Goal: Task Accomplishment & Management: Use online tool/utility

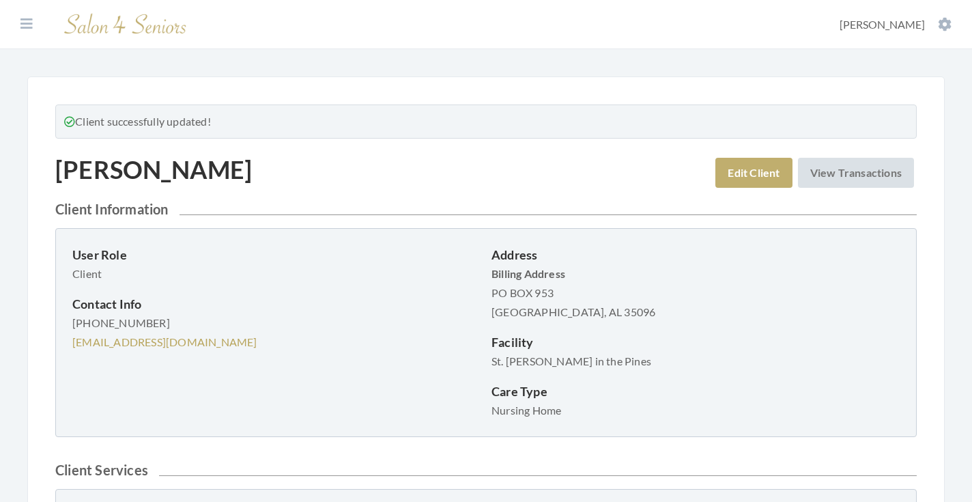
click at [38, 25] on section "Dashboard Facilities Services All Clients User Management Stylists / Techs Repo…" at bounding box center [486, 24] width 972 height 49
click at [29, 30] on icon at bounding box center [26, 24] width 12 height 14
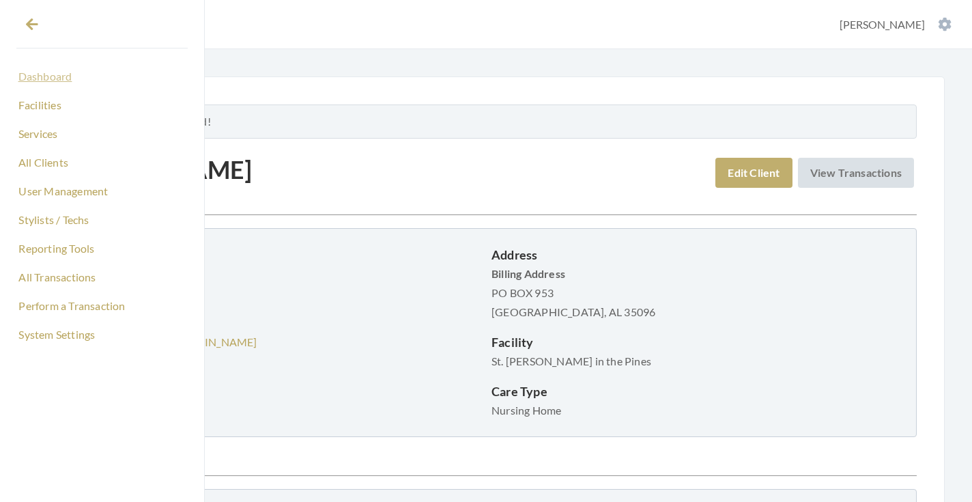
click at [48, 72] on link "Dashboard" at bounding box center [101, 76] width 171 height 23
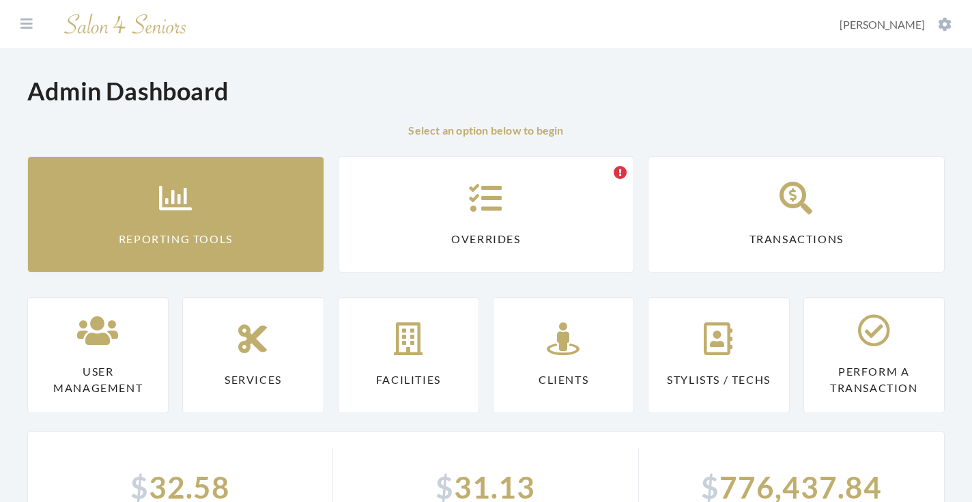
click at [123, 183] on link "Reporting Tools" at bounding box center [175, 214] width 297 height 116
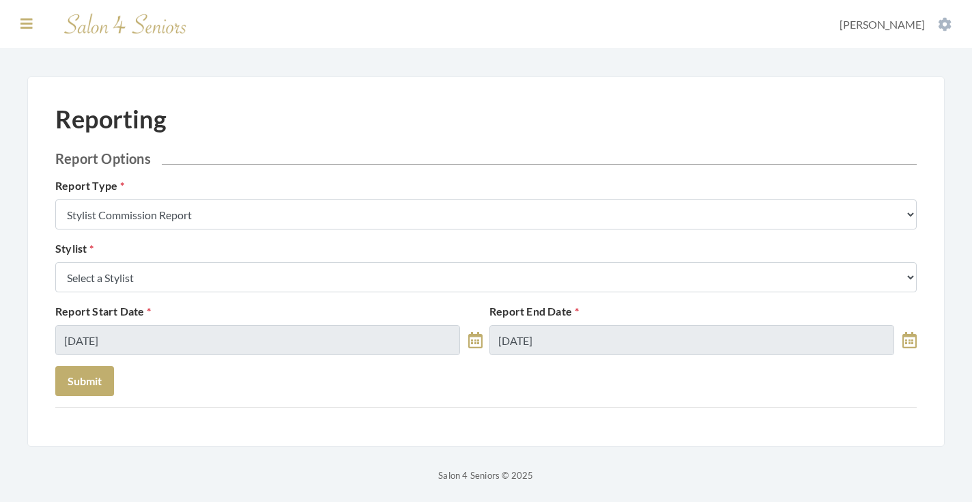
click at [29, 28] on icon at bounding box center [26, 24] width 12 height 14
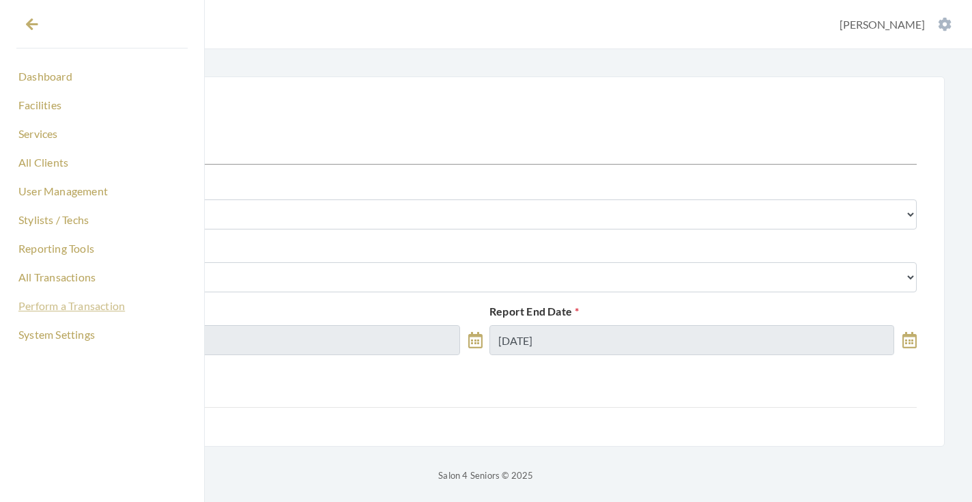
click at [85, 300] on link "Perform a Transaction" at bounding box center [101, 305] width 171 height 23
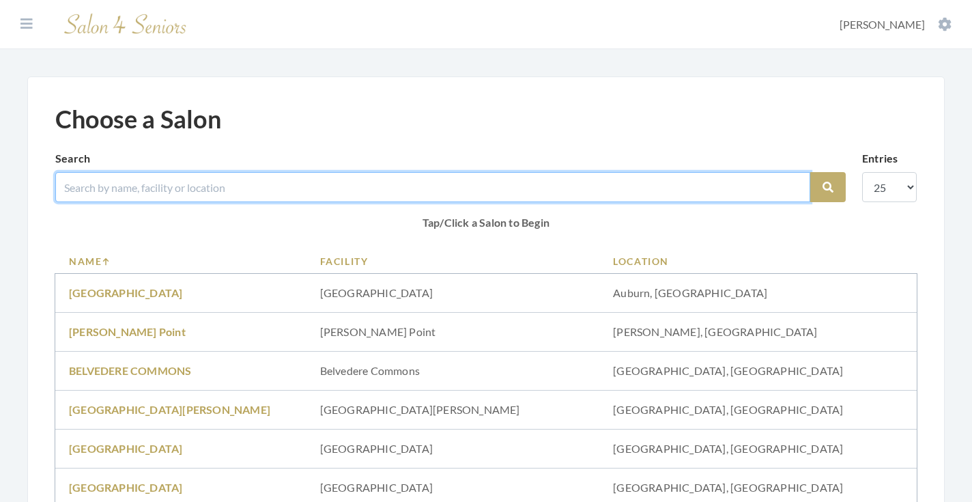
click at [167, 186] on input "search" at bounding box center [432, 187] width 755 height 30
type input "min"
click at [790, 186] on input "min" at bounding box center [432, 187] width 755 height 30
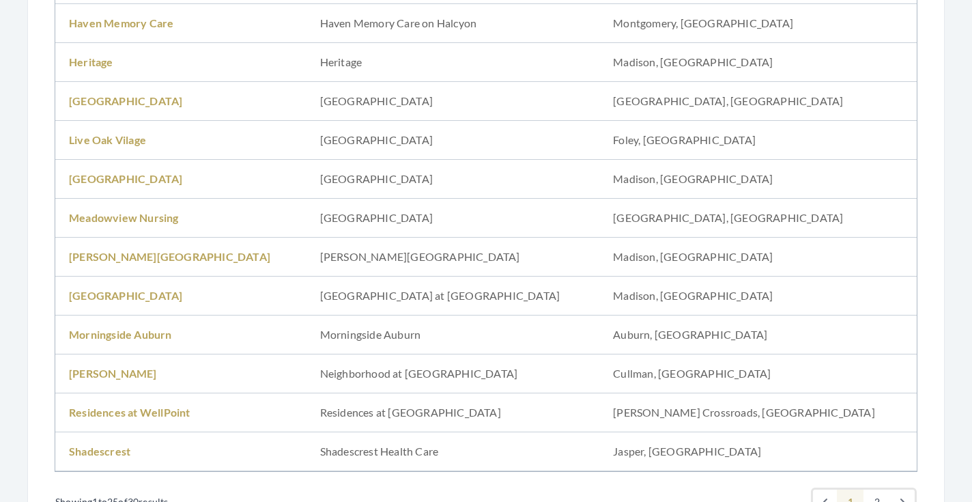
scroll to position [773, 0]
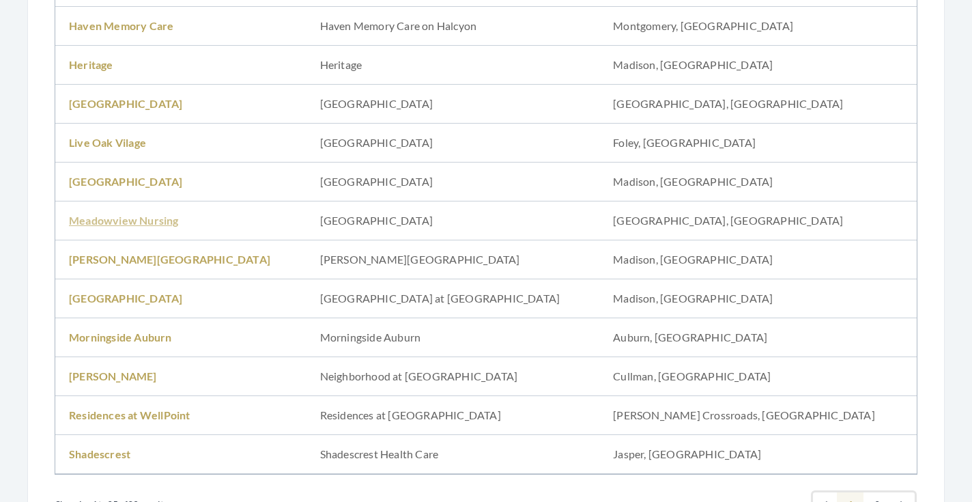
click at [158, 222] on link "Meadowview Nursing" at bounding box center [124, 220] width 110 height 13
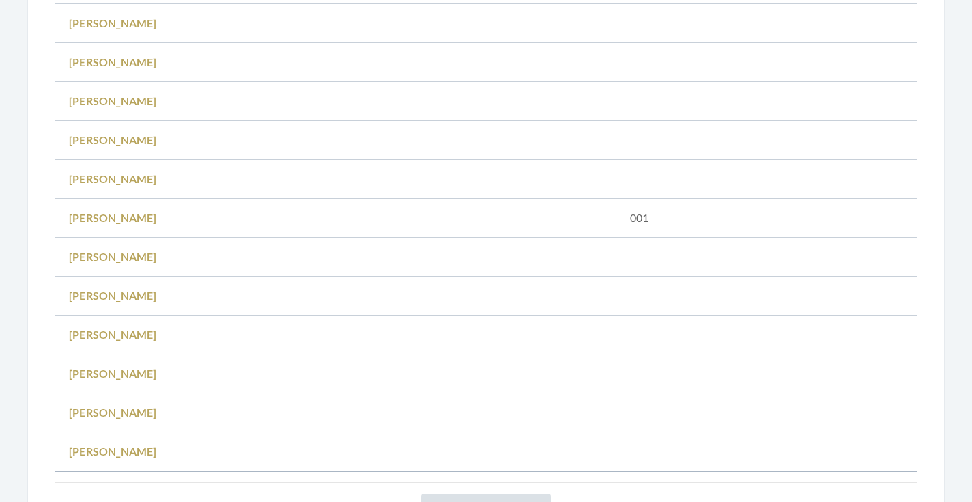
scroll to position [457, 0]
click at [130, 217] on link "[PERSON_NAME]" at bounding box center [113, 218] width 88 height 13
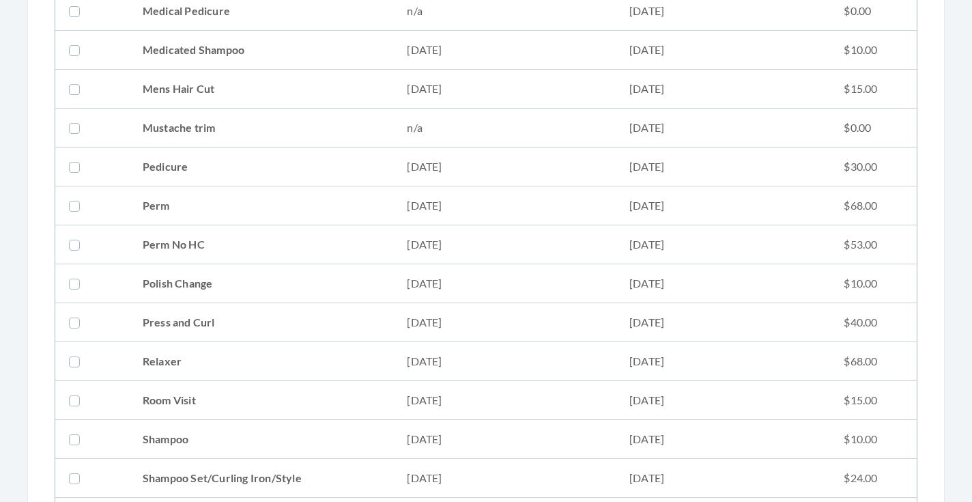
scroll to position [1259, 0]
click at [294, 252] on td "Perm No HC" at bounding box center [261, 242] width 265 height 39
checkbox input "true"
click at [298, 205] on td "Perm" at bounding box center [261, 203] width 265 height 39
checkbox input "true"
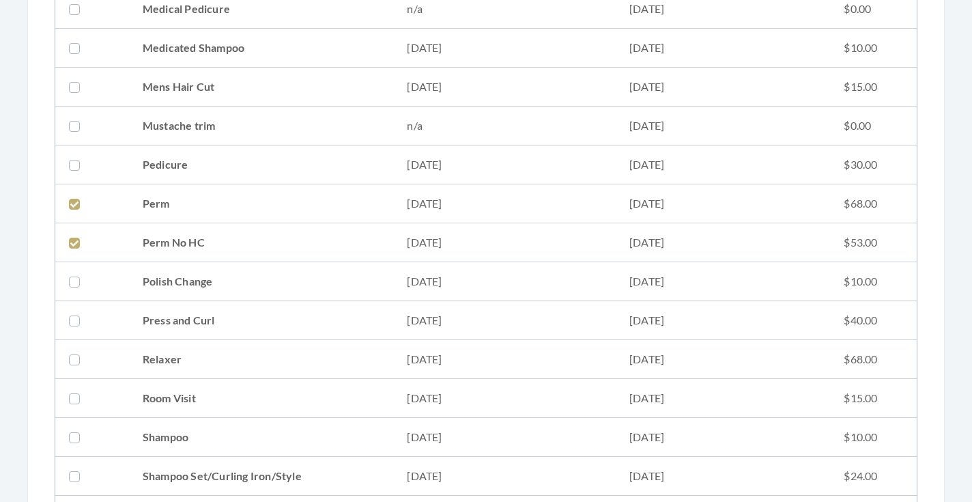
click at [291, 359] on td "Relaxer" at bounding box center [261, 359] width 265 height 39
checkbox input "true"
click at [274, 332] on td "Press and Curl" at bounding box center [261, 320] width 265 height 39
checkbox input "true"
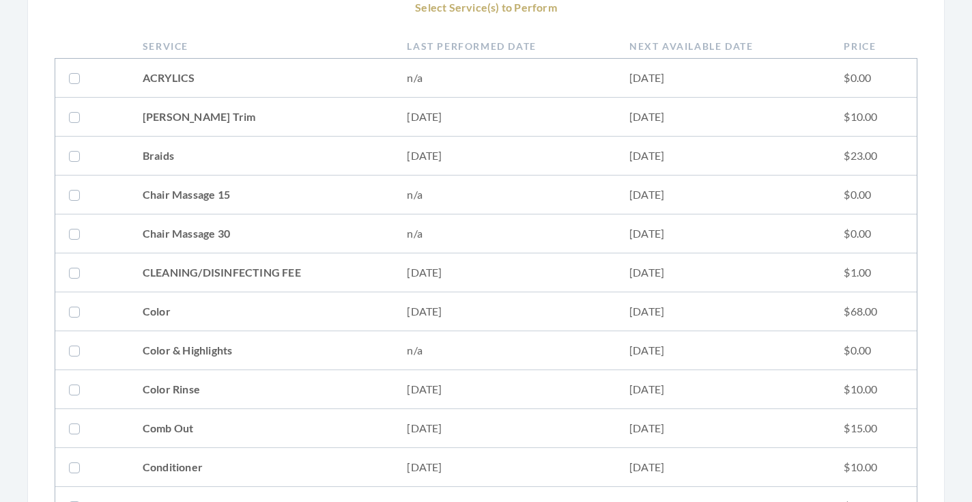
scroll to position [288, 0]
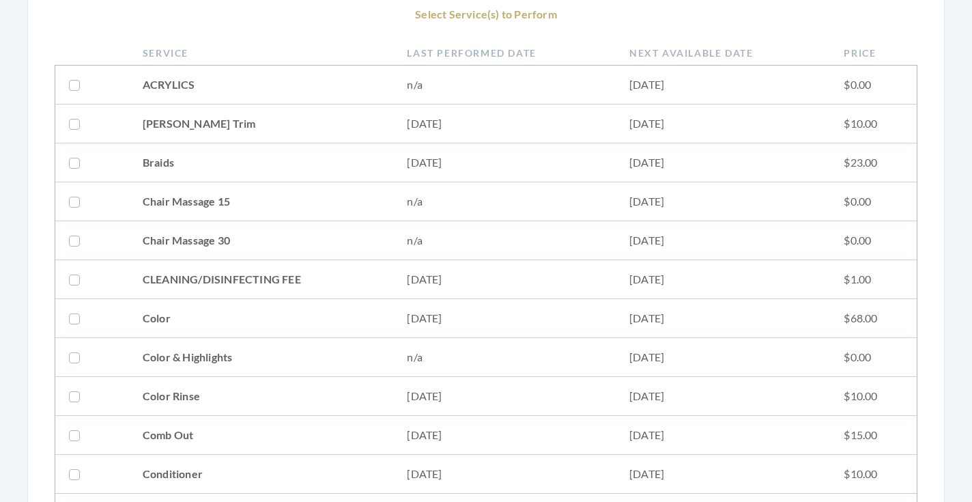
click at [294, 113] on td "Beard Trim" at bounding box center [261, 123] width 265 height 39
checkbox input "true"
click at [299, 281] on td "CLEANING/DISINFECTING FEE" at bounding box center [261, 279] width 265 height 39
checkbox input "true"
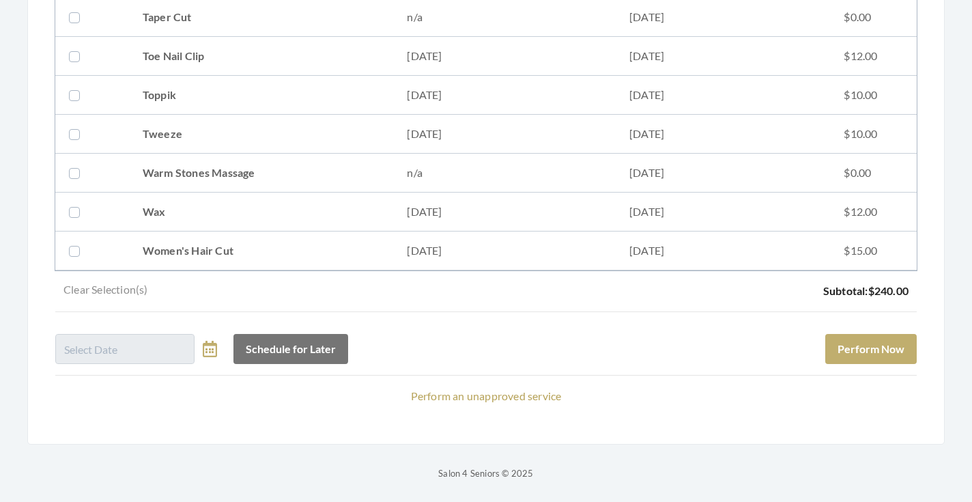
scroll to position [1795, 0]
click at [851, 345] on button "Perform Now" at bounding box center [870, 349] width 91 height 30
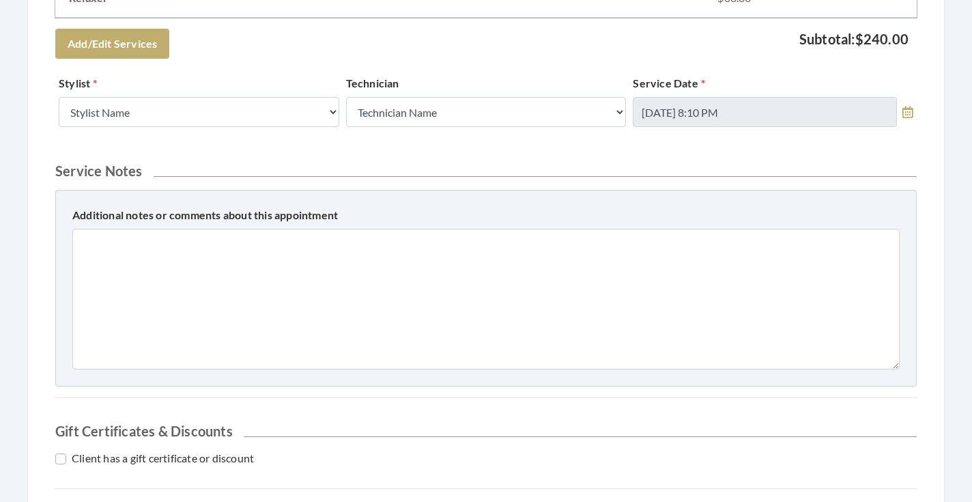
scroll to position [666, 0]
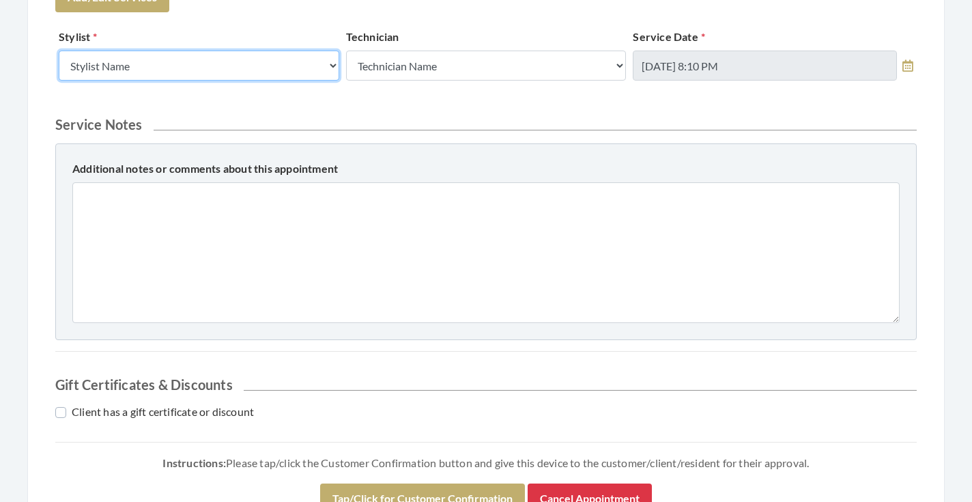
select select "19"
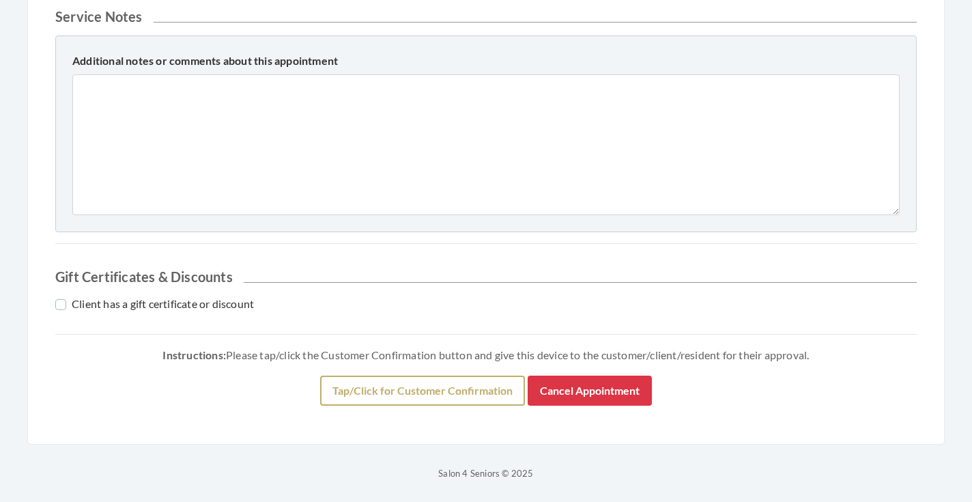
scroll to position [774, 0]
click at [388, 394] on button "Tap/Click for Customer Confirmation" at bounding box center [422, 390] width 205 height 30
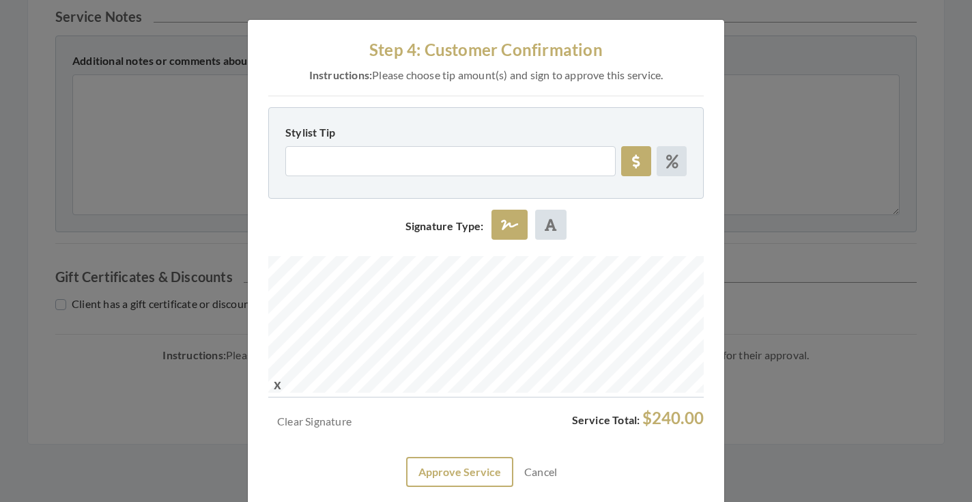
click at [459, 462] on button "Approve Service" at bounding box center [459, 472] width 107 height 30
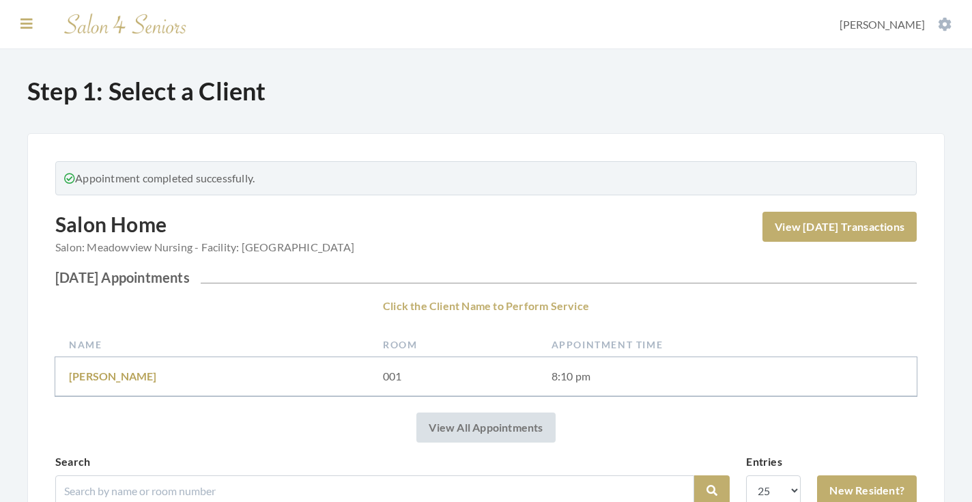
click at [33, 25] on button at bounding box center [26, 23] width 20 height 15
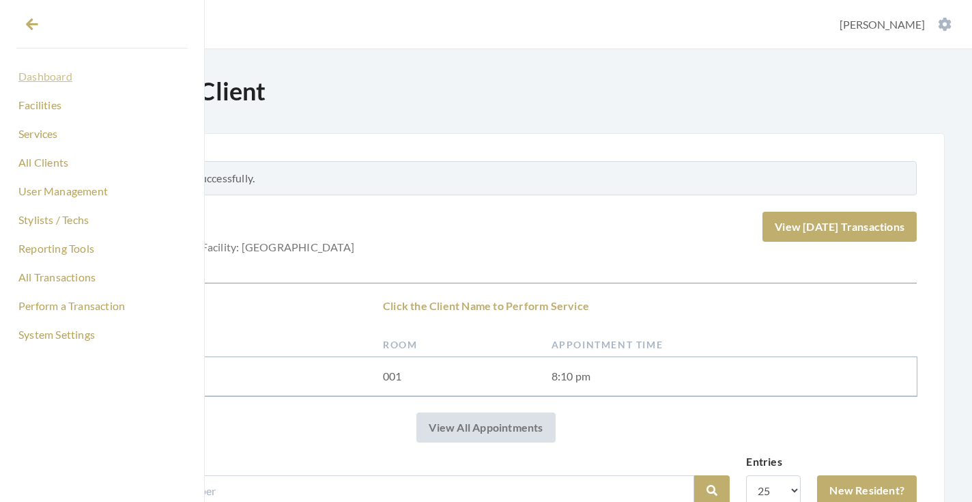
click at [48, 70] on link "Dashboard" at bounding box center [101, 76] width 171 height 23
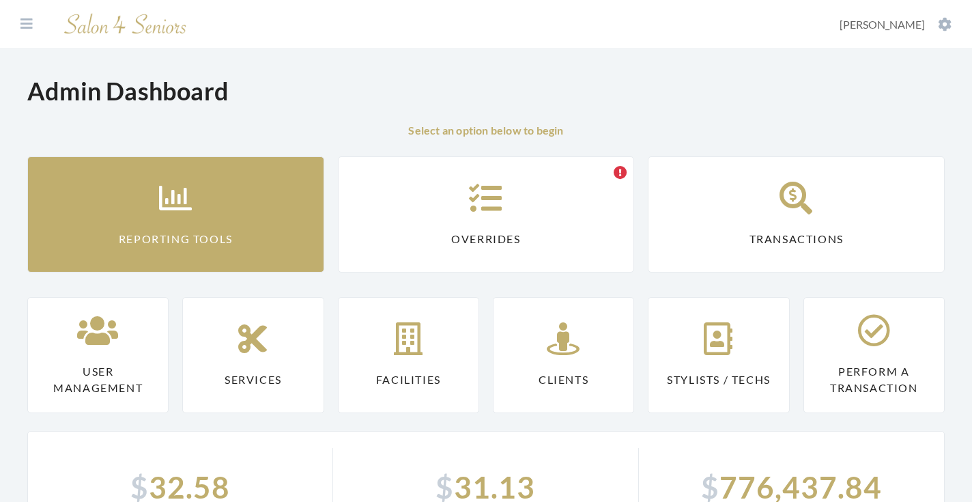
click at [109, 165] on link "Reporting Tools" at bounding box center [175, 214] width 297 height 116
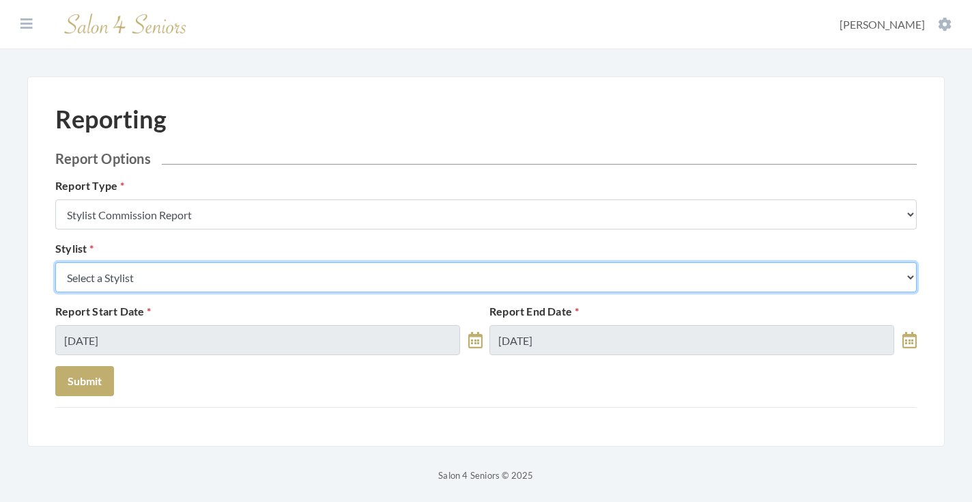
select select "19"
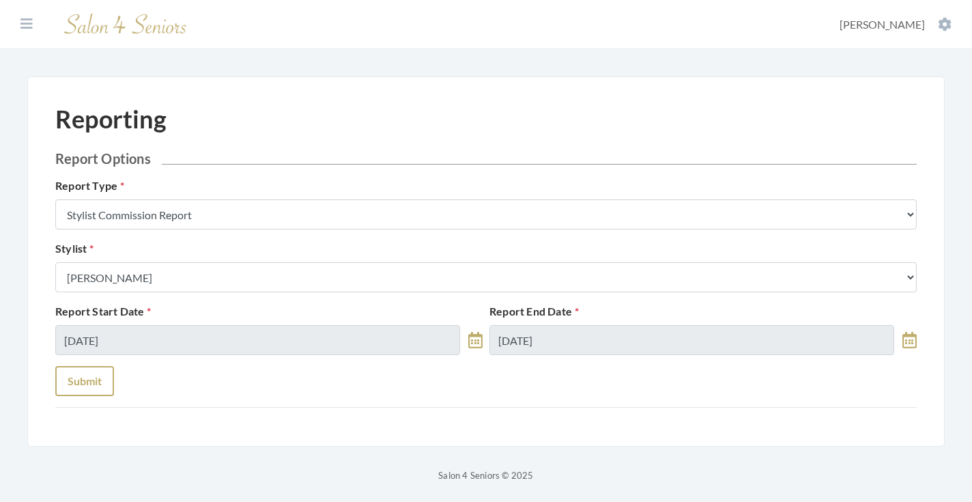
click at [68, 378] on button "Submit" at bounding box center [84, 381] width 59 height 30
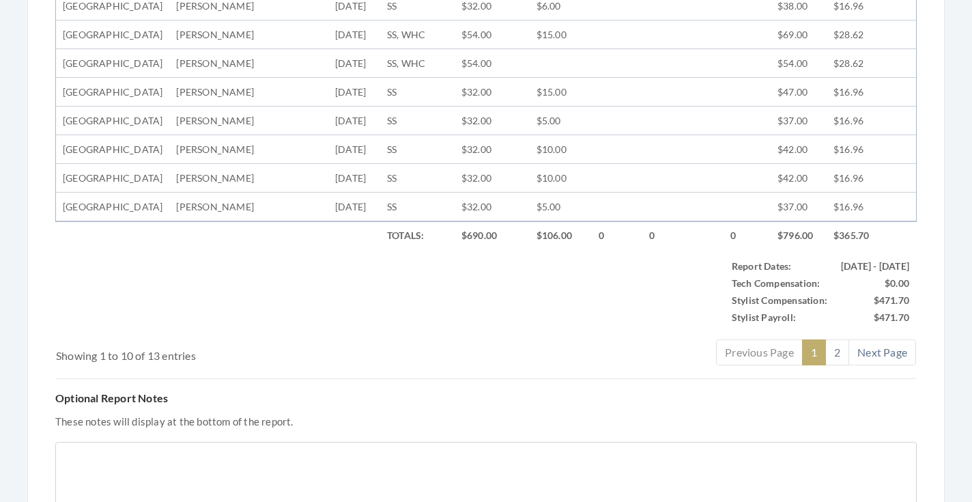
scroll to position [651, 0]
click at [846, 367] on link "2" at bounding box center [837, 354] width 24 height 26
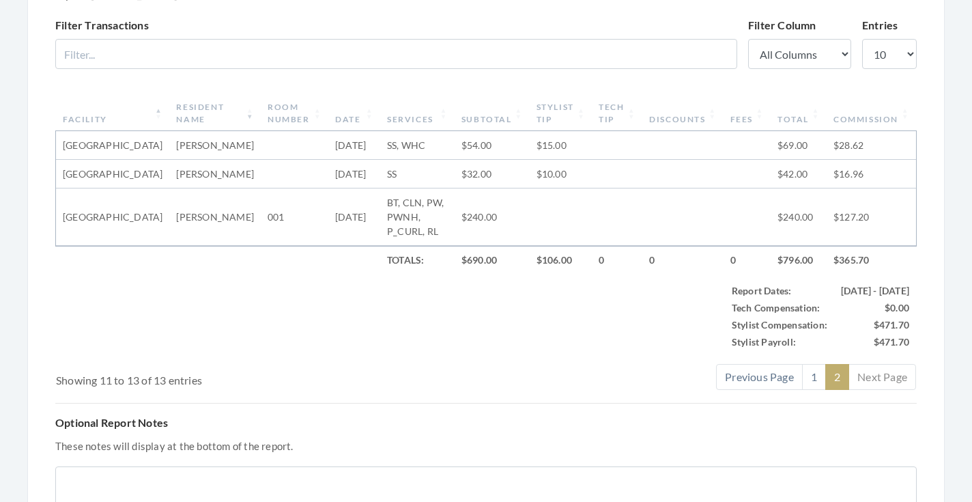
scroll to position [499, 0]
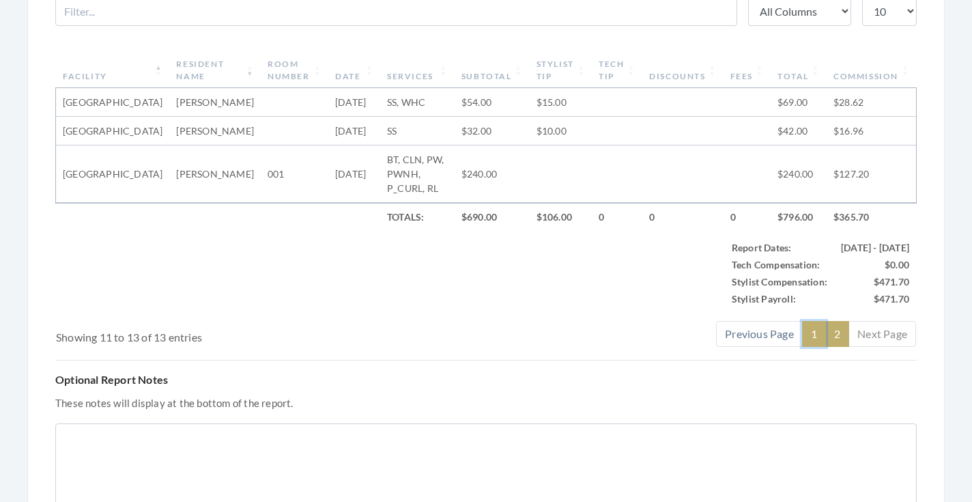
click at [818, 330] on link "1" at bounding box center [814, 334] width 24 height 26
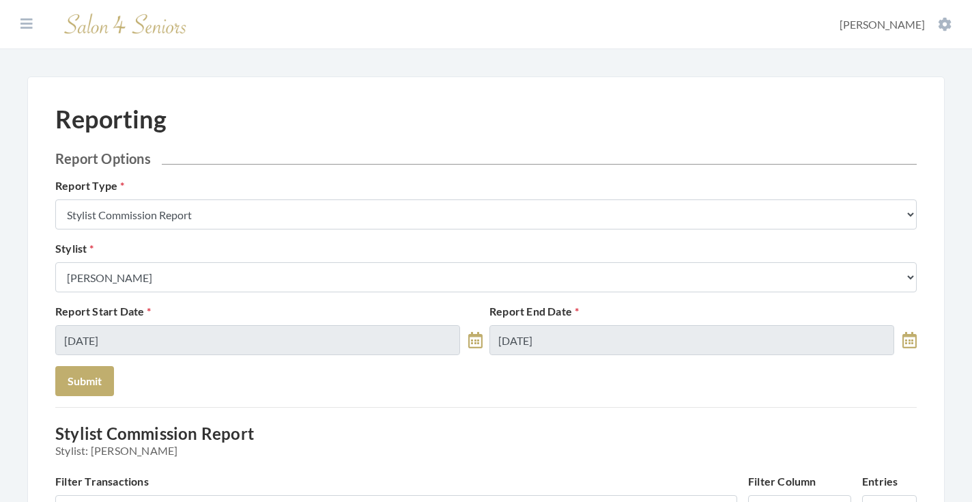
scroll to position [0, 0]
click at [498, 260] on div "Stylist Select a Stylist [PERSON_NAME] [PERSON_NAME] [PERSON_NAME] [PERSON_NAME…" at bounding box center [486, 266] width 868 height 52
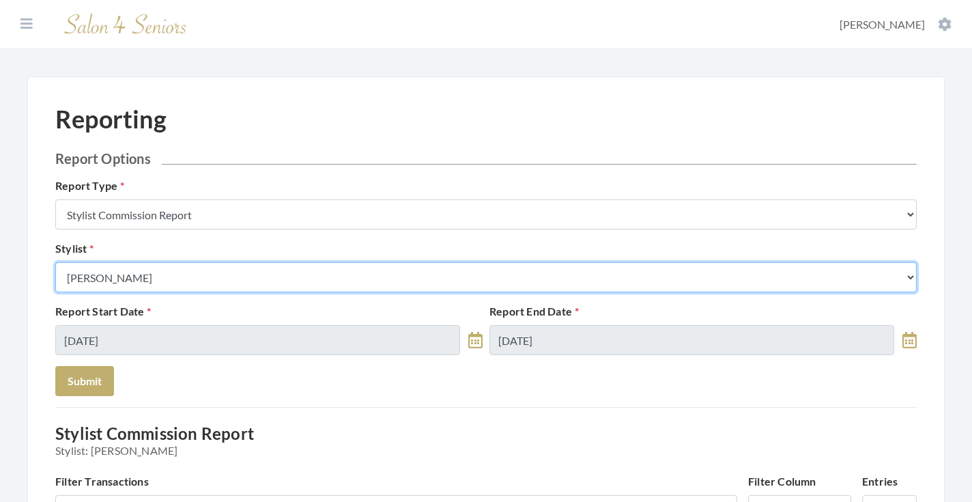
select select "147"
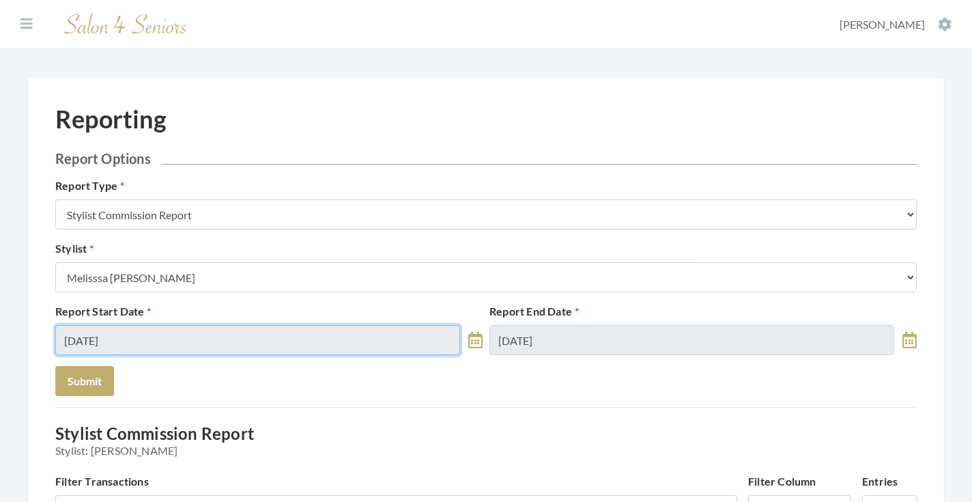
click at [207, 338] on input "[DATE]" at bounding box center [257, 340] width 405 height 30
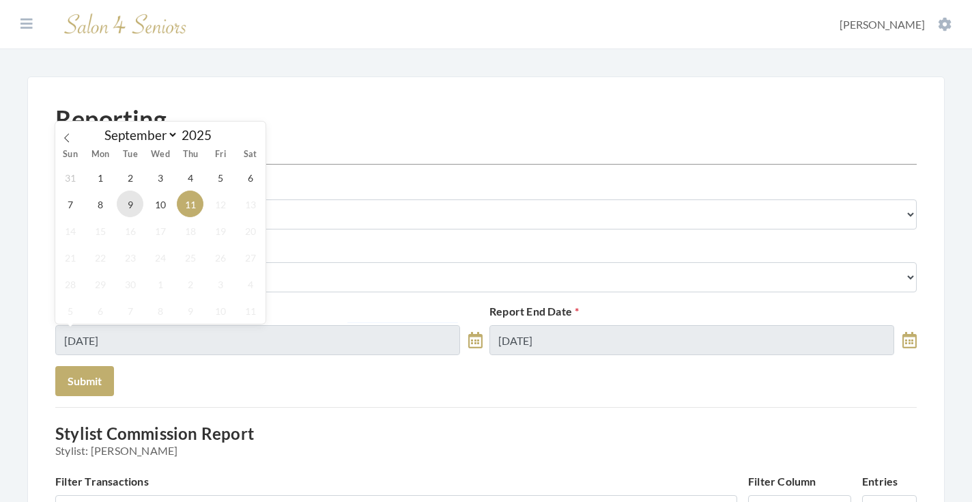
click at [136, 201] on span "9" at bounding box center [130, 203] width 27 height 27
type input "[DATE]"
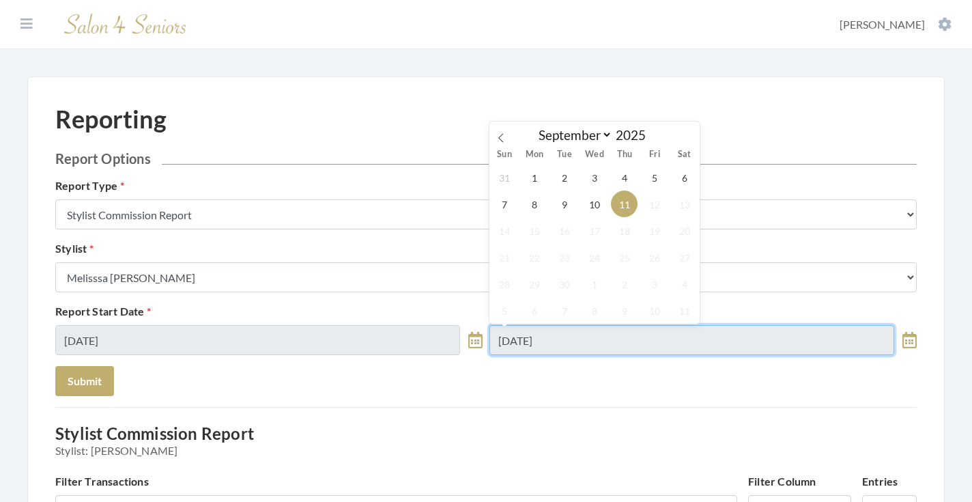
click at [549, 326] on input "[DATE]" at bounding box center [691, 340] width 405 height 30
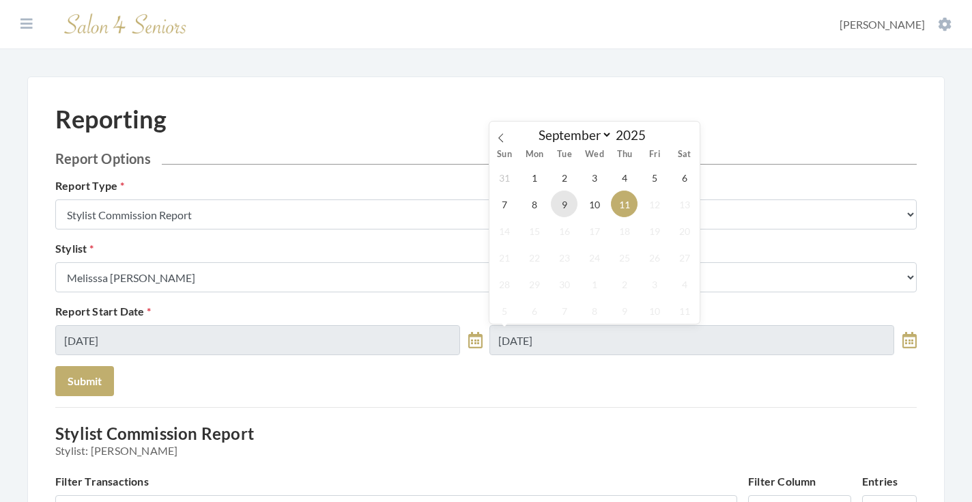
click at [555, 207] on span "9" at bounding box center [564, 203] width 27 height 27
type input "[DATE]"
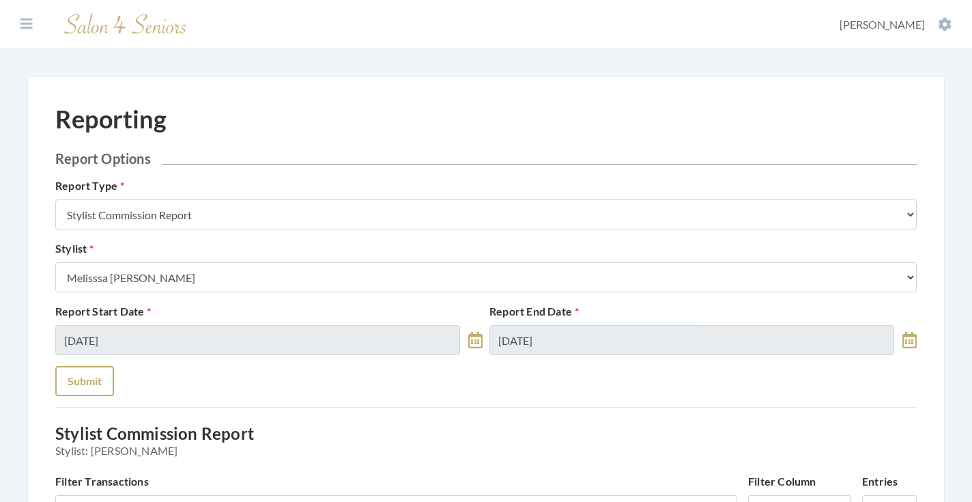
click at [81, 377] on button "Submit" at bounding box center [84, 381] width 59 height 30
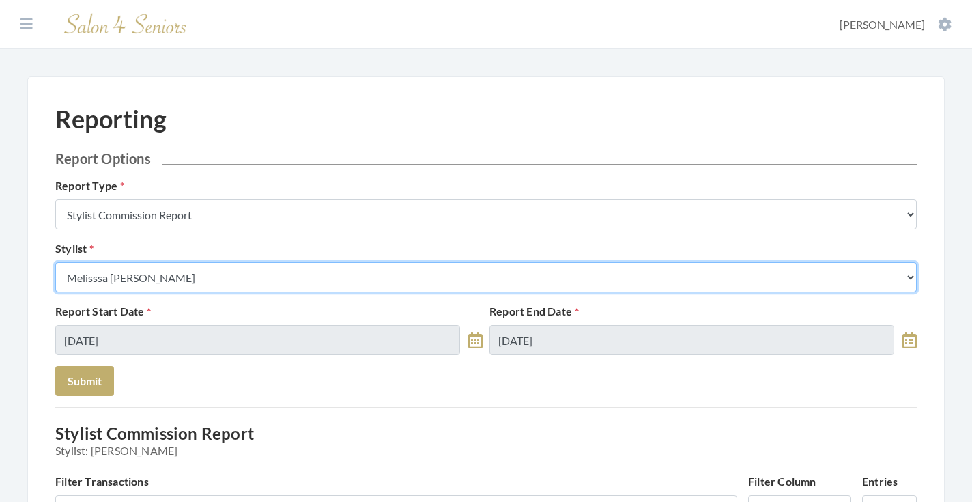
select select "165"
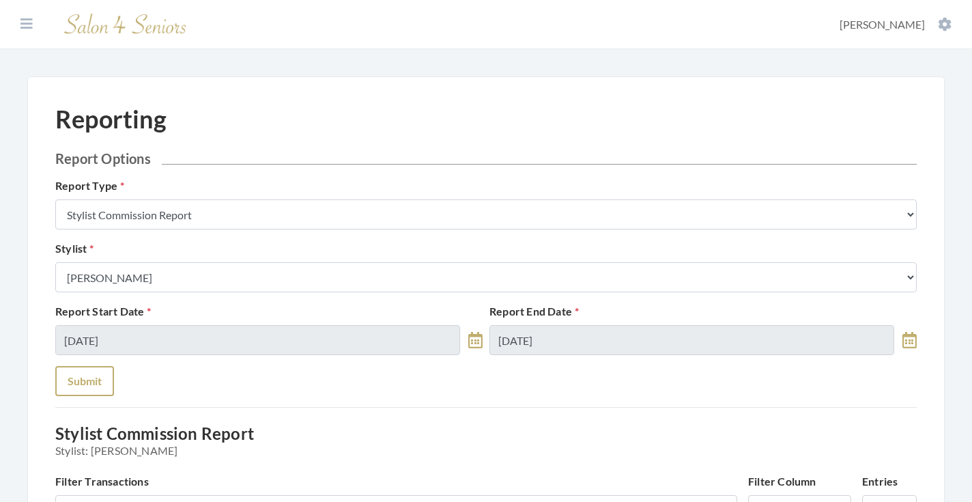
click at [84, 387] on button "Submit" at bounding box center [84, 381] width 59 height 30
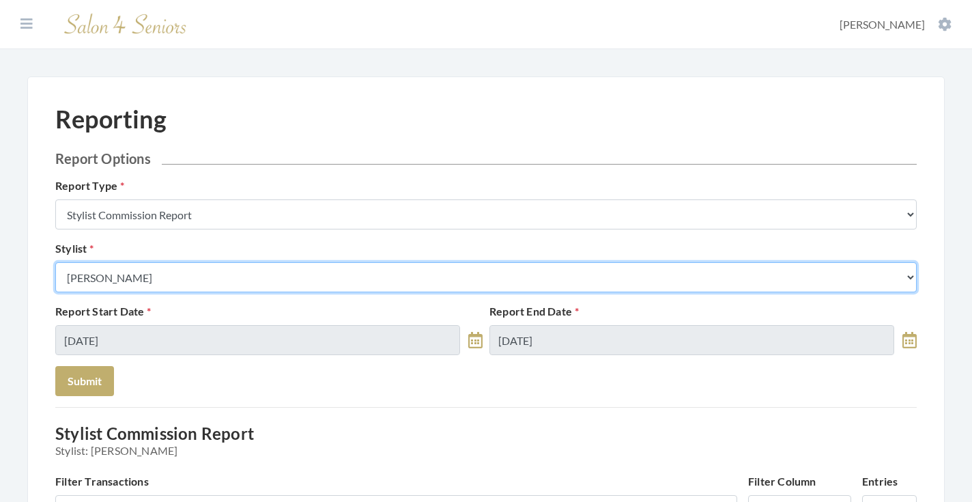
select select "180"
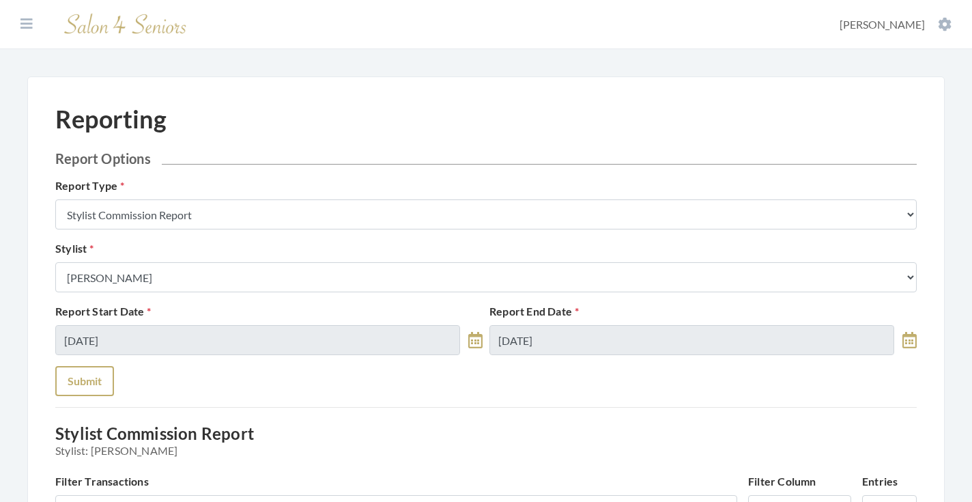
click at [102, 380] on button "Submit" at bounding box center [84, 381] width 59 height 30
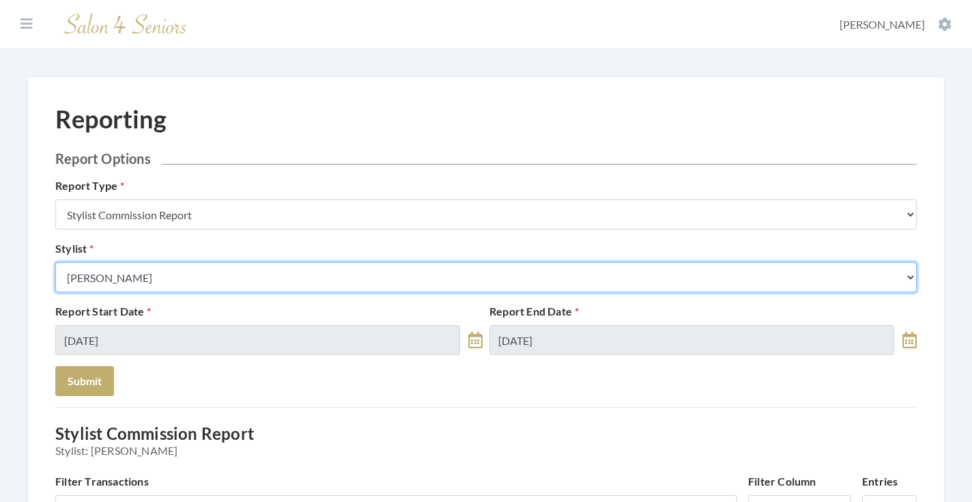
select select "28"
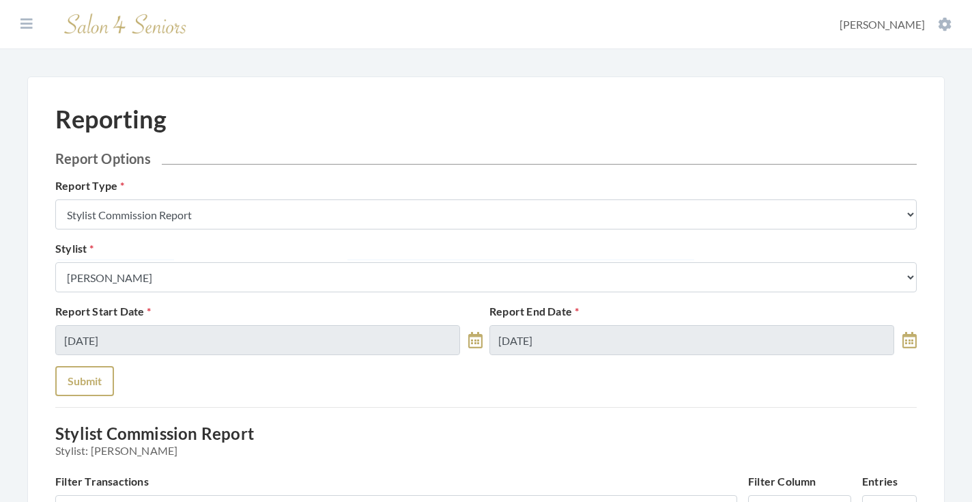
click at [93, 371] on button "Submit" at bounding box center [84, 381] width 59 height 30
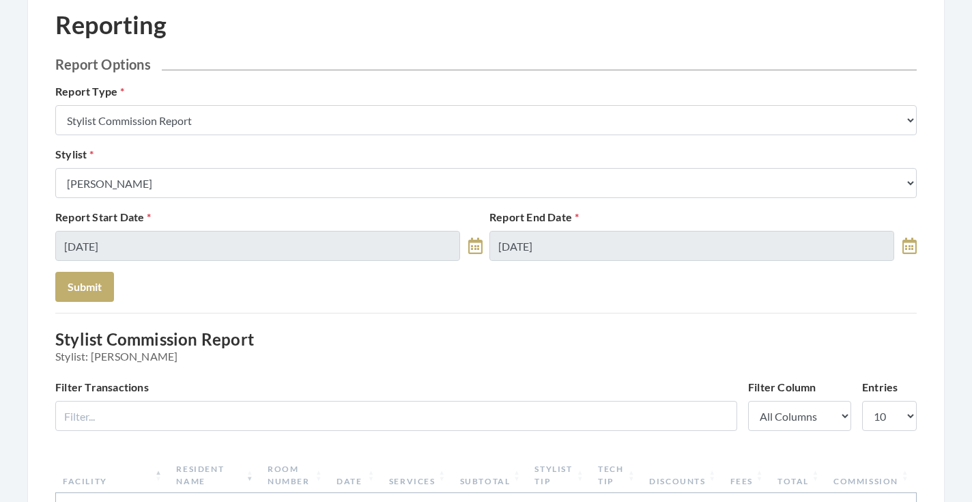
scroll to position [23, 0]
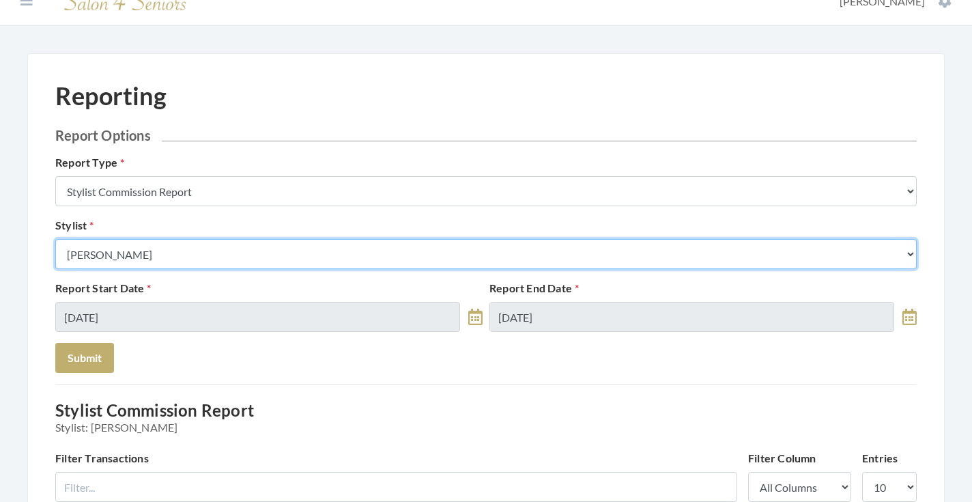
select select "32"
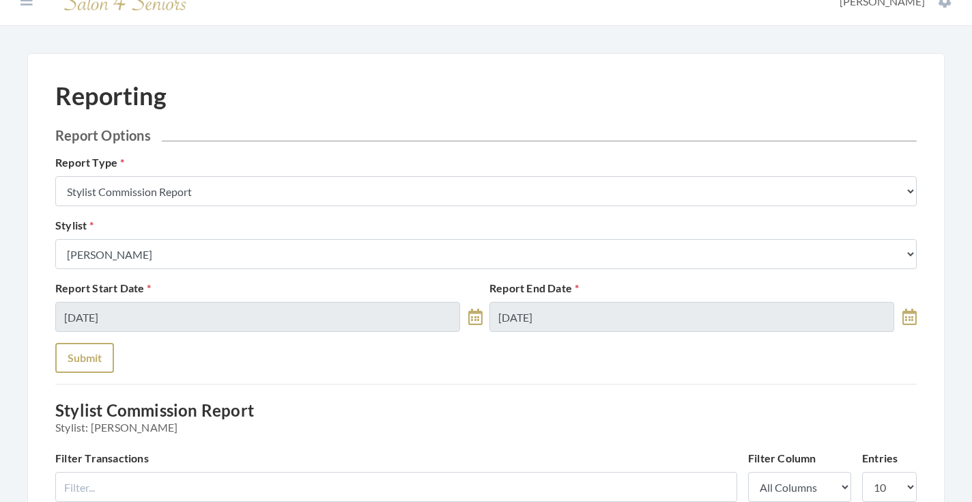
click at [114, 349] on button "Submit" at bounding box center [84, 358] width 59 height 30
click at [107, 349] on button "Submit" at bounding box center [84, 358] width 59 height 30
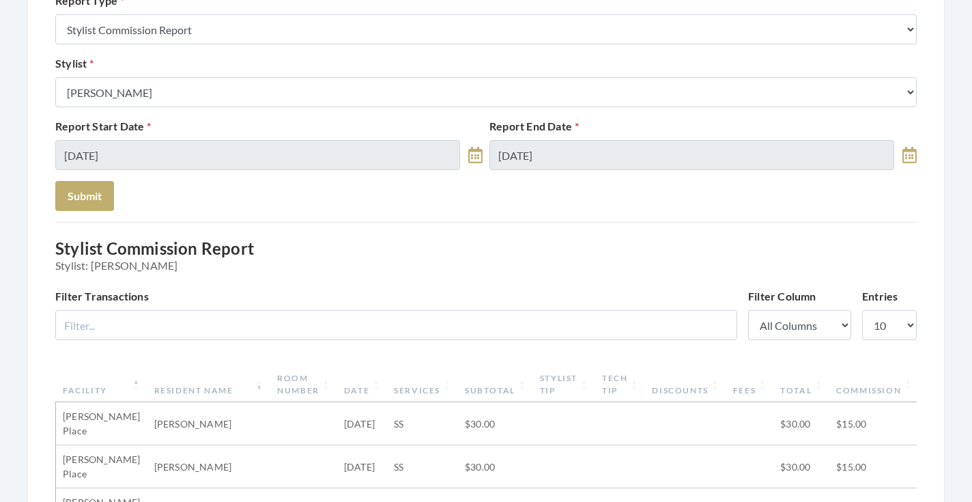
scroll to position [148, 0]
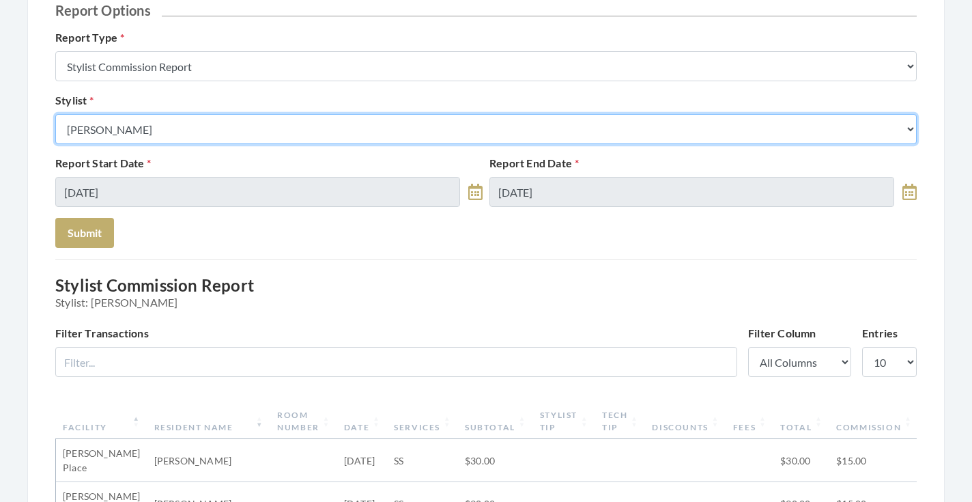
select select "13"
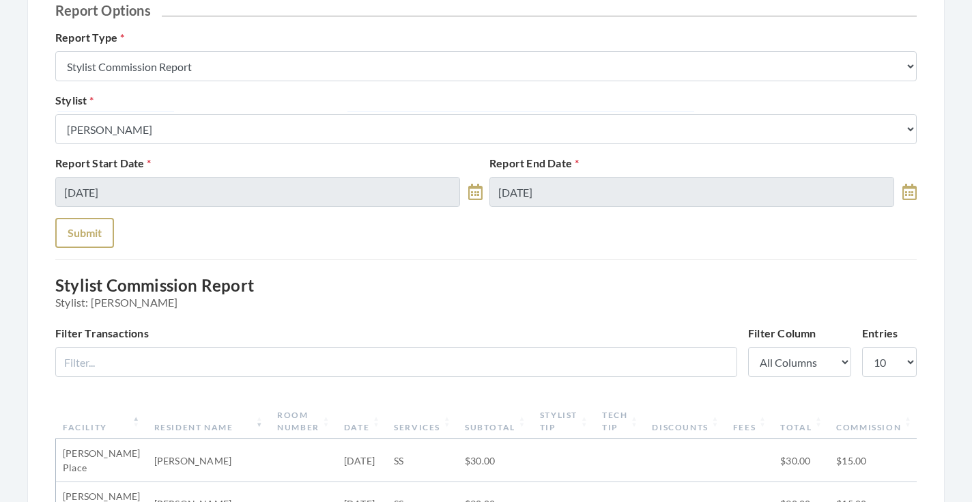
click at [94, 227] on button "Submit" at bounding box center [84, 233] width 59 height 30
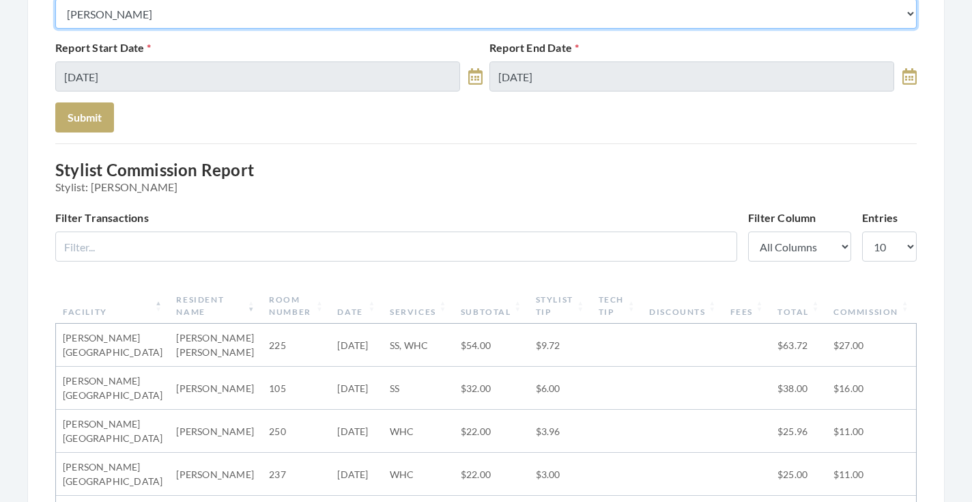
scroll to position [262, 0]
select select "115"
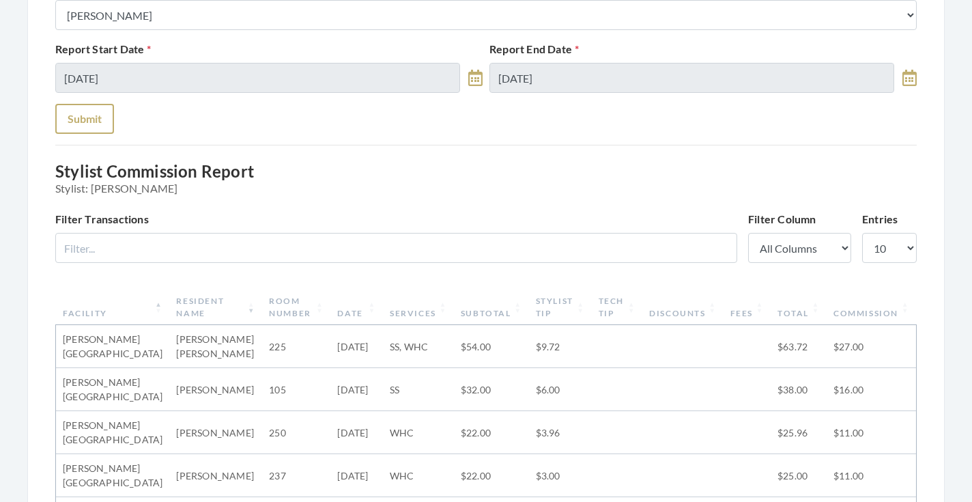
click at [103, 126] on button "Submit" at bounding box center [84, 119] width 59 height 30
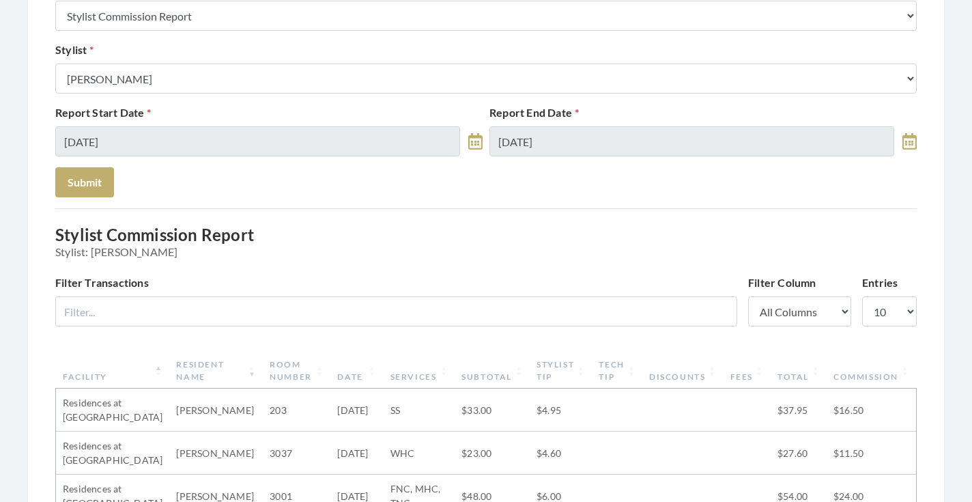
scroll to position [199, 0]
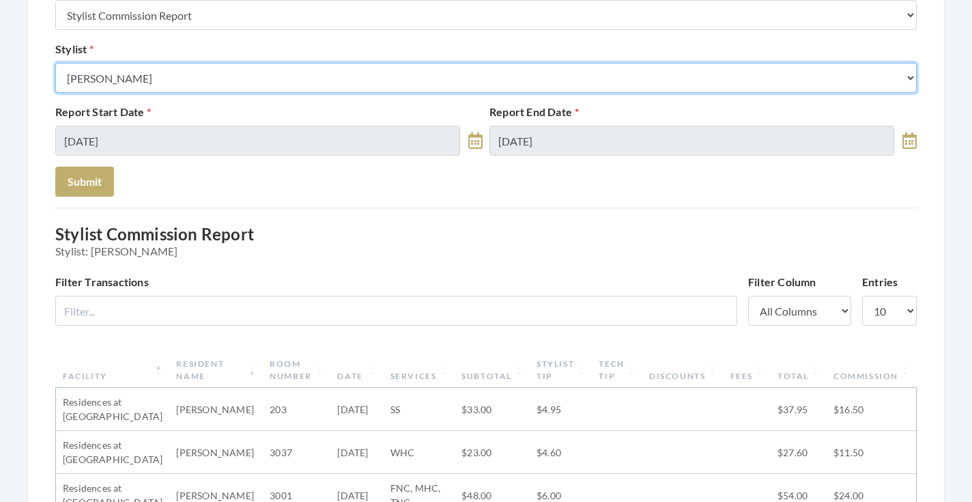
select select "182"
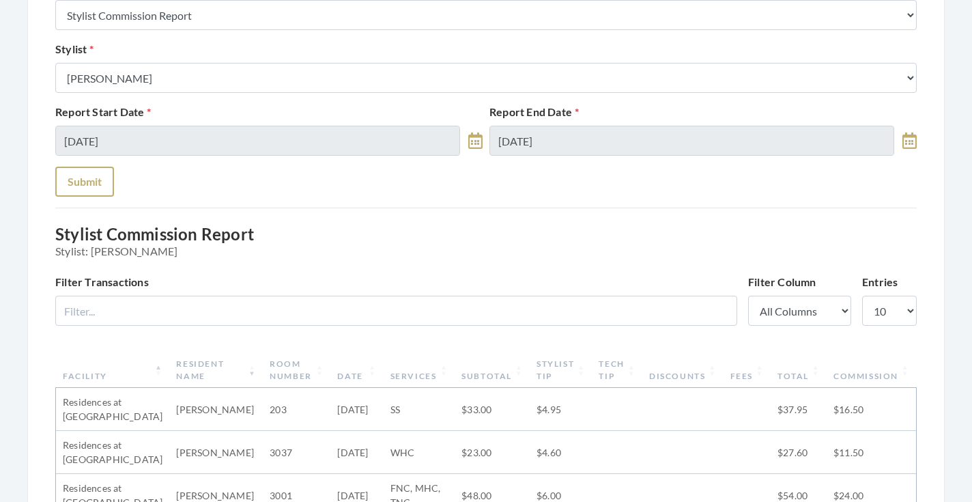
click at [87, 182] on button "Submit" at bounding box center [84, 182] width 59 height 30
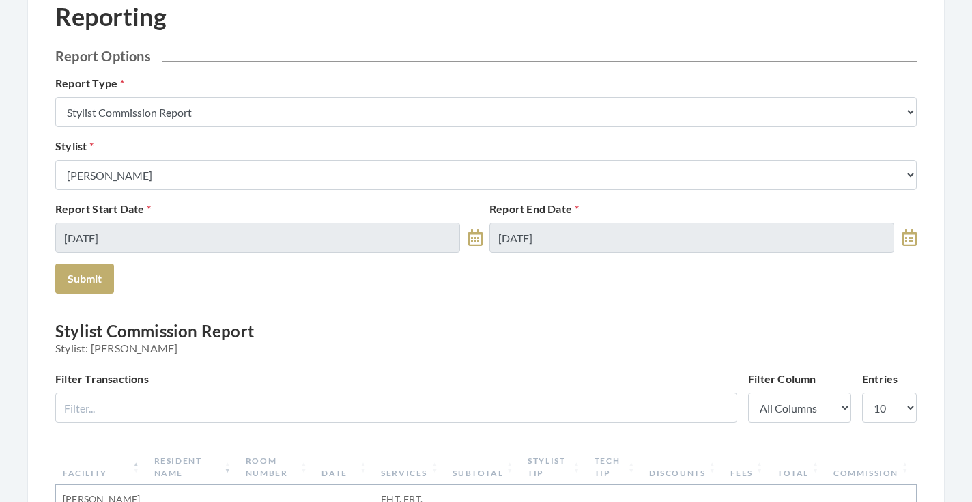
scroll to position [65, 0]
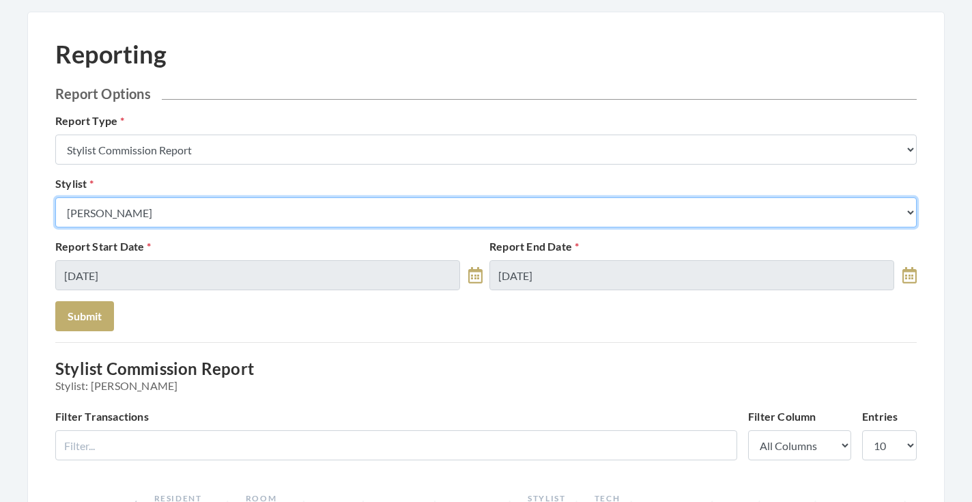
select select "18"
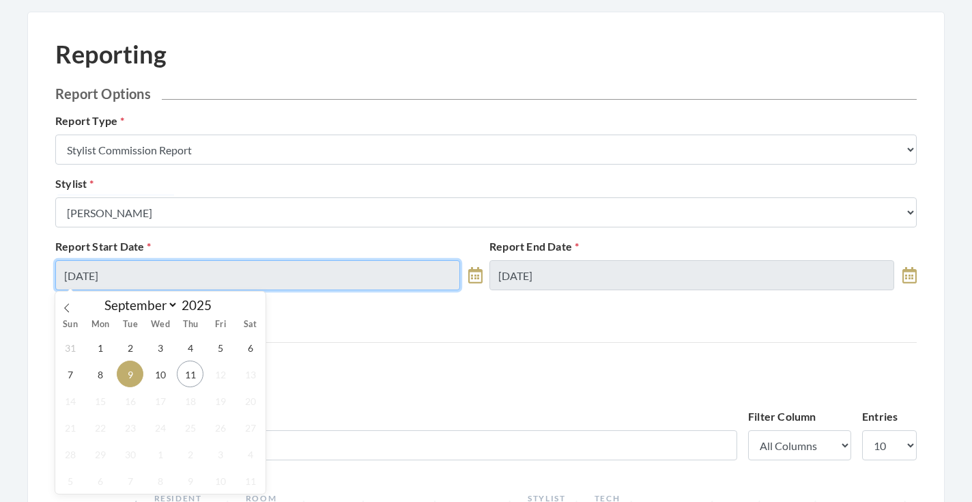
click at [178, 276] on input "[DATE]" at bounding box center [257, 275] width 405 height 30
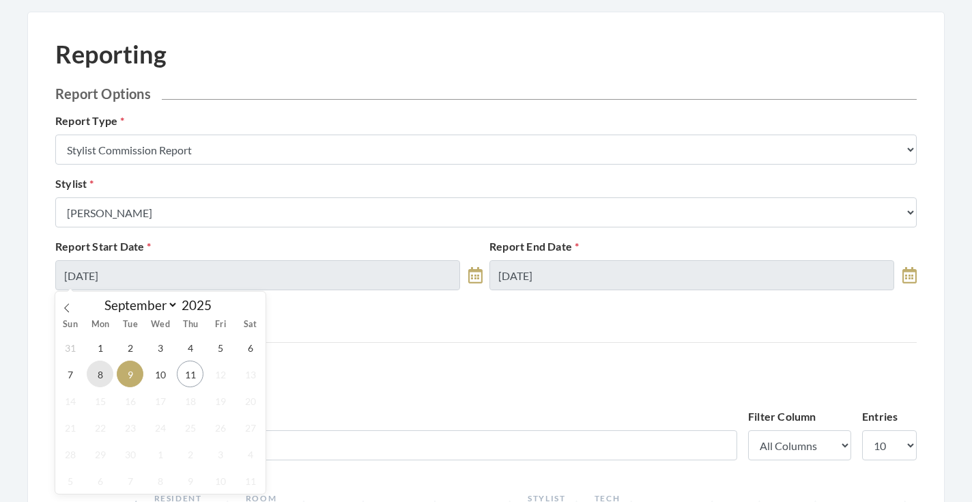
click at [104, 361] on span "8" at bounding box center [100, 373] width 27 height 27
type input "09/08/2025"
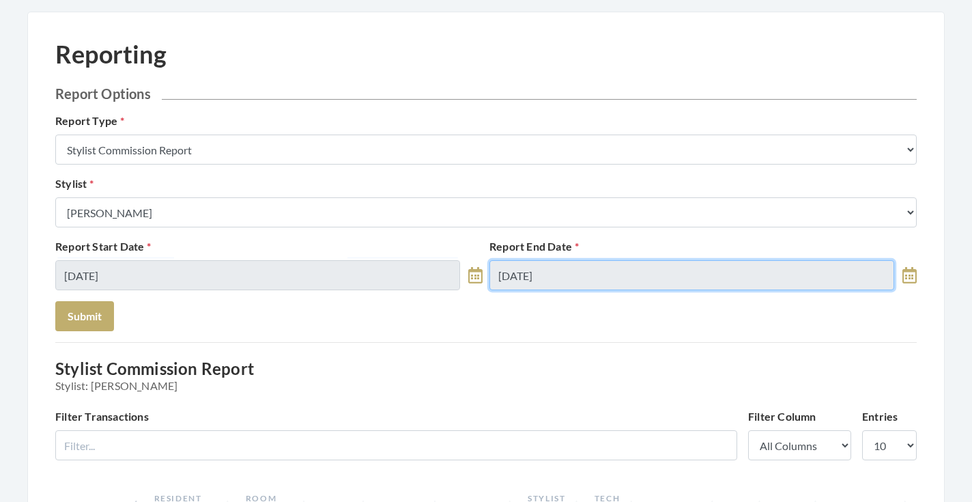
click at [506, 270] on input "[DATE]" at bounding box center [691, 275] width 405 height 30
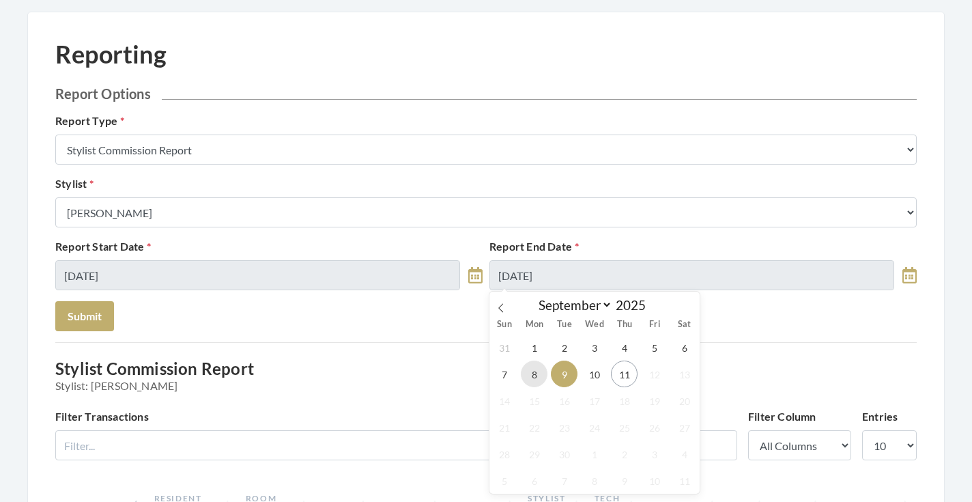
click at [537, 372] on span "8" at bounding box center [534, 373] width 27 height 27
type input "09/08/2025"
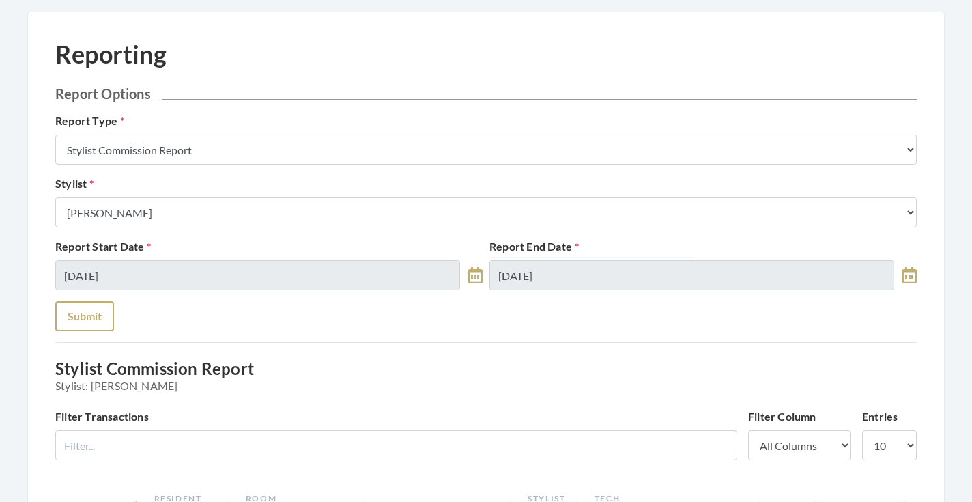
click at [106, 320] on button "Submit" at bounding box center [84, 316] width 59 height 30
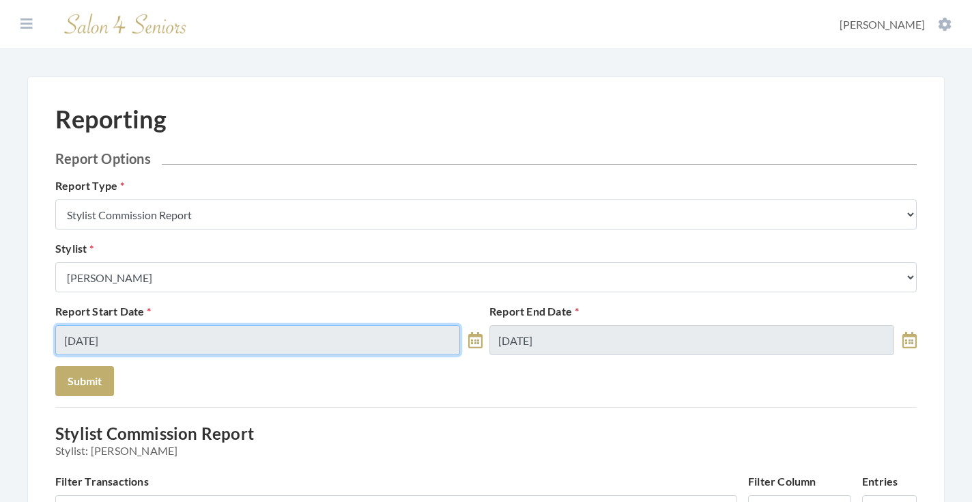
click at [248, 331] on input "09/08/2025" at bounding box center [257, 340] width 405 height 30
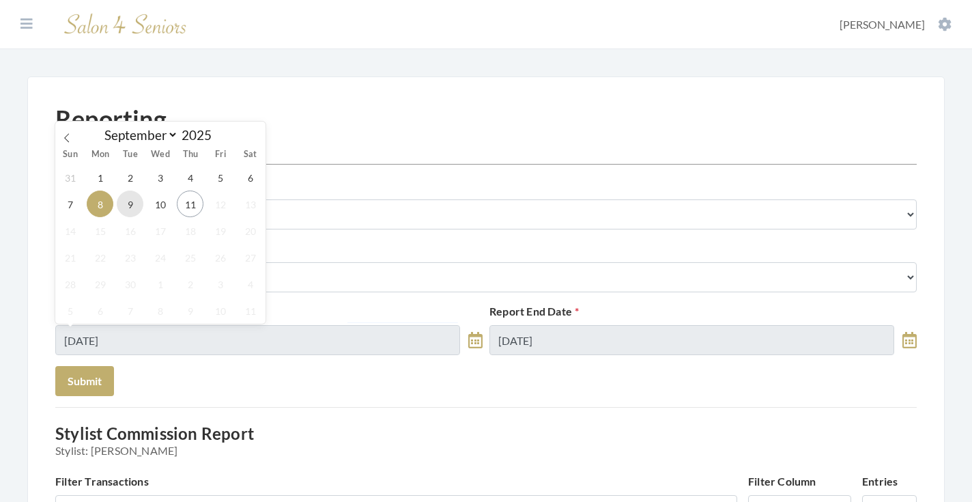
click at [135, 210] on span "9" at bounding box center [130, 203] width 27 height 27
type input "[DATE]"
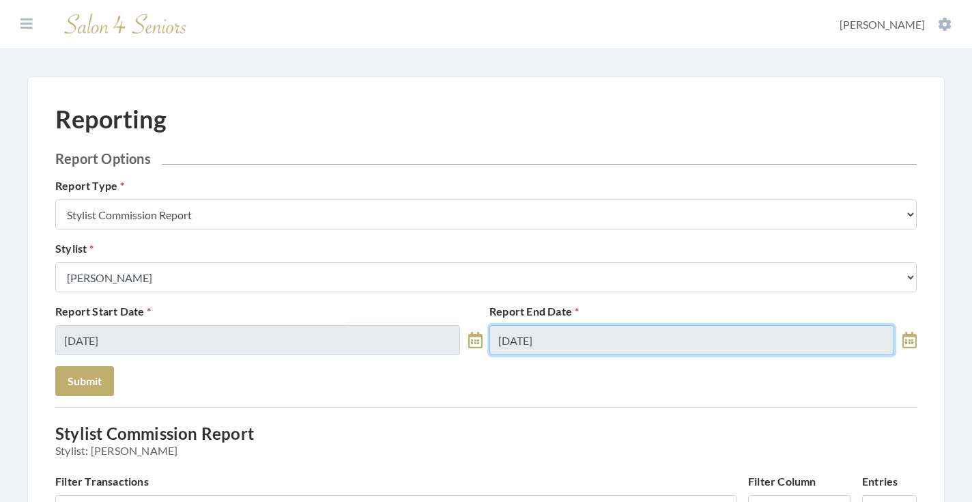
click at [555, 329] on input "09/08/2025" at bounding box center [691, 340] width 405 height 30
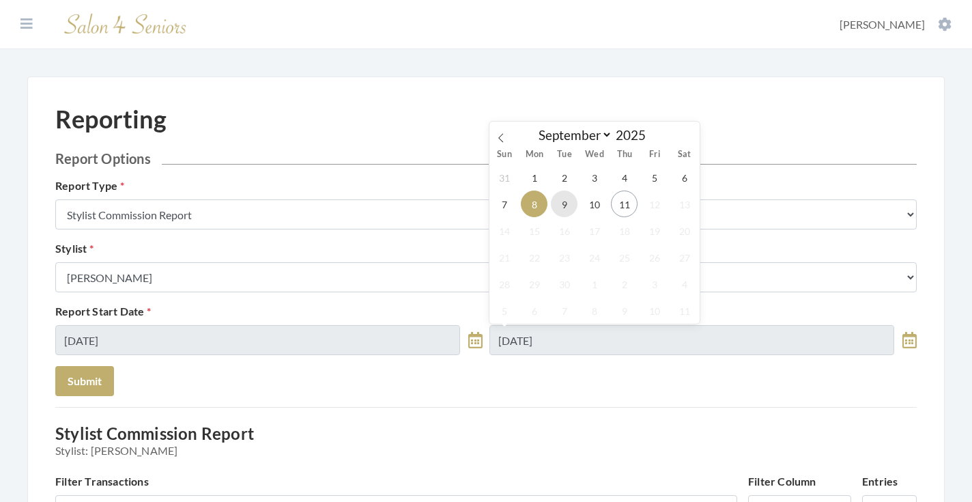
click at [557, 209] on span "9" at bounding box center [564, 203] width 27 height 27
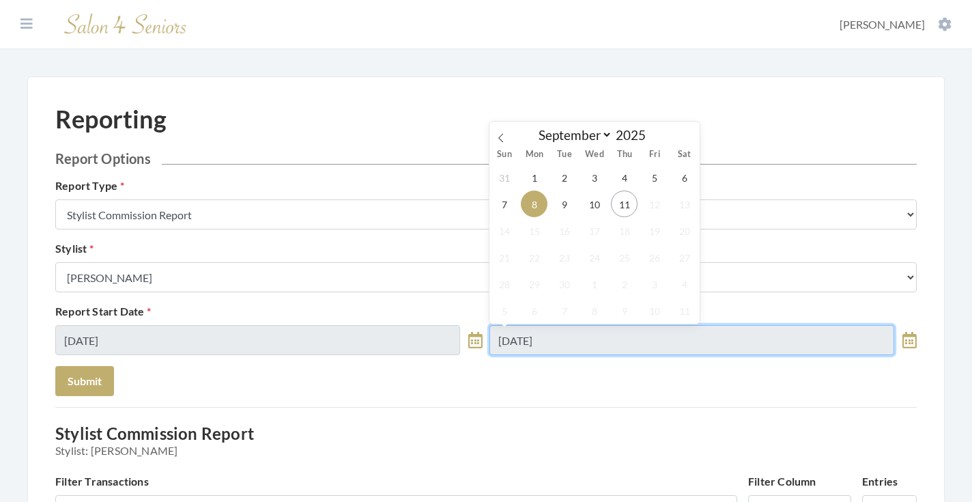
type input "[DATE]"
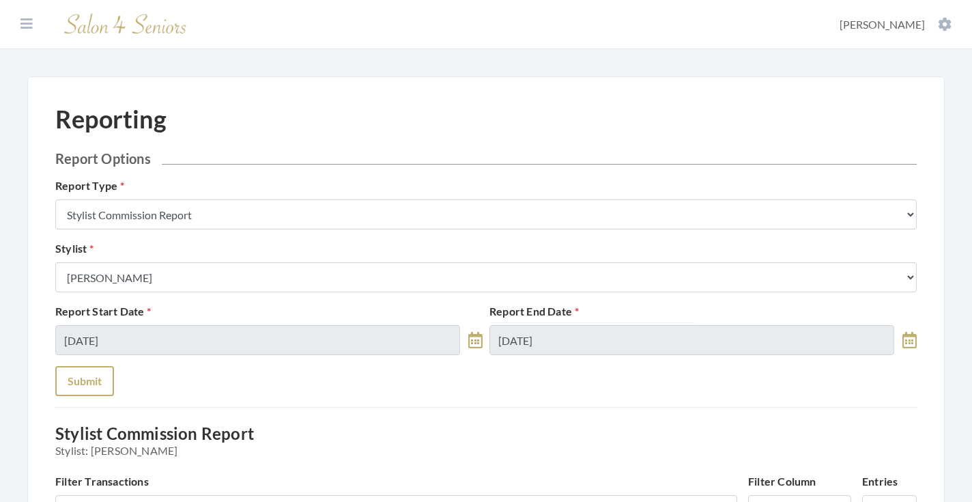
click at [85, 375] on button "Submit" at bounding box center [84, 381] width 59 height 30
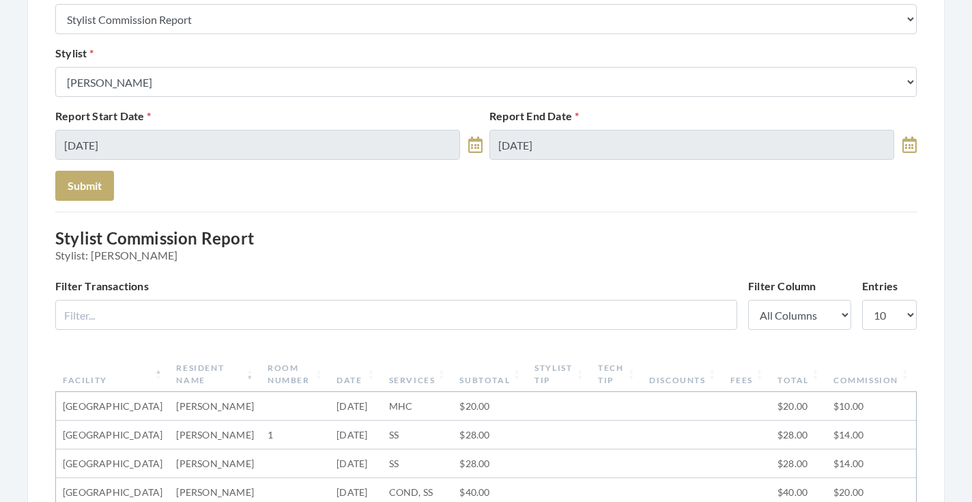
scroll to position [160, 0]
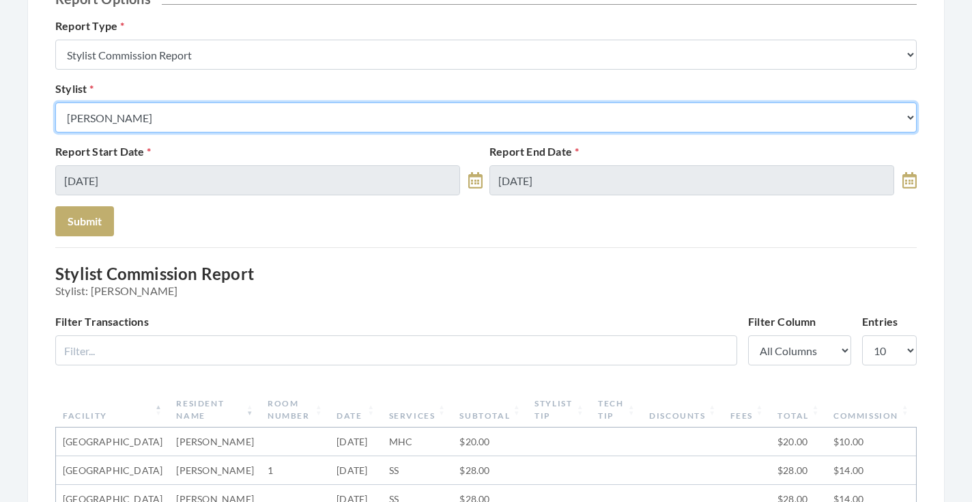
select select "127"
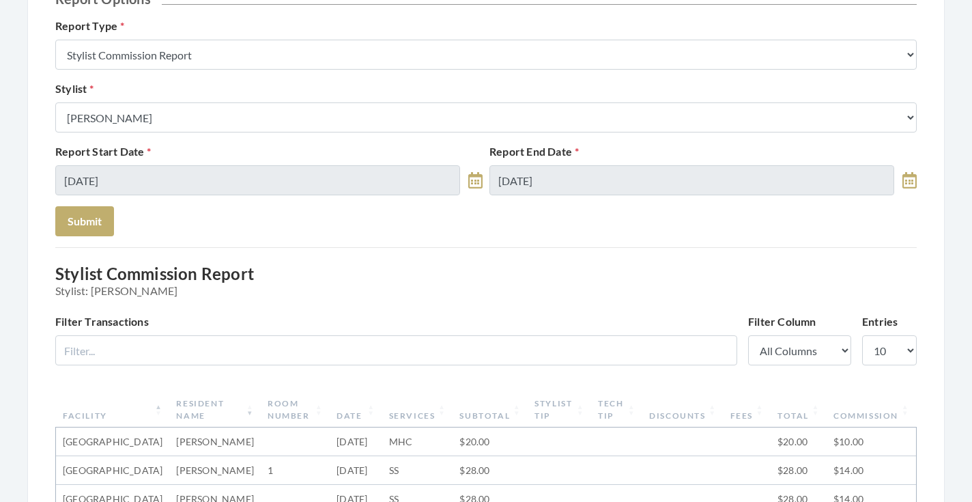
click at [100, 228] on button "Submit" at bounding box center [84, 221] width 59 height 30
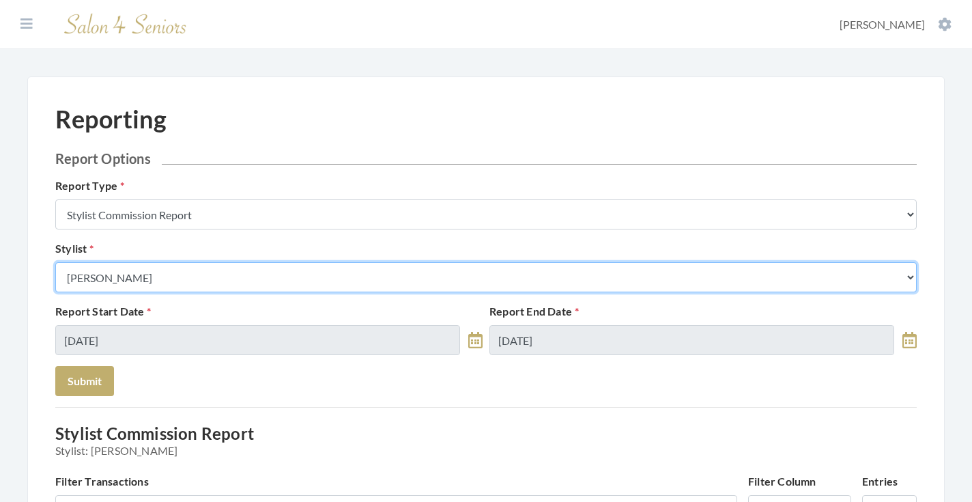
select select "24"
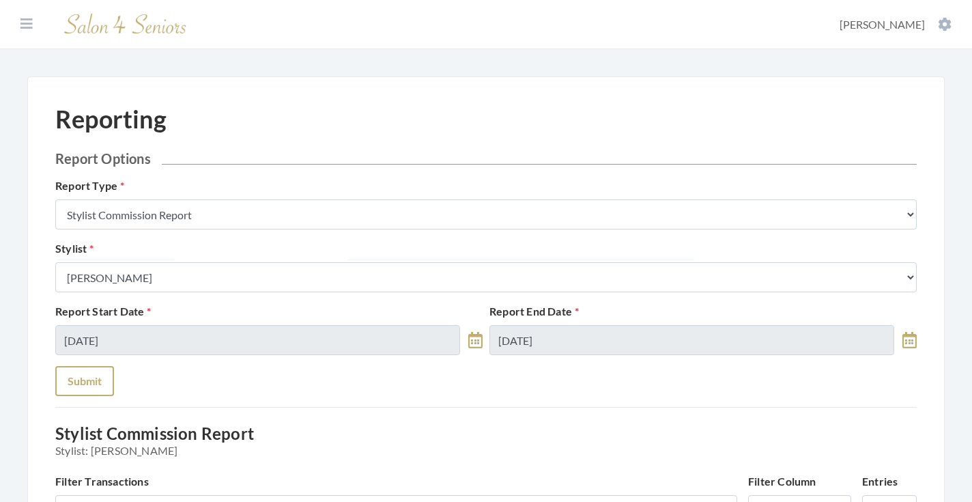
click at [94, 375] on button "Submit" at bounding box center [84, 381] width 59 height 30
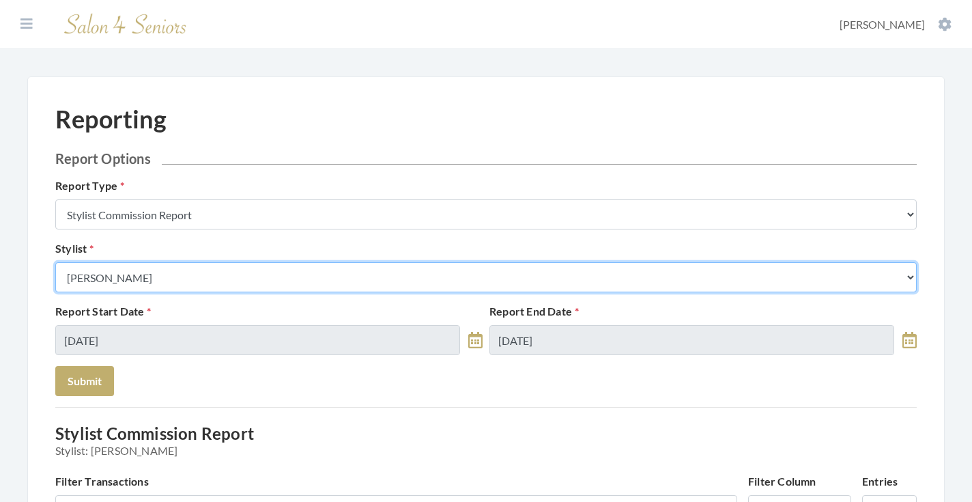
select select "176"
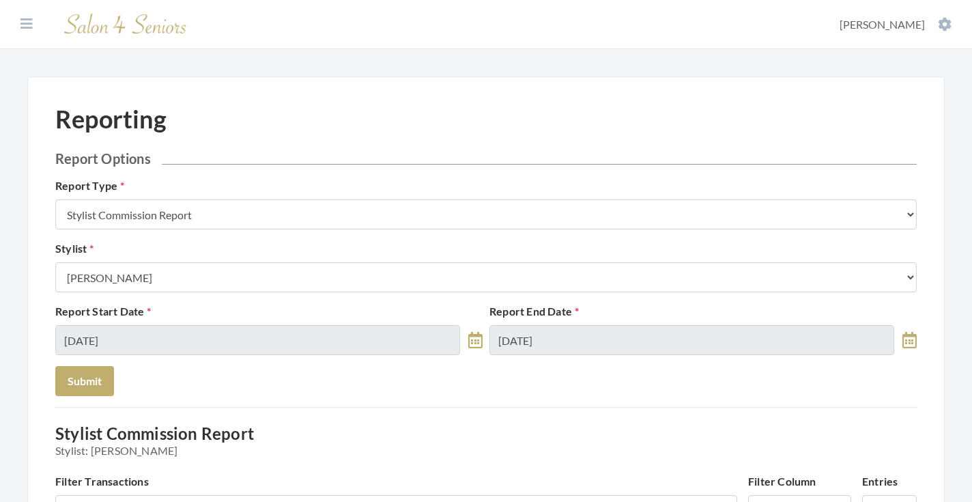
click at [92, 365] on div "Report Start Date [DATE] Report End Date [DATE]" at bounding box center [486, 334] width 868 height 63
click at [87, 382] on button "Submit" at bounding box center [84, 381] width 59 height 30
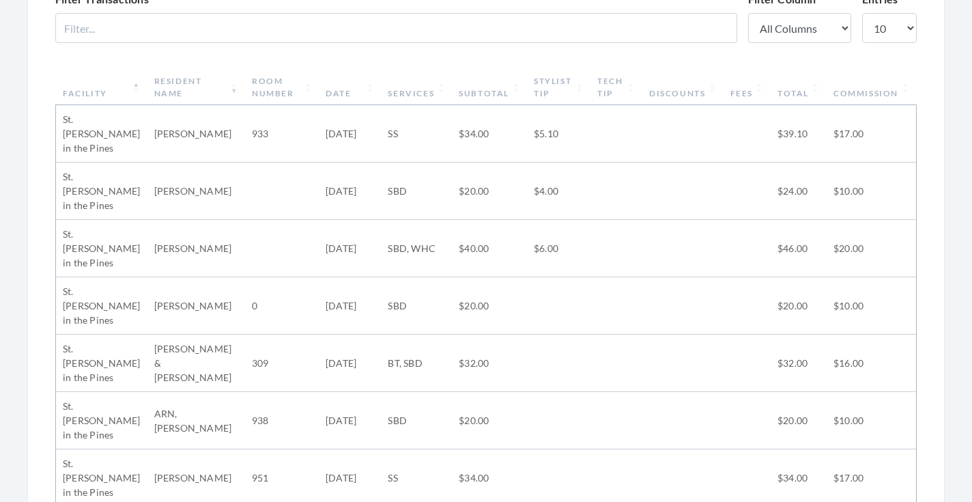
scroll to position [483, 0]
click at [495, 91] on th "Subtotal" at bounding box center [489, 86] width 75 height 35
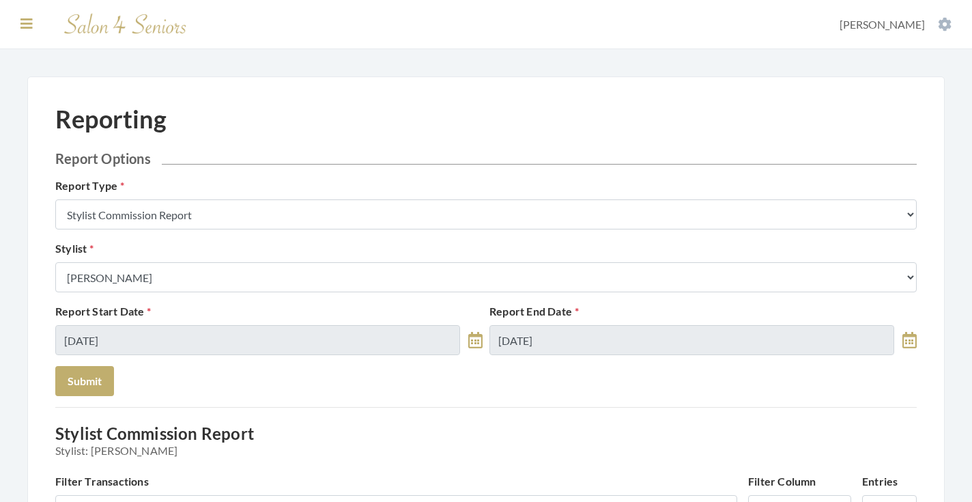
scroll to position [0, 0]
click at [22, 22] on icon at bounding box center [26, 24] width 12 height 14
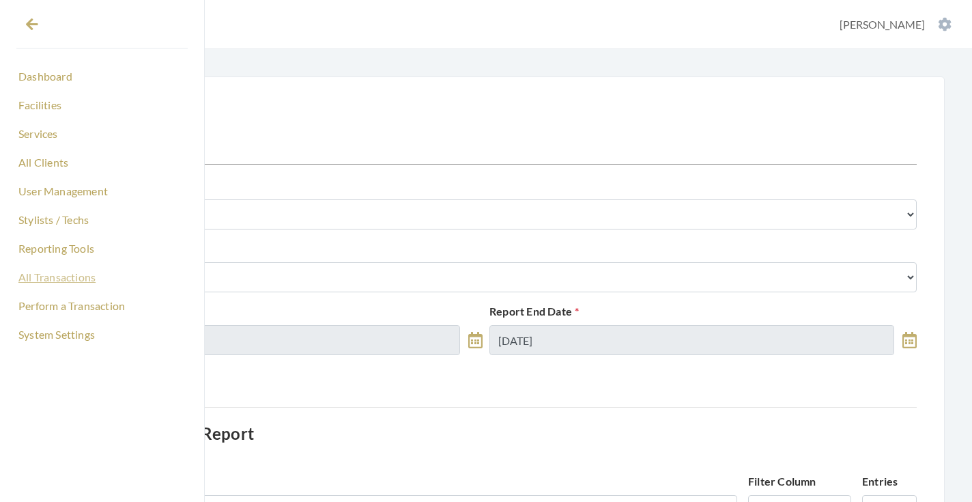
click at [56, 281] on link "All Transactions" at bounding box center [101, 277] width 171 height 23
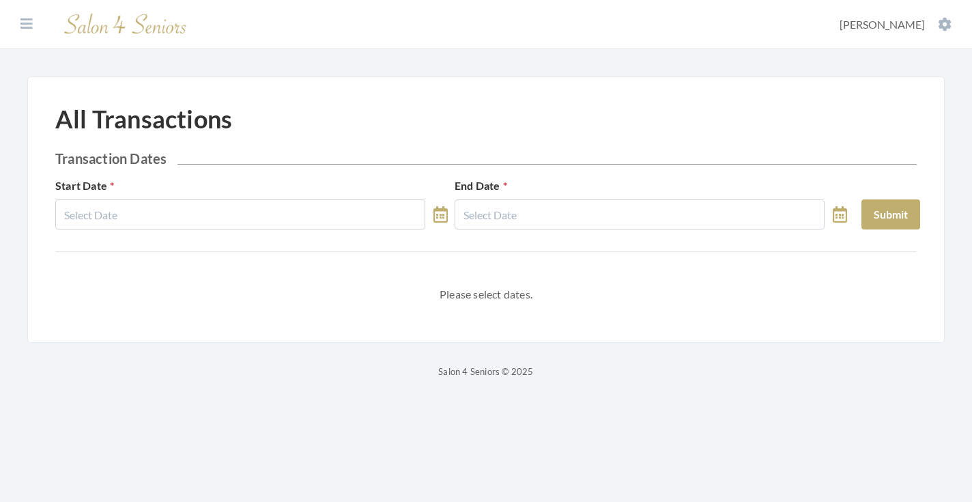
select select "8"
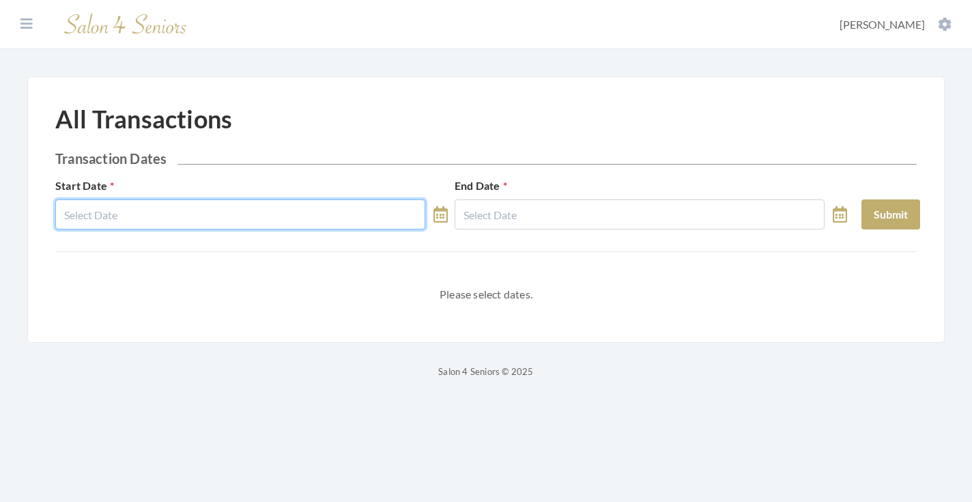
click at [227, 213] on input "text" at bounding box center [240, 214] width 370 height 30
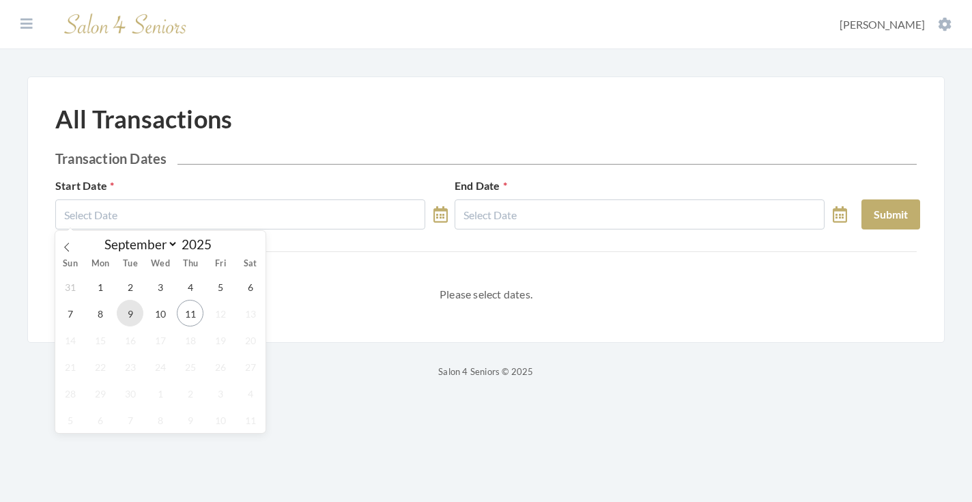
click at [134, 309] on span "9" at bounding box center [130, 313] width 27 height 27
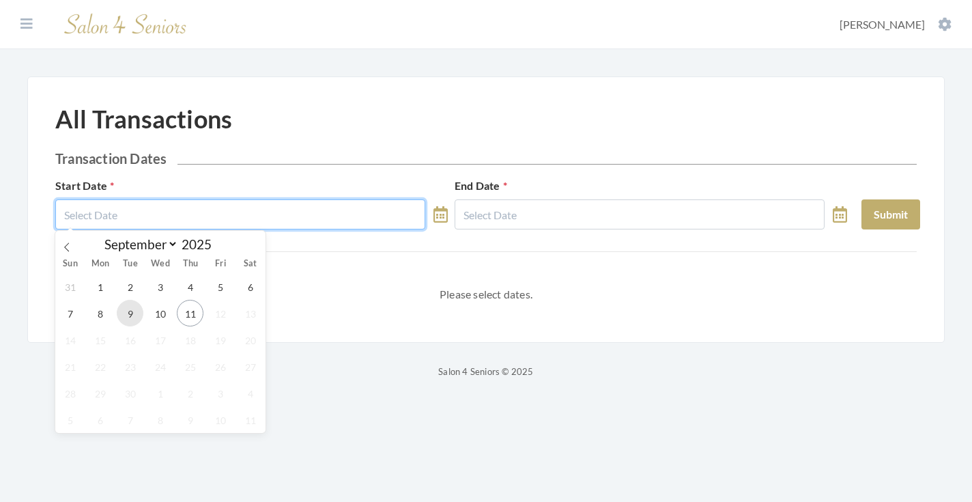
type input "[DATE]"
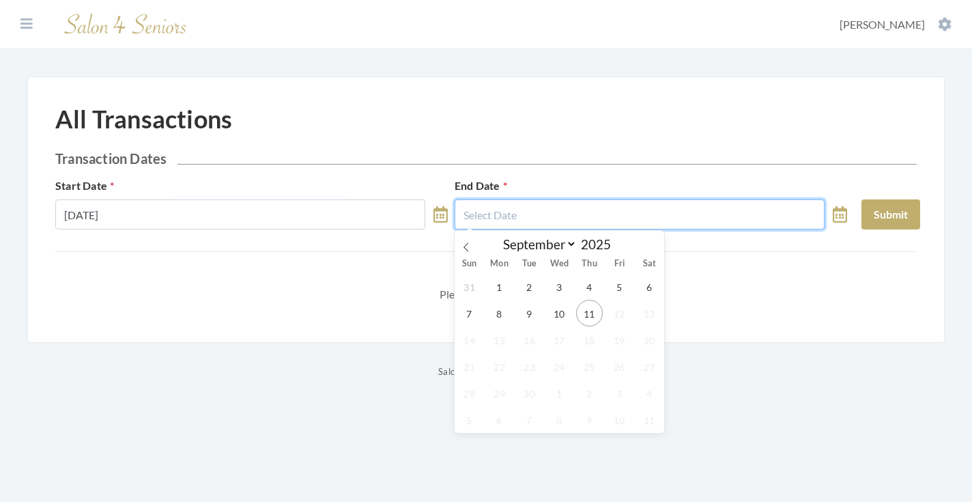
click at [533, 212] on input "text" at bounding box center [640, 214] width 370 height 30
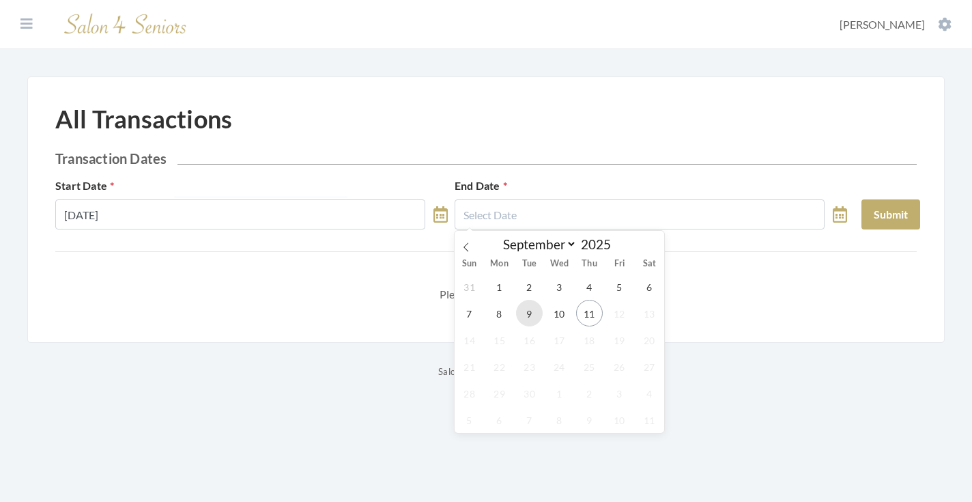
click at [528, 315] on span "9" at bounding box center [529, 313] width 27 height 27
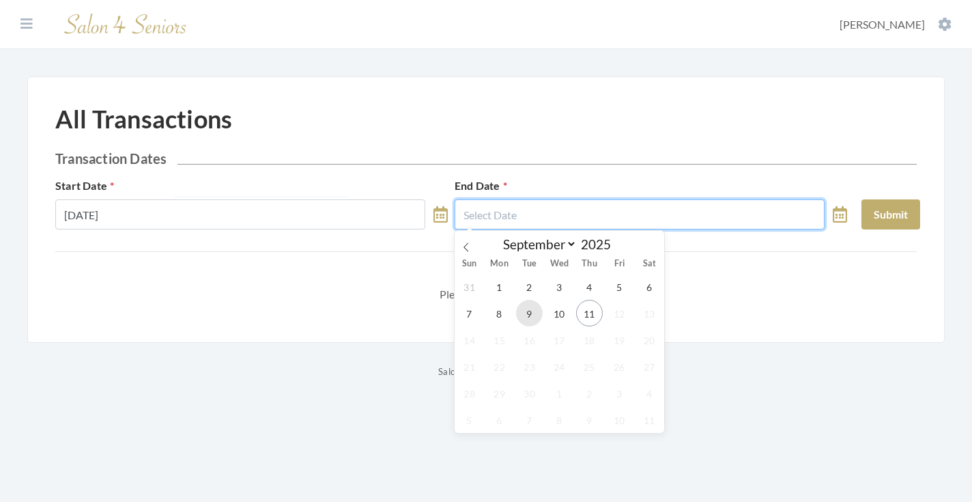
type input "[DATE]"
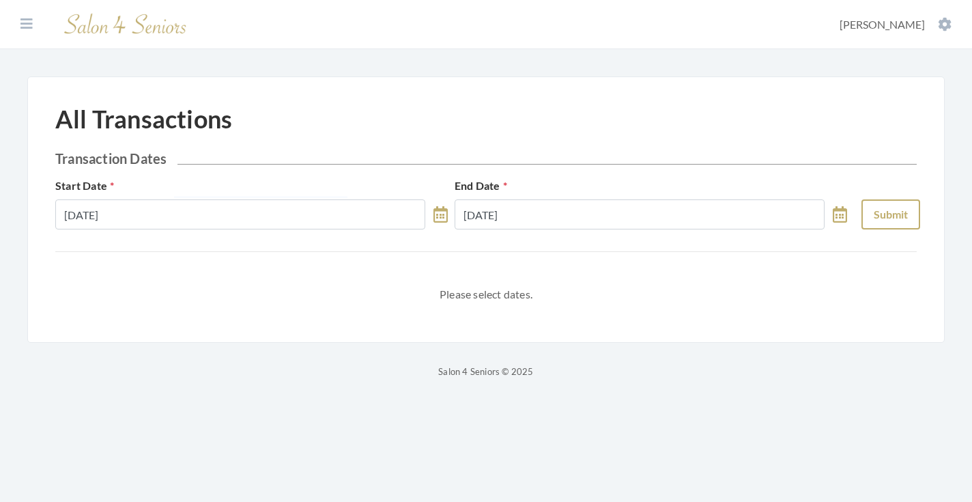
click at [913, 222] on button "Submit" at bounding box center [890, 214] width 59 height 30
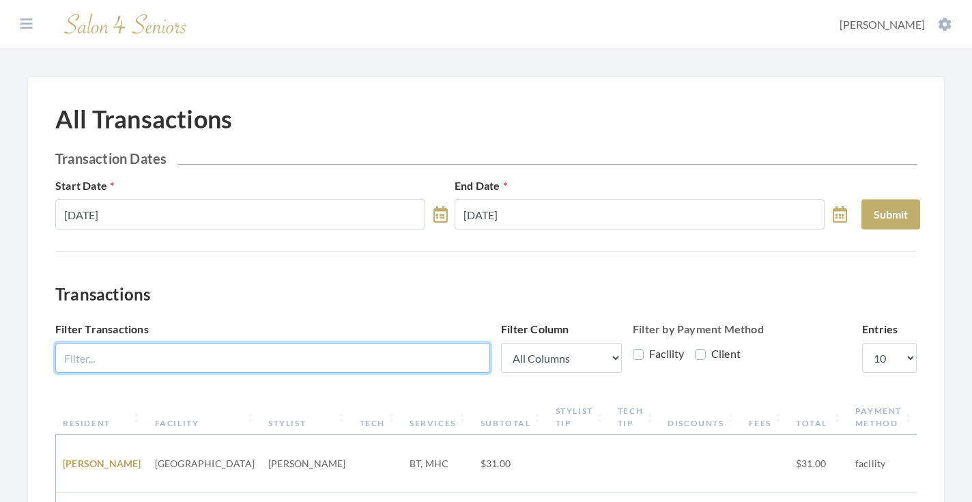
click at [379, 355] on input "Filter Transactions" at bounding box center [272, 358] width 435 height 30
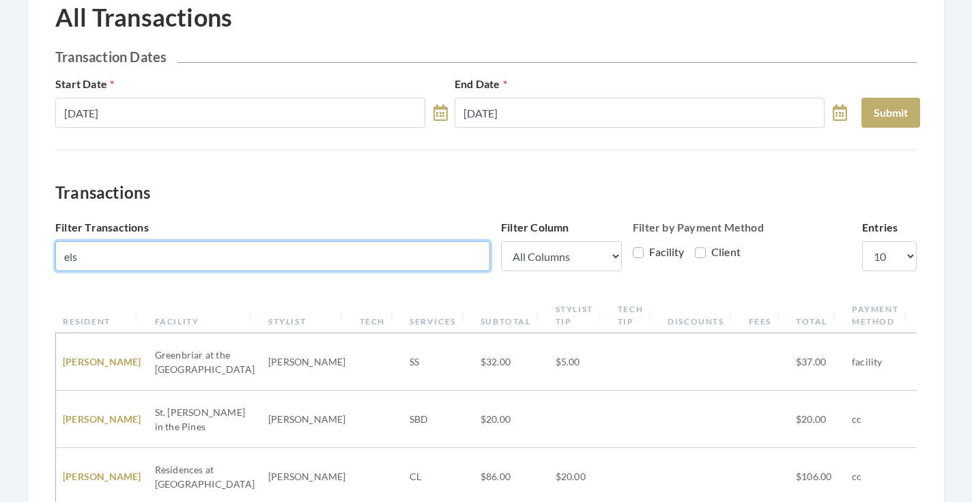
scroll to position [102, 0]
type input "els"
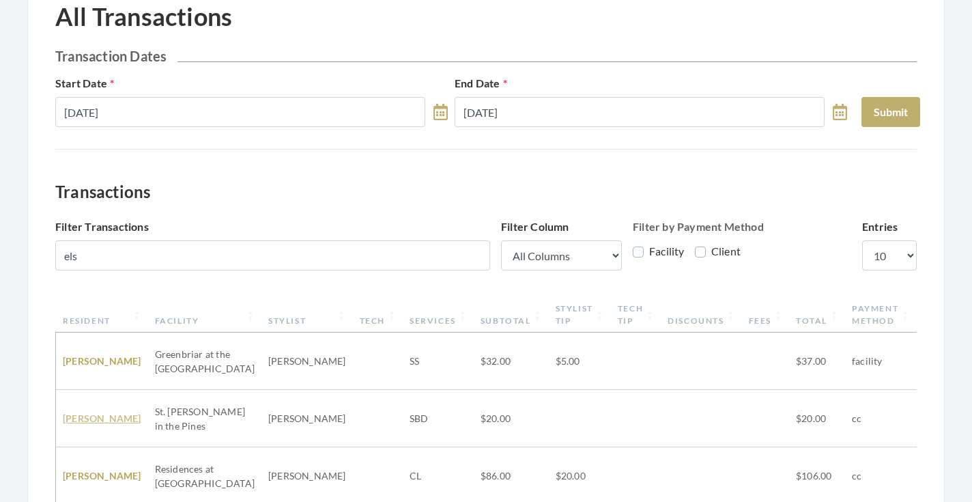
click at [104, 414] on link "ELSIE CLARK" at bounding box center [102, 418] width 78 height 12
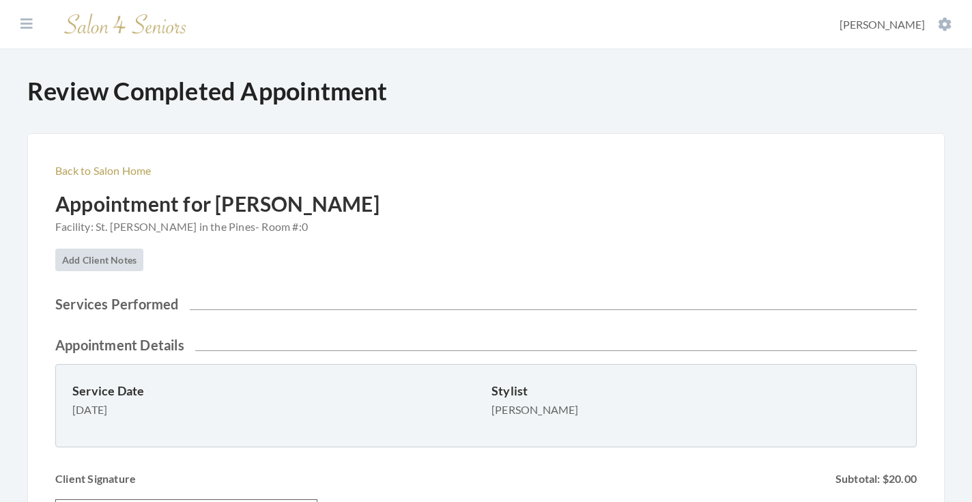
scroll to position [351, 0]
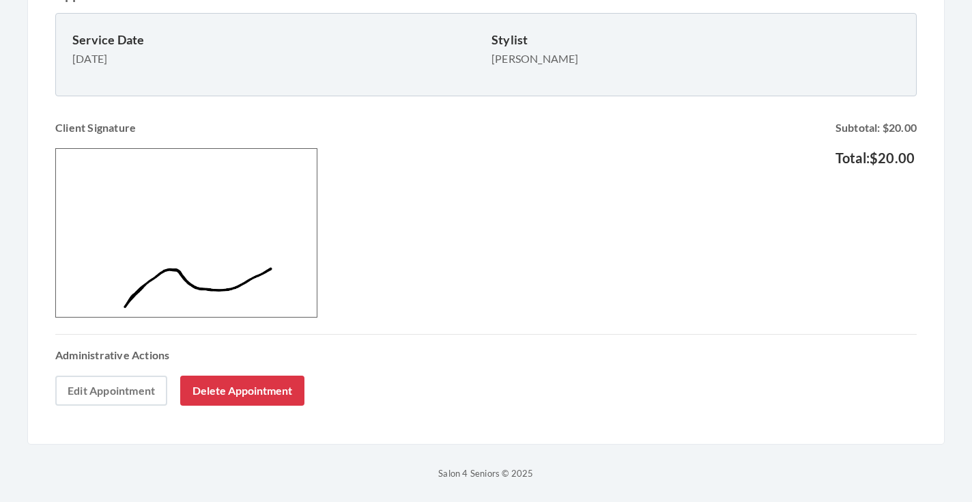
click at [136, 388] on link "Edit Appointment" at bounding box center [111, 390] width 112 height 30
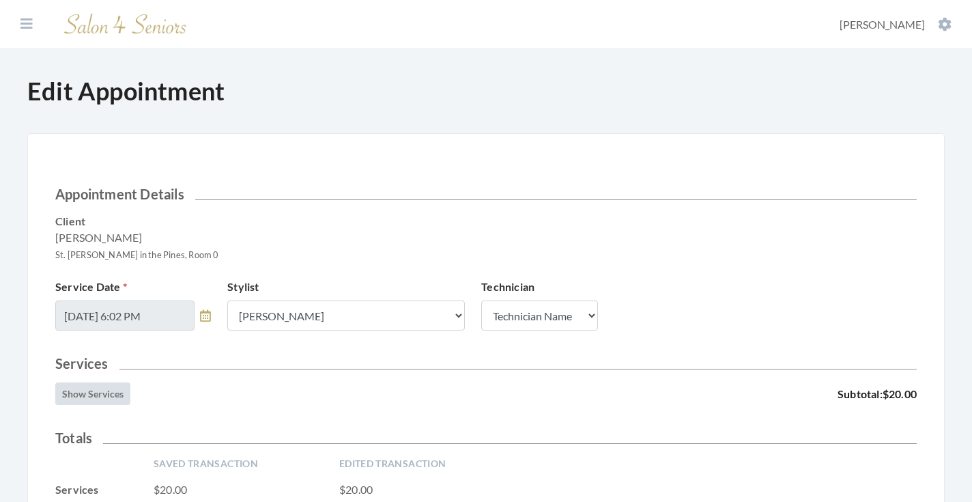
scroll to position [169, 0]
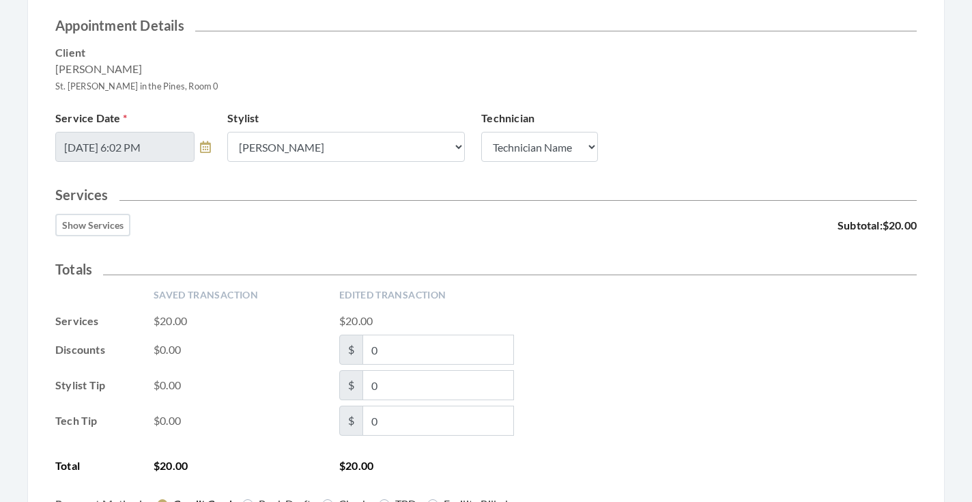
click at [123, 233] on button "Show Services" at bounding box center [92, 225] width 75 height 23
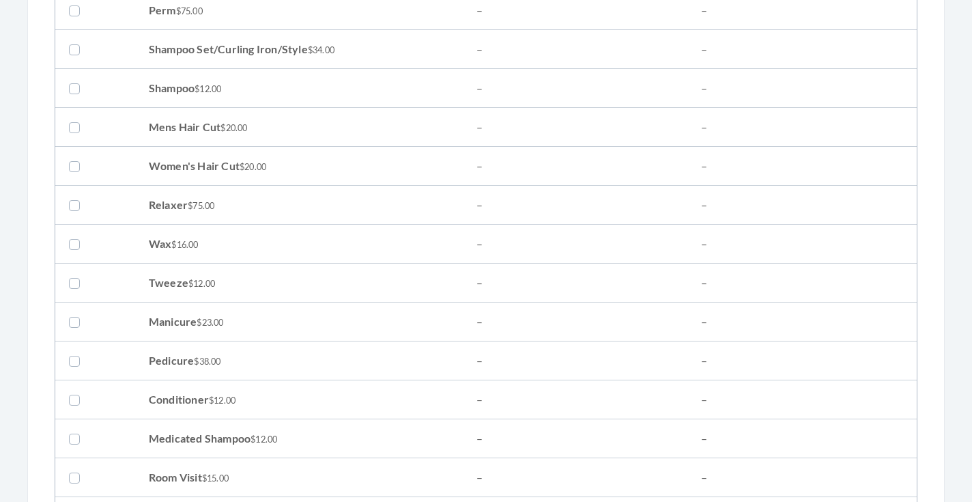
scroll to position [556, 0]
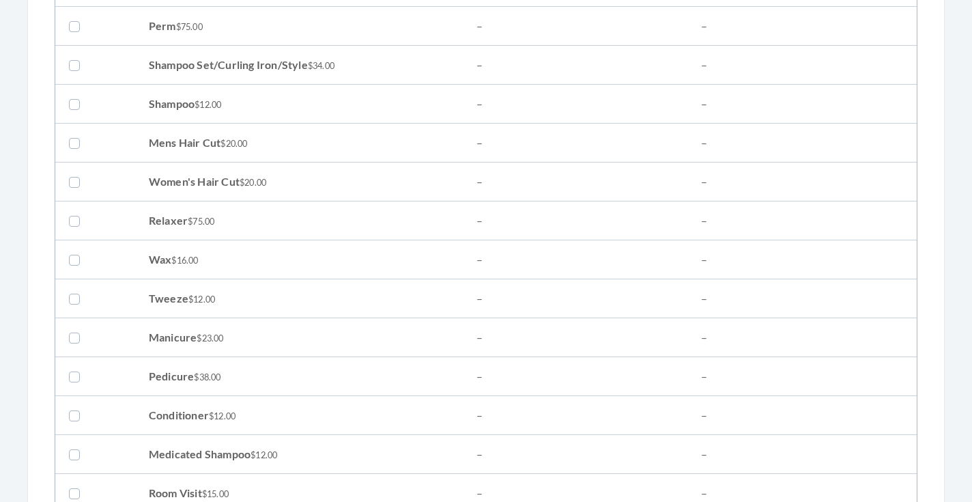
click at [73, 183] on label at bounding box center [77, 181] width 16 height 16
checkbox input "true"
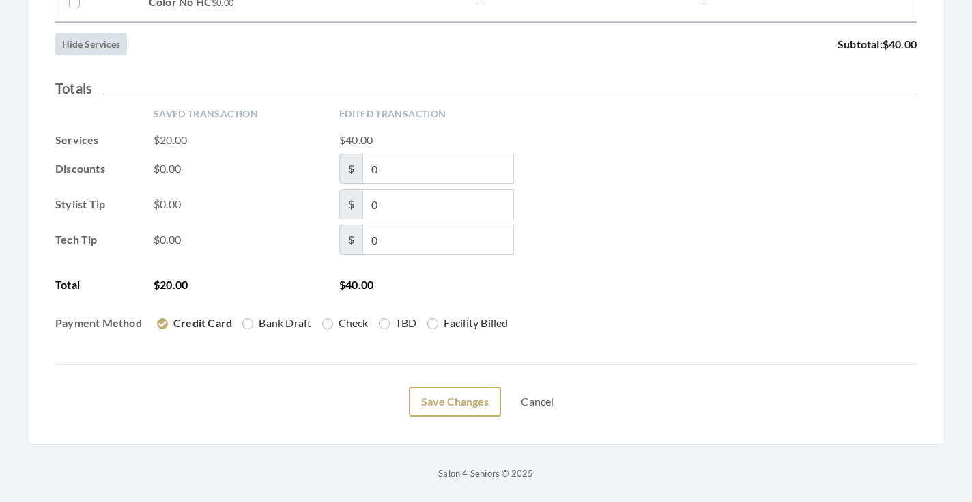
scroll to position [2292, 0]
click at [460, 397] on button "Save Changes" at bounding box center [455, 401] width 92 height 30
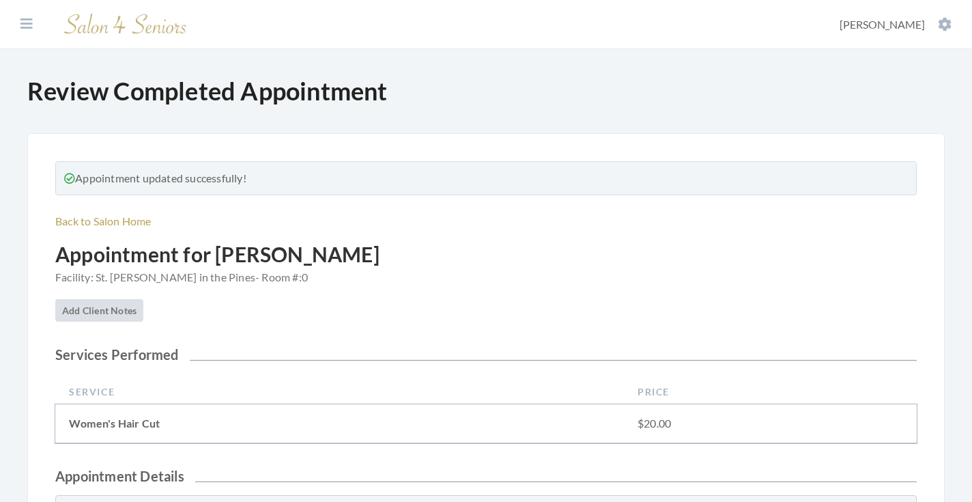
click at [23, 13] on section "Dashboard Facilities Services All Clients User Management Stylists / Techs Repo…" at bounding box center [486, 24] width 972 height 49
click at [23, 20] on icon at bounding box center [26, 24] width 12 height 14
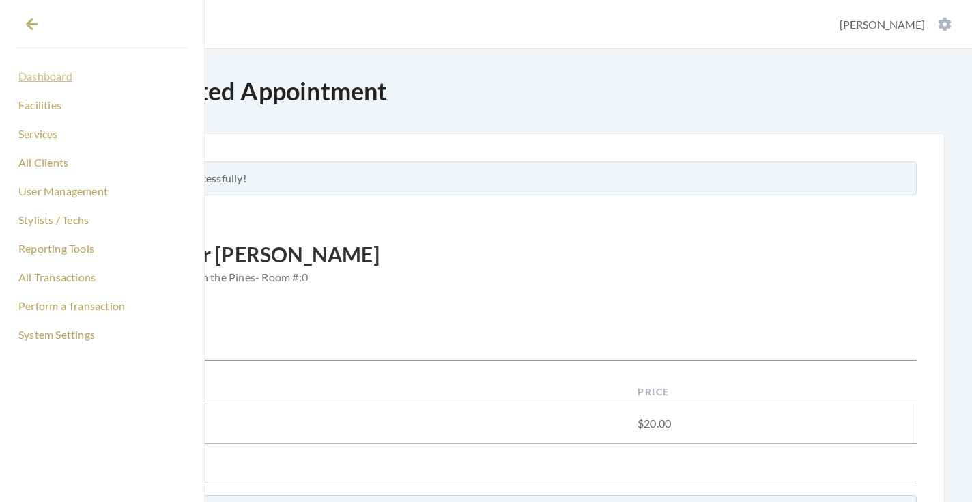
click at [63, 76] on link "Dashboard" at bounding box center [101, 76] width 171 height 23
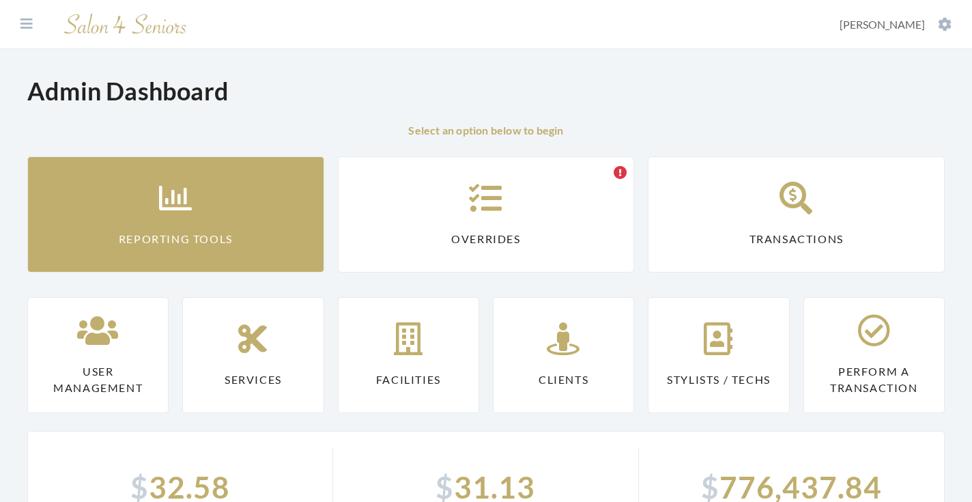
click at [96, 211] on link "Reporting Tools" at bounding box center [175, 214] width 297 height 116
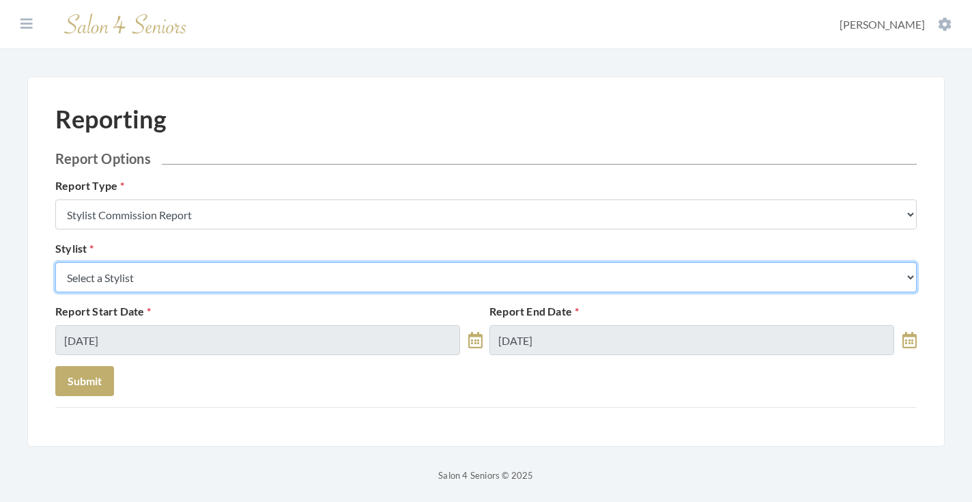
click at [143, 267] on select "Select a Stylist [PERSON_NAME] [PERSON_NAME] [PERSON_NAME] [PERSON_NAME] [PERSO…" at bounding box center [485, 277] width 861 height 30
select select "176"
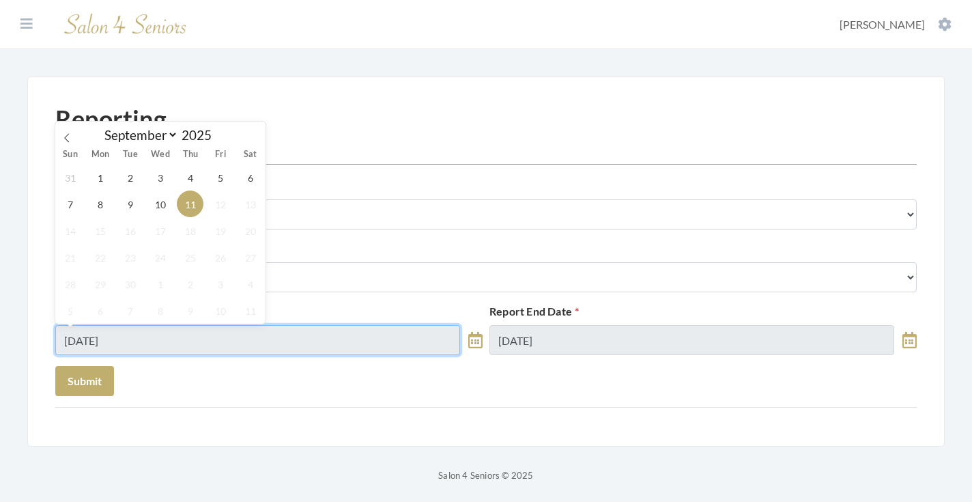
click at [118, 347] on input "[DATE]" at bounding box center [257, 340] width 405 height 30
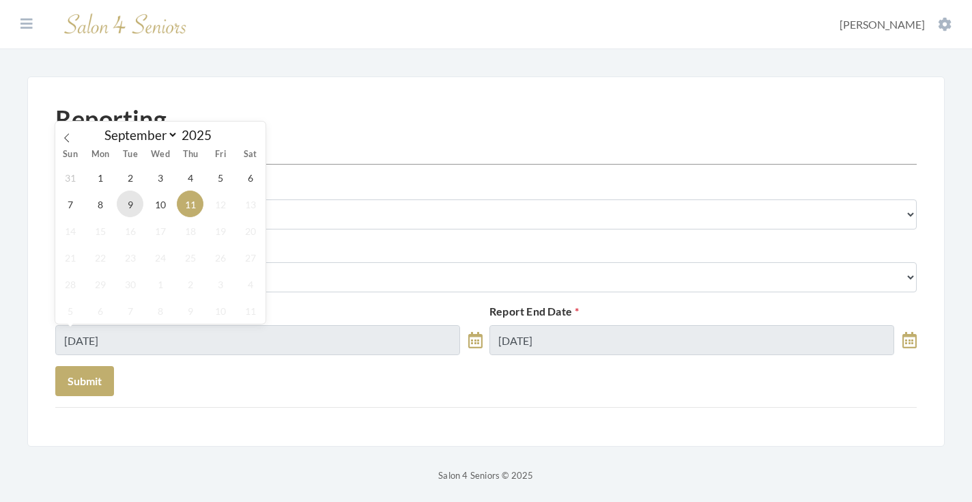
click at [135, 216] on span "9" at bounding box center [130, 203] width 27 height 27
type input "[DATE]"
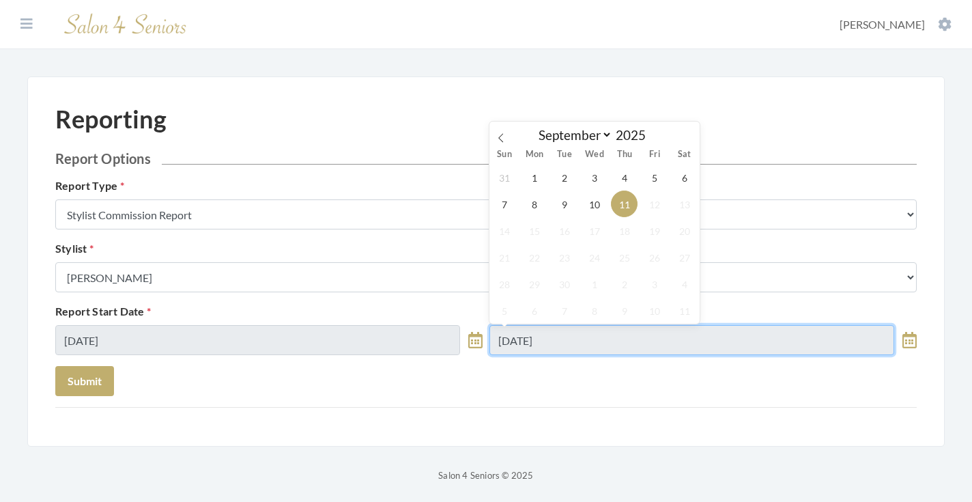
click at [512, 345] on input "09/11/2025" at bounding box center [691, 340] width 405 height 30
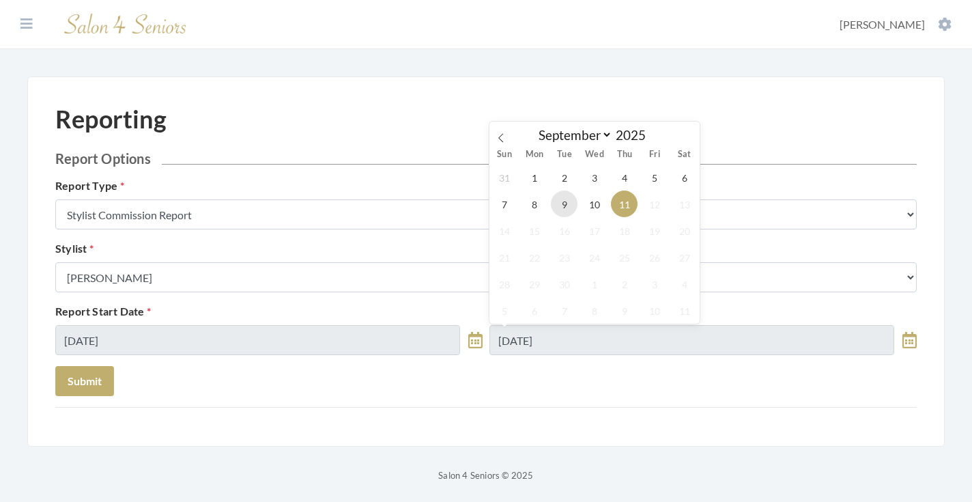
click at [559, 210] on span "9" at bounding box center [564, 203] width 27 height 27
type input "[DATE]"
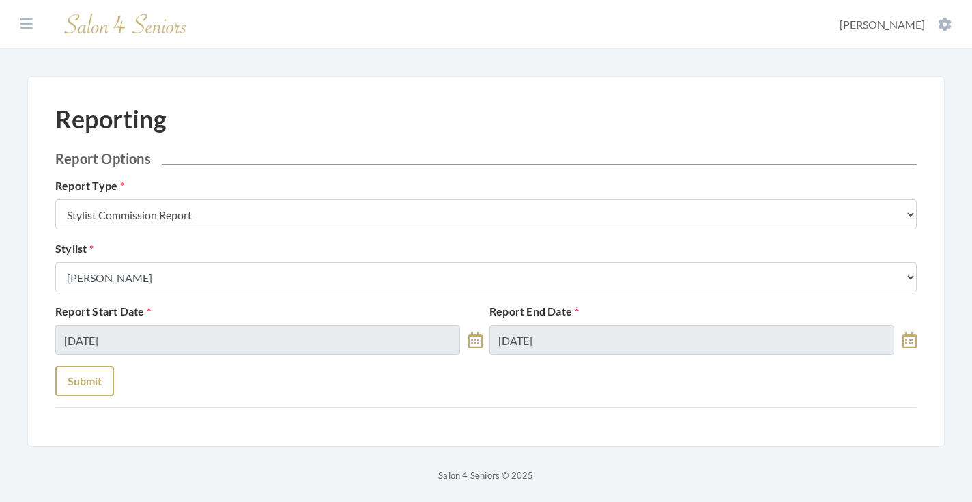
click at [76, 384] on button "Submit" at bounding box center [84, 381] width 59 height 30
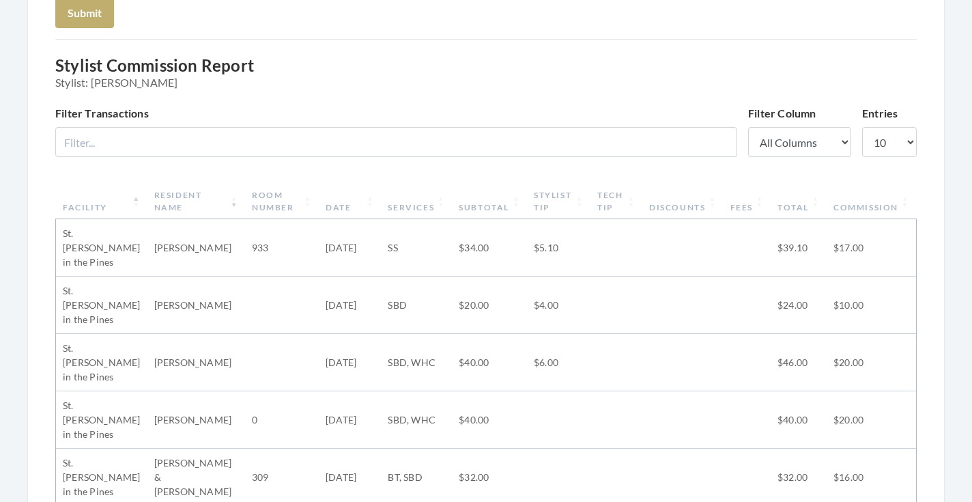
scroll to position [41, 0]
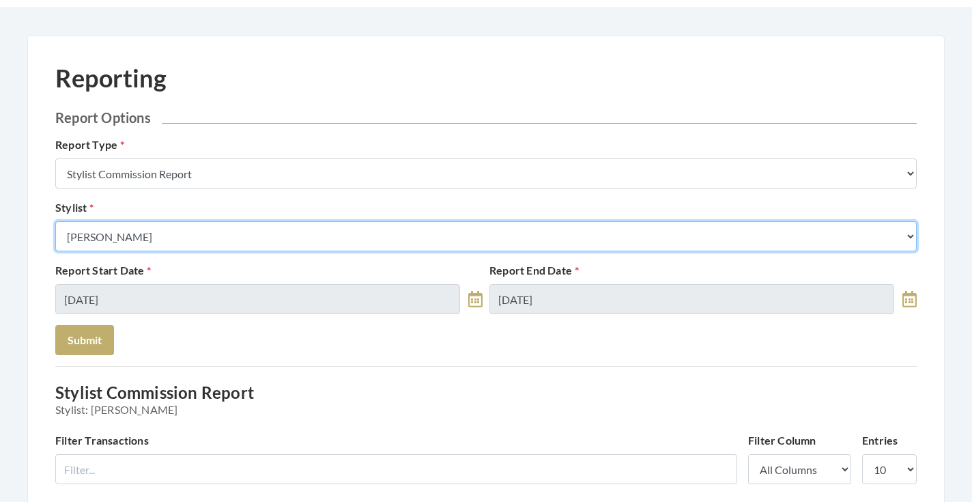
select select "26"
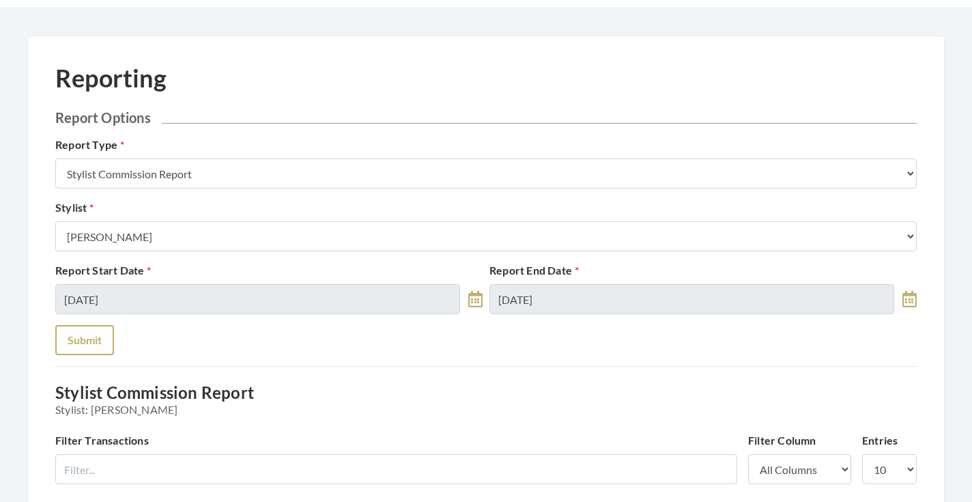
click at [85, 334] on button "Submit" at bounding box center [84, 340] width 59 height 30
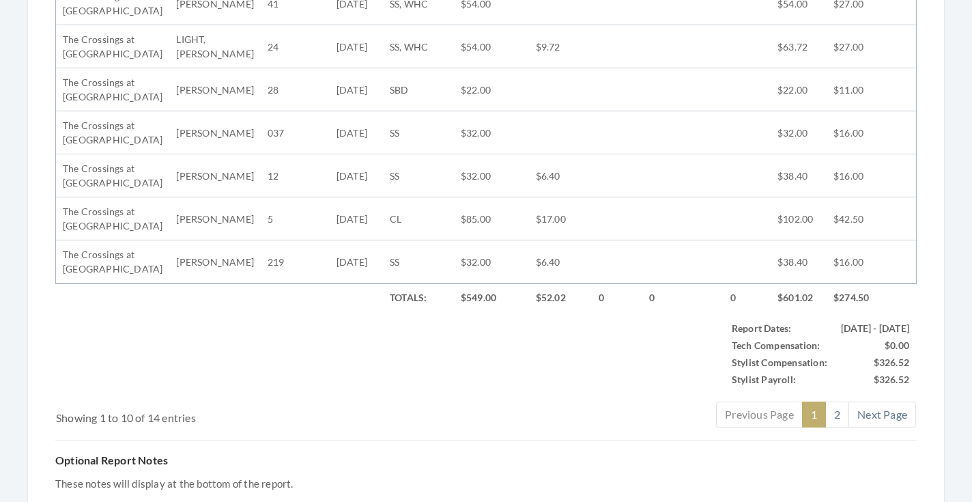
scroll to position [736, 0]
click at [838, 410] on link "2" at bounding box center [837, 412] width 24 height 26
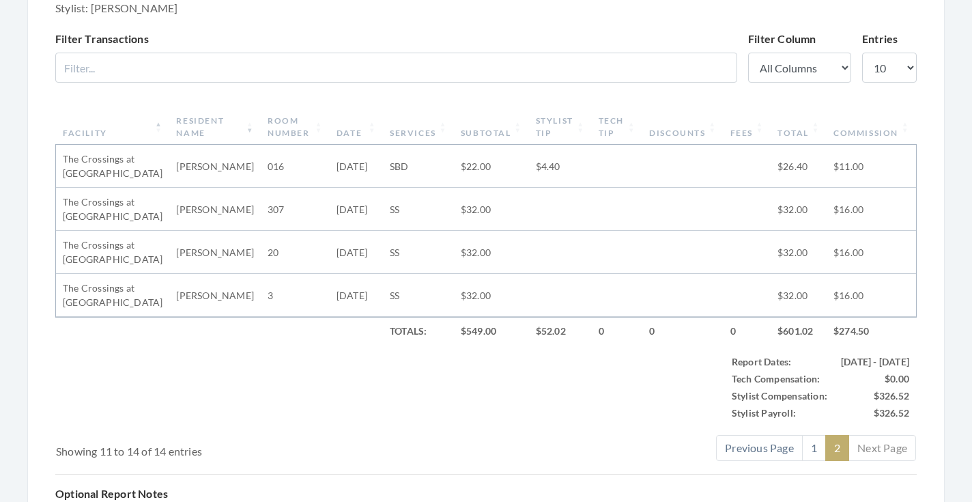
scroll to position [468, 0]
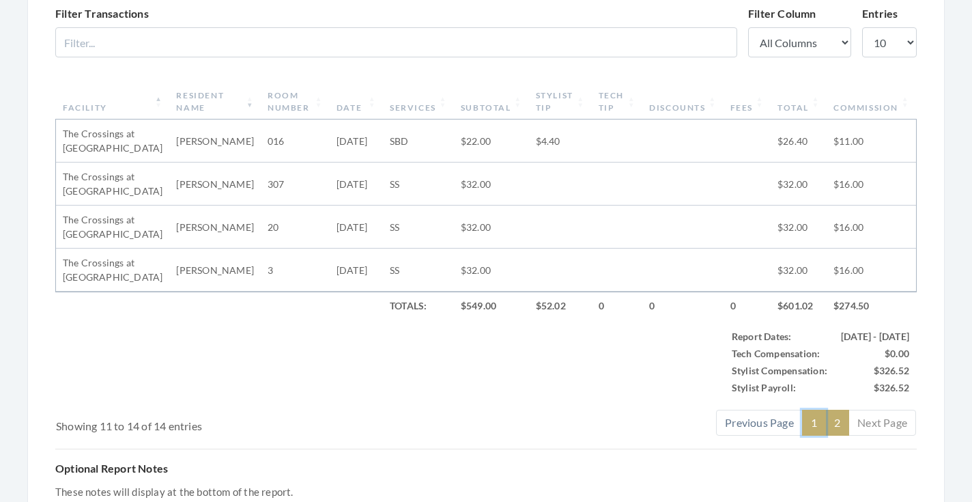
click at [814, 421] on link "1" at bounding box center [814, 423] width 24 height 26
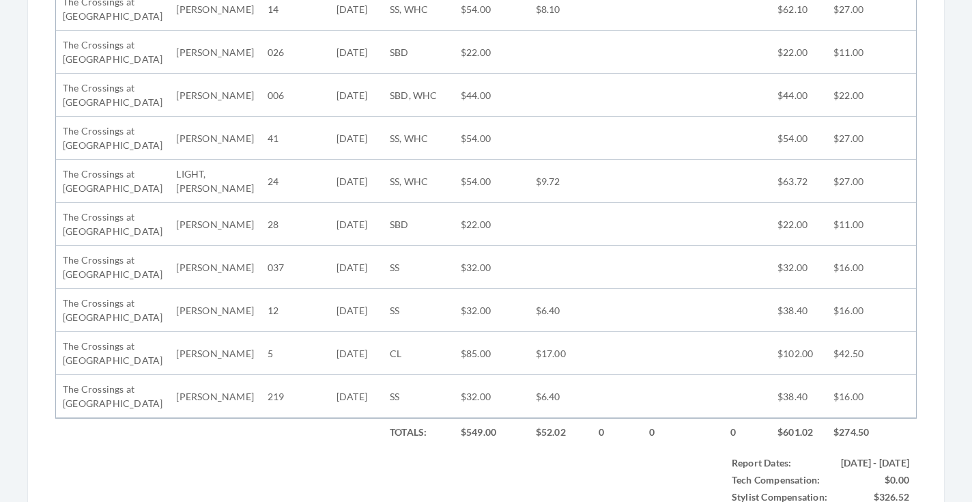
scroll to position [465, 0]
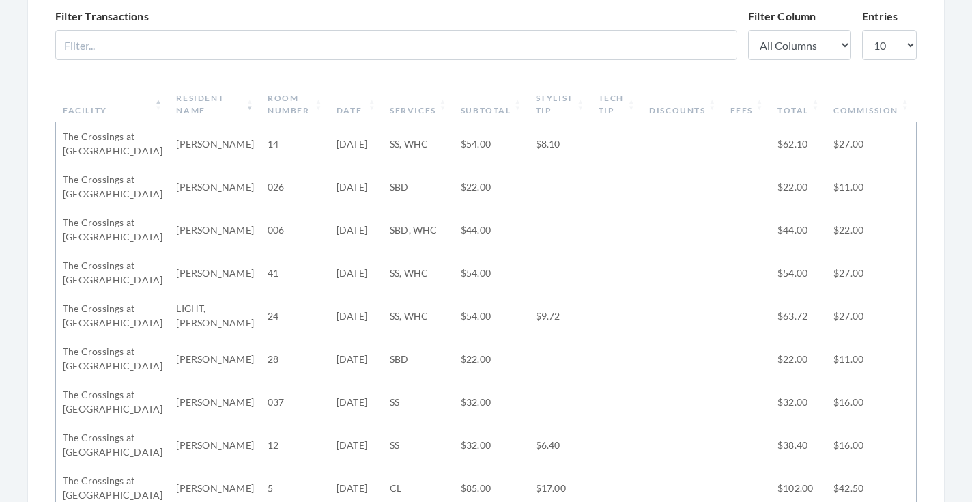
click at [500, 111] on th "Subtotal" at bounding box center [491, 104] width 75 height 35
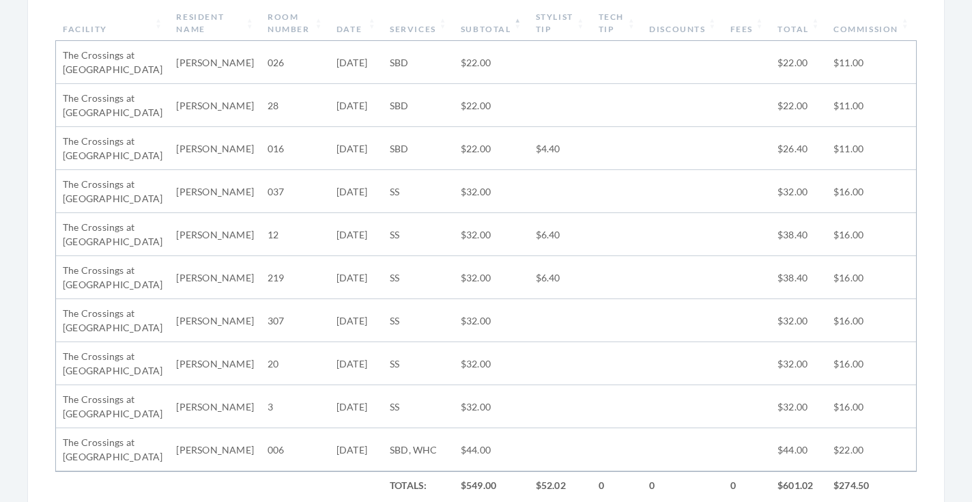
scroll to position [546, 0]
click at [470, 38] on th "Subtotal" at bounding box center [491, 22] width 75 height 35
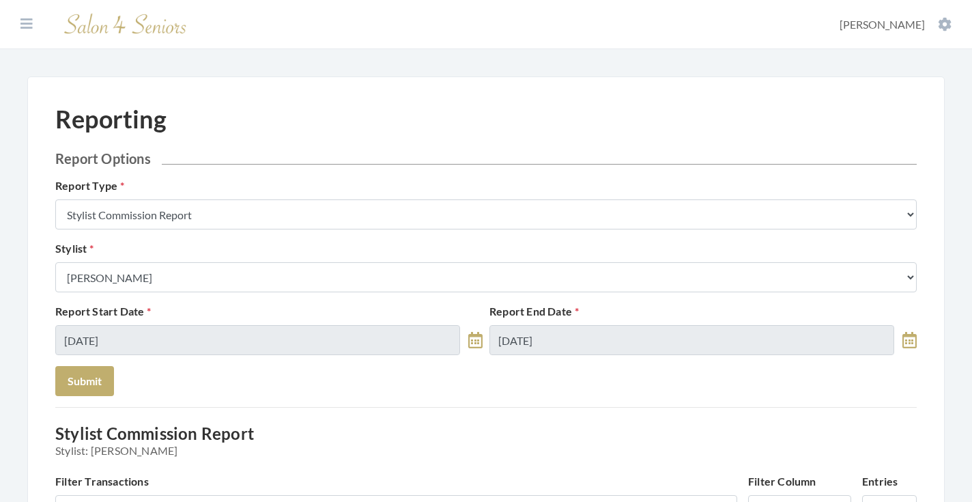
scroll to position [0, 0]
click at [23, 23] on icon at bounding box center [26, 24] width 12 height 14
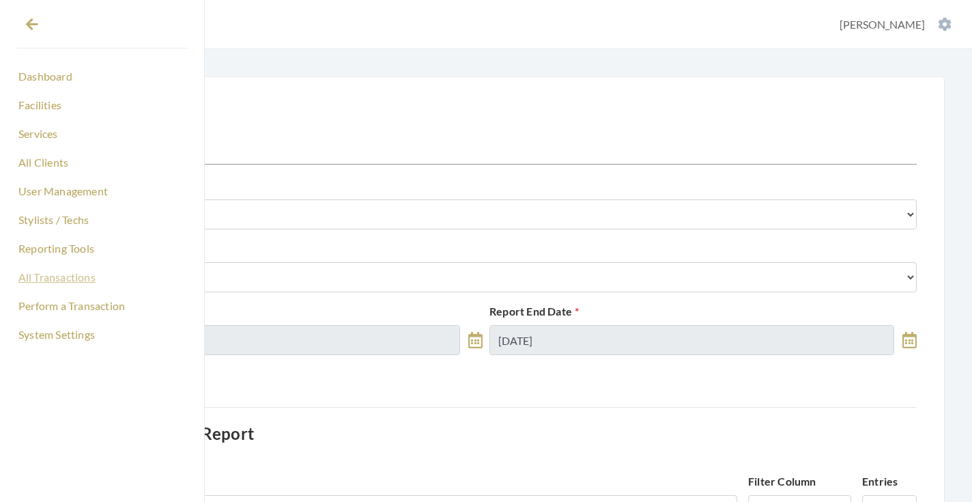
click at [42, 280] on link "All Transactions" at bounding box center [101, 277] width 171 height 23
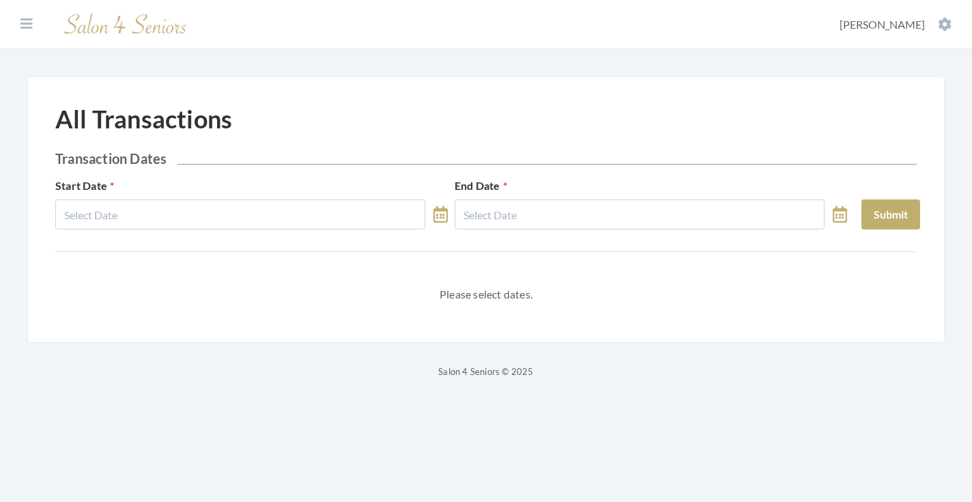
select select "8"
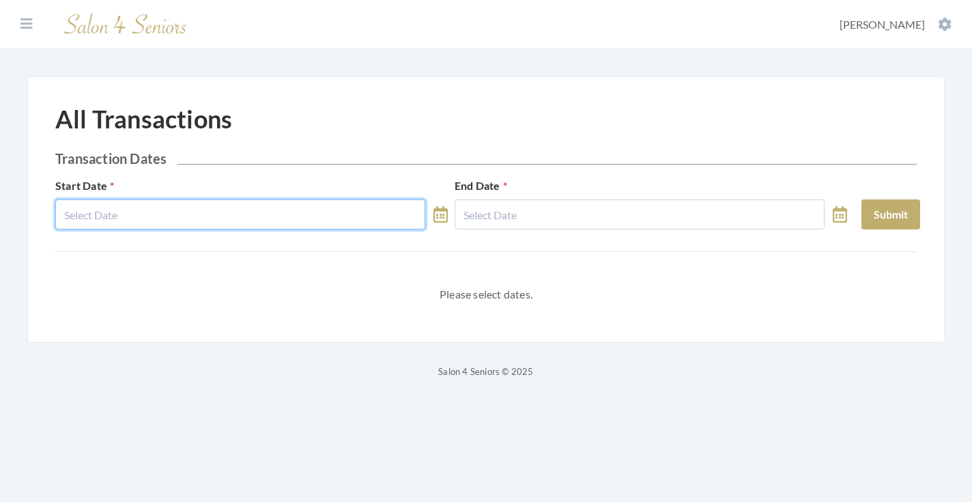
click at [133, 212] on input "text" at bounding box center [240, 214] width 370 height 30
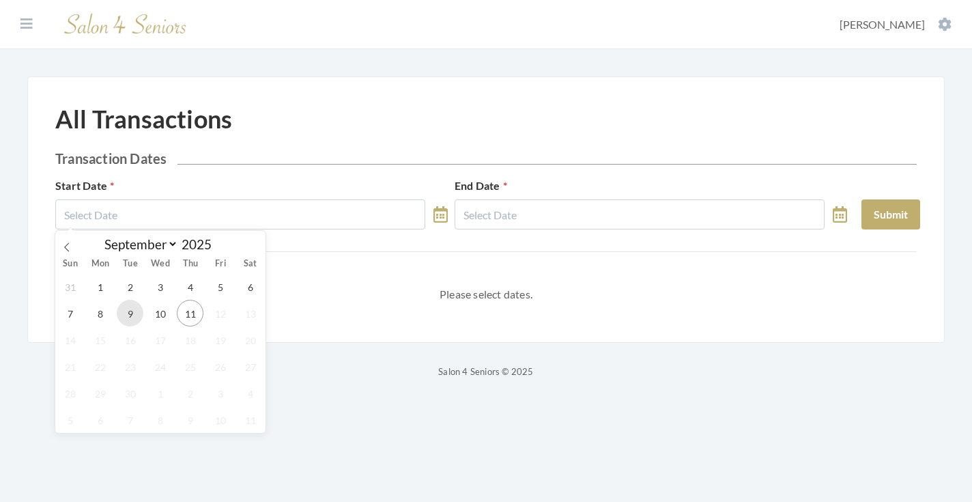
click at [131, 309] on span "9" at bounding box center [130, 313] width 27 height 27
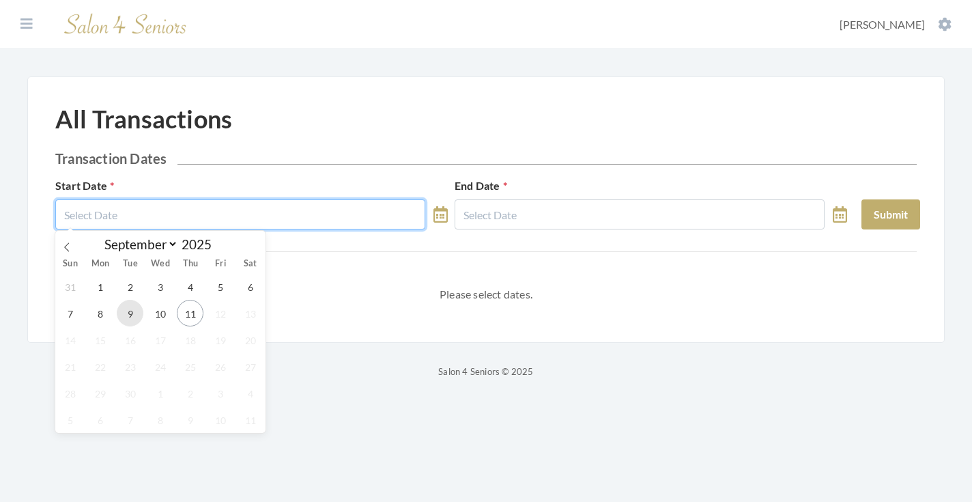
type input "[DATE]"
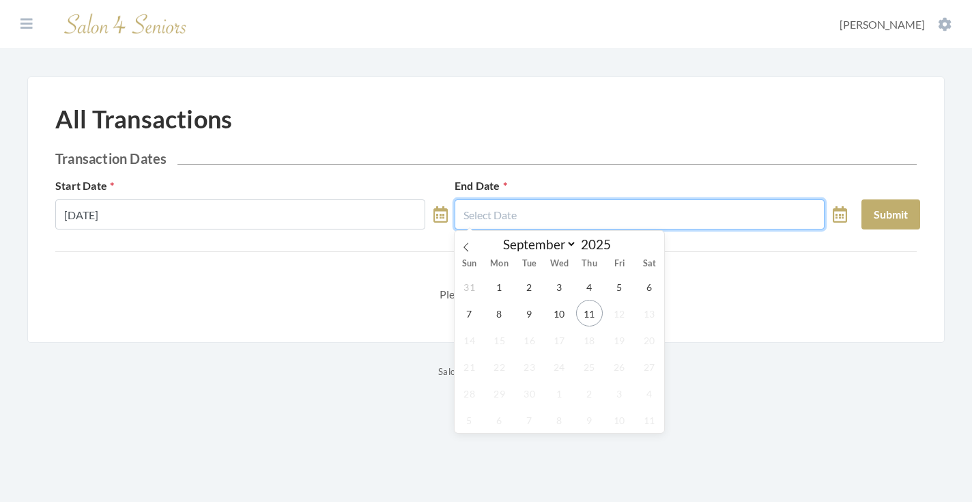
click at [468, 214] on input "text" at bounding box center [640, 214] width 370 height 30
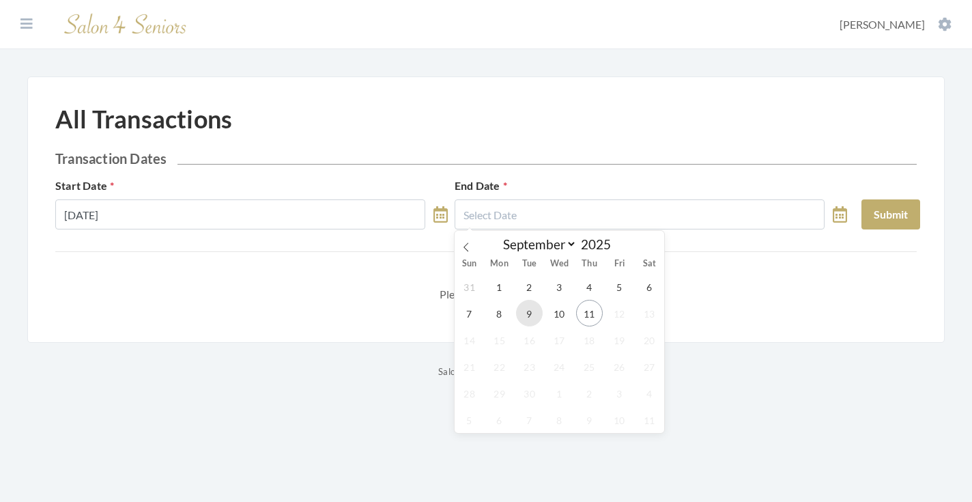
click at [526, 304] on span "9" at bounding box center [529, 313] width 27 height 27
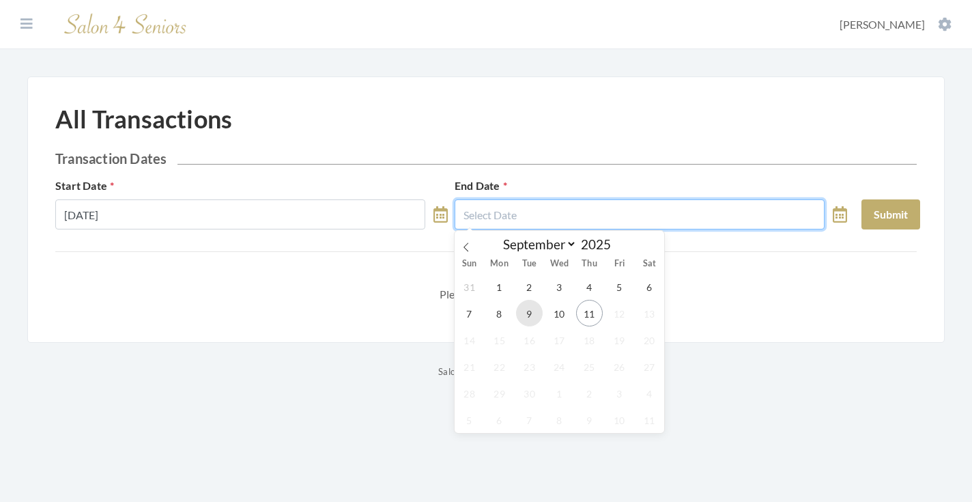
type input "[DATE]"
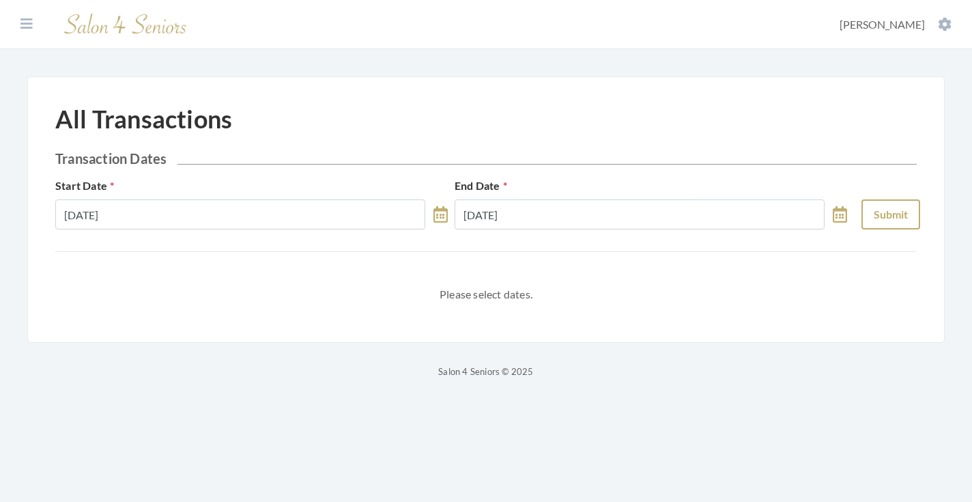
click at [872, 224] on button "Submit" at bounding box center [890, 214] width 59 height 30
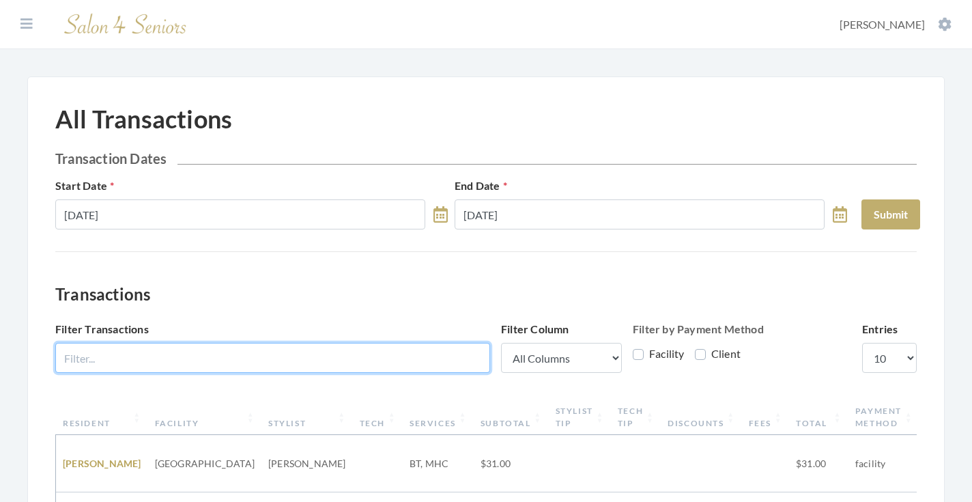
click at [357, 351] on input "Filter Transactions" at bounding box center [272, 358] width 435 height 30
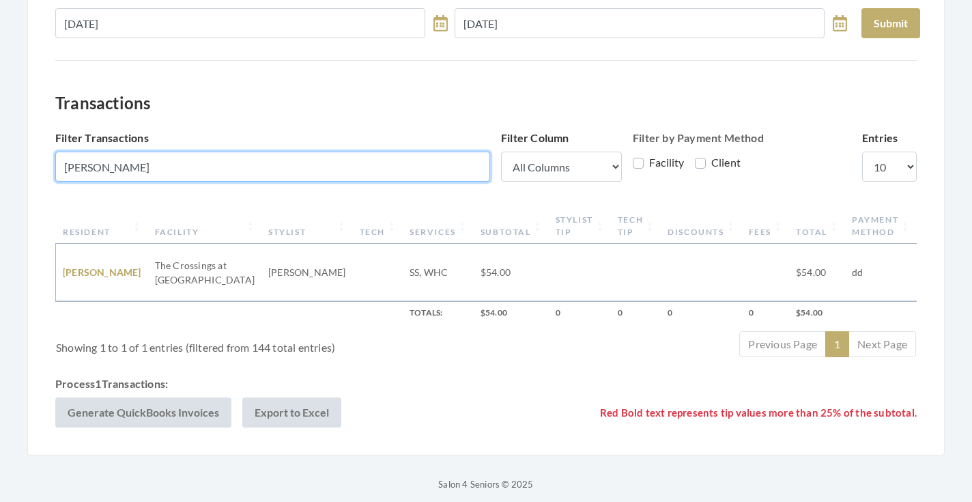
scroll to position [193, 0]
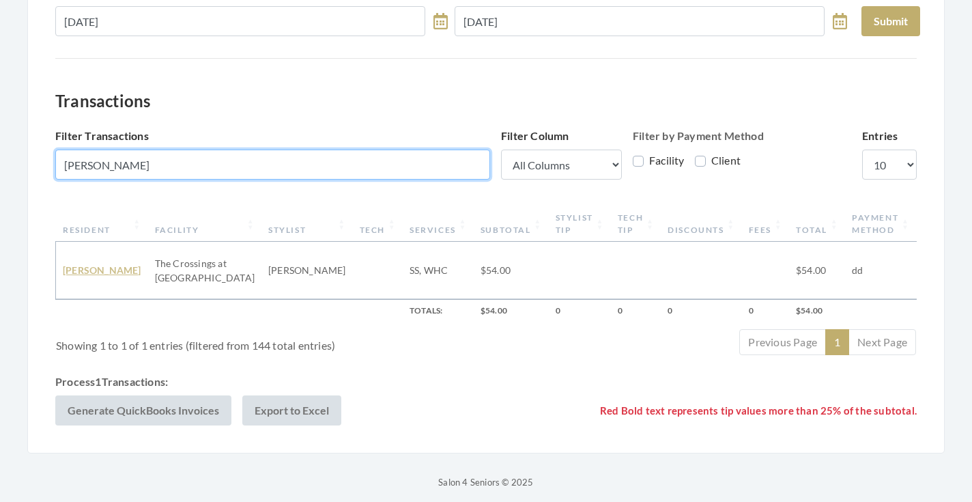
type input "Lowe"
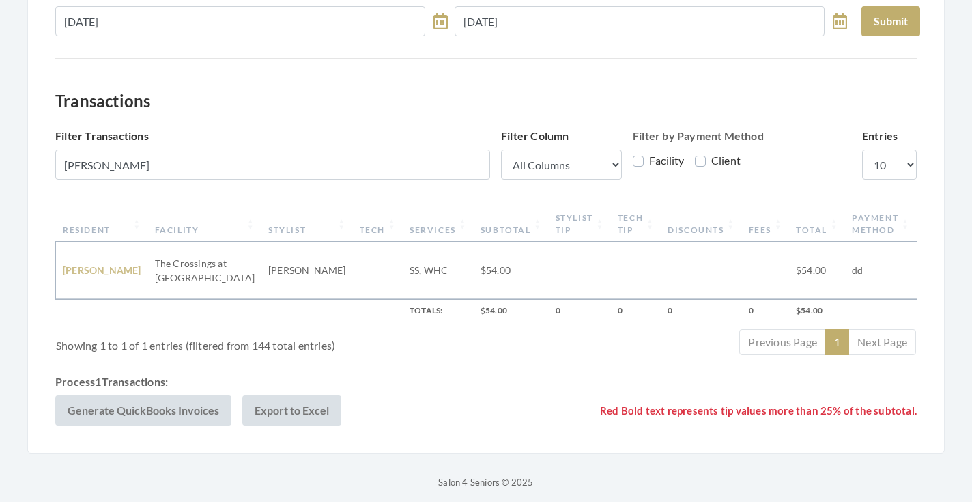
click at [98, 264] on link "DOROTHY LOWE" at bounding box center [102, 270] width 78 height 12
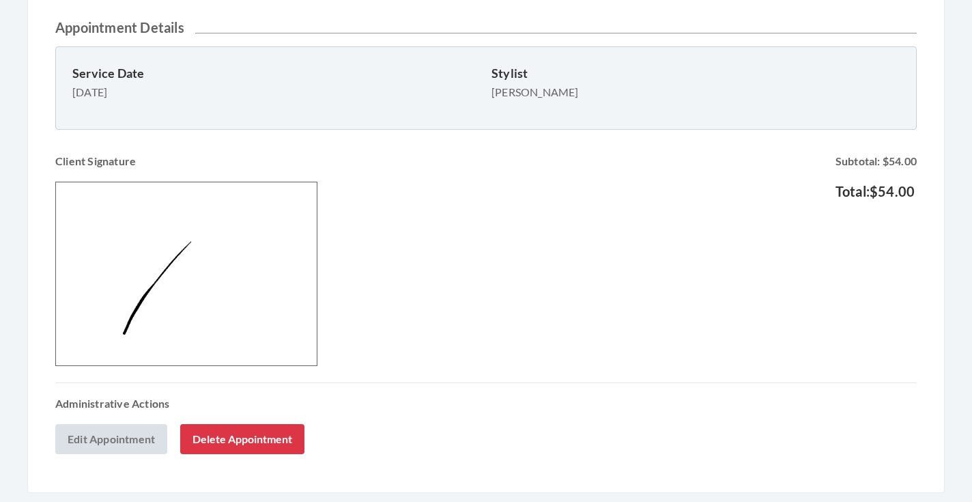
scroll to position [458, 0]
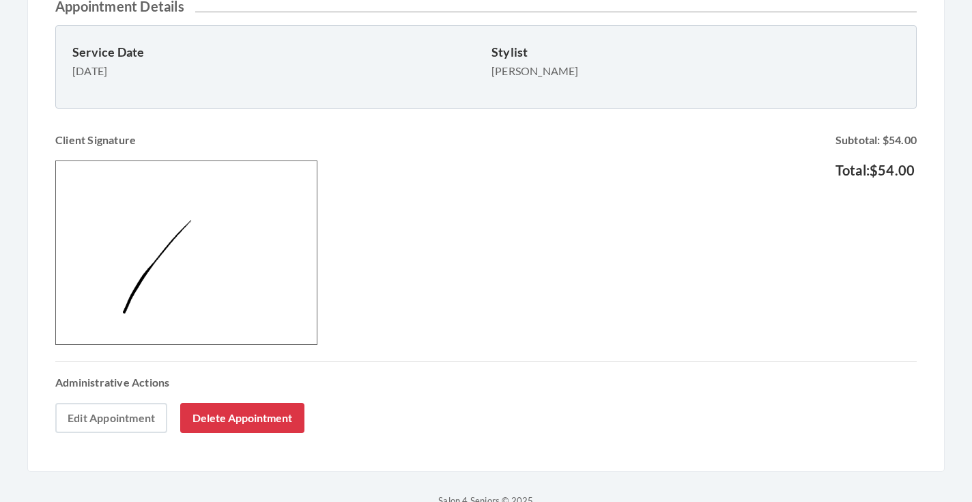
click at [111, 411] on link "Edit Appointment" at bounding box center [111, 418] width 112 height 30
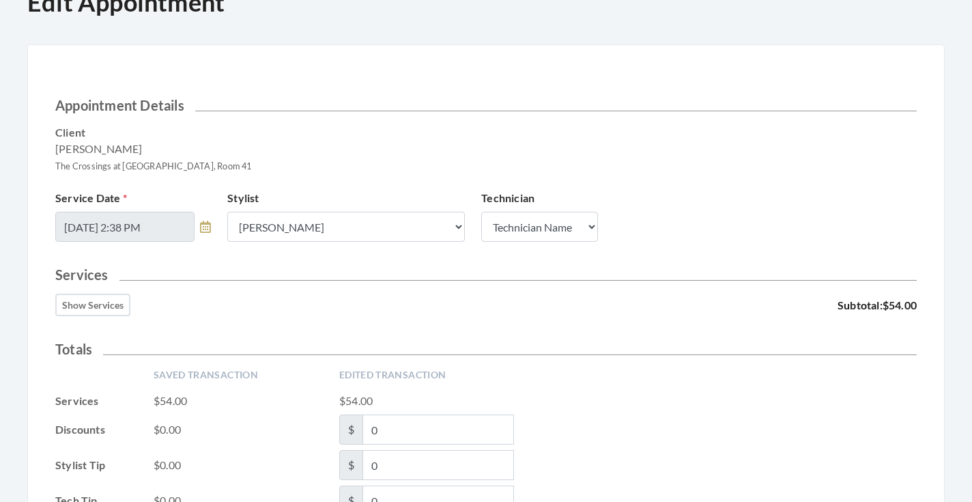
click at [101, 302] on button "Show Services" at bounding box center [92, 305] width 75 height 23
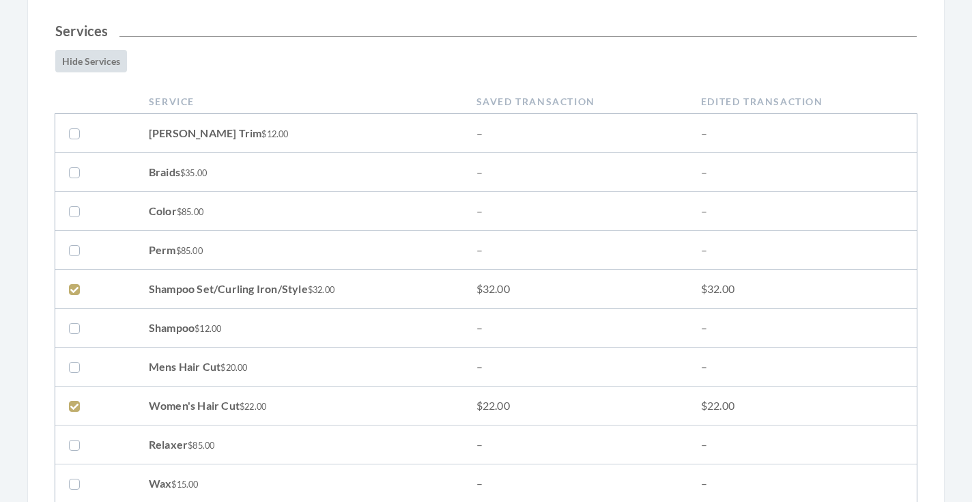
scroll to position [459, 0]
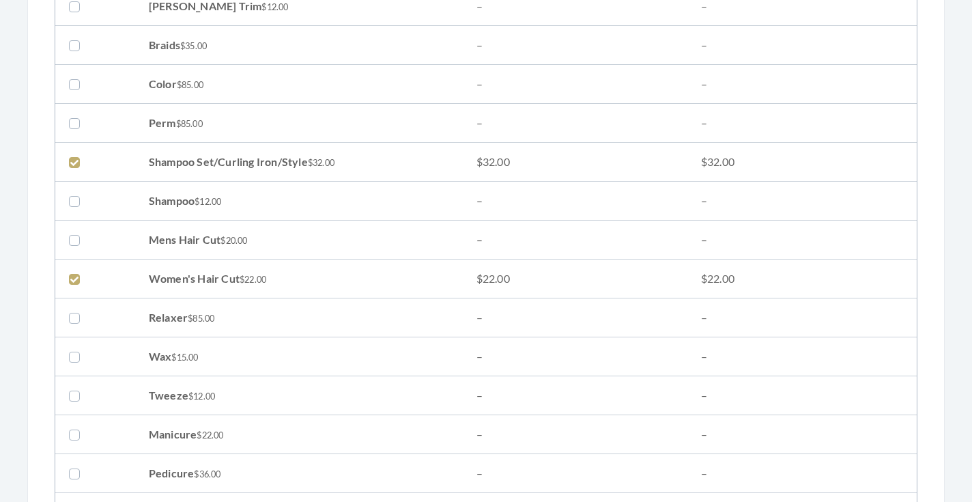
click at [74, 274] on label at bounding box center [77, 278] width 16 height 16
checkbox input "false"
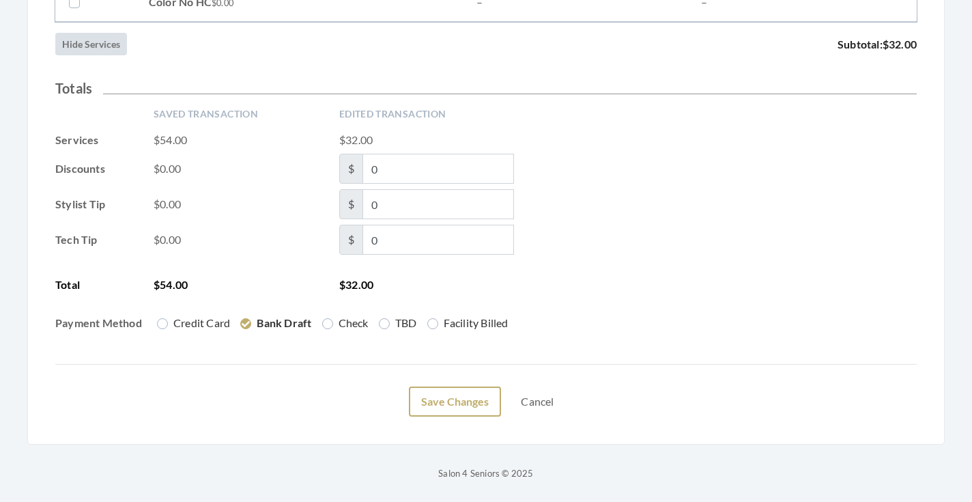
scroll to position [2292, 0]
click at [432, 401] on button "Save Changes" at bounding box center [455, 401] width 92 height 30
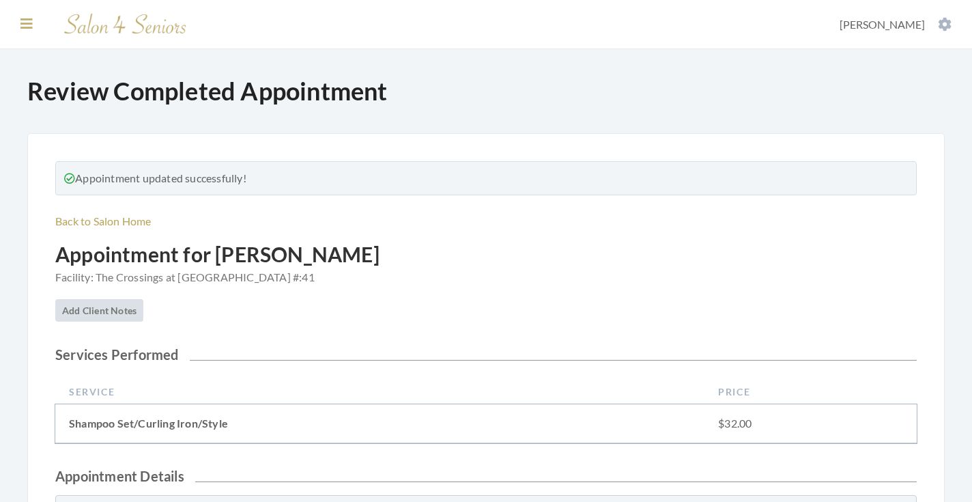
click at [31, 21] on icon at bounding box center [26, 24] width 12 height 14
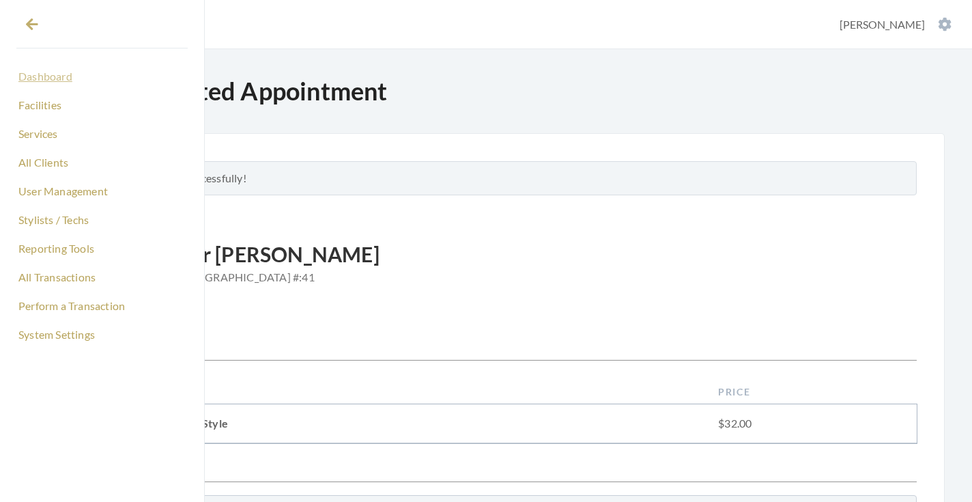
click at [63, 68] on link "Dashboard" at bounding box center [101, 76] width 171 height 23
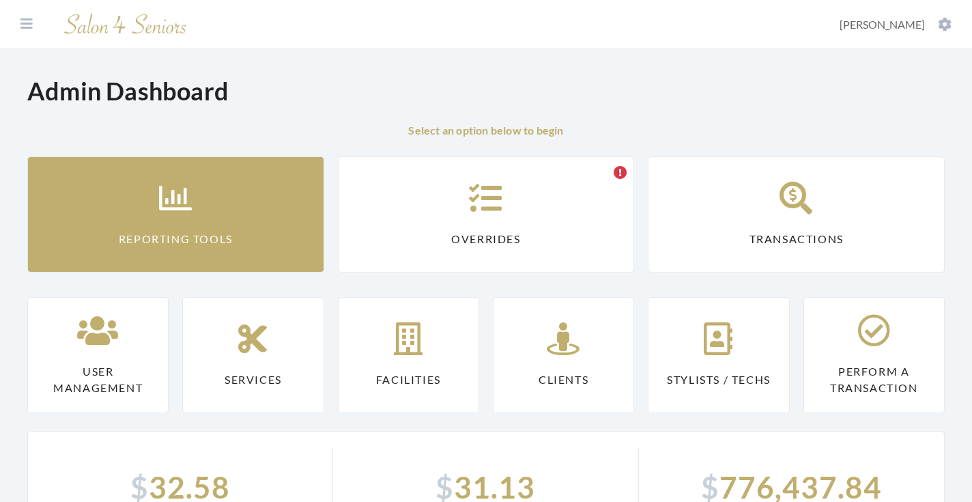
click at [126, 165] on link "Reporting Tools" at bounding box center [175, 214] width 297 height 116
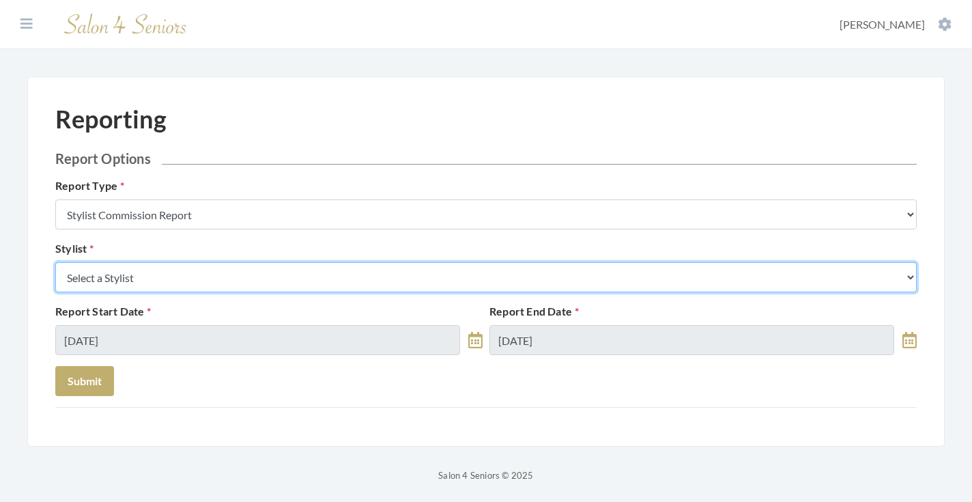
select select "26"
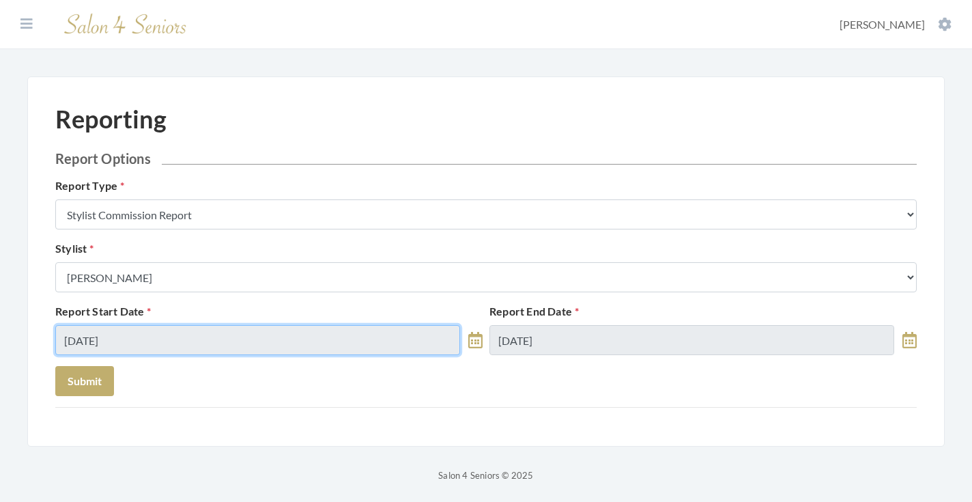
click at [131, 336] on input "[DATE]" at bounding box center [257, 340] width 405 height 30
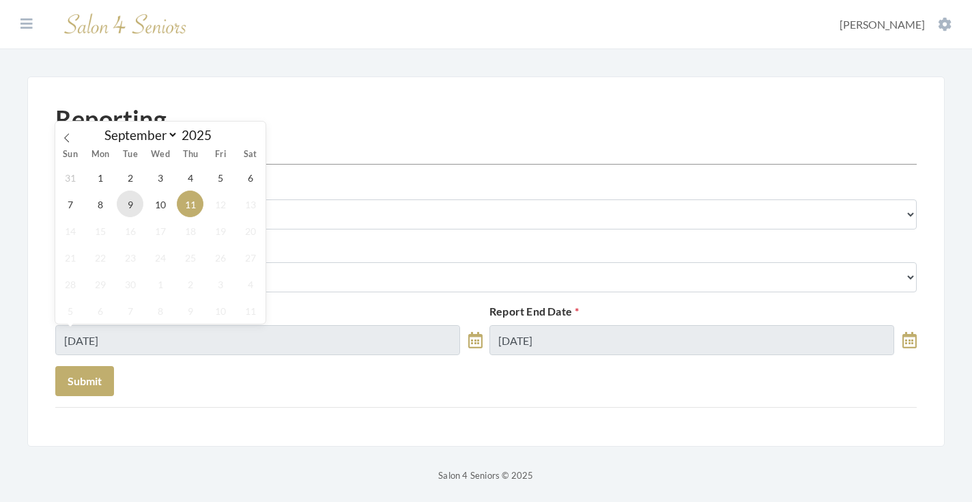
click at [124, 197] on span "9" at bounding box center [130, 203] width 27 height 27
type input "[DATE]"
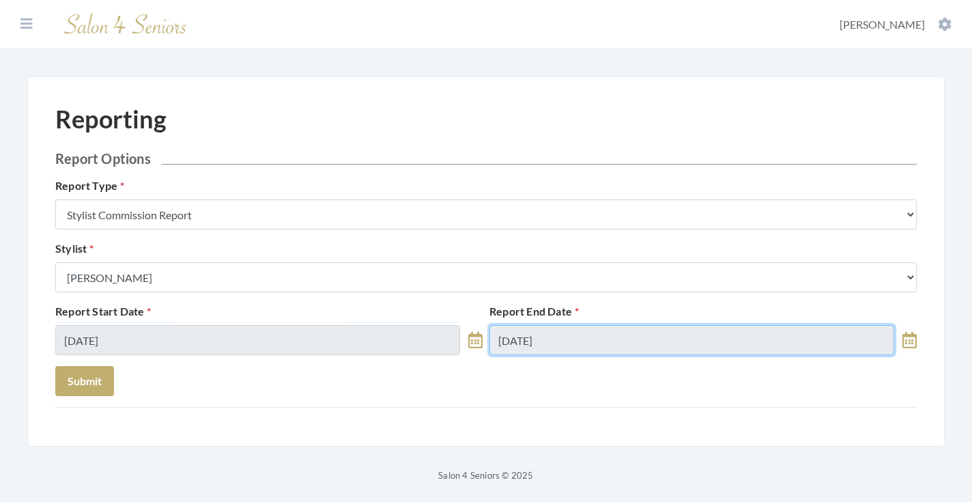
click at [530, 342] on input "[DATE]" at bounding box center [691, 340] width 405 height 30
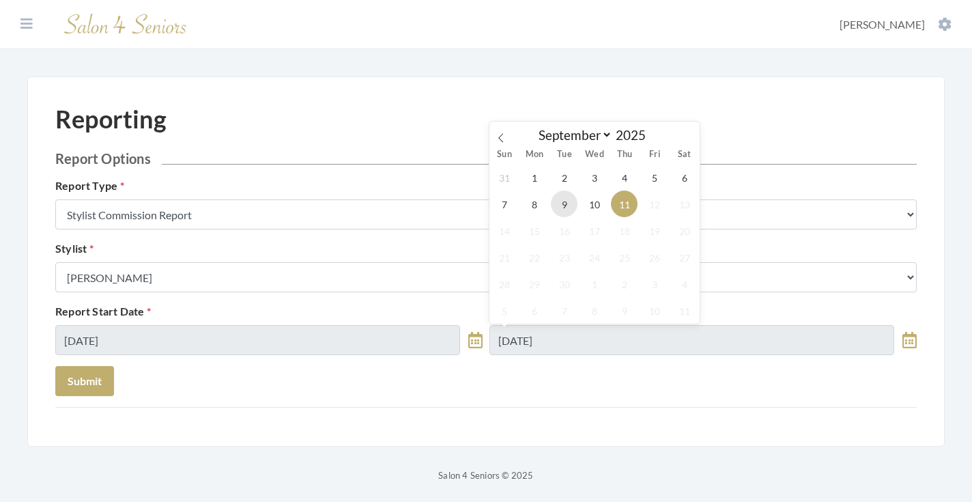
click at [564, 197] on span "9" at bounding box center [564, 203] width 27 height 27
type input "[DATE]"
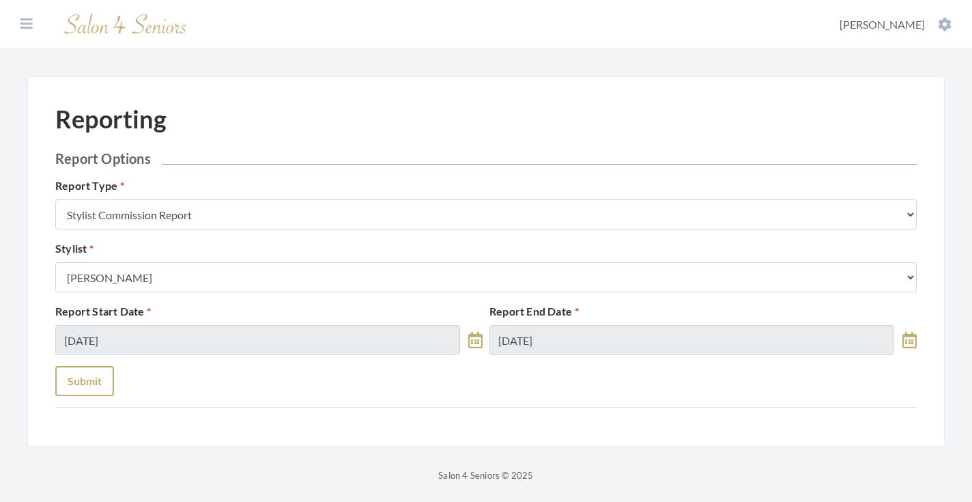
click at [100, 379] on button "Submit" at bounding box center [84, 381] width 59 height 30
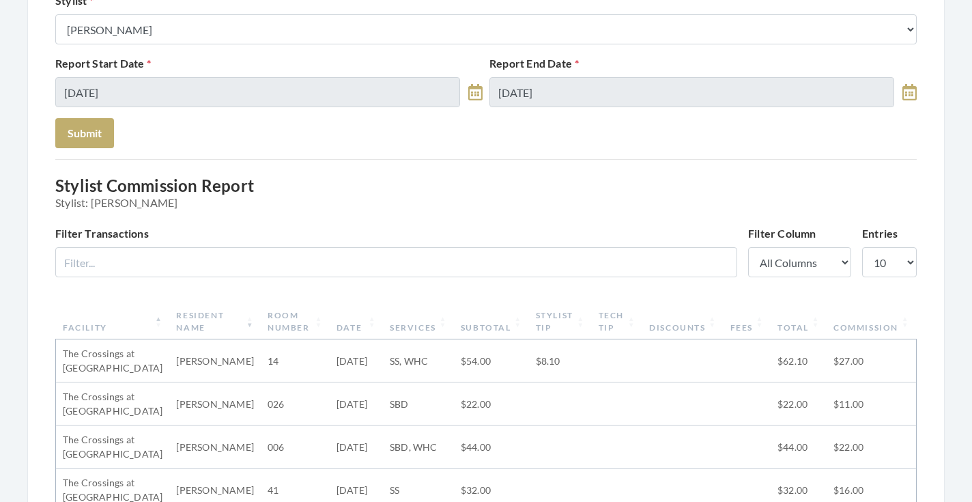
scroll to position [210, 0]
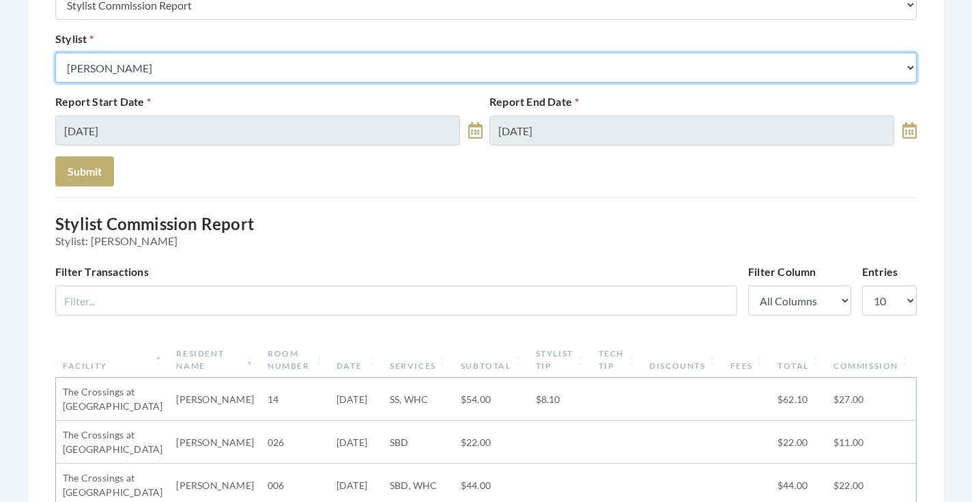
select select "43"
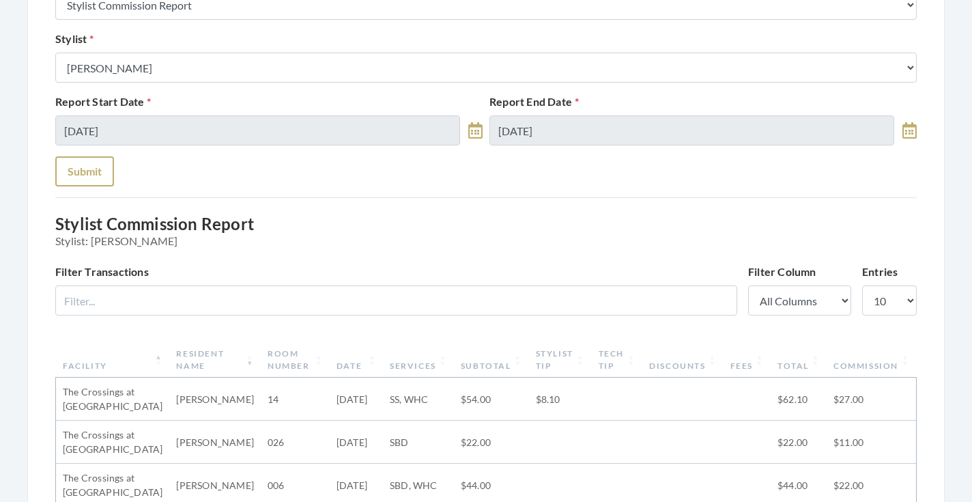
click at [101, 176] on button "Submit" at bounding box center [84, 171] width 59 height 30
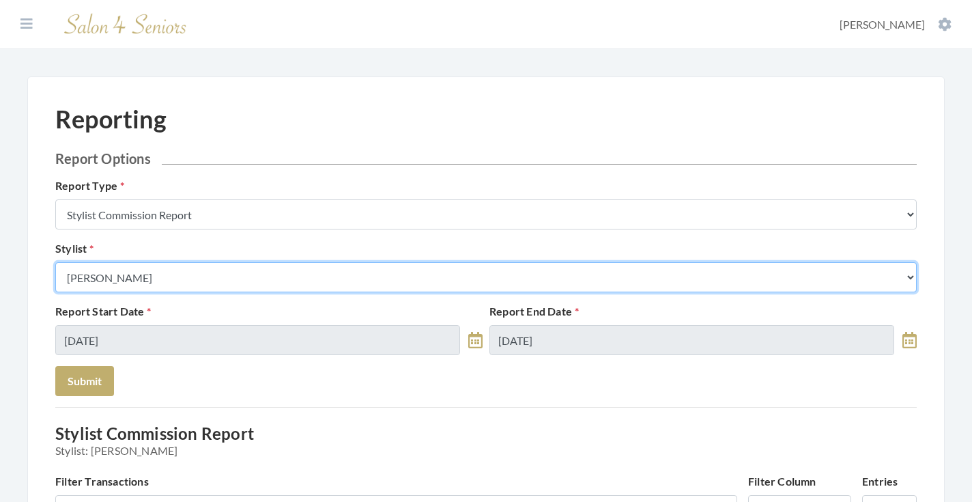
select select "19"
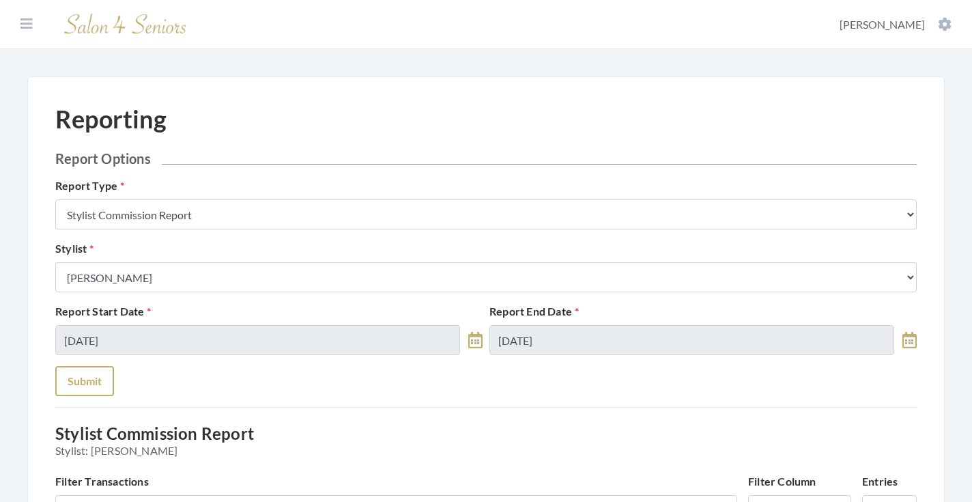
click at [85, 382] on button "Submit" at bounding box center [84, 381] width 59 height 30
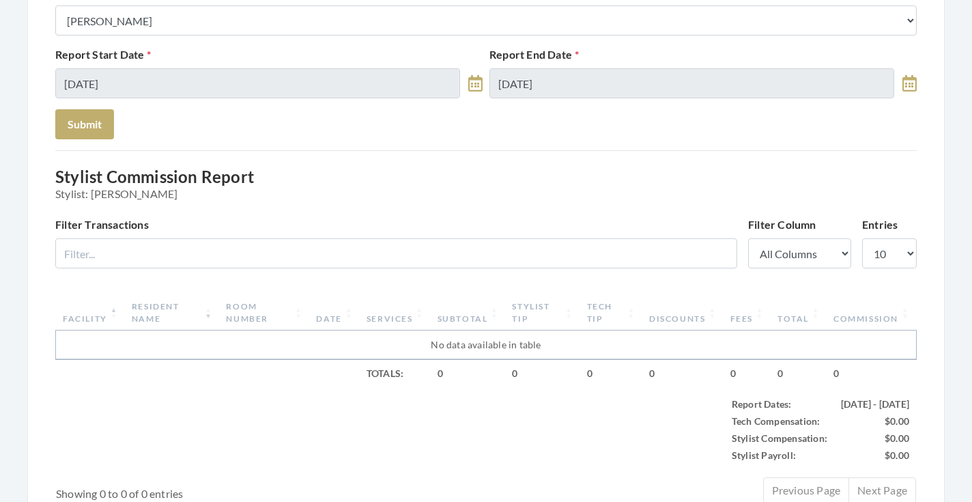
scroll to position [246, 0]
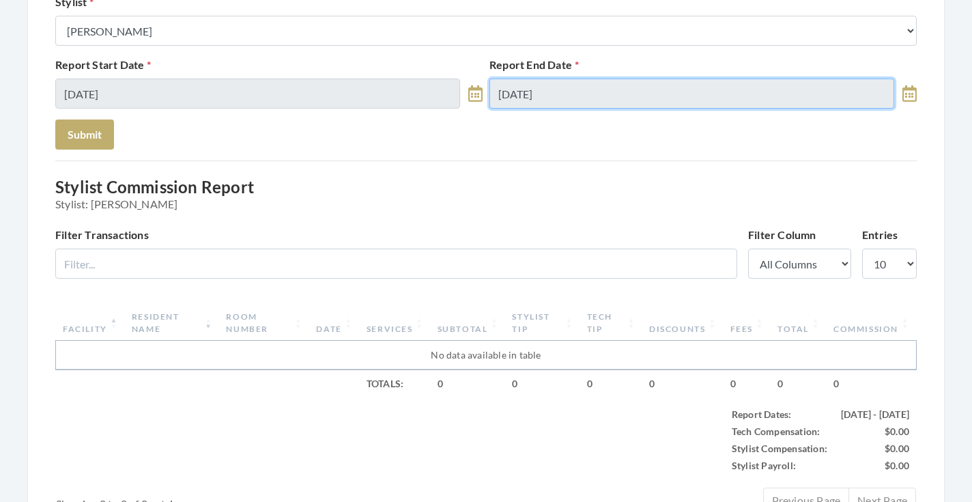
click at [513, 94] on input "[DATE]" at bounding box center [691, 93] width 405 height 30
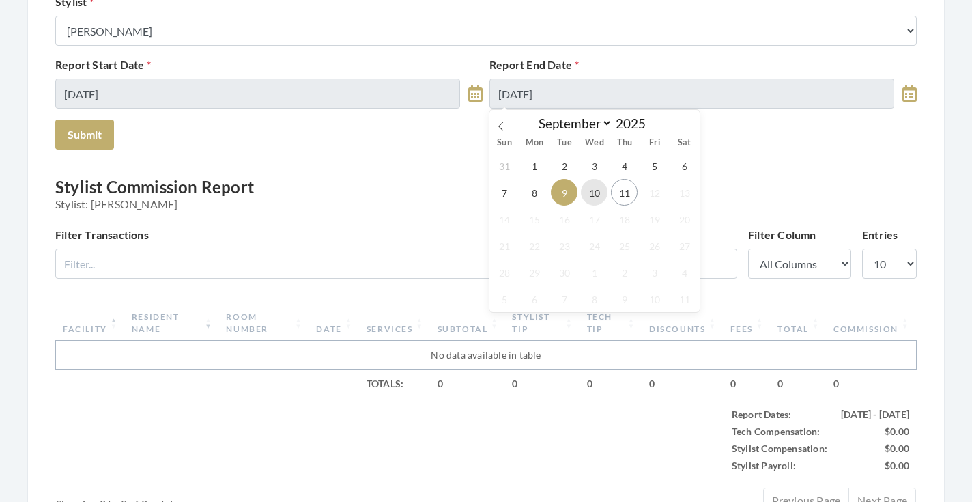
click at [588, 190] on span "10" at bounding box center [594, 192] width 27 height 27
type input "[DATE]"
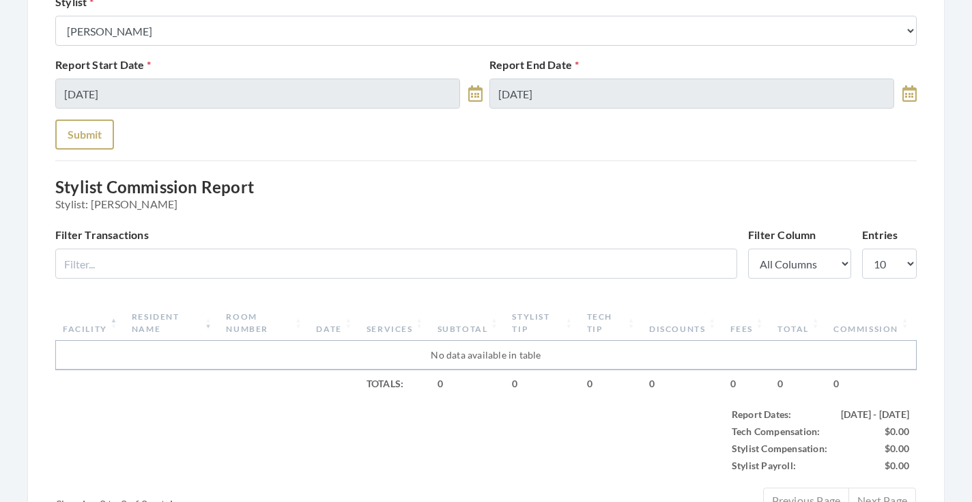
click at [66, 137] on button "Submit" at bounding box center [84, 134] width 59 height 30
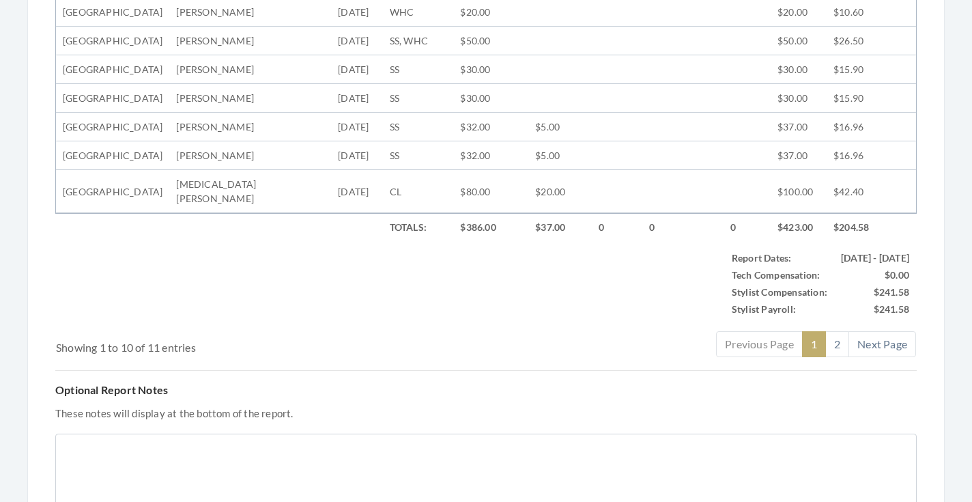
scroll to position [676, 0]
click at [828, 356] on link "2" at bounding box center [837, 343] width 24 height 26
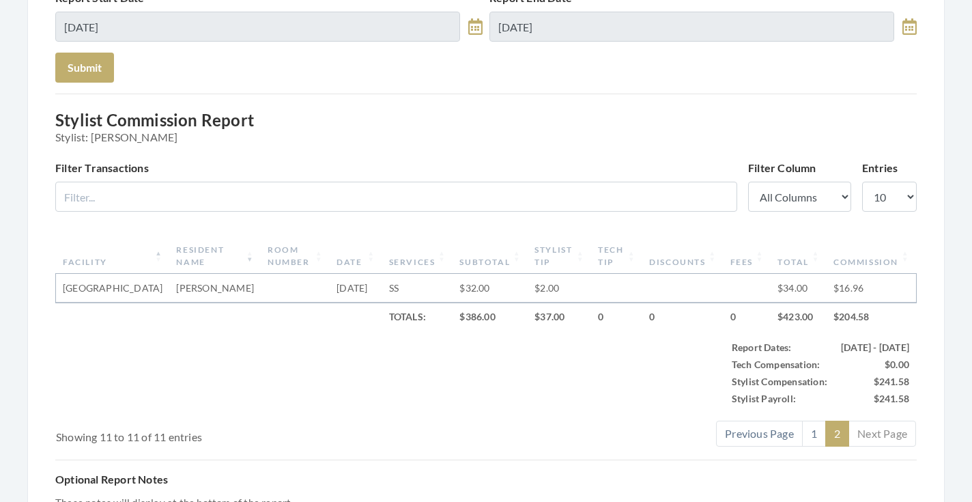
scroll to position [367, 0]
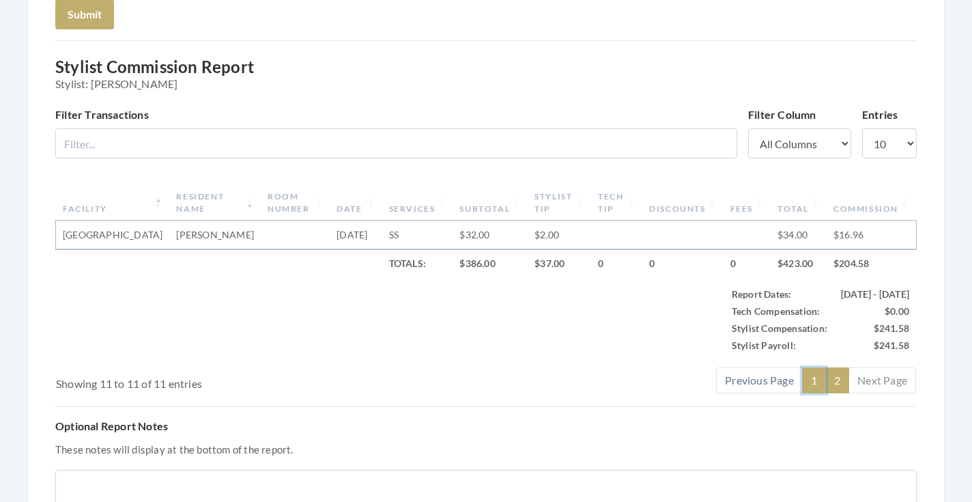
click at [820, 373] on link "1" at bounding box center [814, 380] width 24 height 26
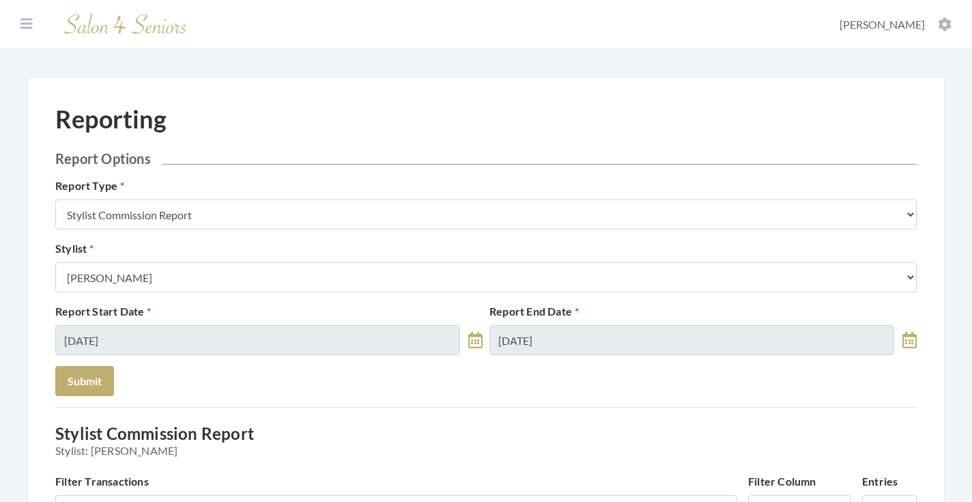
scroll to position [0, 0]
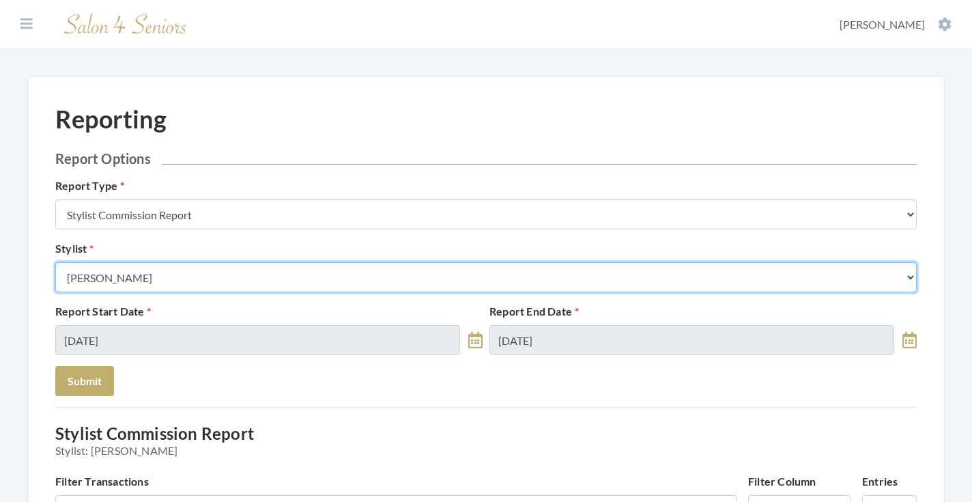
select select "23"
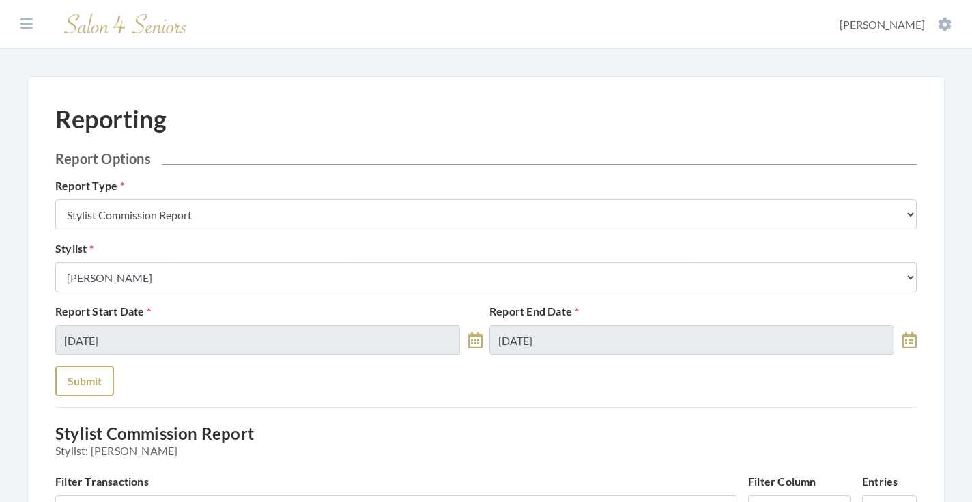
click at [98, 374] on button "Submit" at bounding box center [84, 381] width 59 height 30
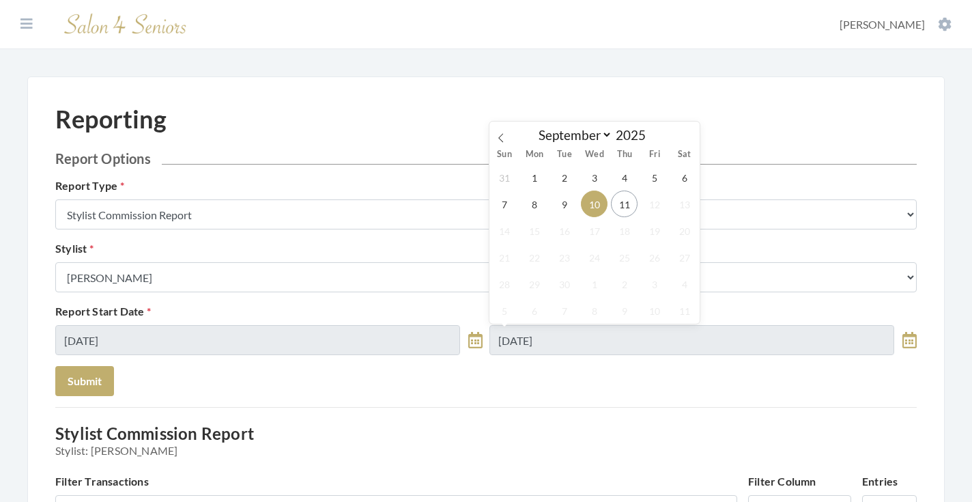
select select "8"
click at [560, 201] on span "9" at bounding box center [564, 203] width 27 height 27
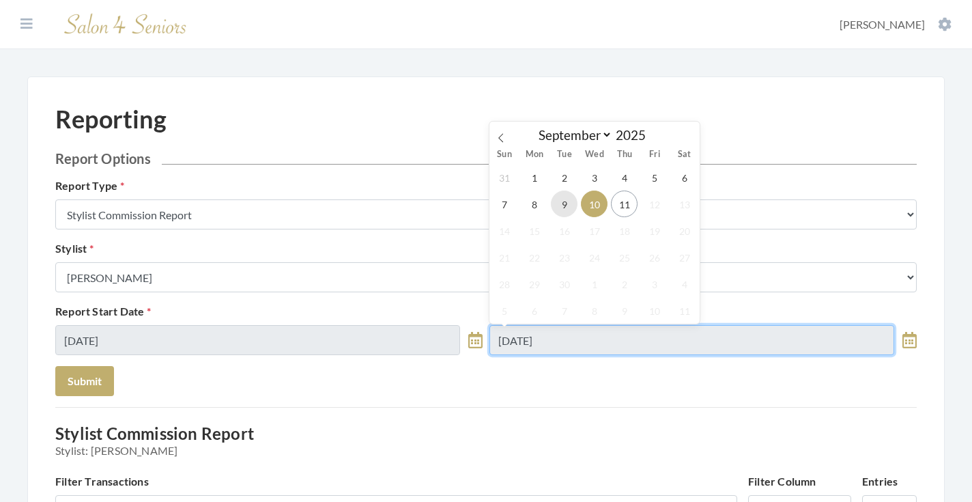
type input "[DATE]"
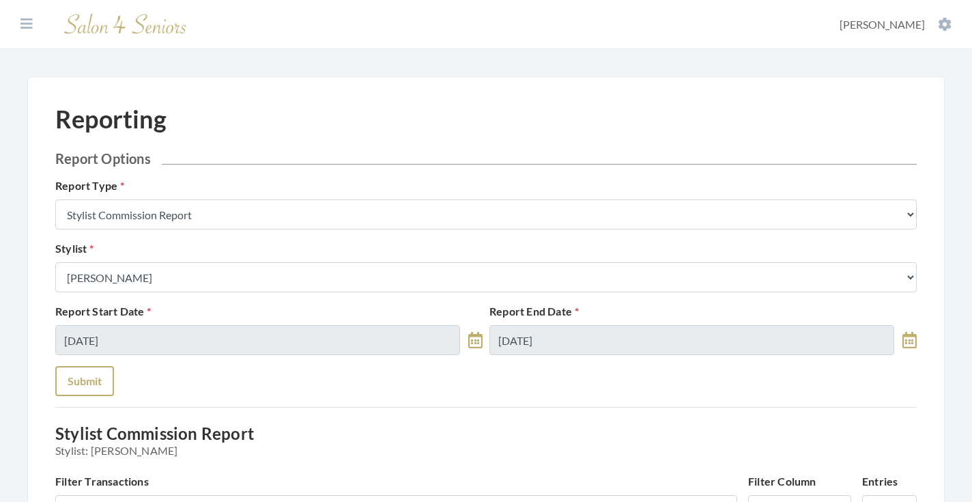
click at [83, 369] on button "Submit" at bounding box center [84, 381] width 59 height 30
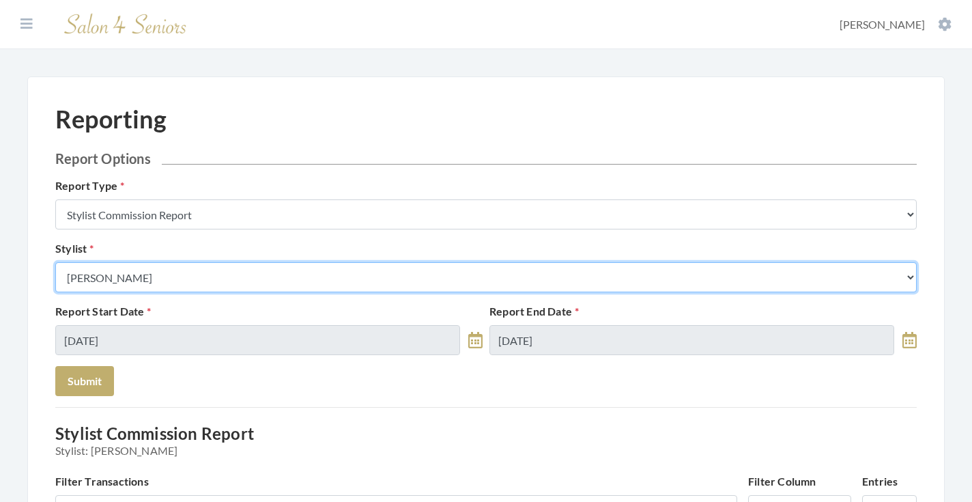
select select "49"
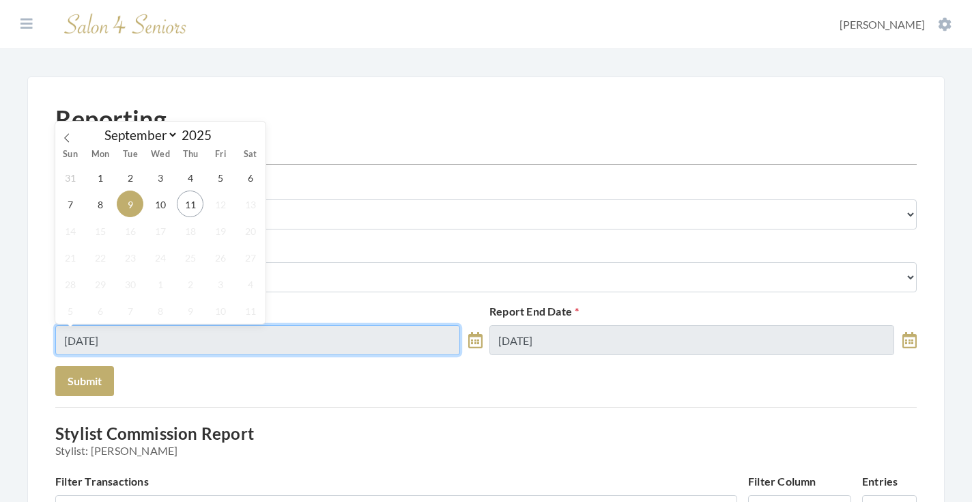
click at [141, 348] on input "09/09/2025" at bounding box center [257, 340] width 405 height 30
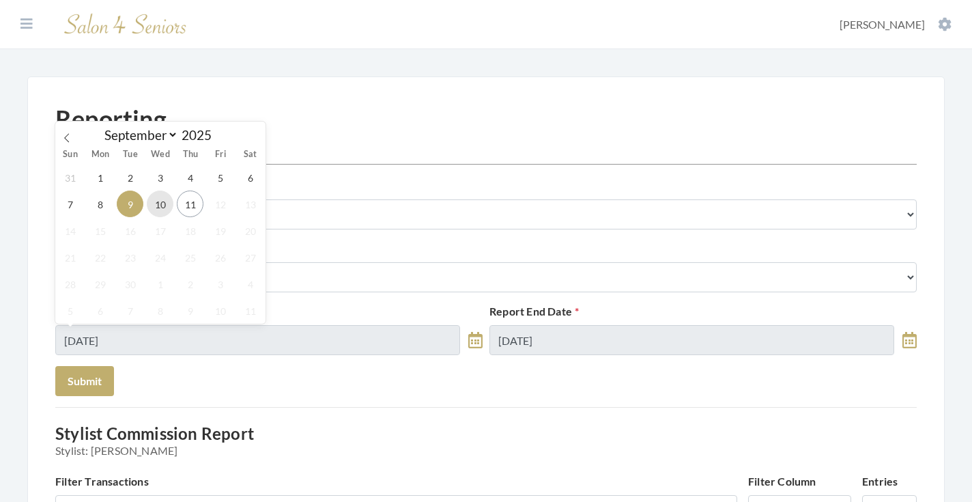
click at [165, 210] on span "10" at bounding box center [160, 203] width 27 height 27
type input "[DATE]"
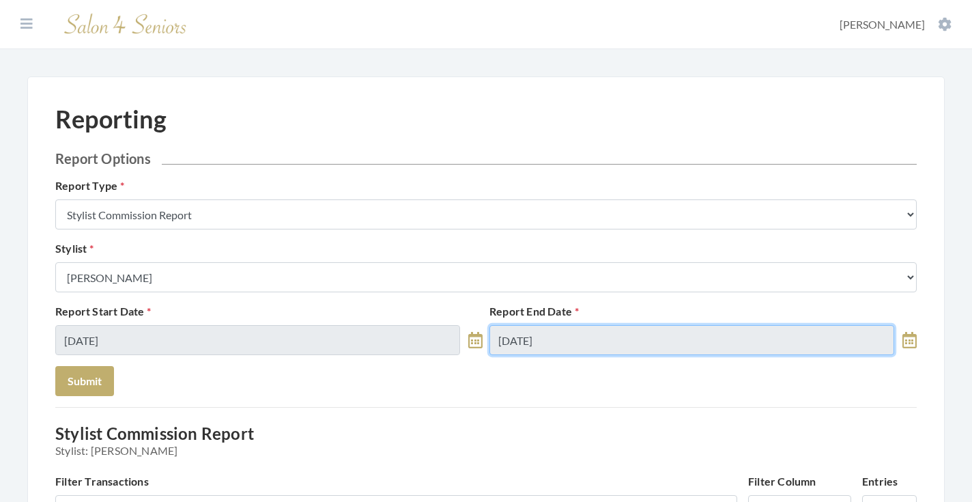
click at [501, 341] on input "09/09/2025" at bounding box center [691, 340] width 405 height 30
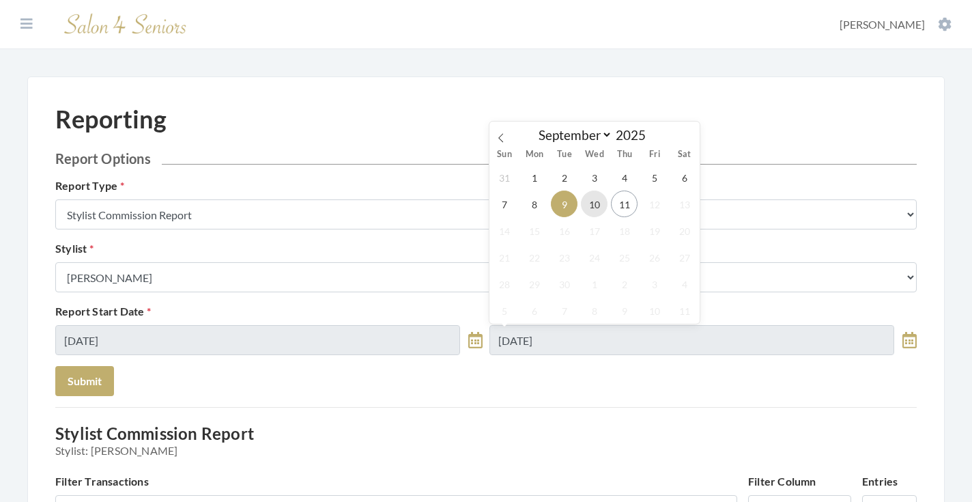
click at [592, 201] on span "10" at bounding box center [594, 203] width 27 height 27
type input "[DATE]"
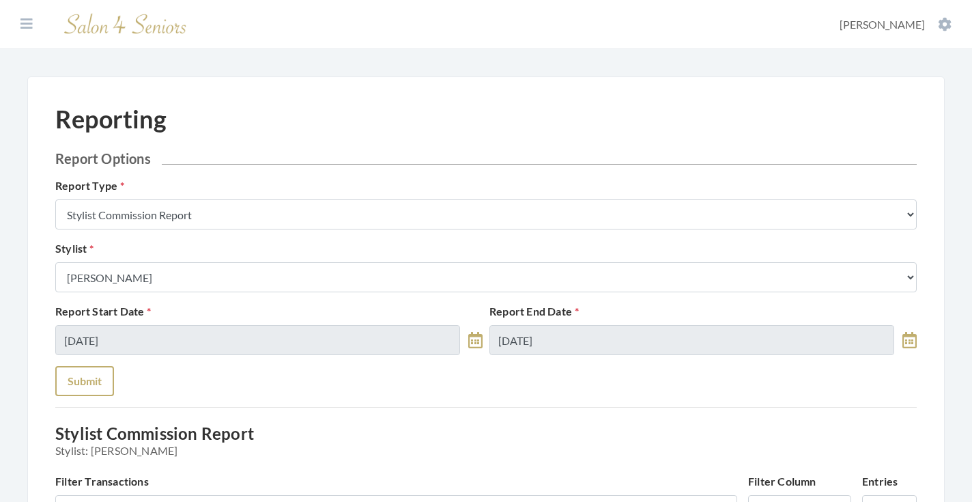
click at [77, 374] on button "Submit" at bounding box center [84, 381] width 59 height 30
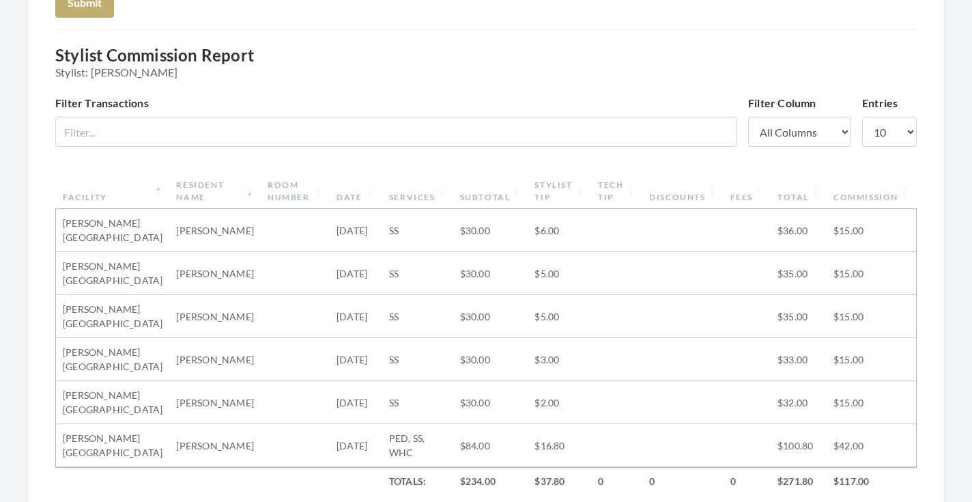
scroll to position [154, 0]
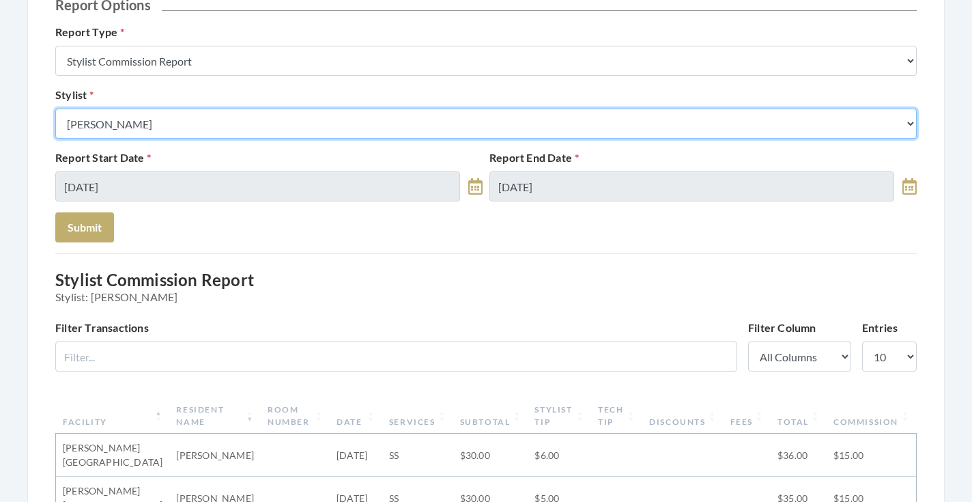
select select "147"
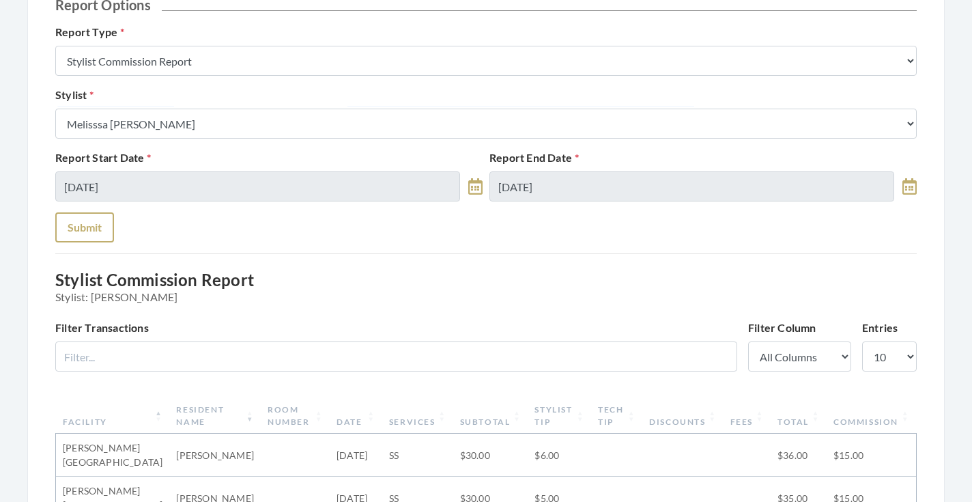
click at [92, 227] on button "Submit" at bounding box center [84, 227] width 59 height 30
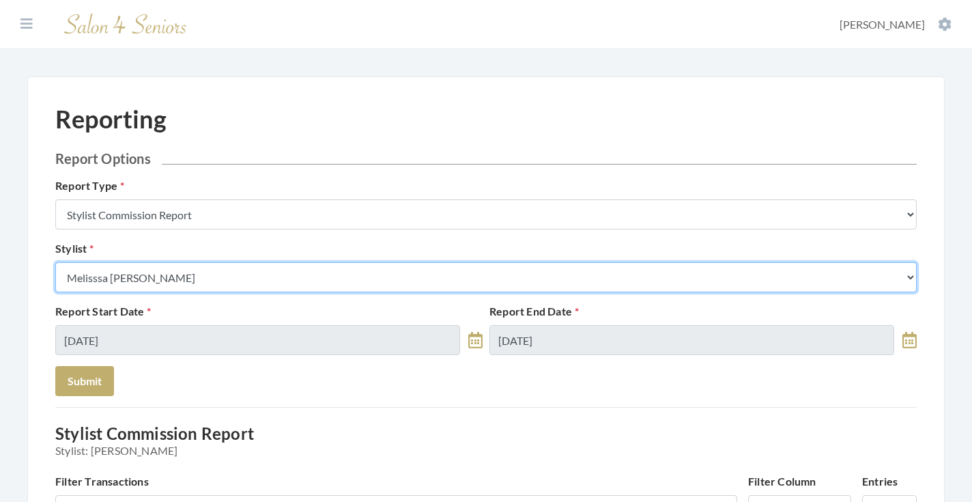
select select "127"
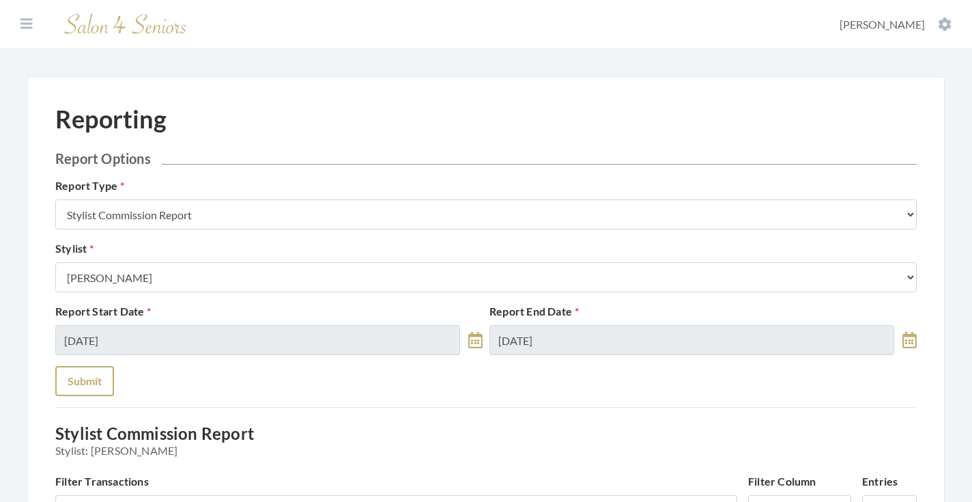
click at [83, 378] on button "Submit" at bounding box center [84, 381] width 59 height 30
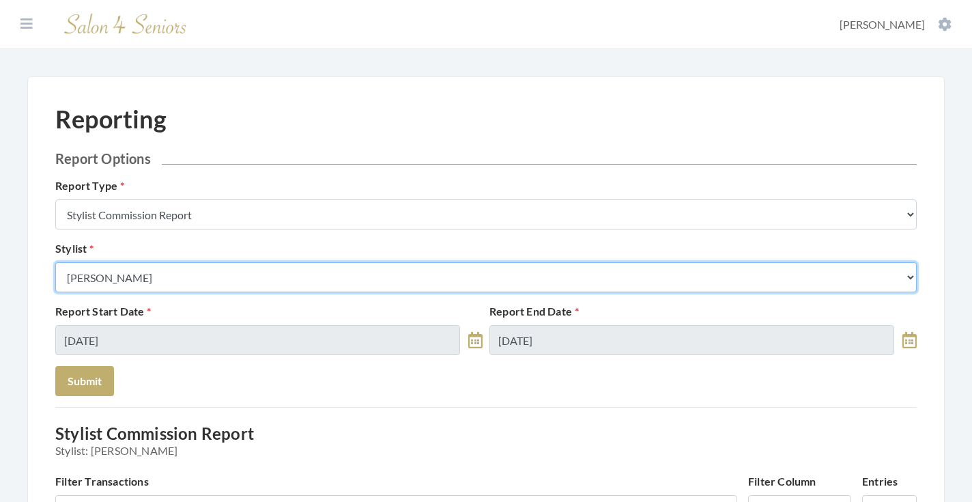
select select "13"
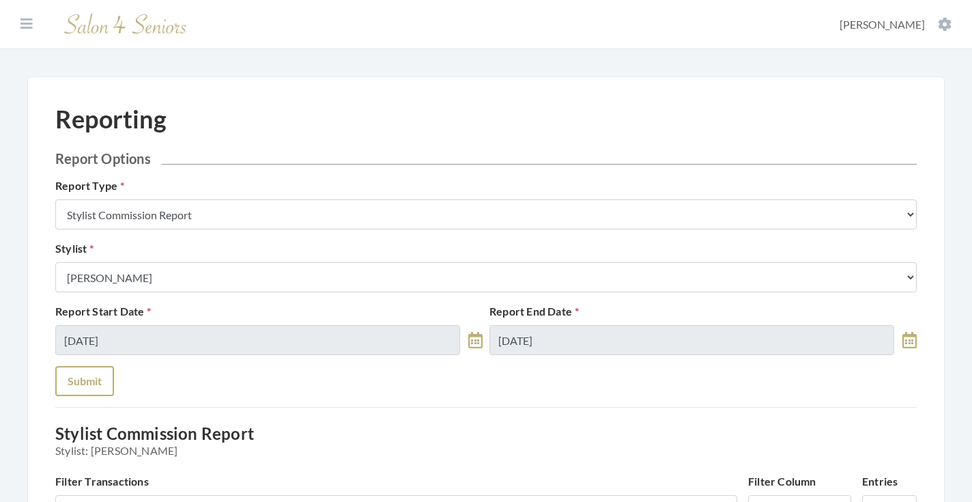
click at [90, 382] on button "Submit" at bounding box center [84, 381] width 59 height 30
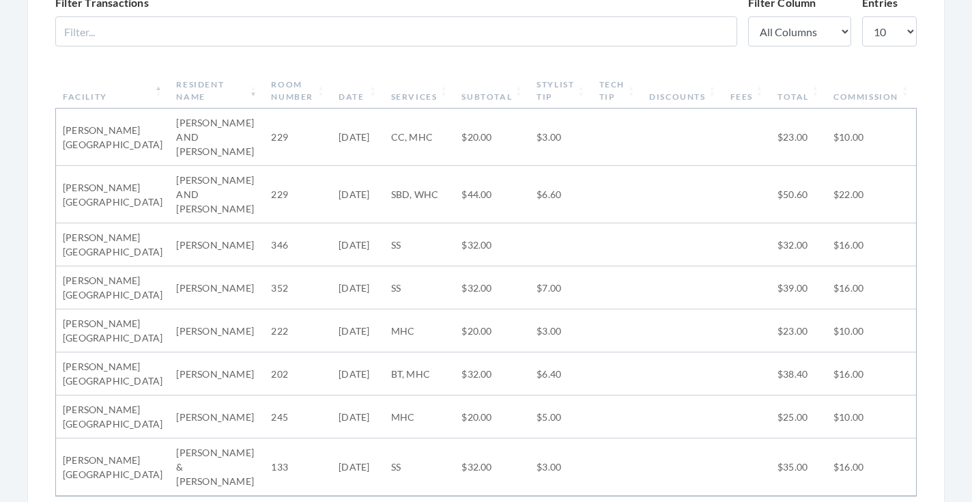
scroll to position [446, 0]
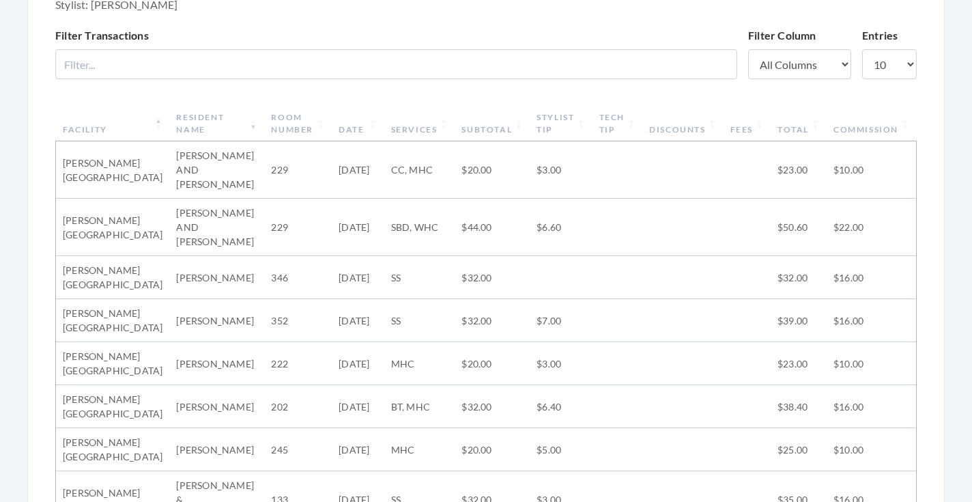
click at [489, 124] on th "Subtotal" at bounding box center [492, 123] width 75 height 35
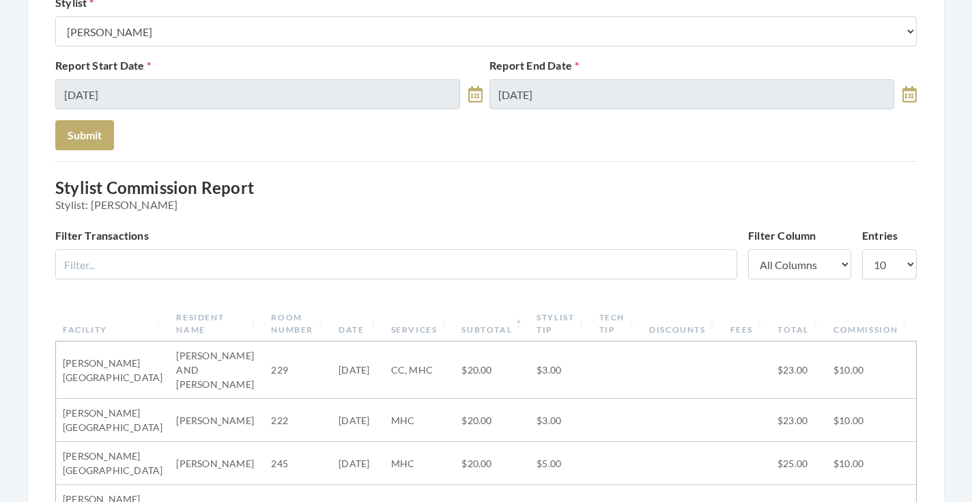
scroll to position [8, 0]
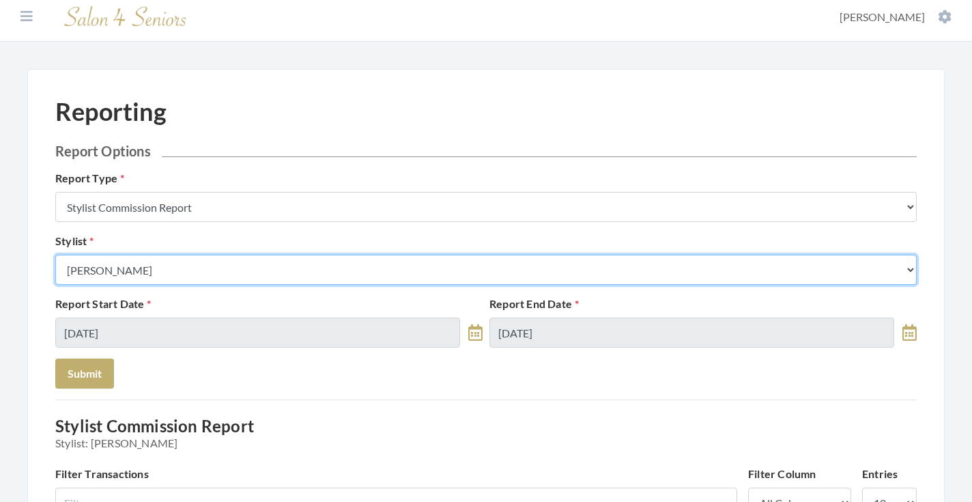
select select "24"
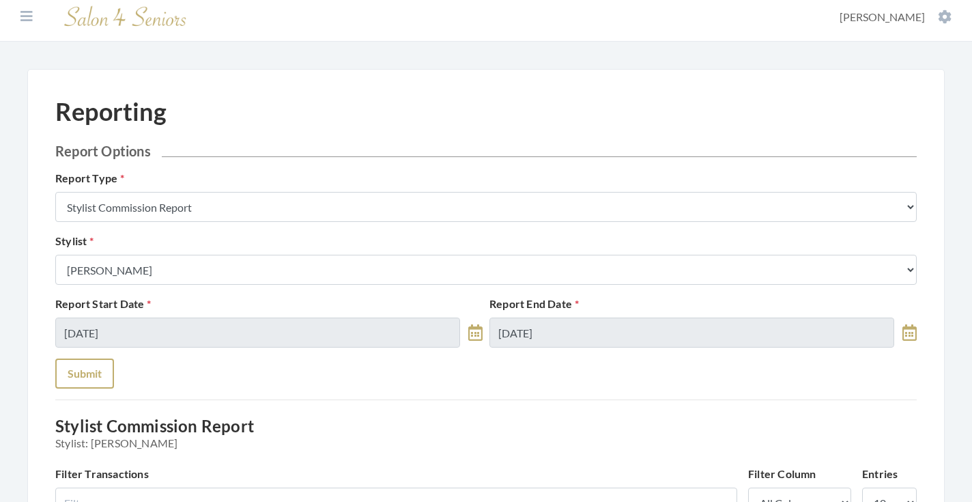
click at [94, 360] on button "Submit" at bounding box center [84, 373] width 59 height 30
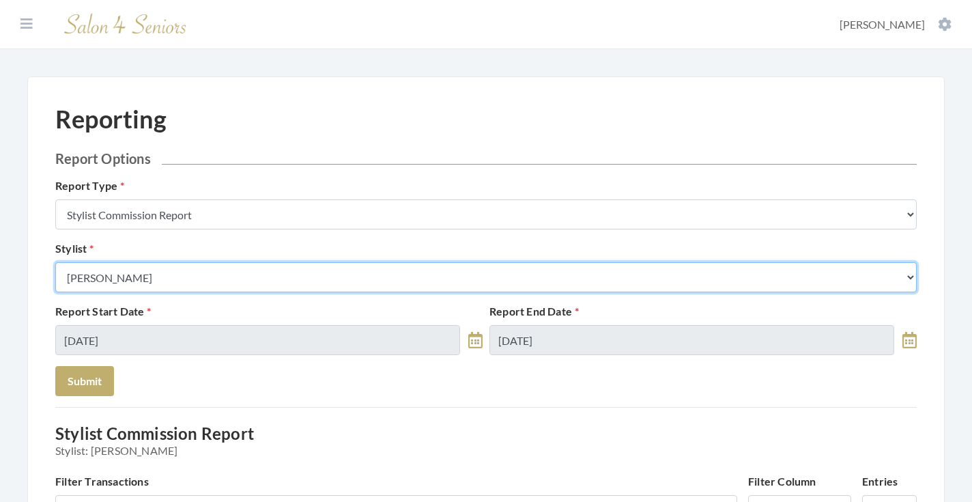
select select "126"
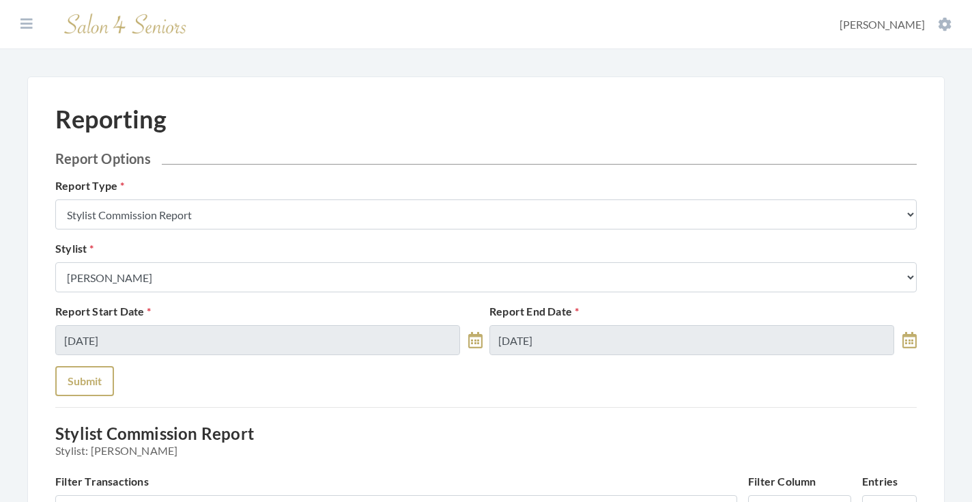
click at [76, 382] on button "Submit" at bounding box center [84, 381] width 59 height 30
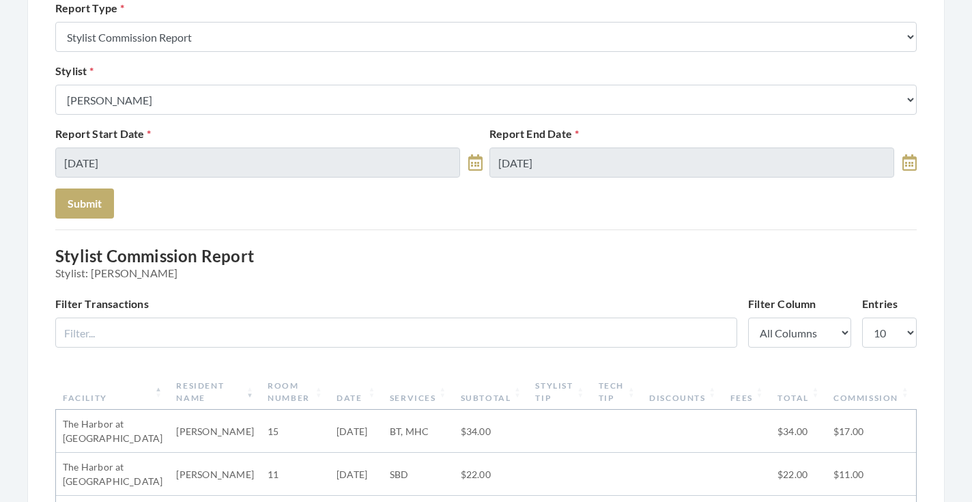
scroll to position [156, 0]
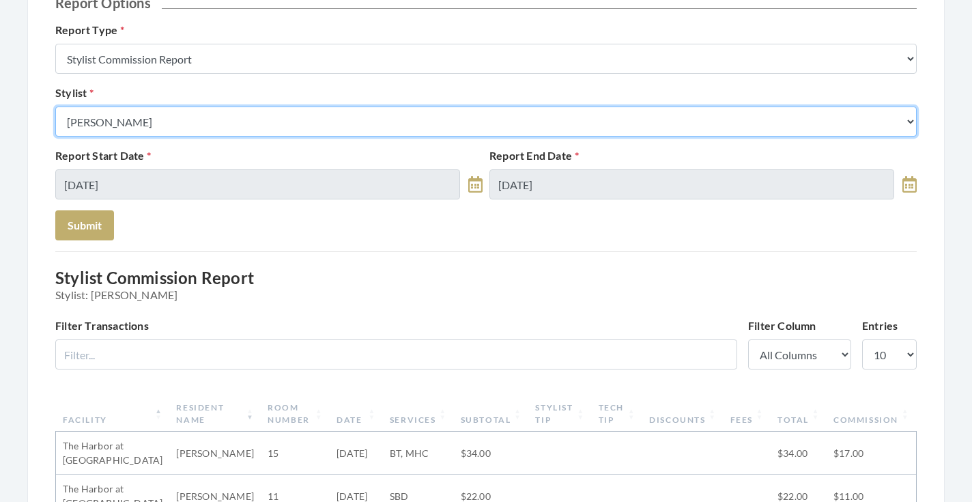
select select "44"
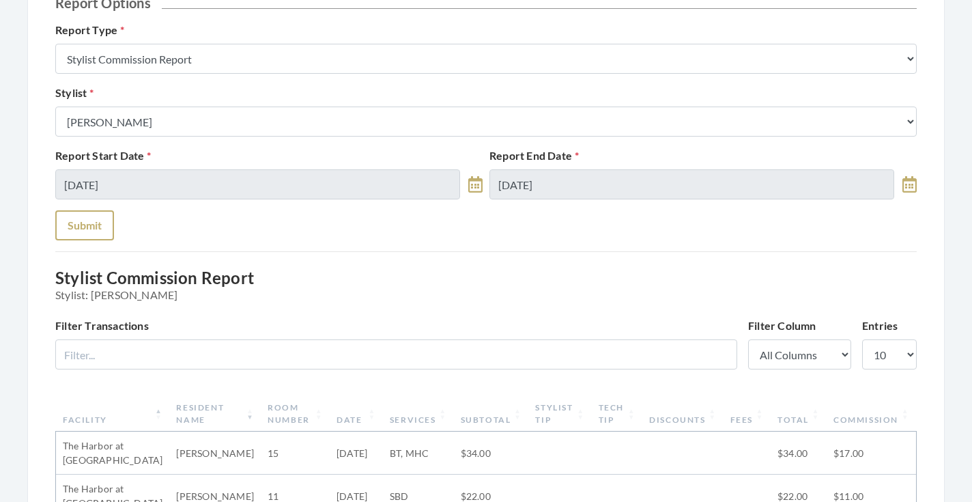
click at [78, 219] on button "Submit" at bounding box center [84, 225] width 59 height 30
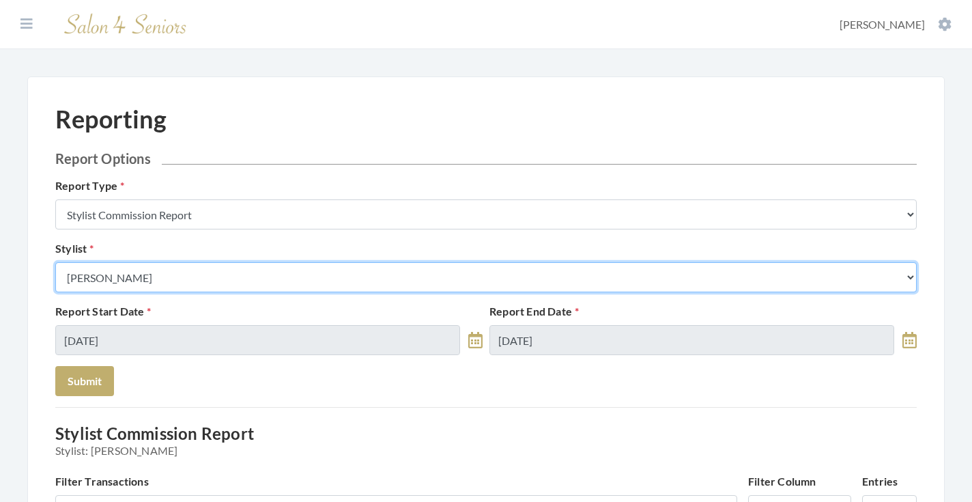
select select "115"
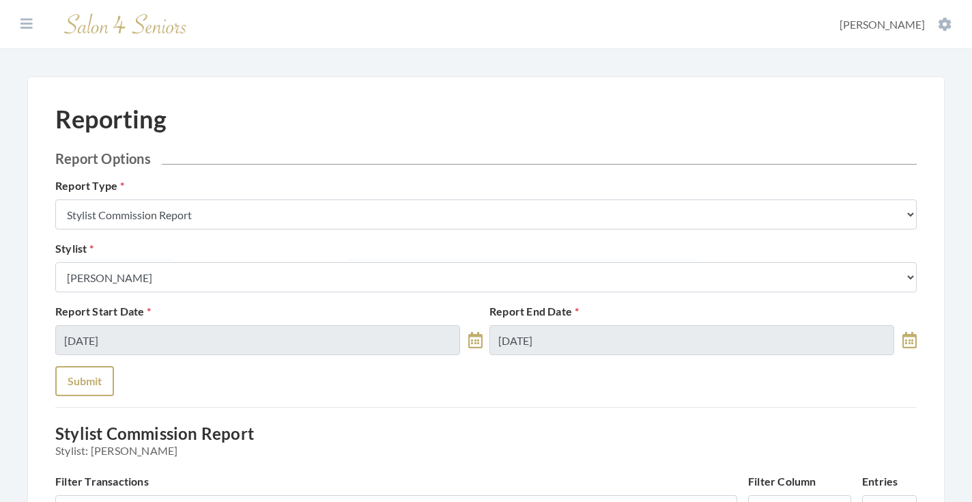
click at [90, 371] on button "Submit" at bounding box center [84, 381] width 59 height 30
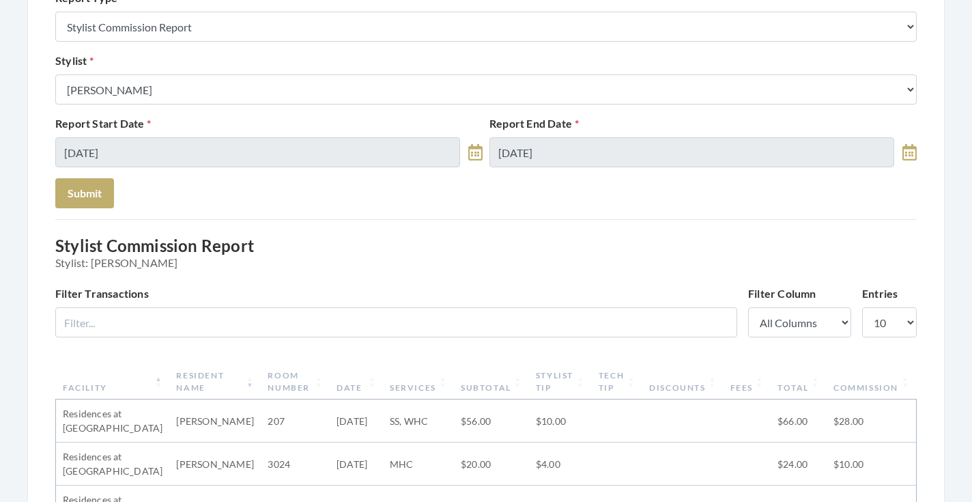
scroll to position [57, 0]
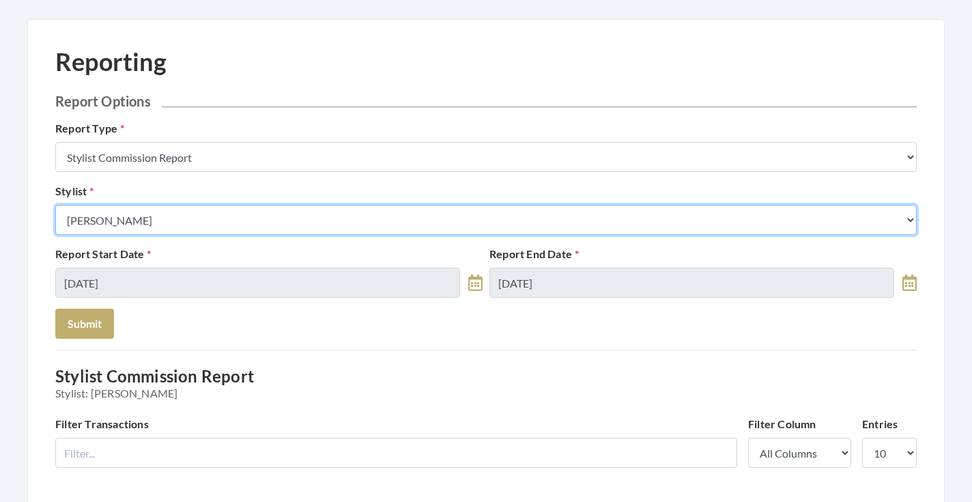
select select "153"
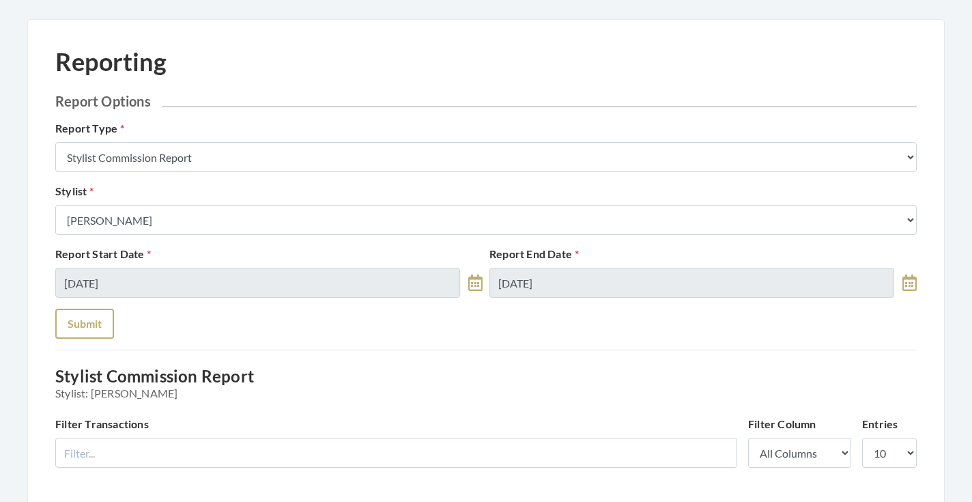
click at [96, 319] on button "Submit" at bounding box center [84, 324] width 59 height 30
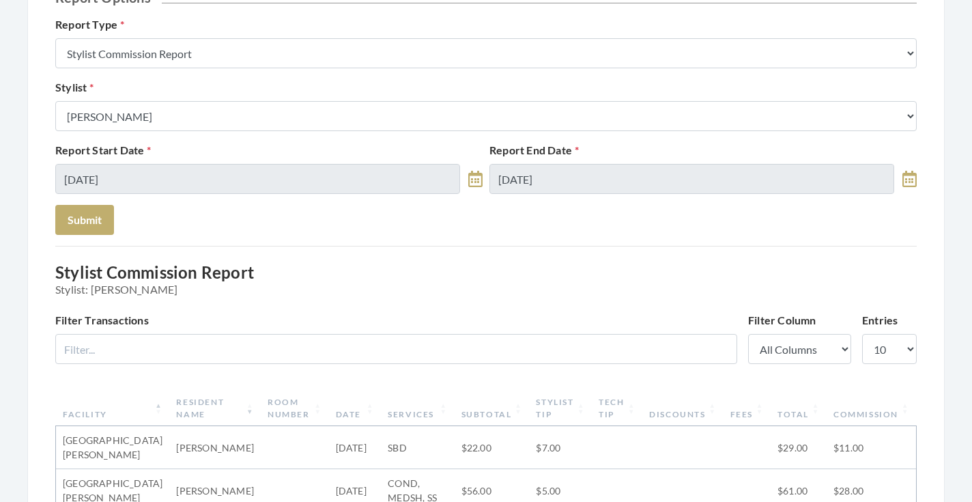
scroll to position [19, 0]
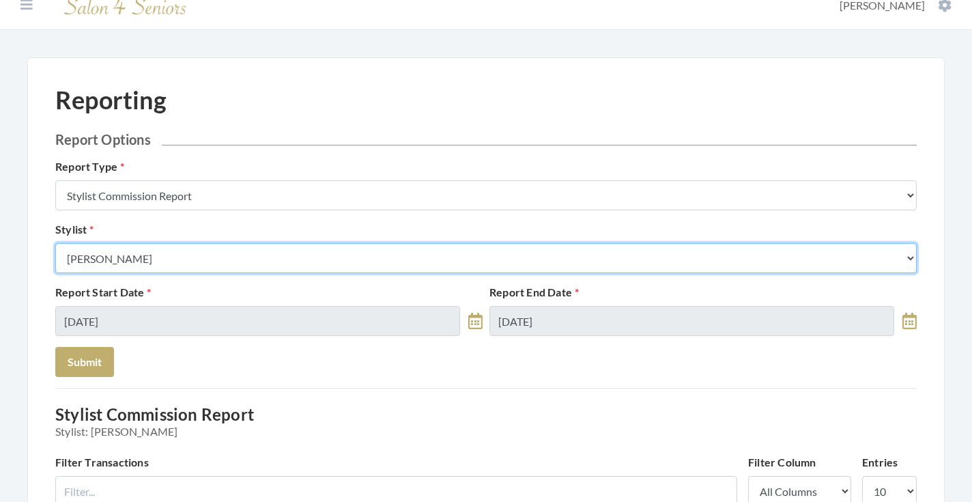
select select "169"
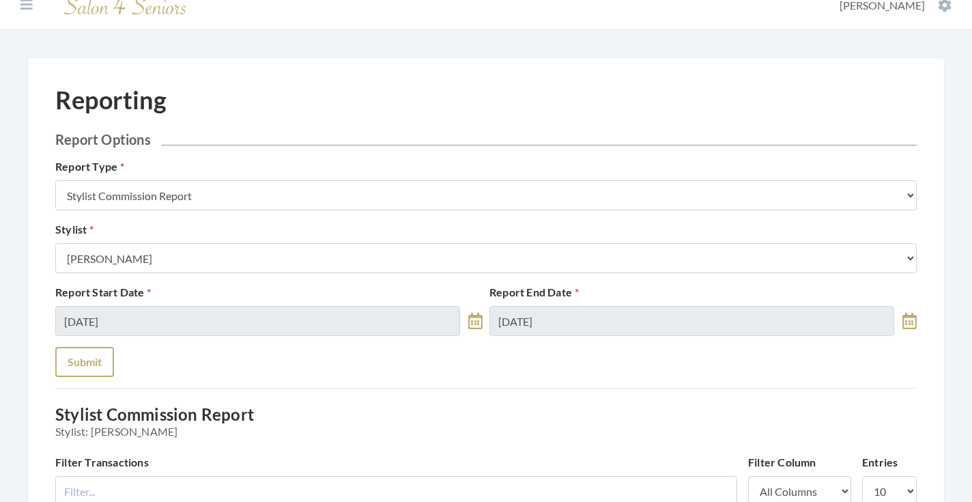
click at [103, 350] on button "Submit" at bounding box center [84, 362] width 59 height 30
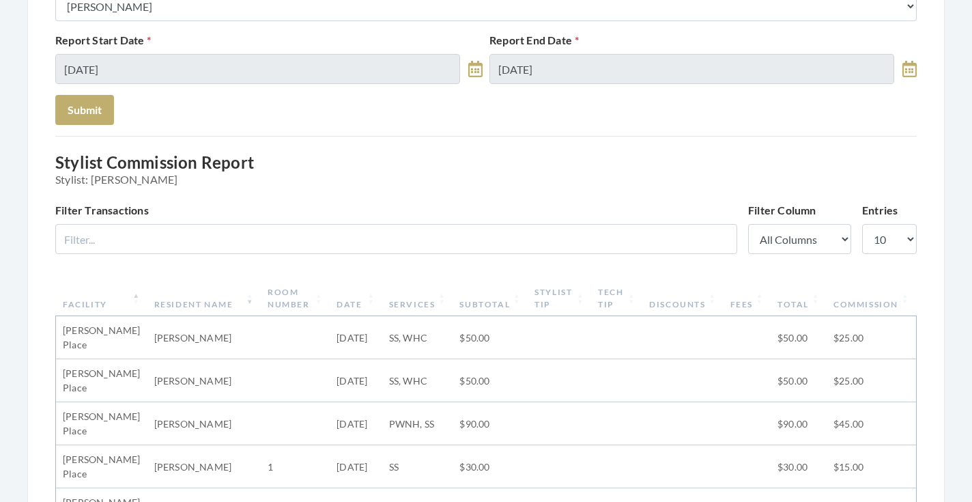
scroll to position [23, 0]
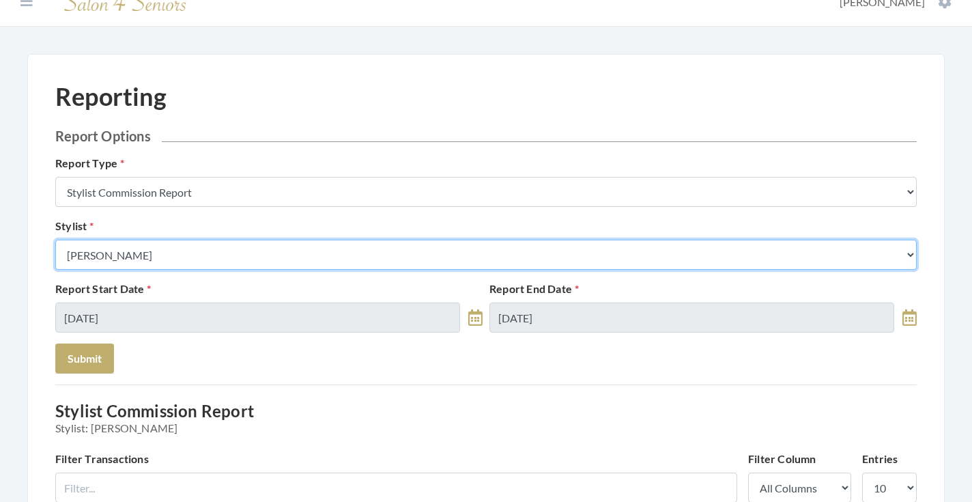
select select "43"
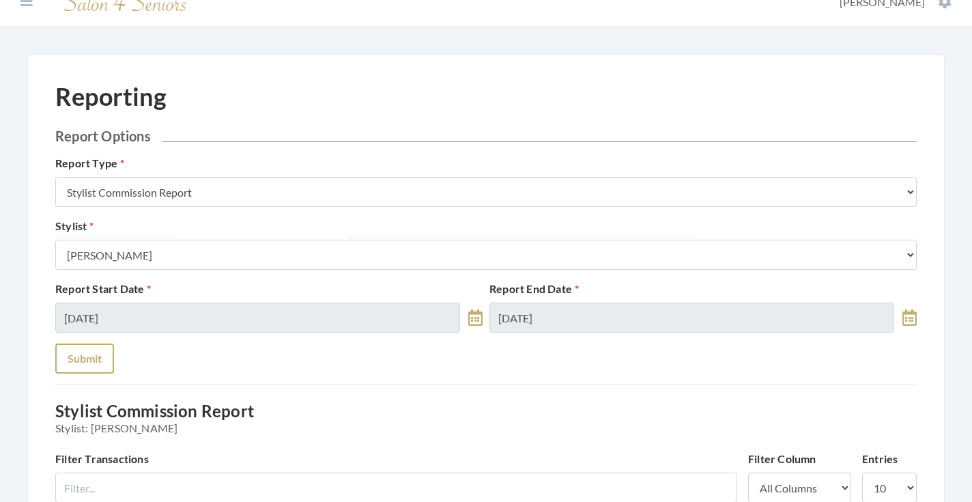
click at [98, 348] on button "Submit" at bounding box center [84, 358] width 59 height 30
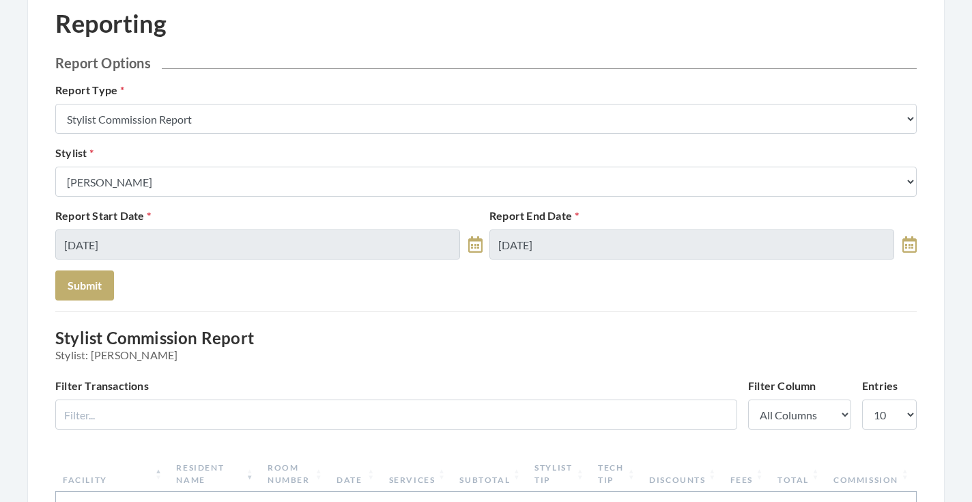
scroll to position [66, 0]
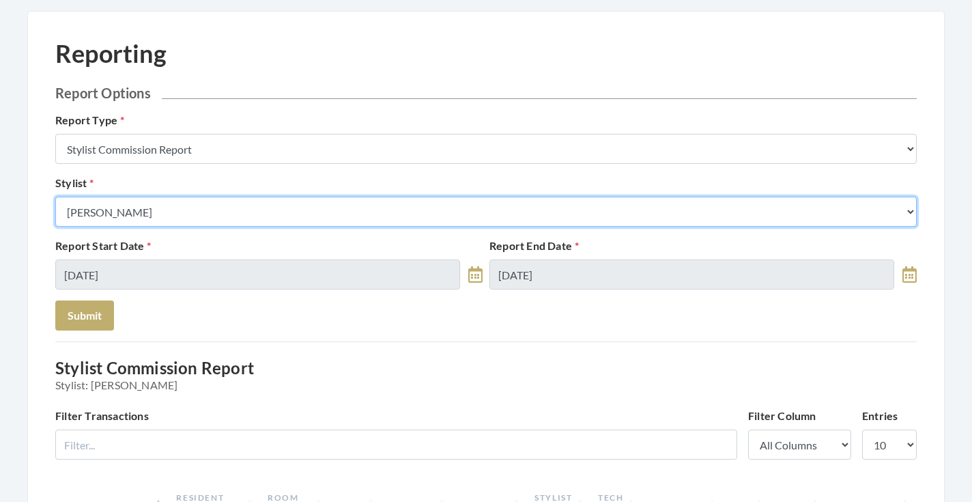
select select "165"
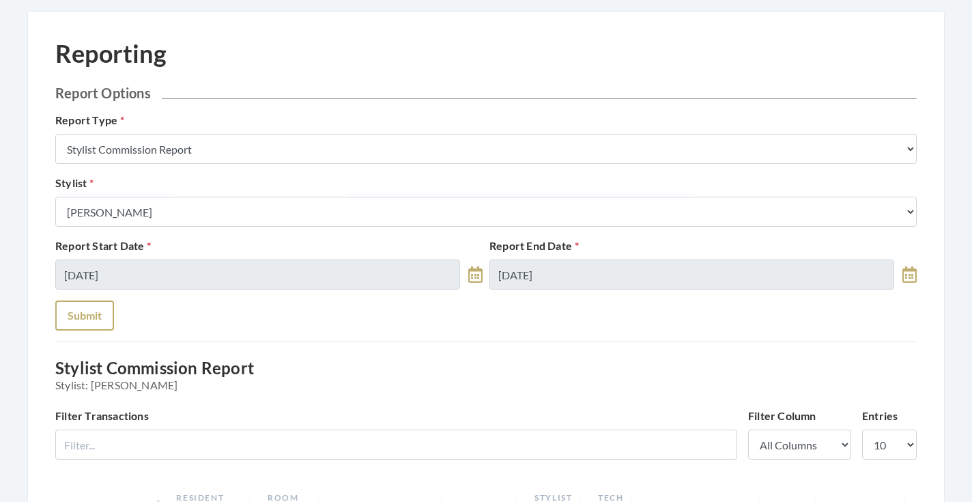
click at [93, 309] on button "Submit" at bounding box center [84, 315] width 59 height 30
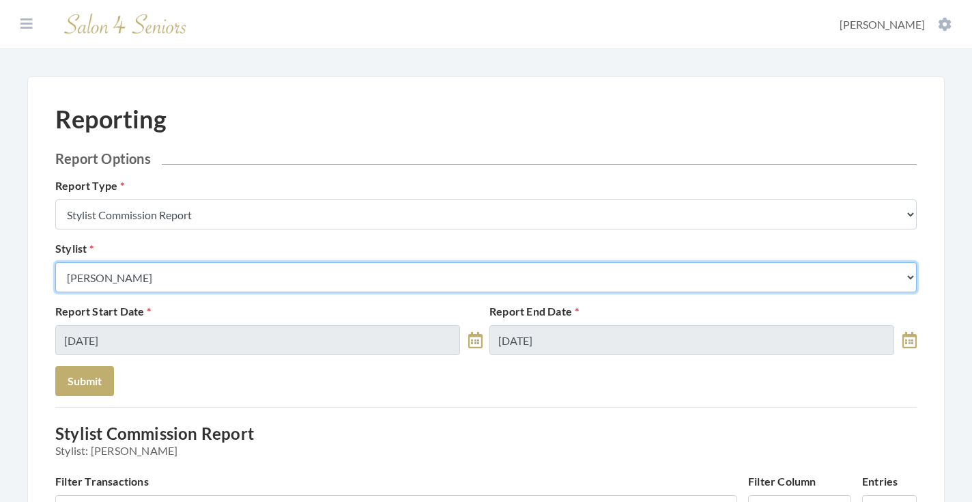
select select "170"
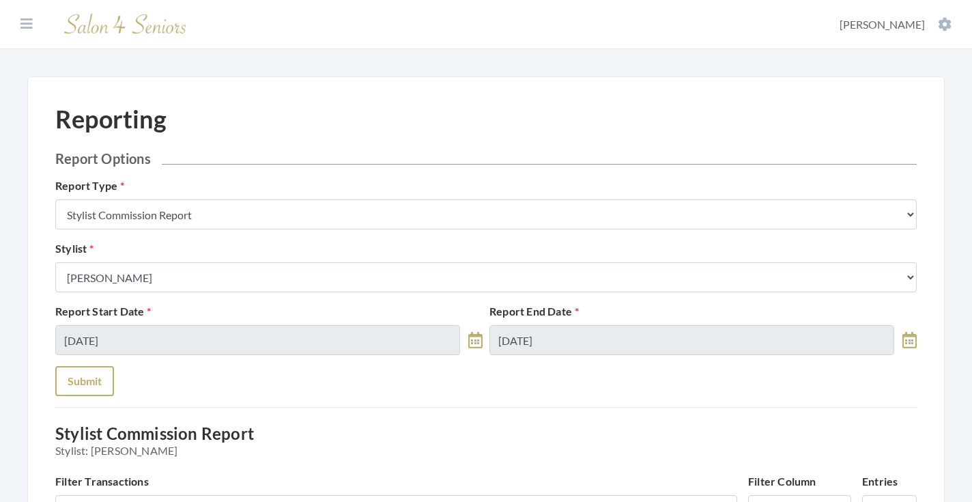
click at [86, 381] on button "Submit" at bounding box center [84, 381] width 59 height 30
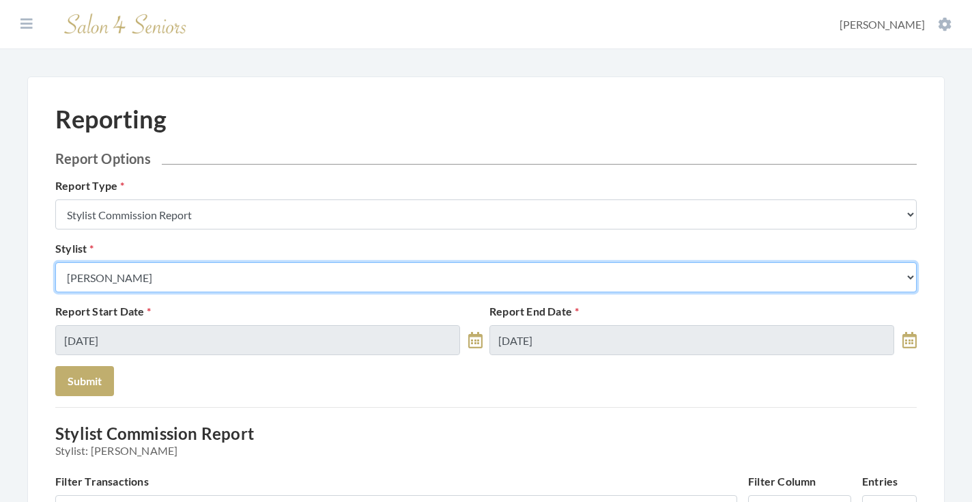
select select "64"
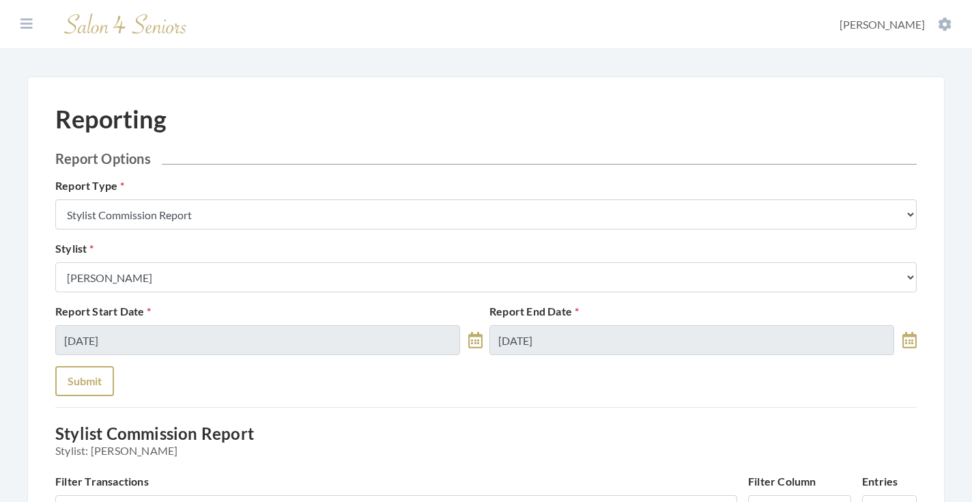
click at [94, 373] on button "Submit" at bounding box center [84, 381] width 59 height 30
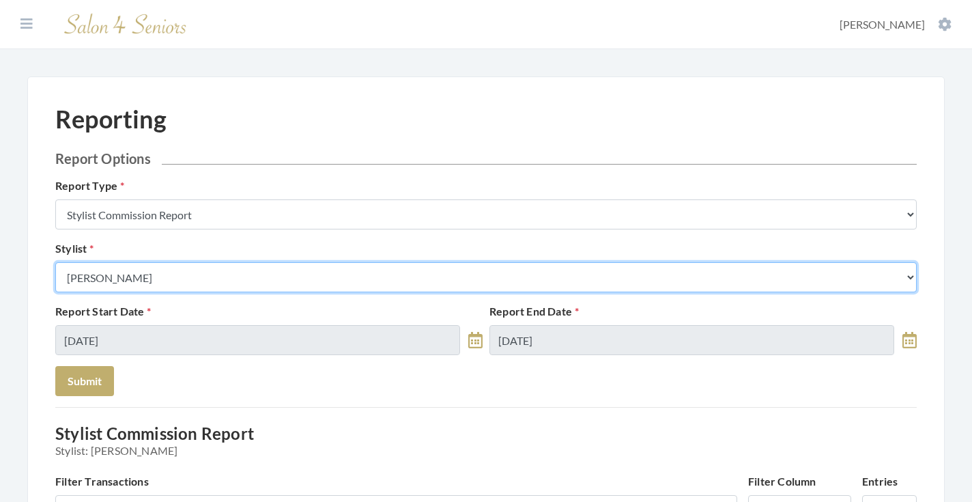
select select "146"
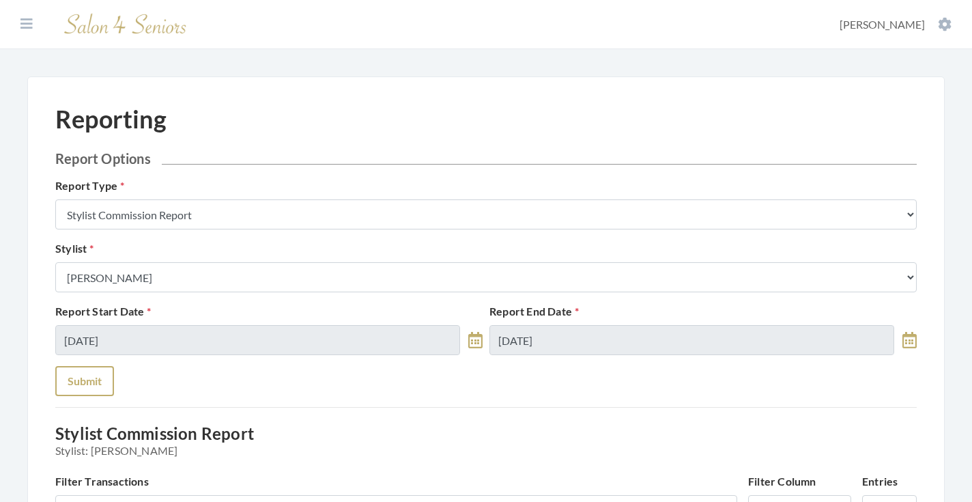
click at [88, 387] on button "Submit" at bounding box center [84, 381] width 59 height 30
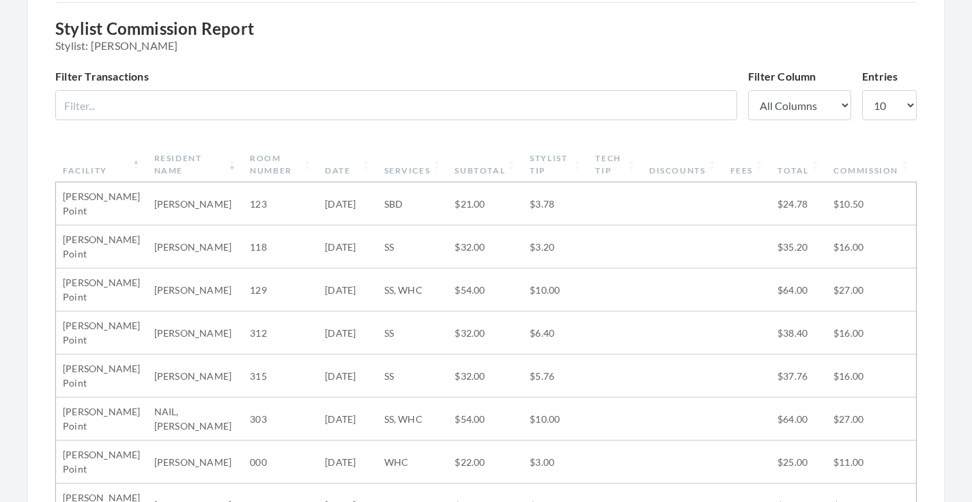
scroll to position [358, 0]
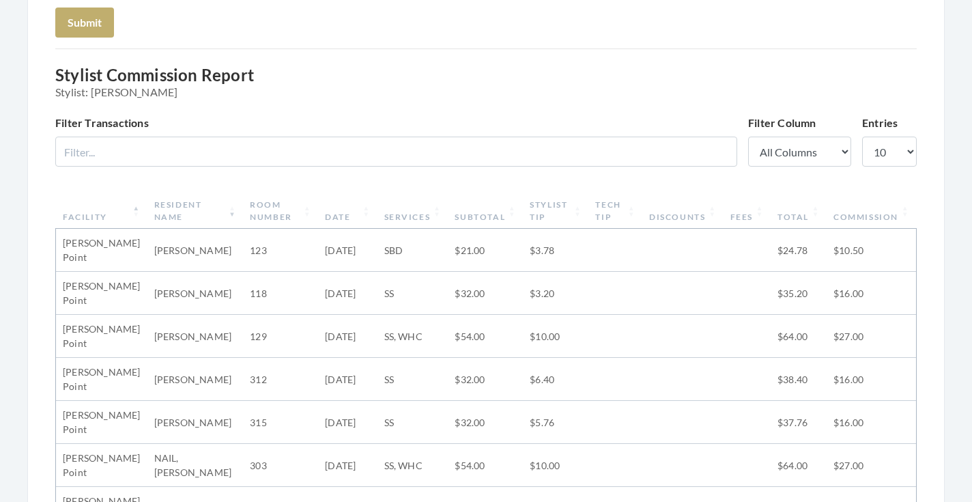
click at [469, 210] on th "Subtotal" at bounding box center [485, 210] width 75 height 35
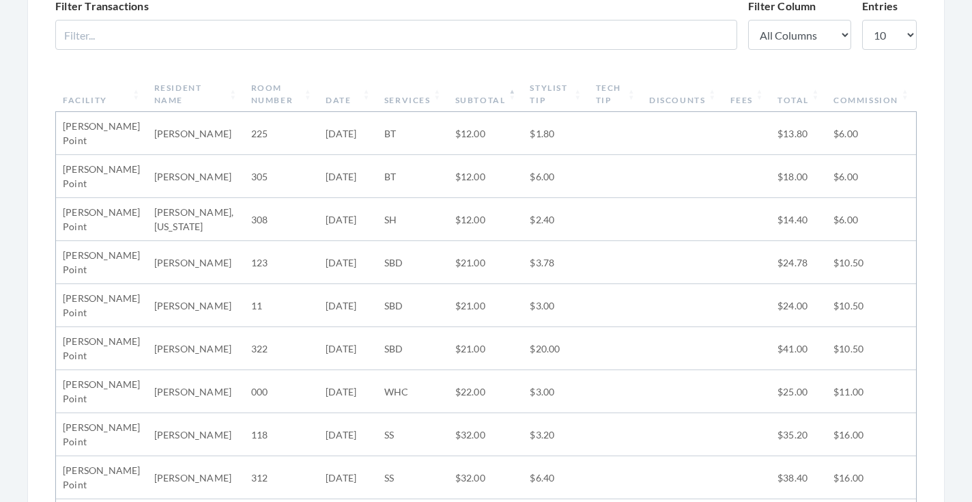
scroll to position [472, 0]
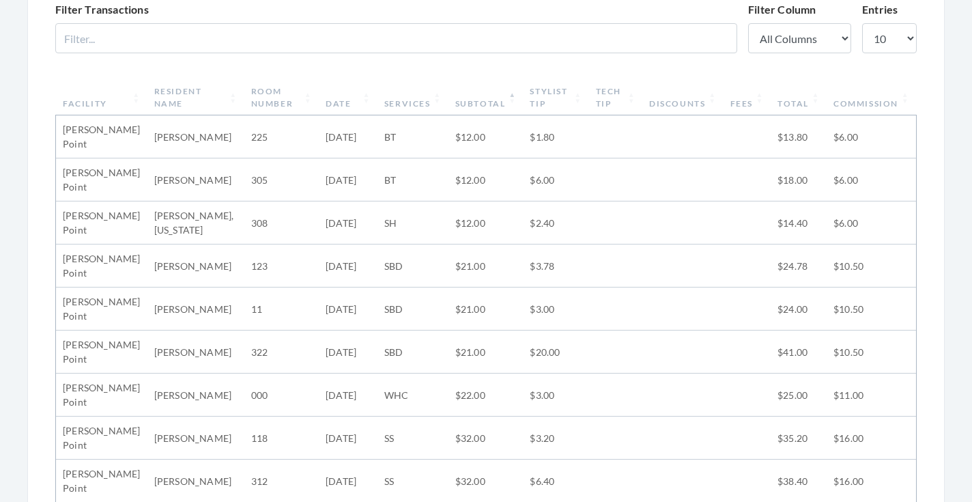
click at [491, 100] on th "Subtotal" at bounding box center [485, 97] width 75 height 35
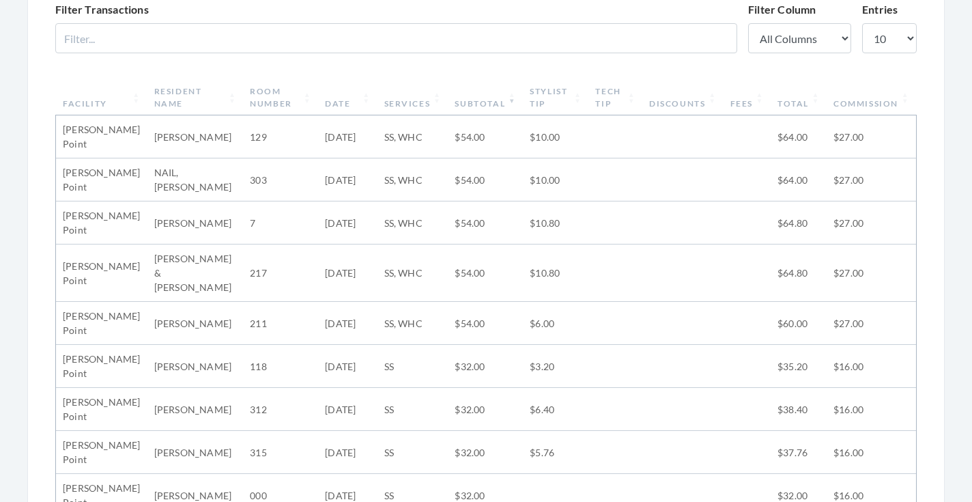
click at [491, 100] on th "Subtotal" at bounding box center [485, 97] width 75 height 35
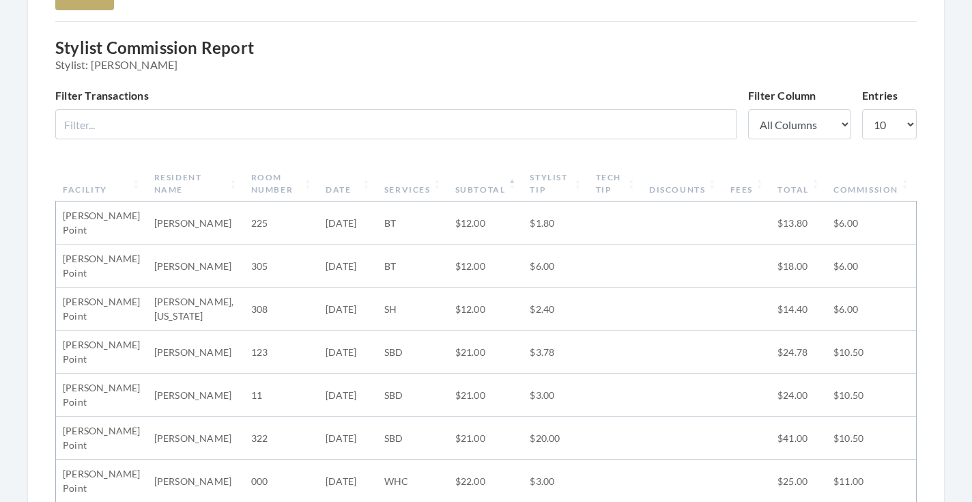
scroll to position [458, 0]
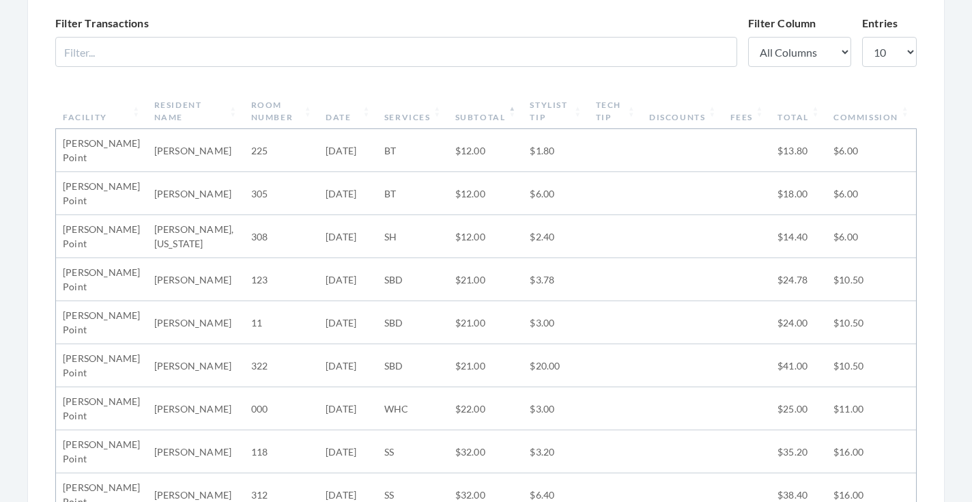
click at [557, 113] on th "Stylist Tip" at bounding box center [556, 111] width 66 height 35
click at [549, 113] on th "Stylist Tip" at bounding box center [556, 111] width 66 height 35
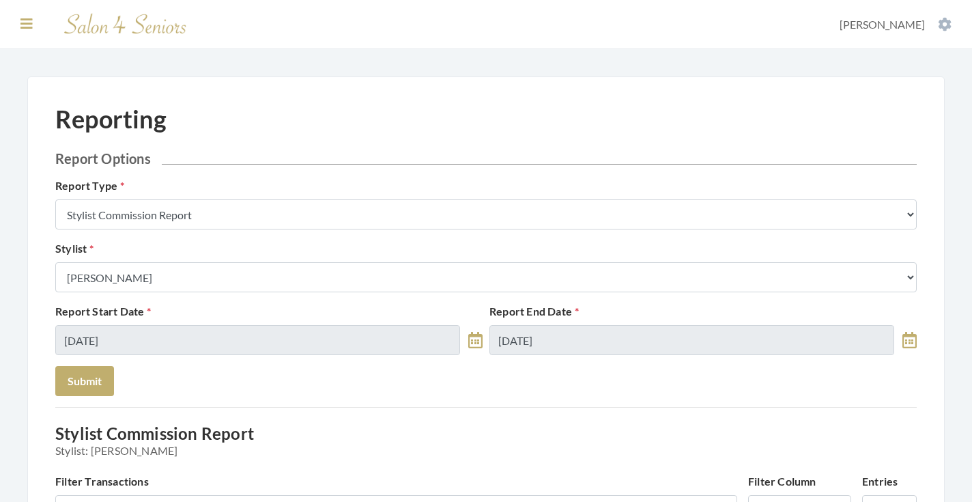
scroll to position [0, 0]
click at [29, 17] on icon at bounding box center [26, 24] width 12 height 14
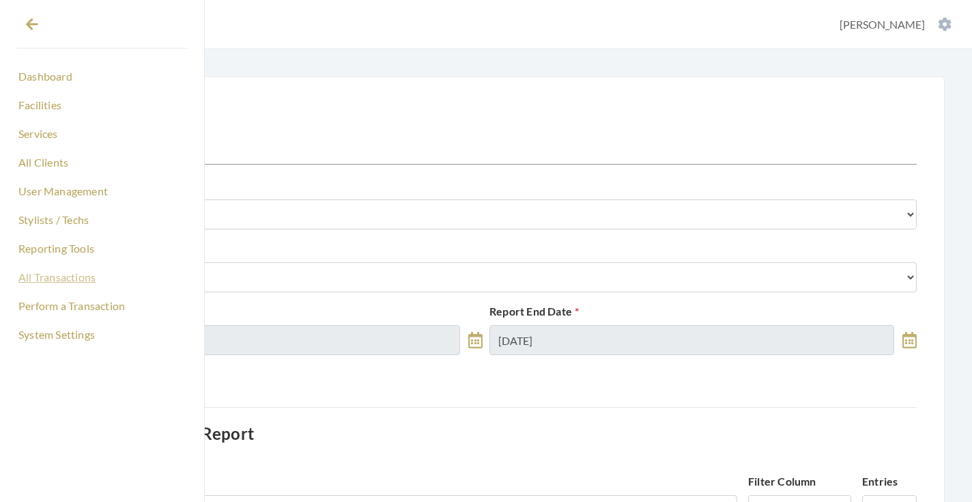
click at [36, 274] on link "All Transactions" at bounding box center [101, 277] width 171 height 23
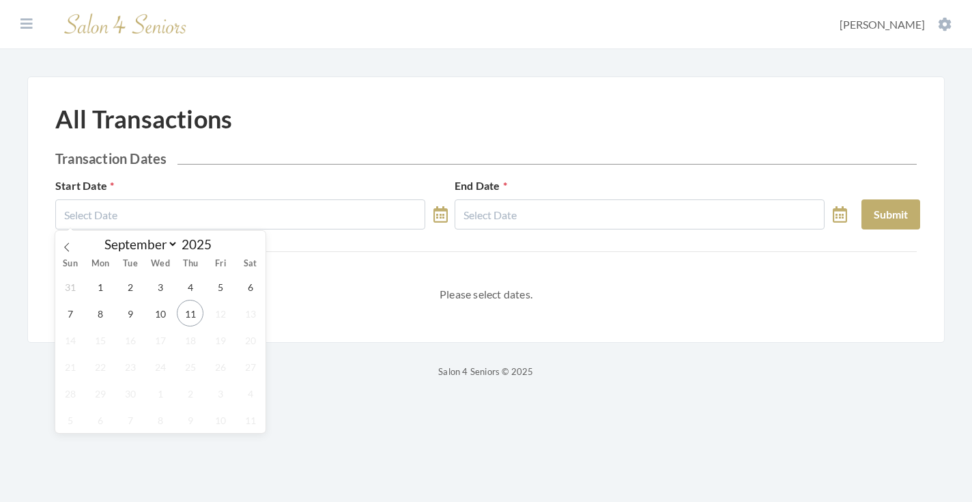
select select "8"
click at [153, 313] on span "10" at bounding box center [160, 313] width 27 height 27
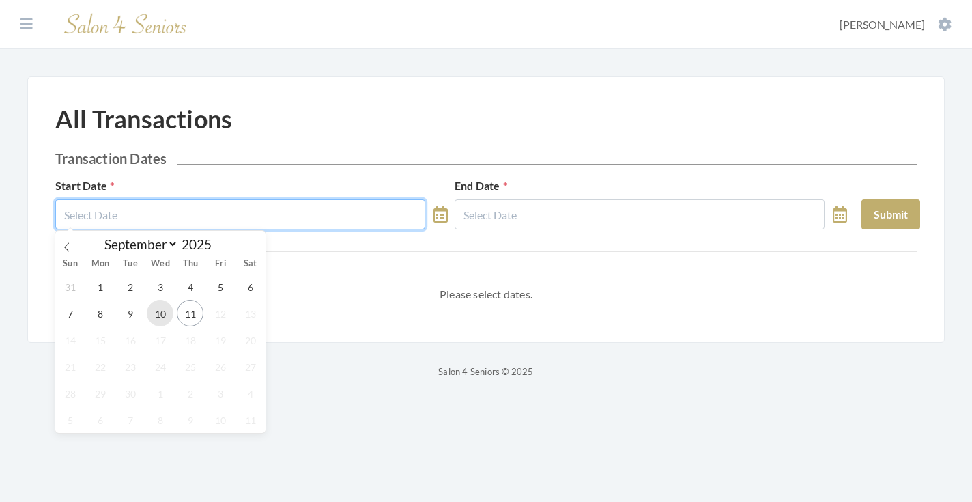
type input "[DATE]"
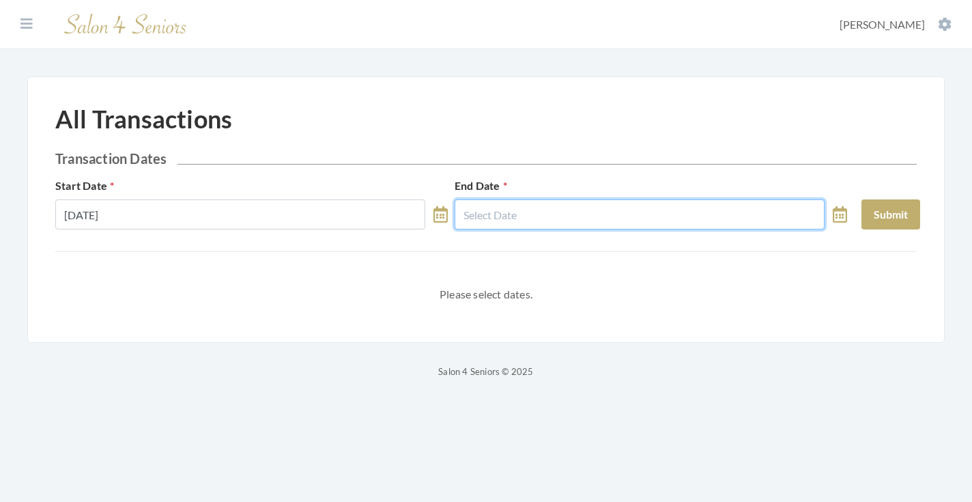
click at [513, 210] on input "text" at bounding box center [640, 214] width 370 height 30
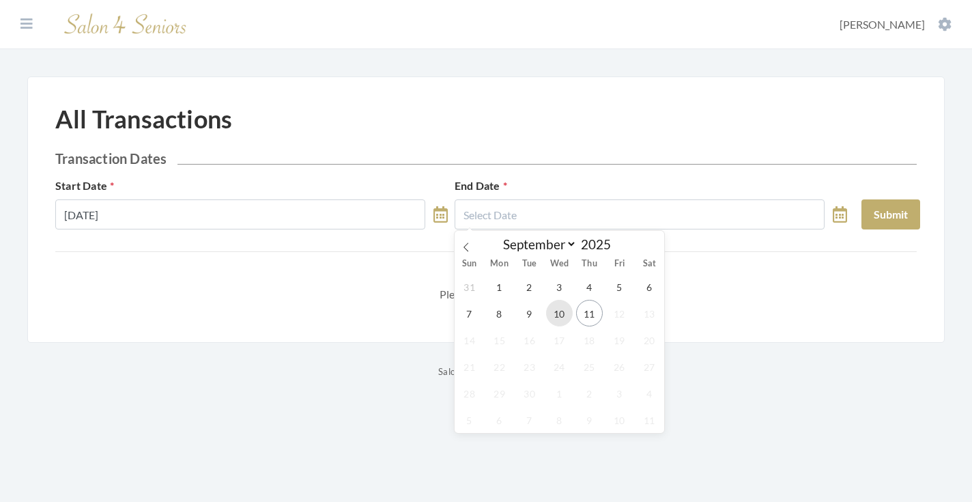
click at [562, 307] on span "10" at bounding box center [559, 313] width 27 height 27
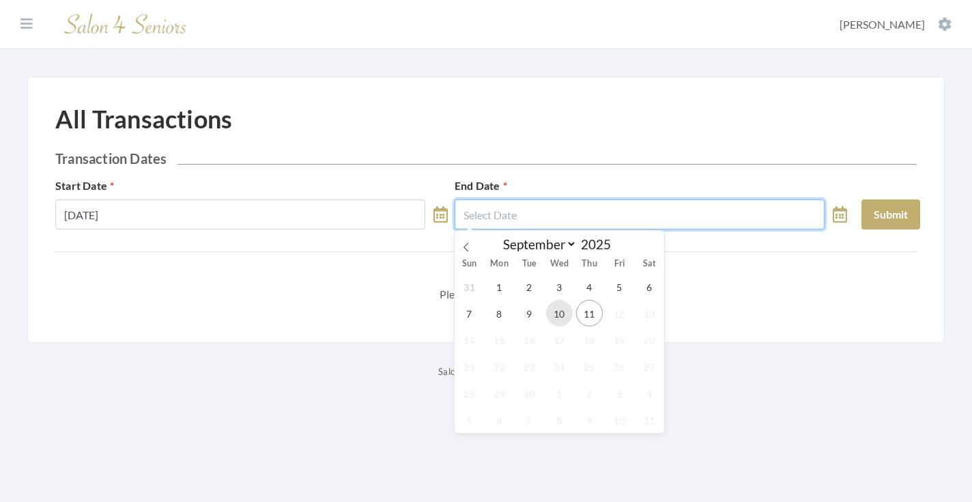
type input "[DATE]"
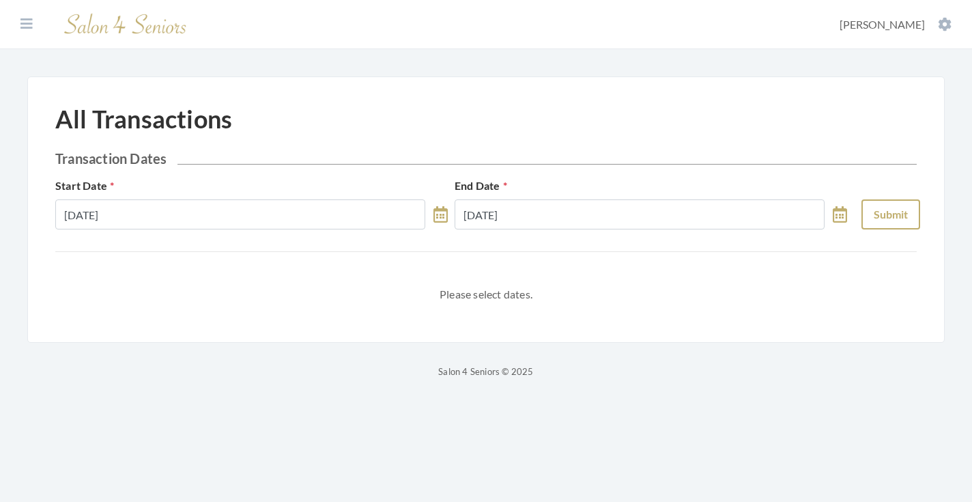
click at [866, 216] on button "Submit" at bounding box center [890, 214] width 59 height 30
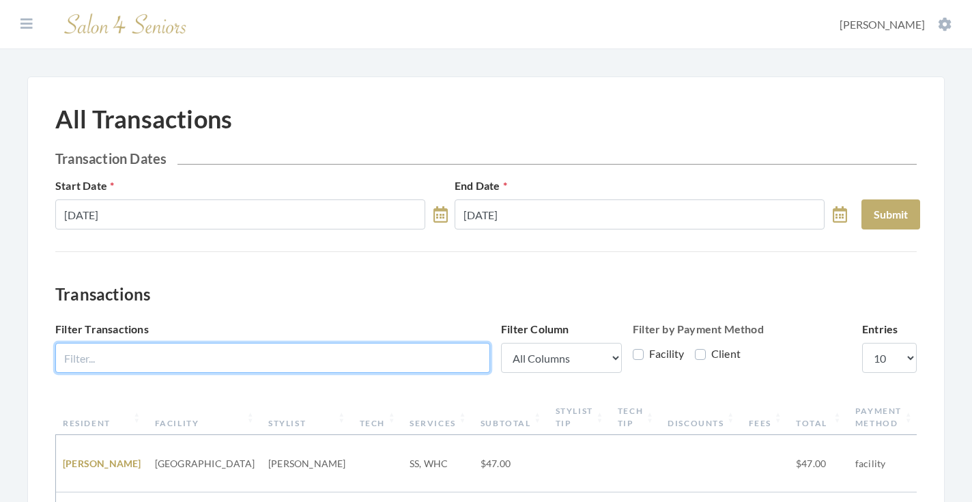
click at [302, 352] on input "Filter Transactions" at bounding box center [272, 358] width 435 height 30
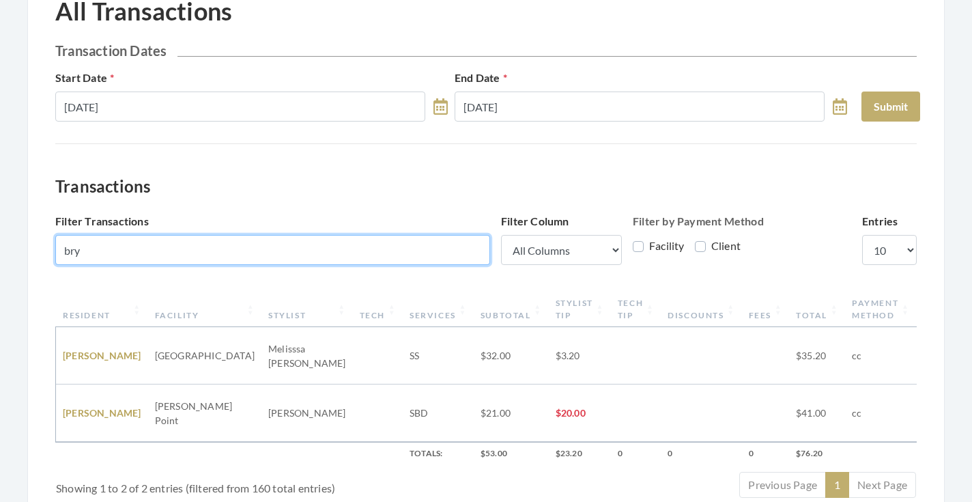
scroll to position [115, 0]
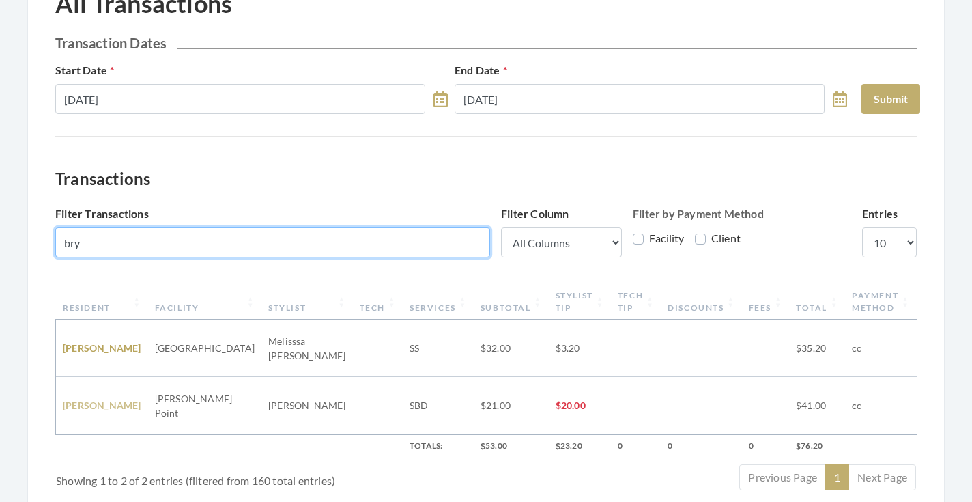
type input "bry"
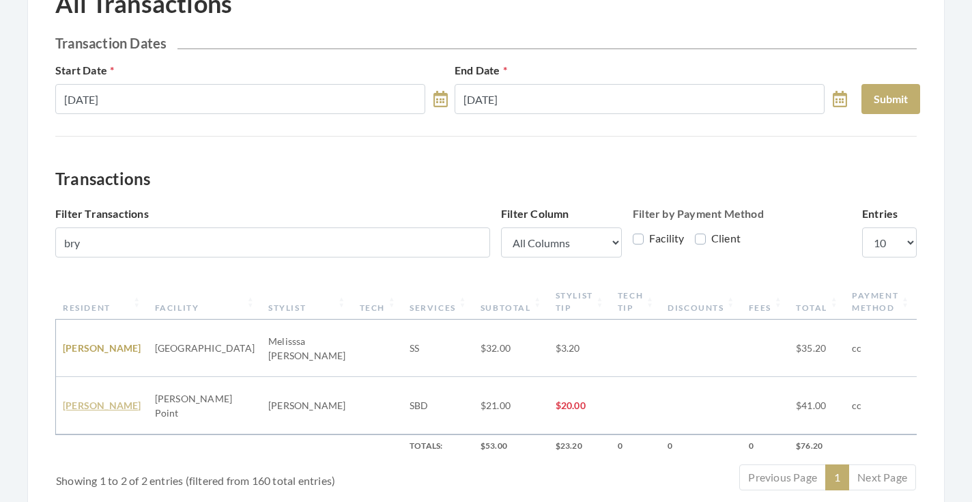
click at [81, 399] on link "GINGER BRYANT" at bounding box center [102, 405] width 78 height 12
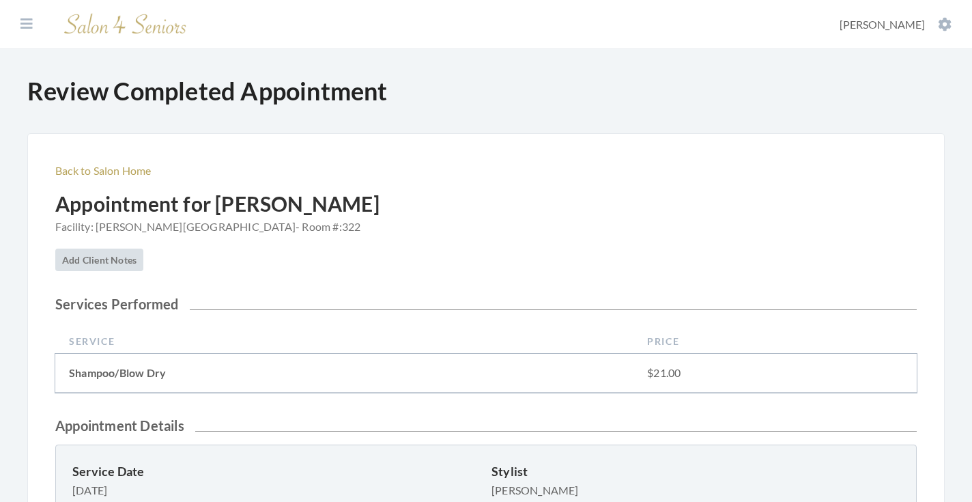
scroll to position [451, 0]
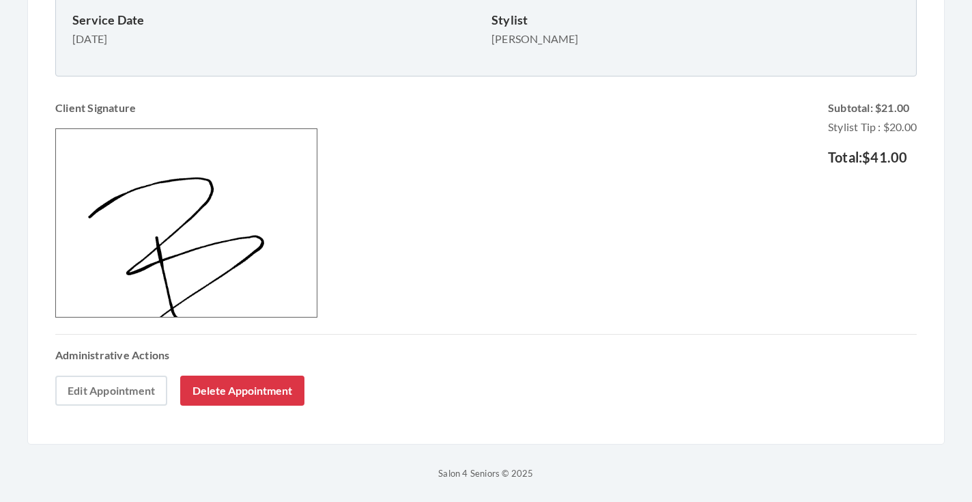
click at [125, 382] on link "Edit Appointment" at bounding box center [111, 390] width 112 height 30
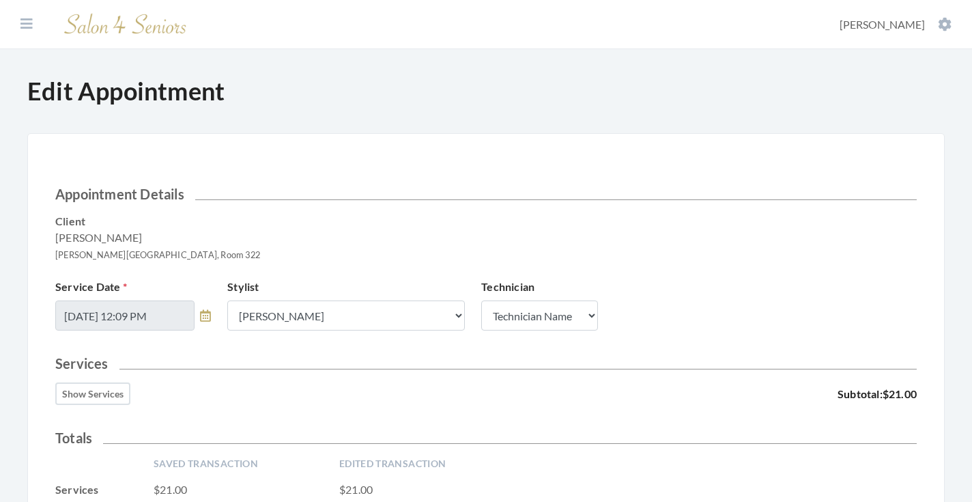
click at [104, 382] on button "Show Services" at bounding box center [92, 393] width 75 height 23
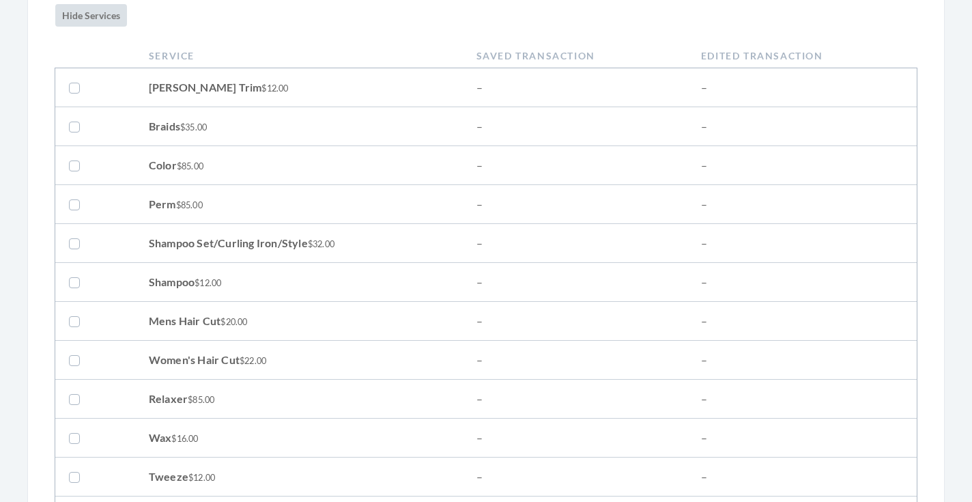
scroll to position [414, 0]
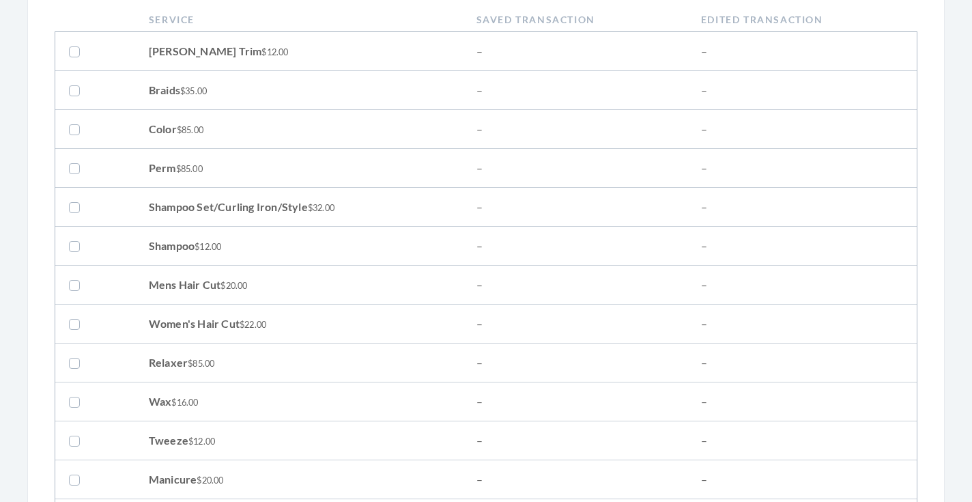
click at [74, 206] on label at bounding box center [77, 207] width 16 height 16
checkbox input "true"
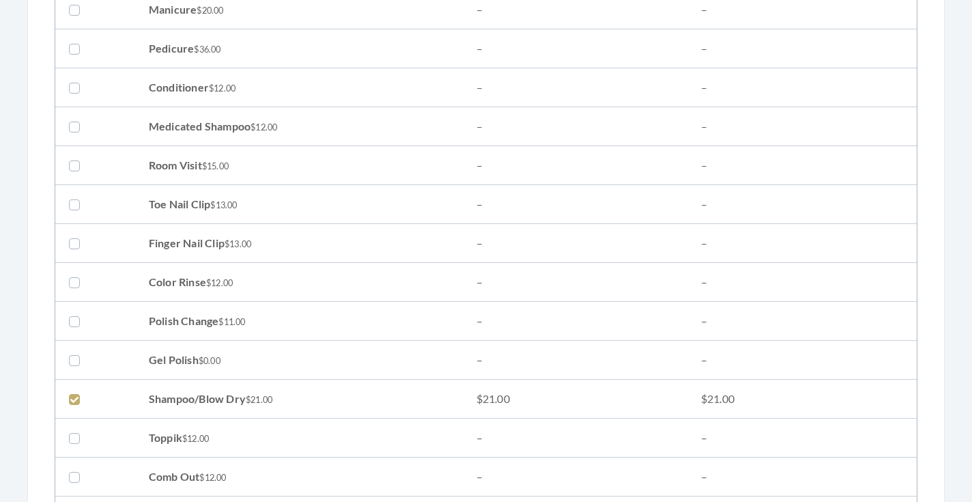
scroll to position [928, 0]
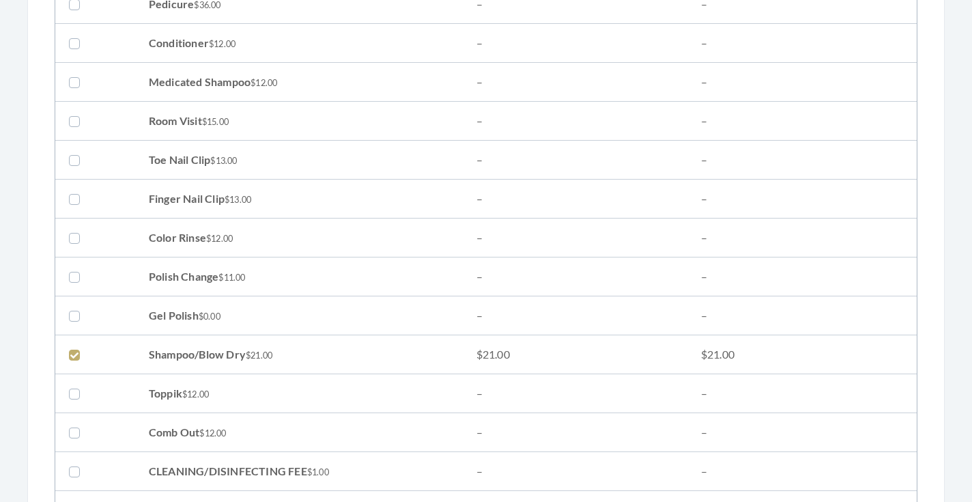
click at [74, 353] on label at bounding box center [77, 354] width 16 height 16
checkbox input "false"
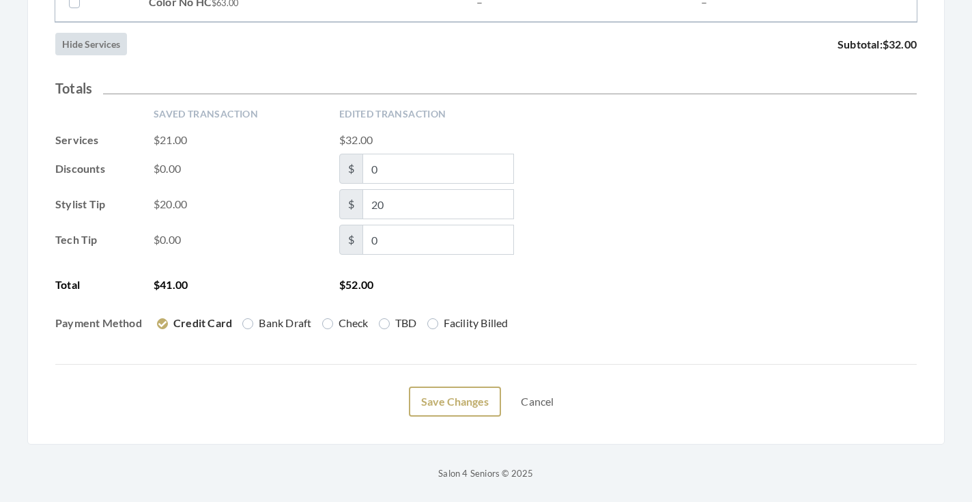
scroll to position [2292, 0]
click at [440, 395] on button "Save Changes" at bounding box center [455, 401] width 92 height 30
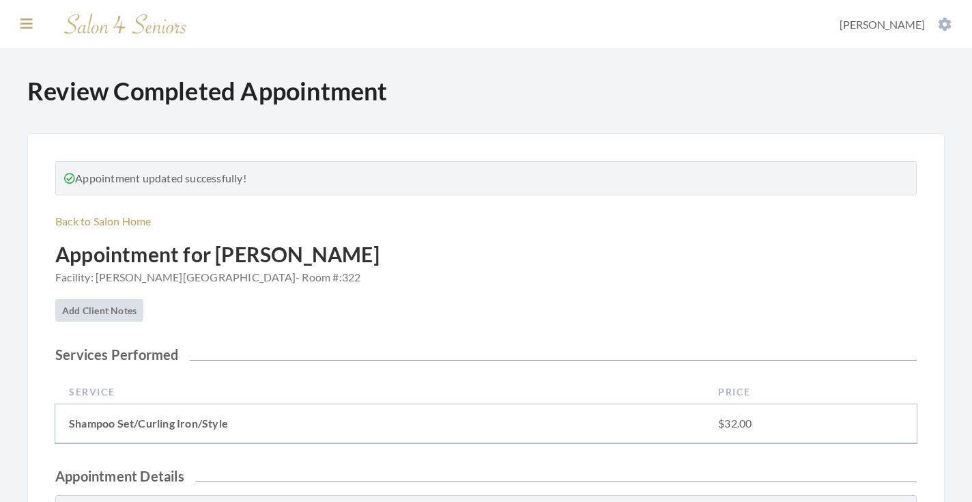
click at [22, 28] on icon at bounding box center [26, 24] width 12 height 14
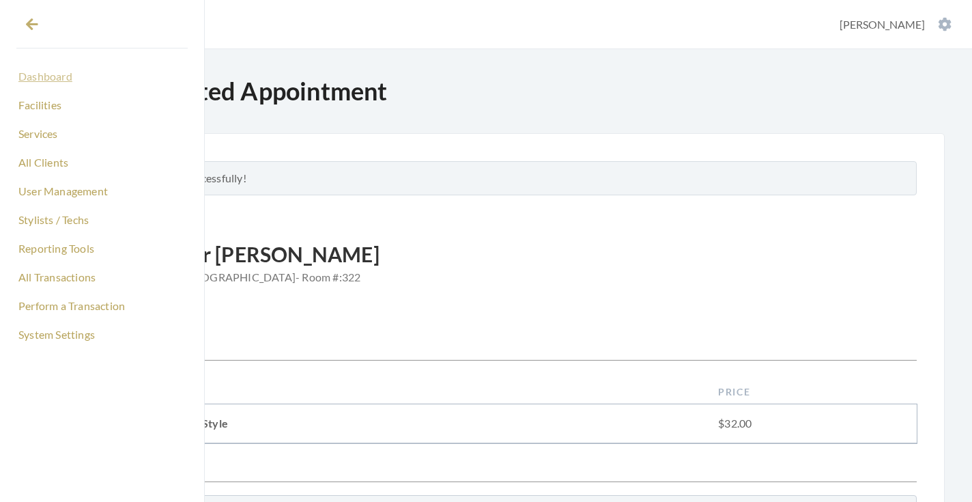
click at [39, 70] on link "Dashboard" at bounding box center [101, 76] width 171 height 23
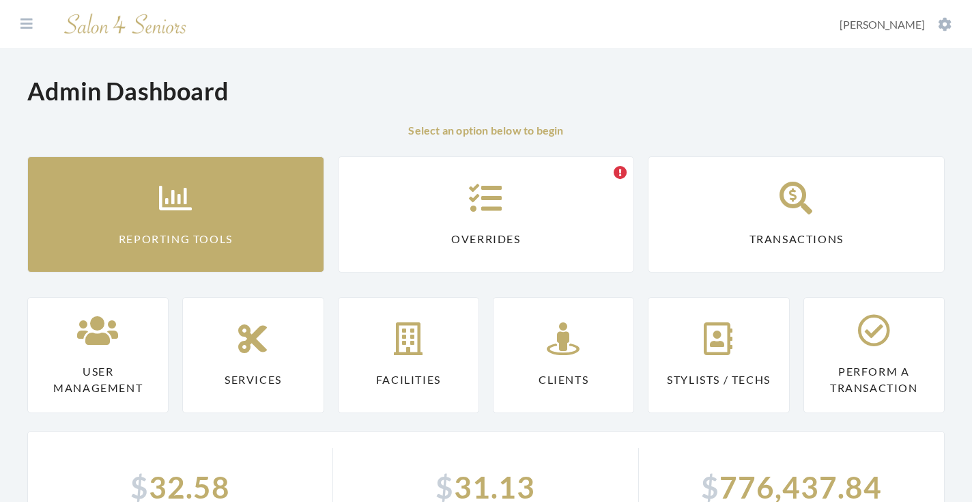
click at [141, 210] on link "Reporting Tools" at bounding box center [175, 214] width 297 height 116
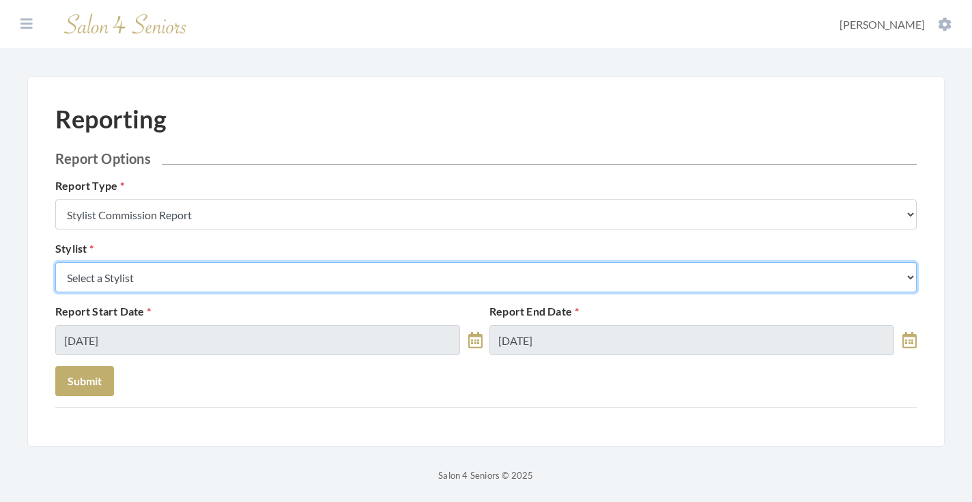
click at [171, 271] on select "Select a Stylist [PERSON_NAME] [PERSON_NAME] [PERSON_NAME] [PERSON_NAME] [PERSO…" at bounding box center [485, 277] width 861 height 30
select select "146"
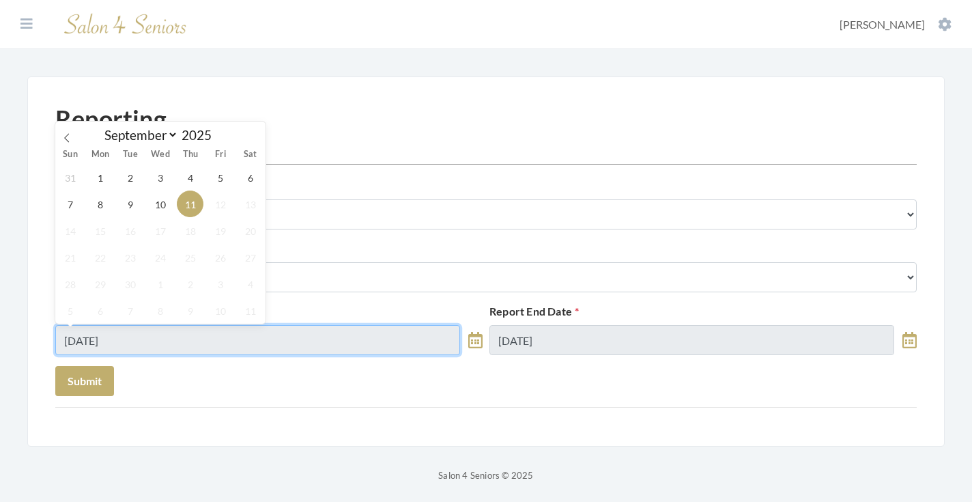
click at [145, 343] on input "[DATE]" at bounding box center [257, 340] width 405 height 30
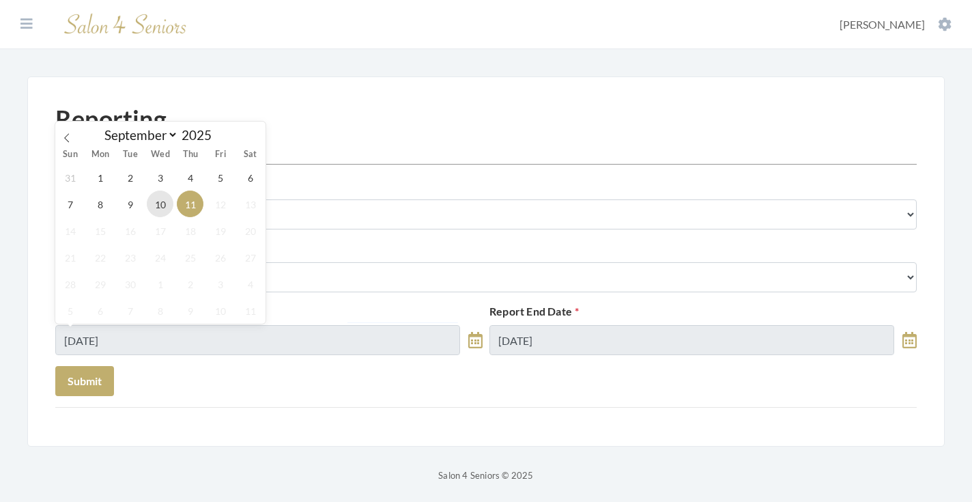
click at [160, 203] on span "10" at bounding box center [160, 203] width 27 height 27
type input "[DATE]"
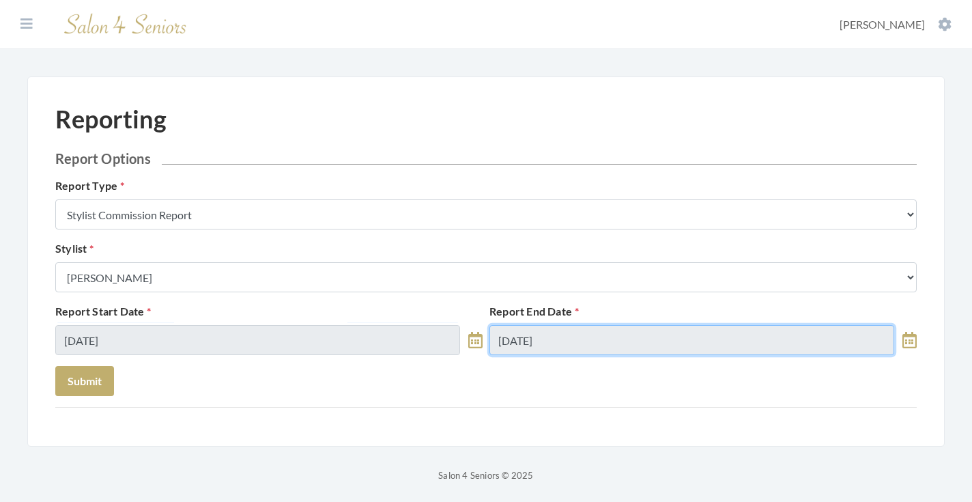
click at [542, 330] on input "[DATE]" at bounding box center [691, 340] width 405 height 30
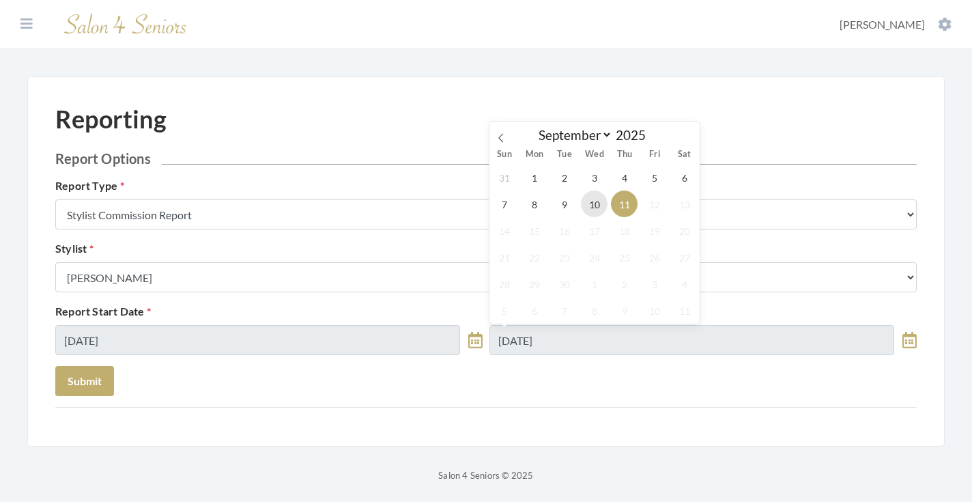
click at [587, 212] on span "10" at bounding box center [594, 203] width 27 height 27
type input "[DATE]"
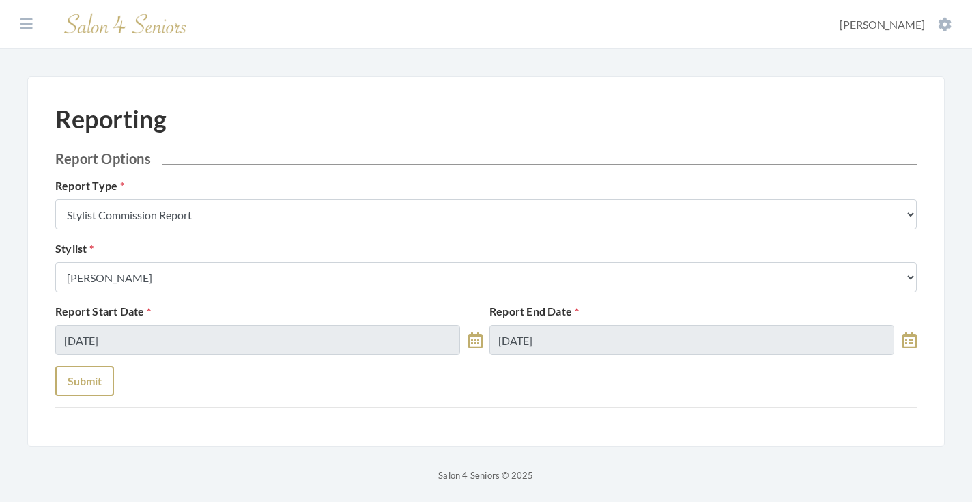
click at [102, 376] on button "Submit" at bounding box center [84, 381] width 59 height 30
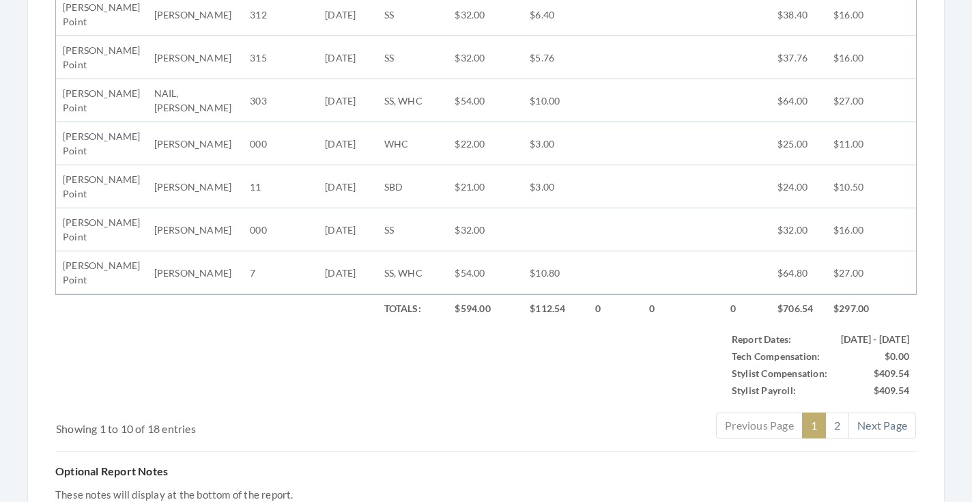
scroll to position [19, 0]
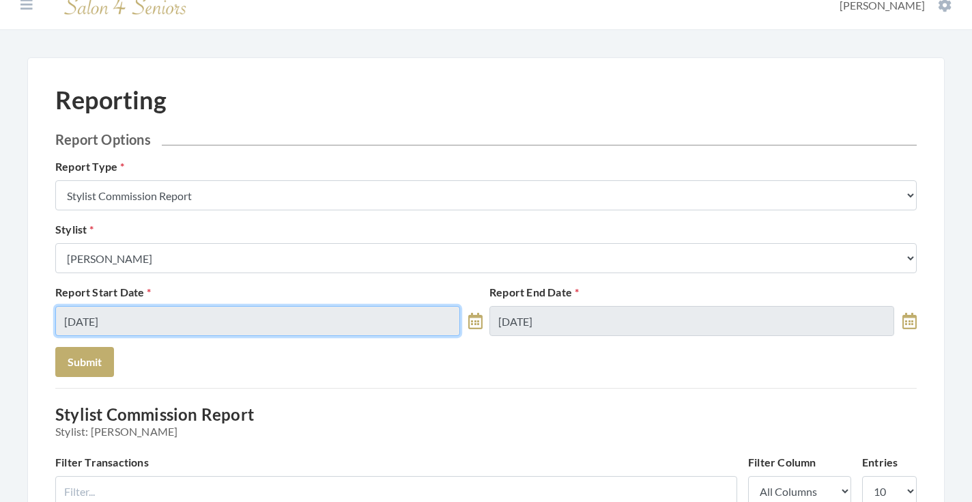
click at [223, 306] on input "[DATE]" at bounding box center [257, 321] width 405 height 30
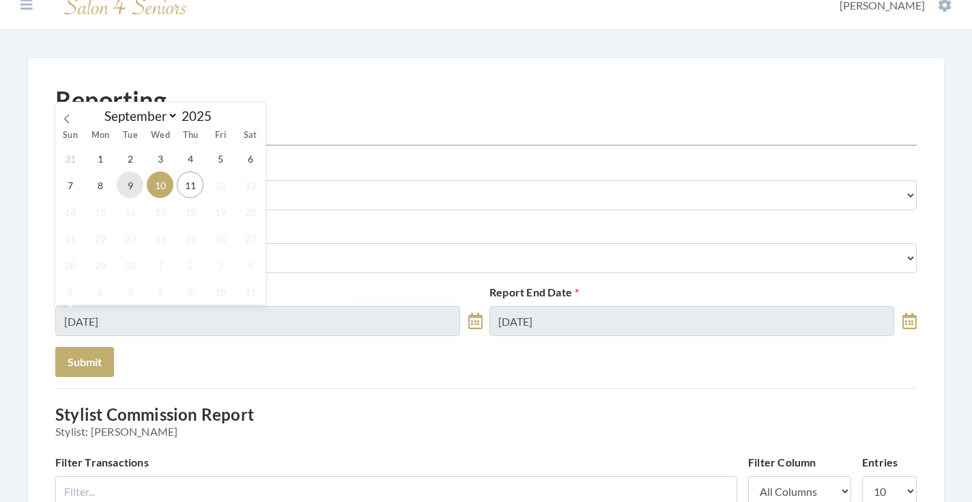
click at [135, 184] on span "9" at bounding box center [130, 184] width 27 height 27
type input "[DATE]"
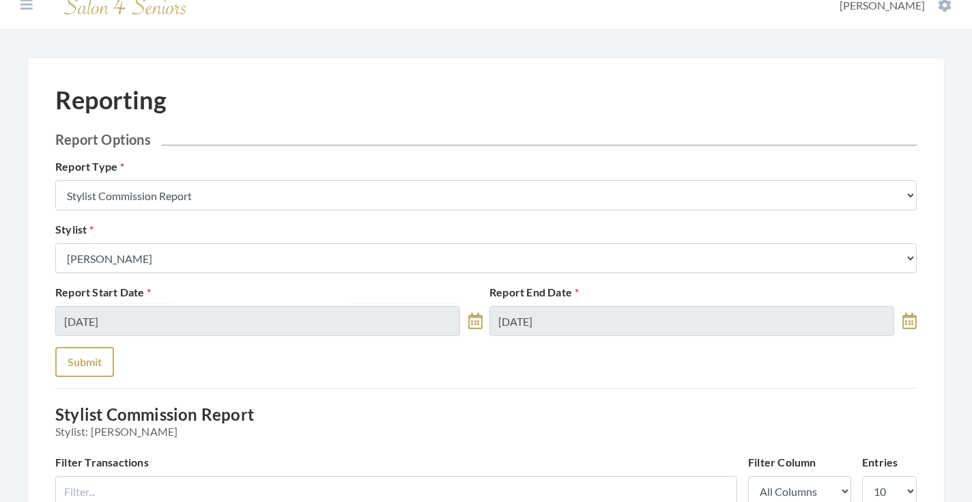
click at [101, 355] on button "Submit" at bounding box center [84, 362] width 59 height 30
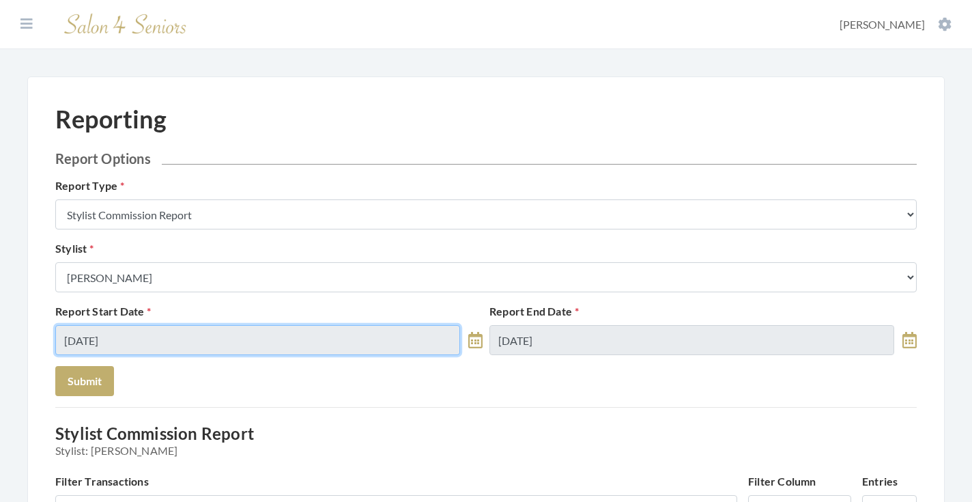
click at [269, 341] on input "09/09/2025" at bounding box center [257, 340] width 405 height 30
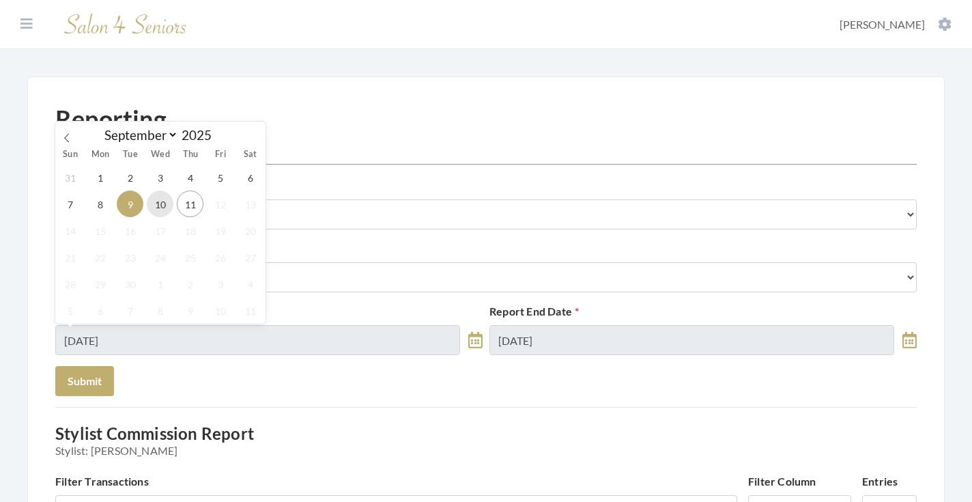
click at [167, 201] on span "10" at bounding box center [160, 203] width 27 height 27
type input "09/10/2025"
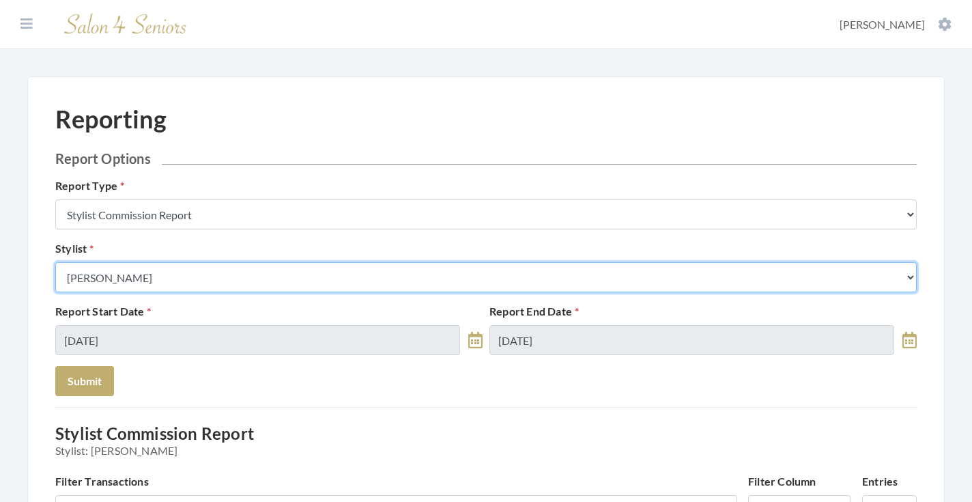
select select "23"
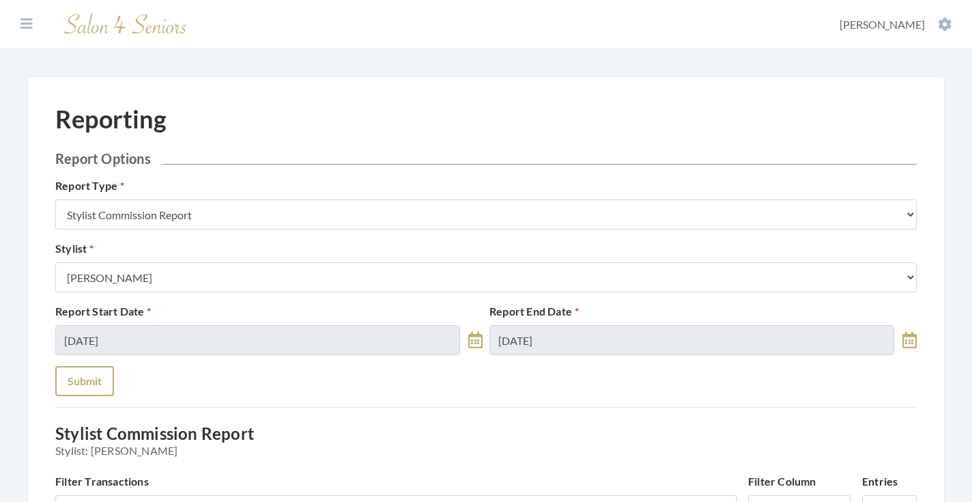
click at [81, 393] on button "Submit" at bounding box center [84, 381] width 59 height 30
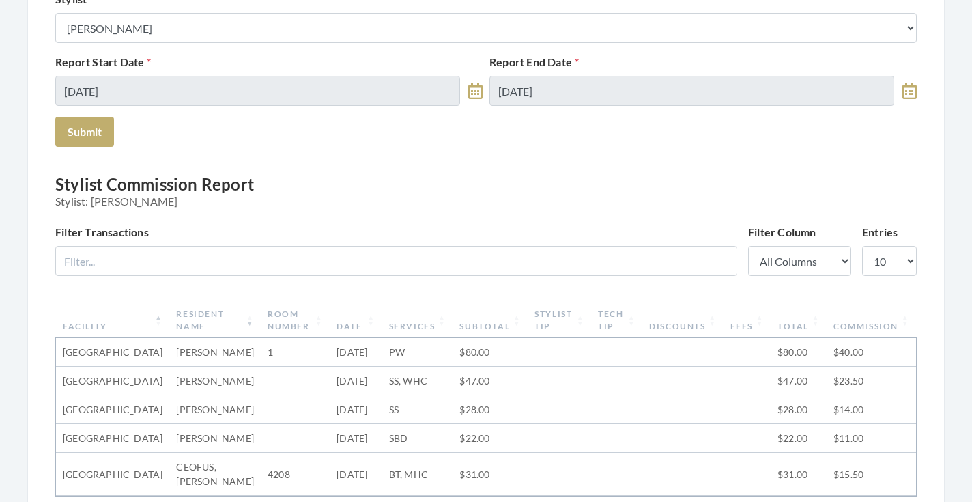
scroll to position [47, 0]
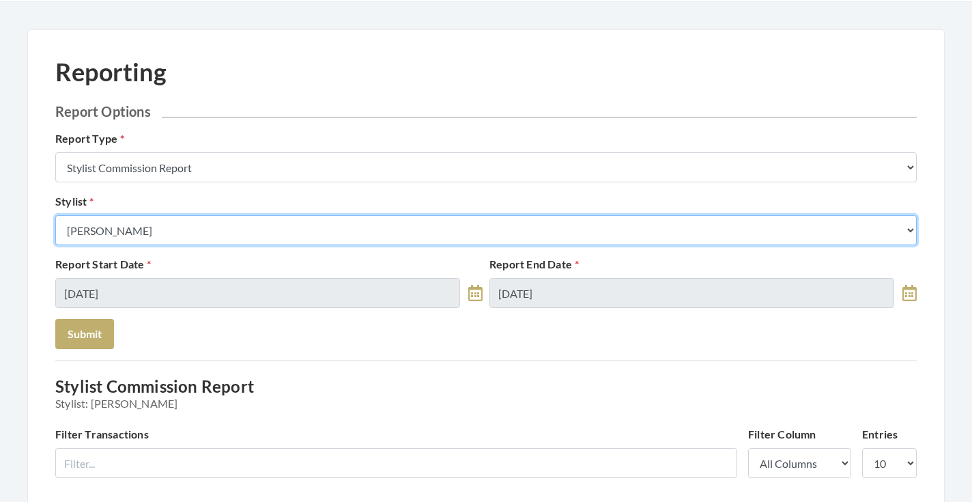
select select "26"
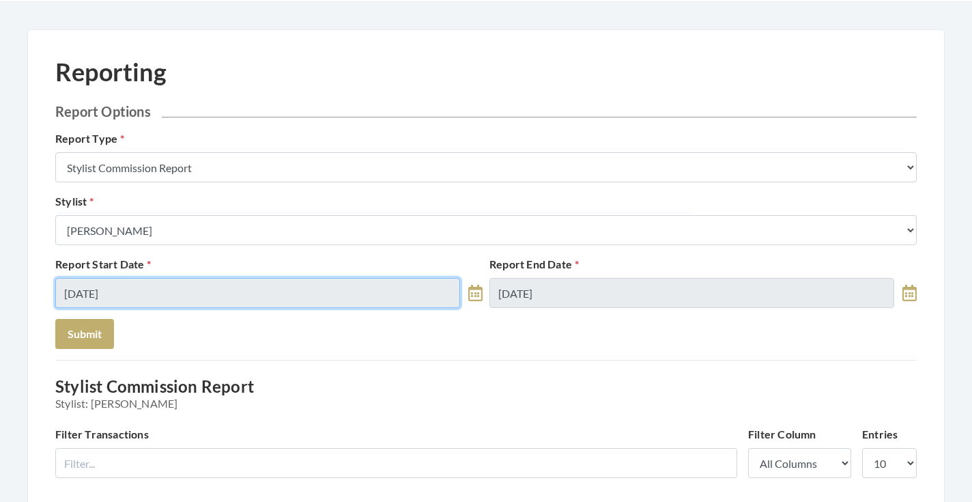
click at [127, 300] on input "[DATE]" at bounding box center [257, 293] width 405 height 30
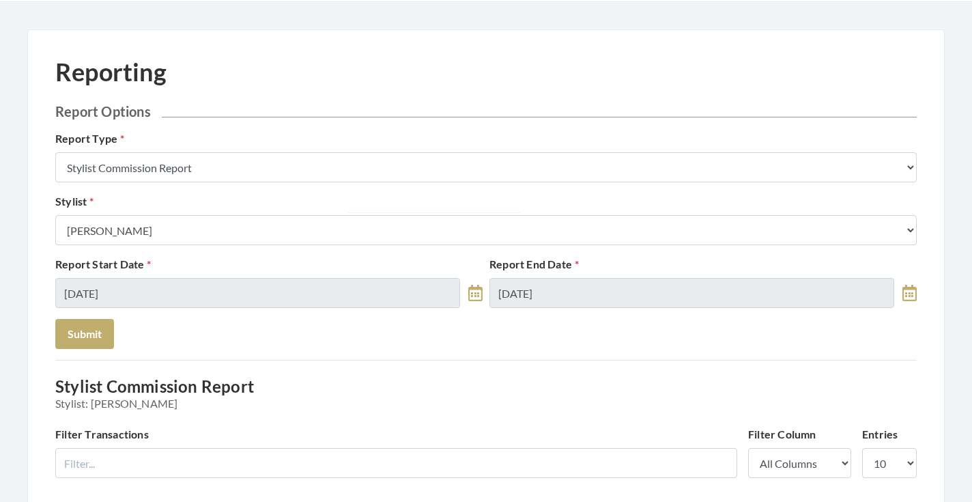
click at [177, 329] on form "Report Options Report Type Stylist Commission Report Tech Payroll Report Facili…" at bounding box center [485, 226] width 861 height 246
click at [99, 334] on button "Submit" at bounding box center [84, 334] width 59 height 30
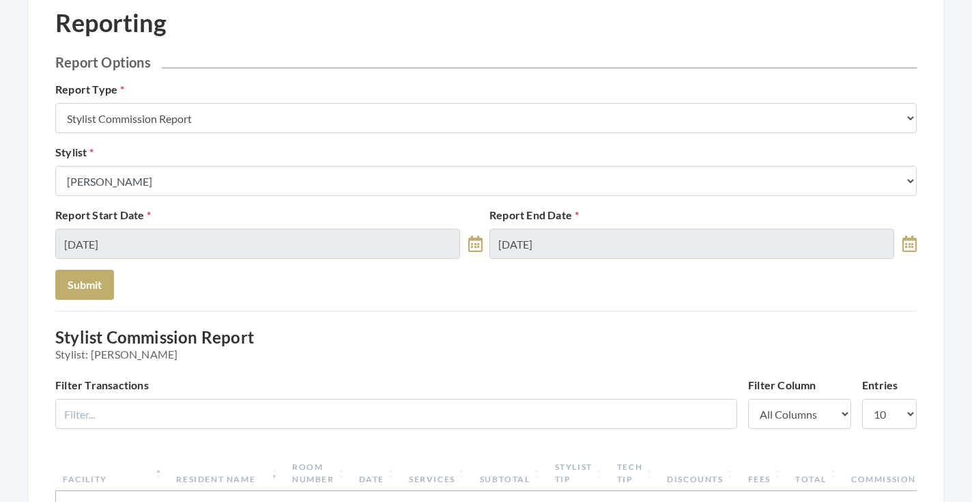
scroll to position [89, 0]
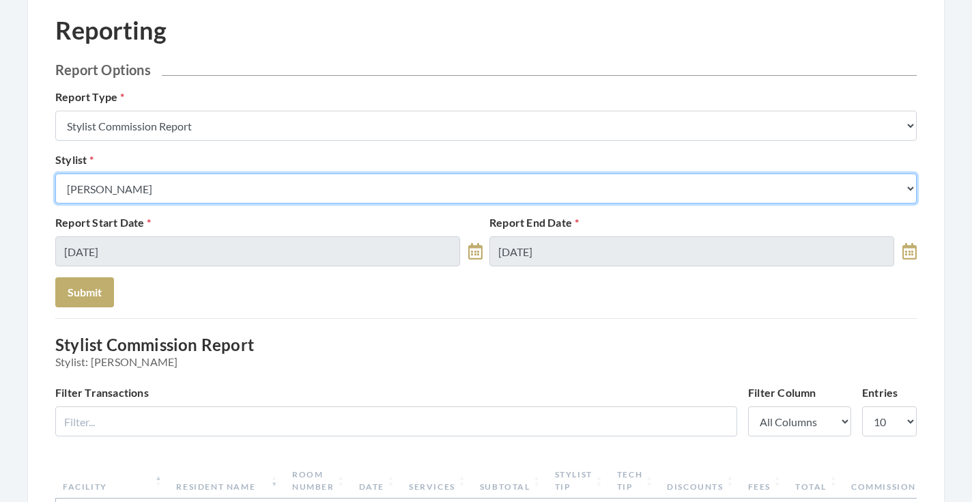
select select "49"
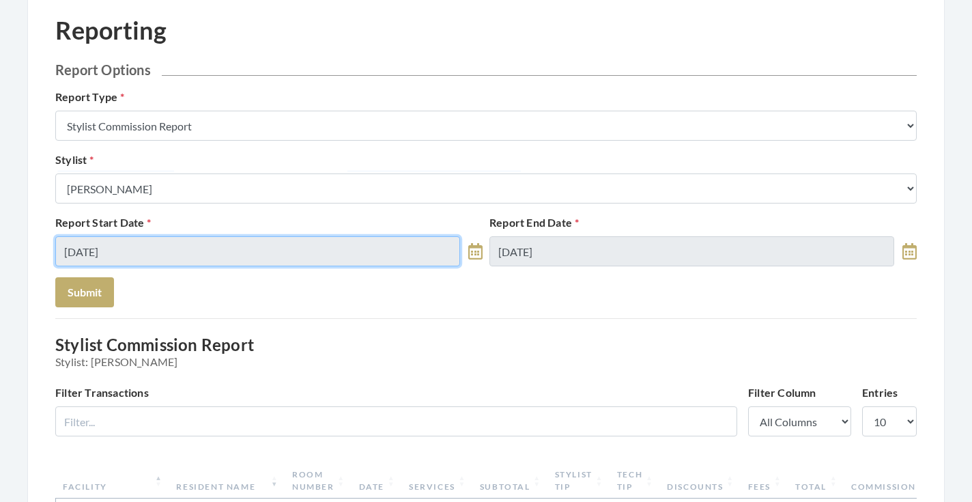
click at [139, 254] on input "[DATE]" at bounding box center [257, 251] width 405 height 30
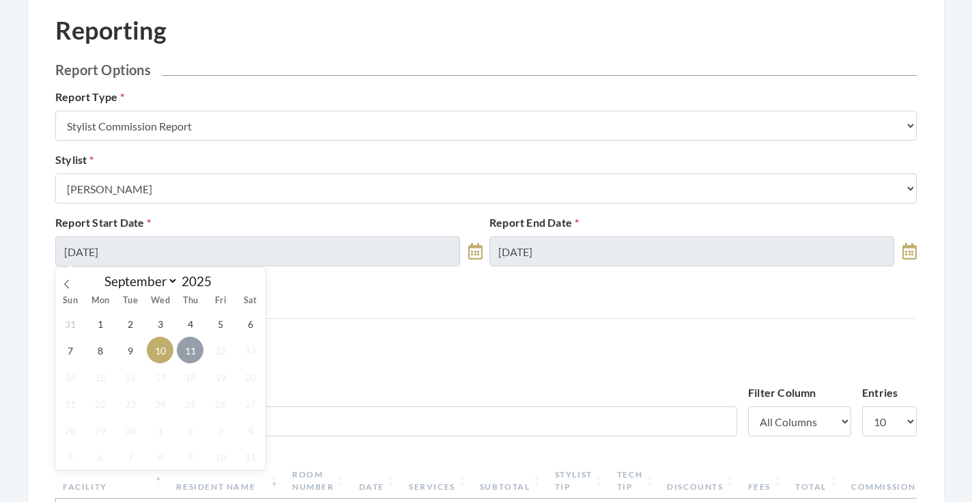
click at [180, 350] on span "11" at bounding box center [190, 350] width 27 height 27
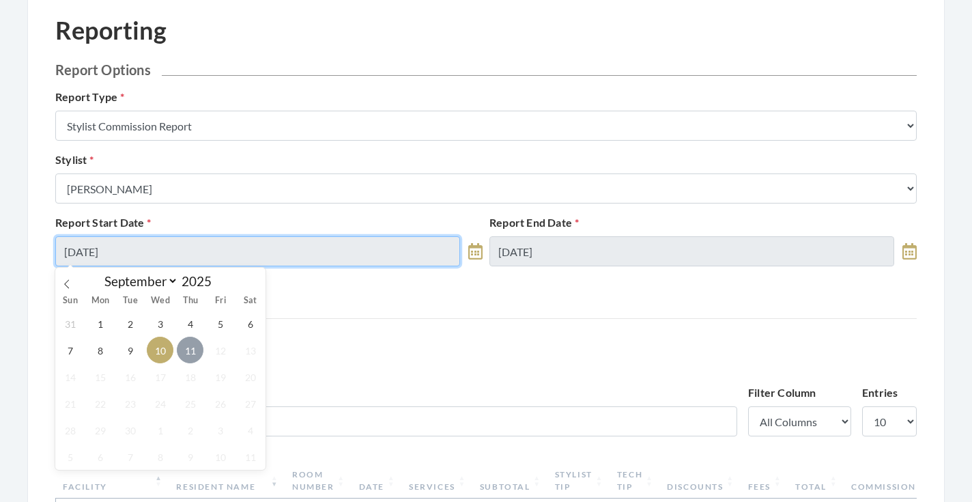
type input "[DATE]"
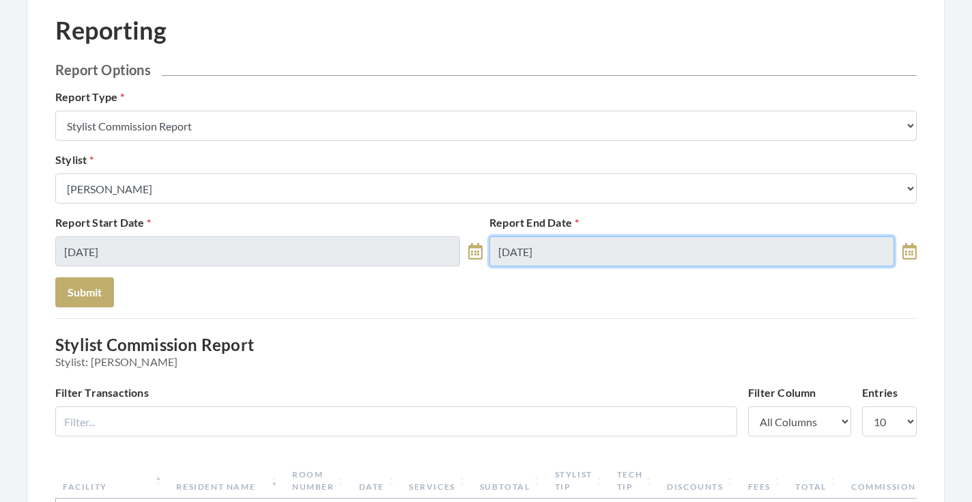
click at [573, 253] on input "[DATE]" at bounding box center [691, 251] width 405 height 30
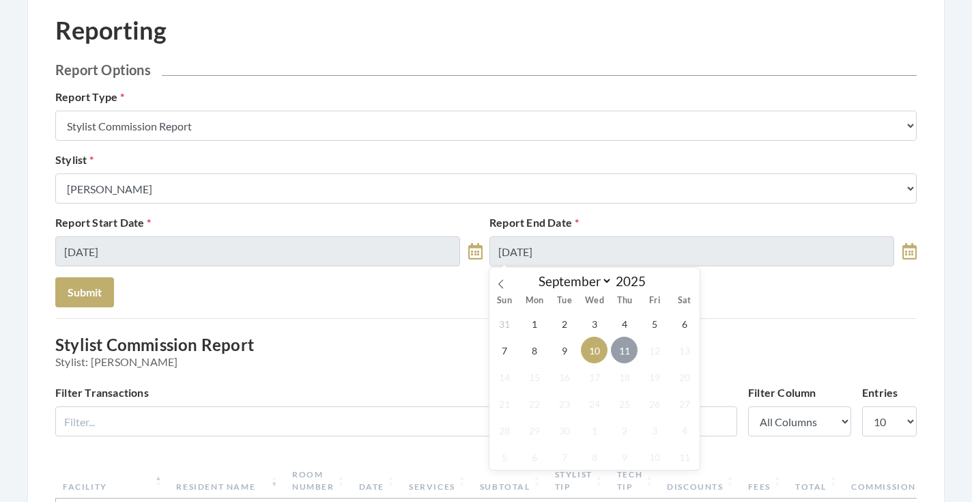
click at [626, 343] on span "11" at bounding box center [624, 350] width 27 height 27
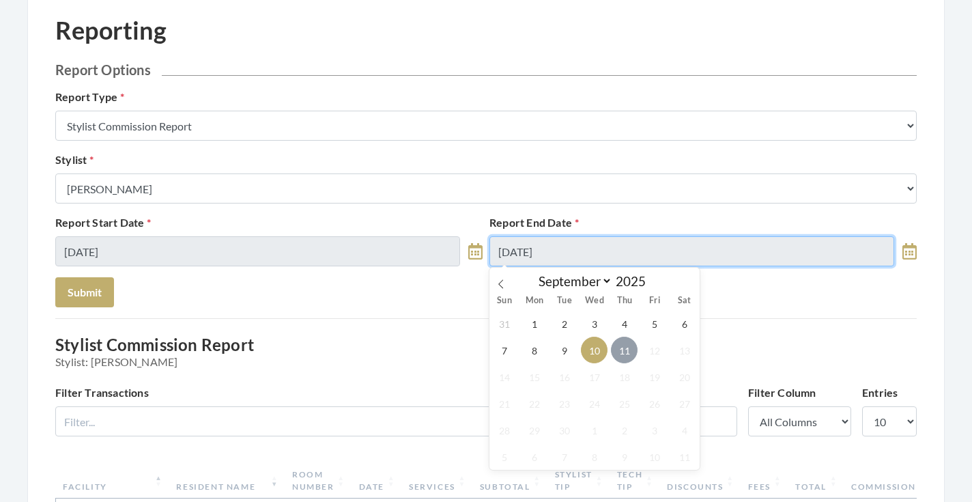
type input "[DATE]"
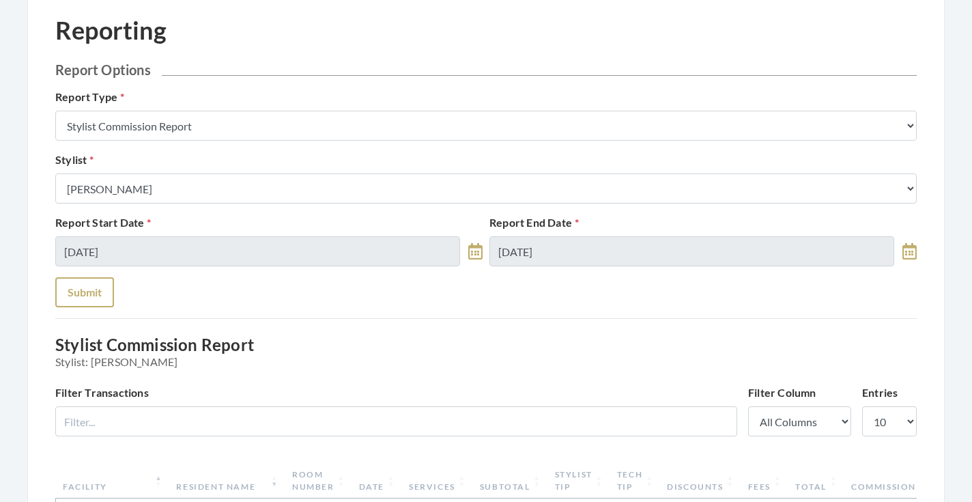
click at [109, 300] on button "Submit" at bounding box center [84, 292] width 59 height 30
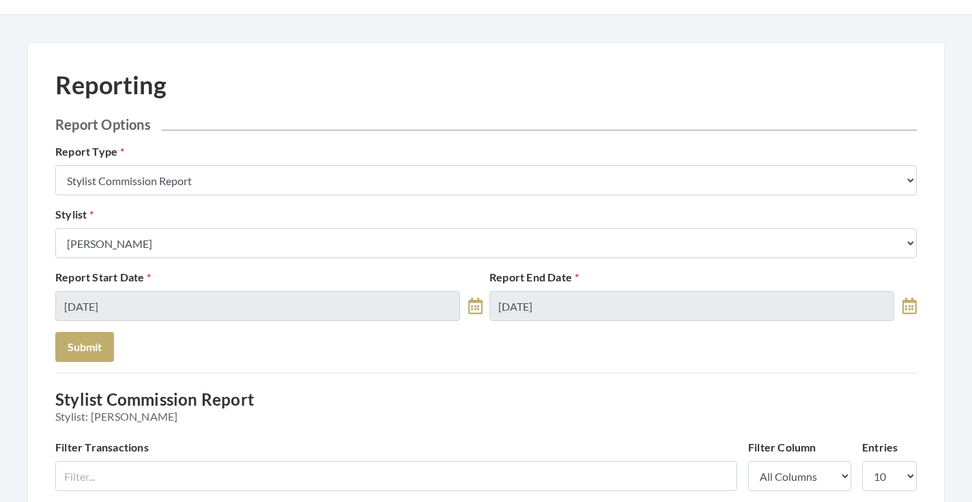
scroll to position [6, 0]
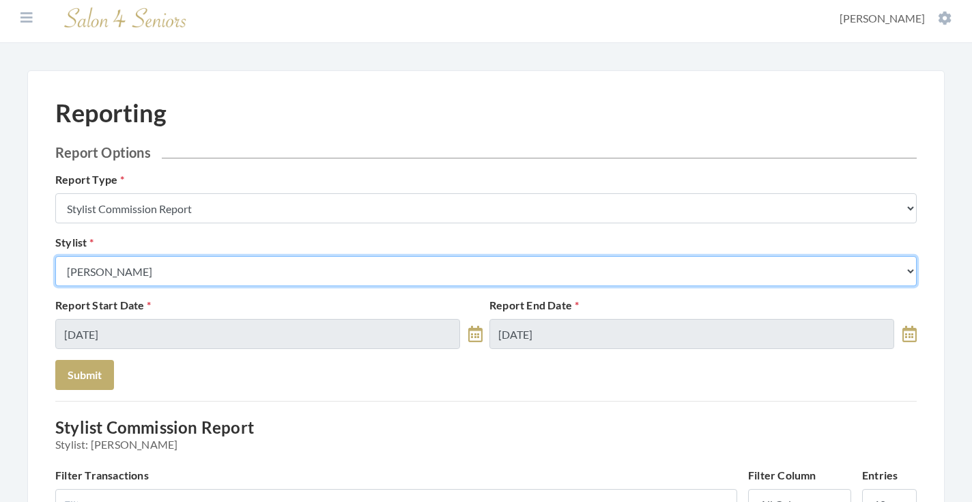
select select "147"
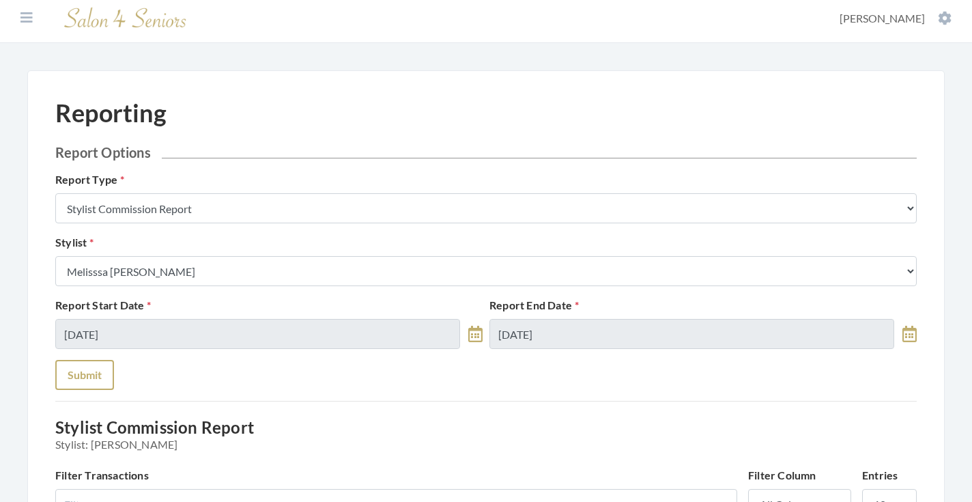
click at [98, 373] on button "Submit" at bounding box center [84, 375] width 59 height 30
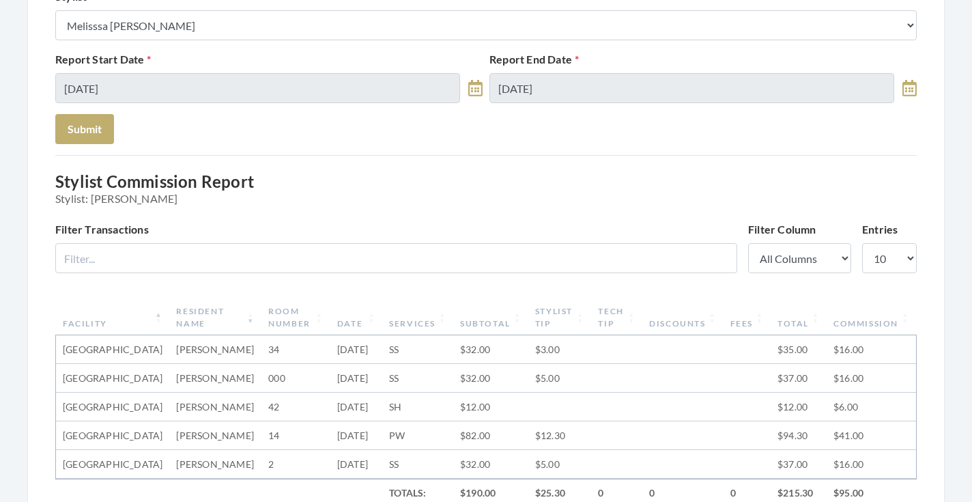
scroll to position [37, 0]
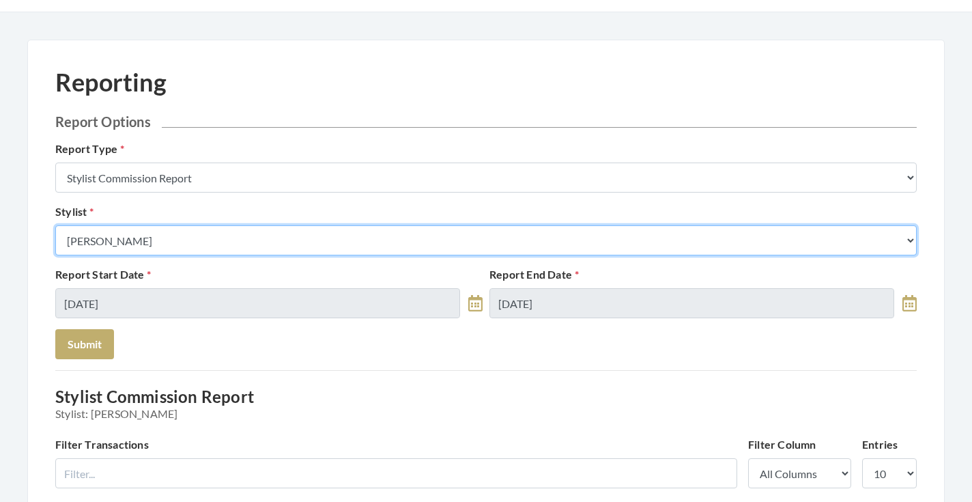
select select "28"
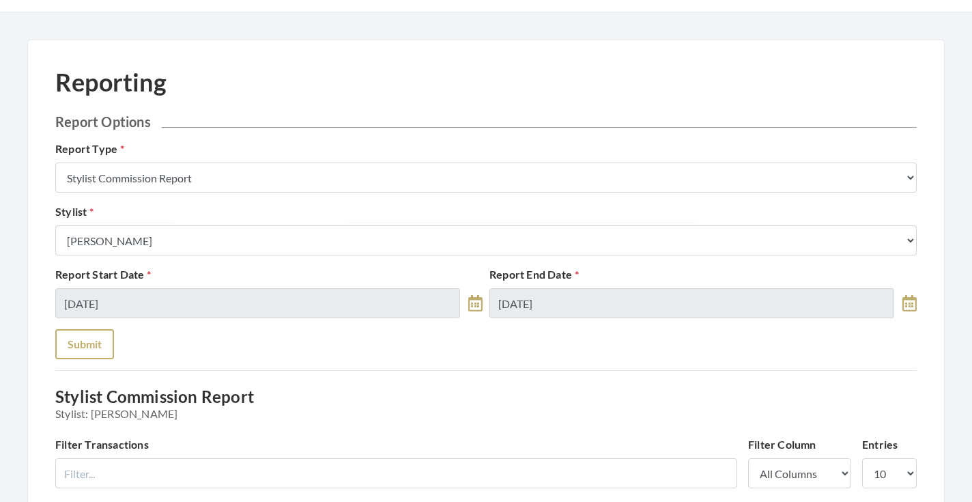
click at [98, 343] on button "Submit" at bounding box center [84, 344] width 59 height 30
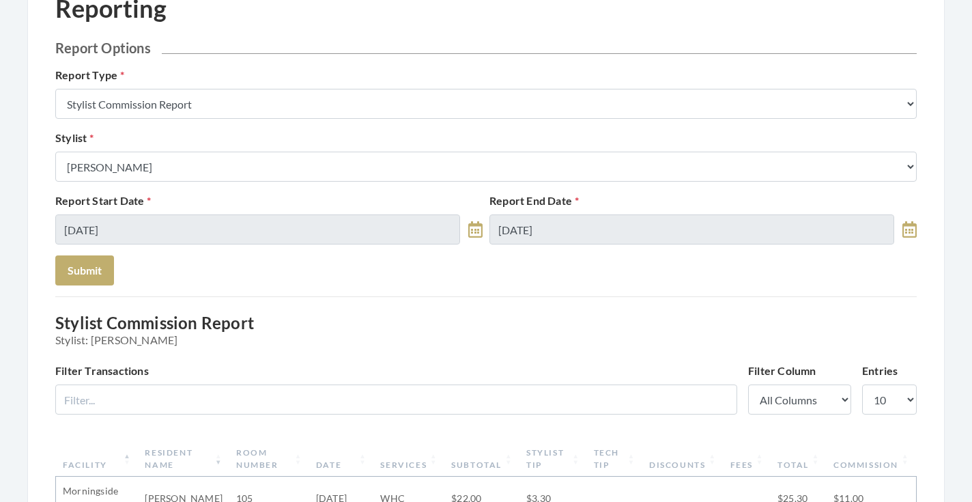
scroll to position [43, 0]
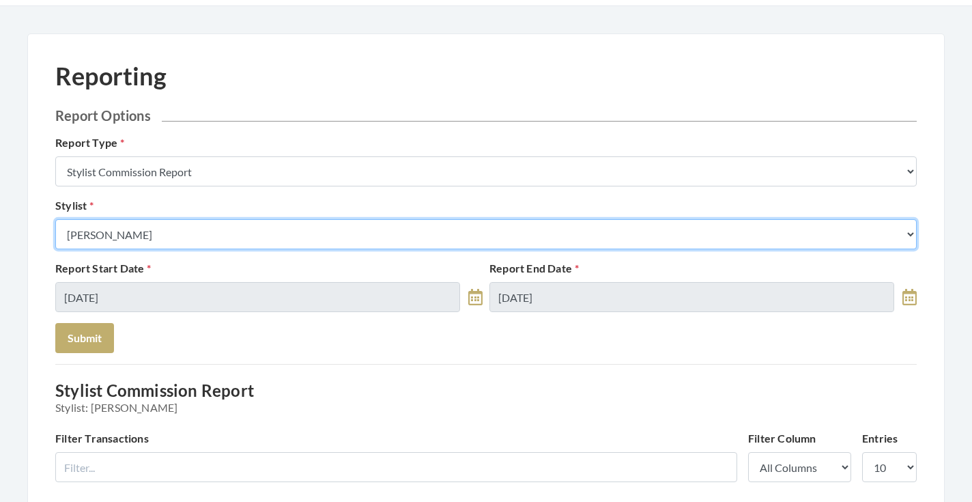
select select "44"
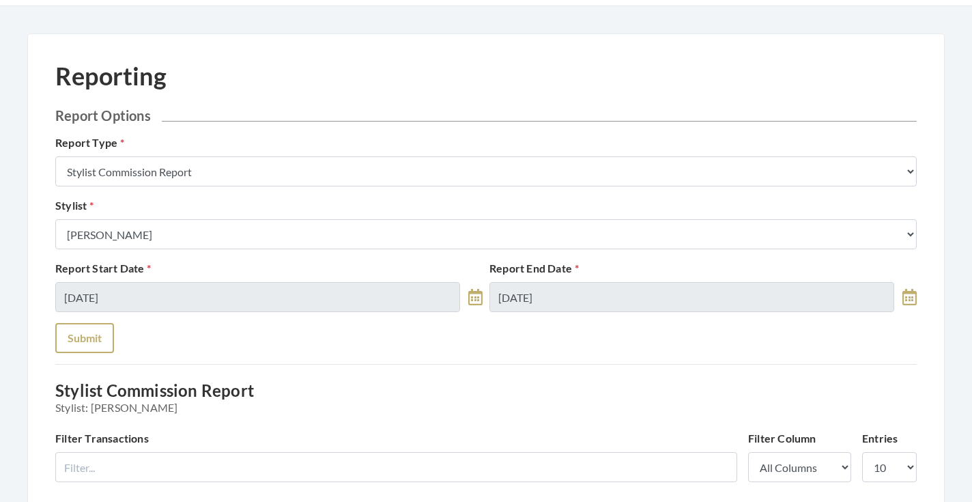
click at [98, 342] on button "Submit" at bounding box center [84, 338] width 59 height 30
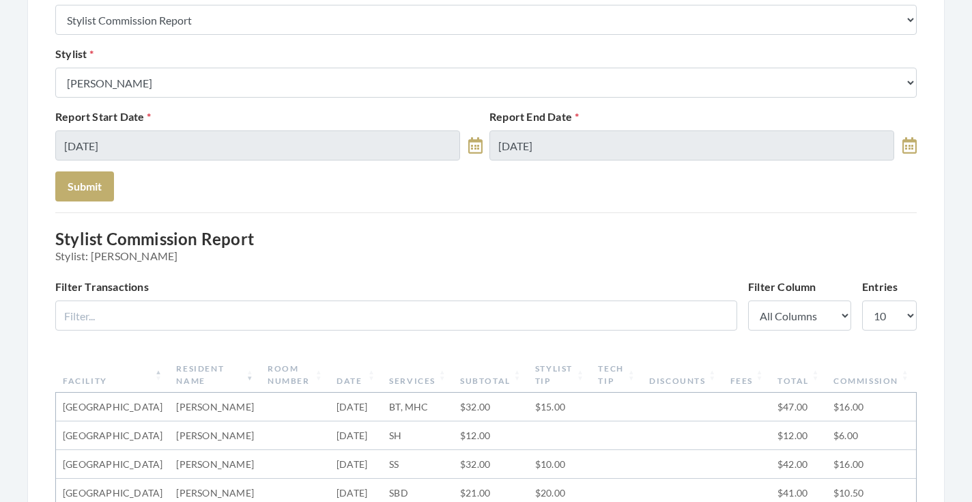
scroll to position [153, 0]
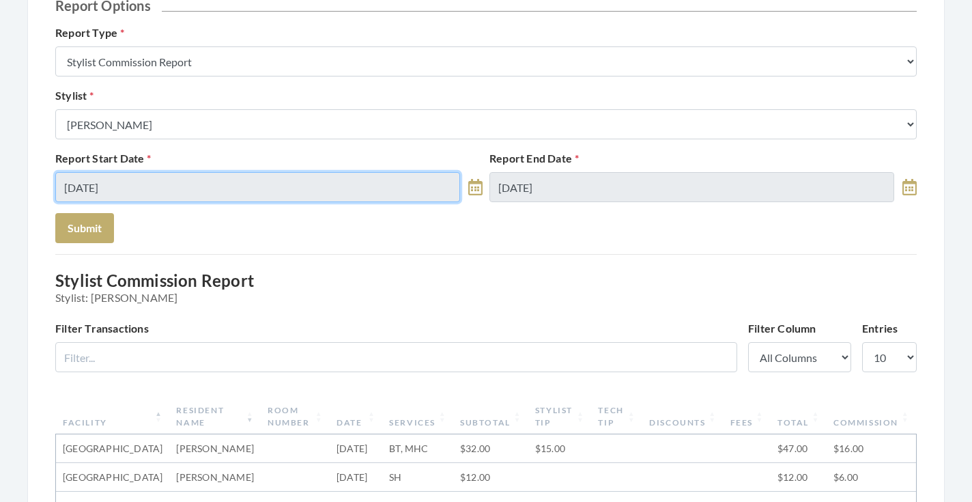
click at [131, 179] on input "[DATE]" at bounding box center [257, 187] width 405 height 30
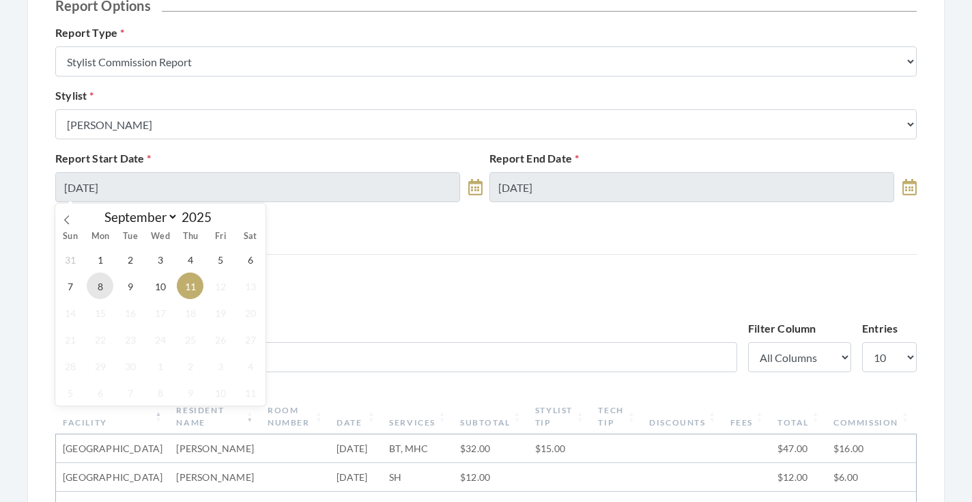
click at [99, 284] on span "8" at bounding box center [100, 285] width 27 height 27
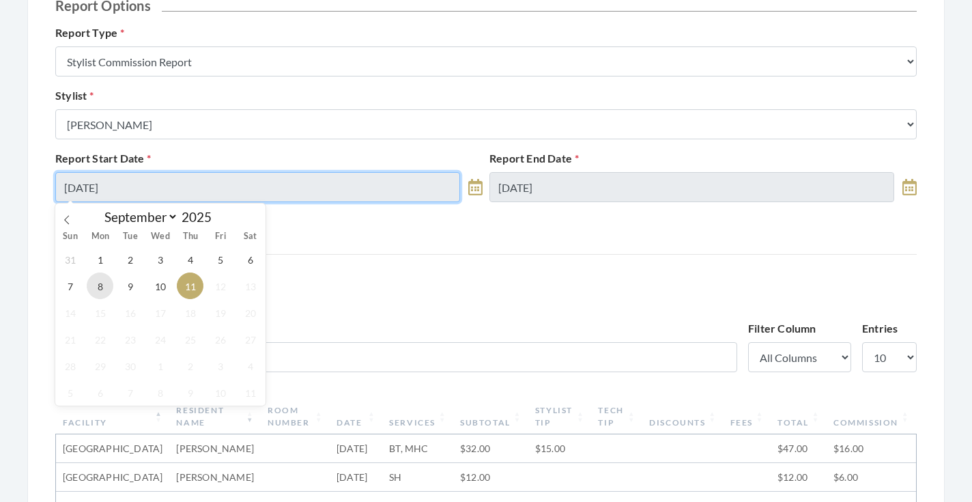
type input "[DATE]"
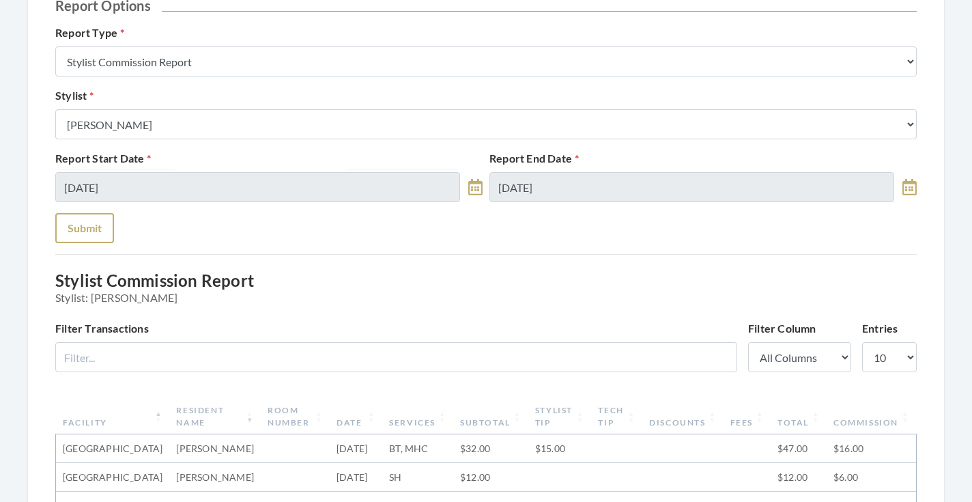
click at [63, 232] on button "Submit" at bounding box center [84, 228] width 59 height 30
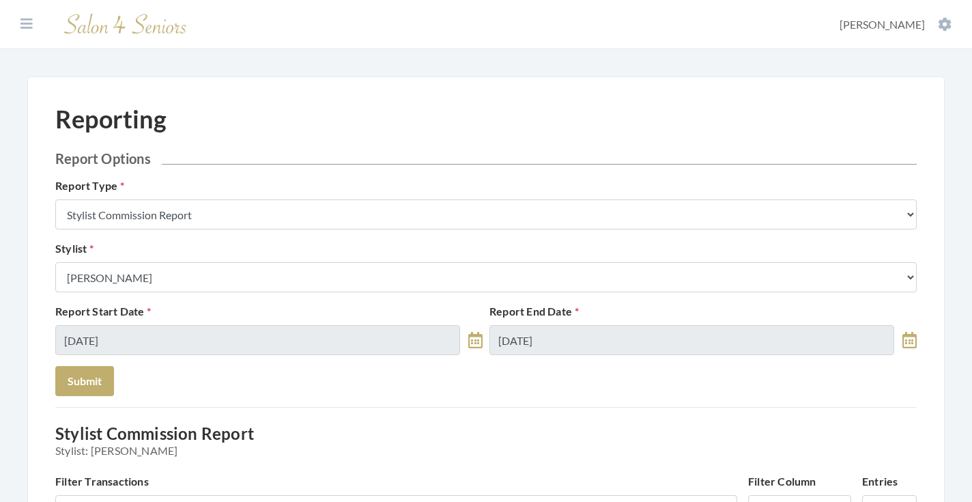
scroll to position [373, 0]
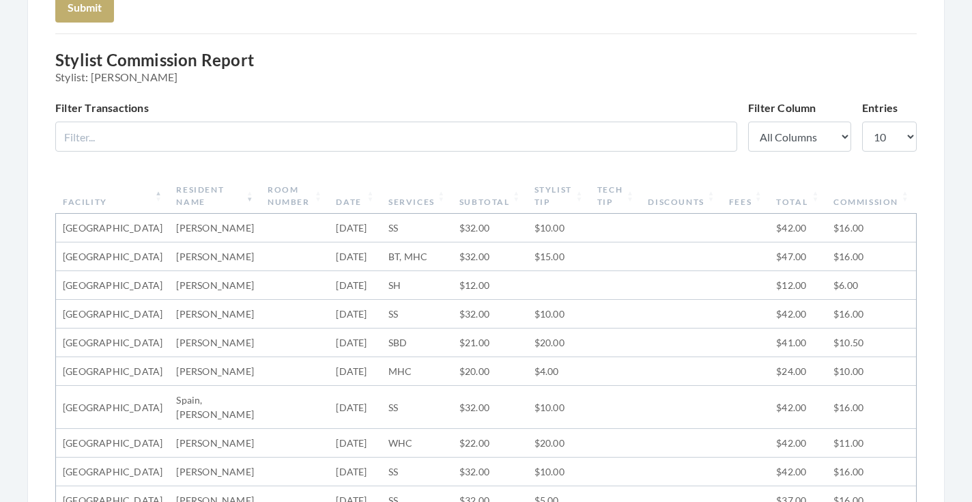
click at [358, 197] on th "Date" at bounding box center [355, 195] width 53 height 35
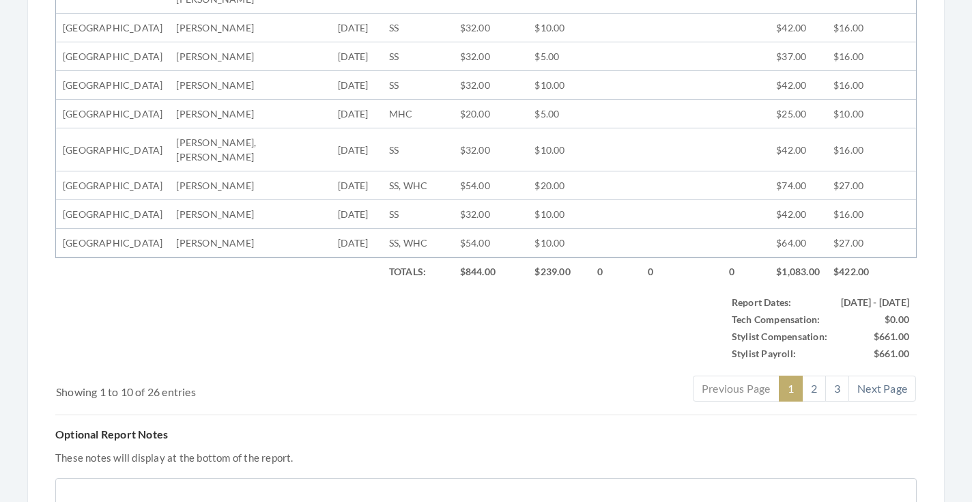
scroll to position [714, 0]
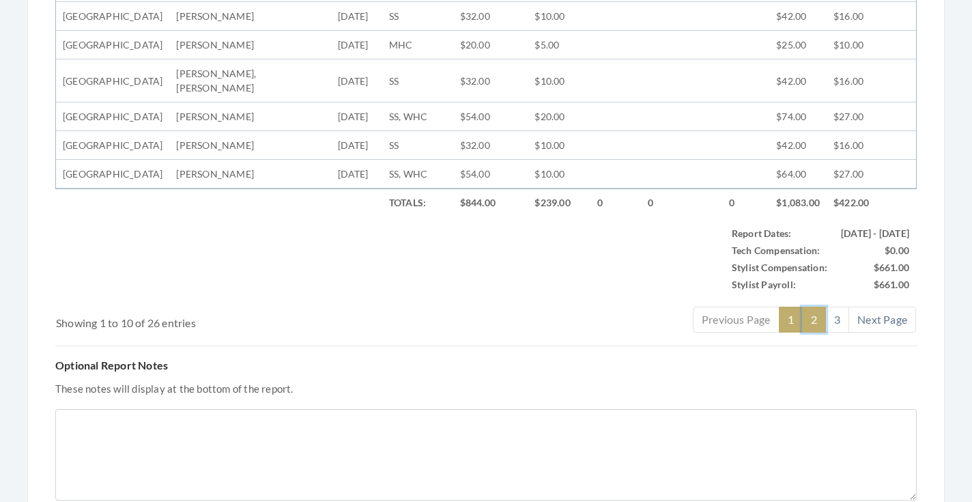
click at [815, 332] on link "2" at bounding box center [814, 319] width 24 height 26
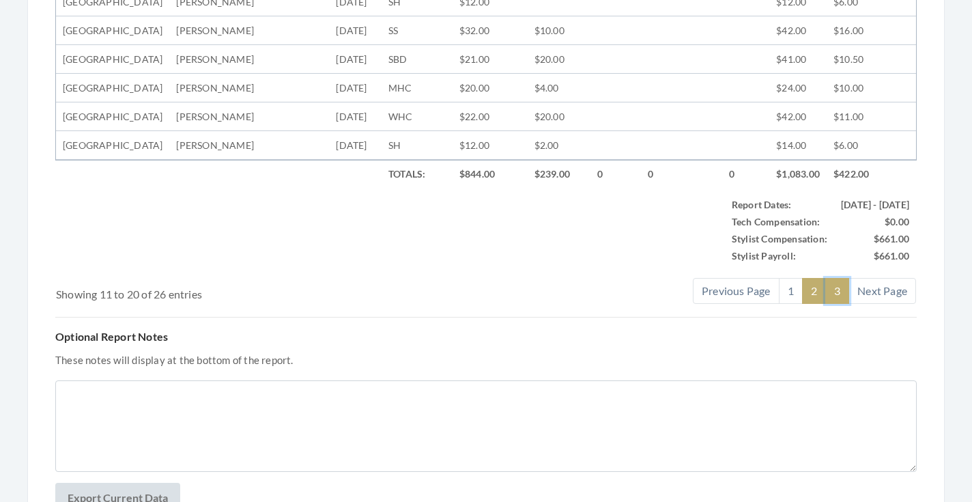
click at [837, 304] on link "3" at bounding box center [837, 291] width 24 height 26
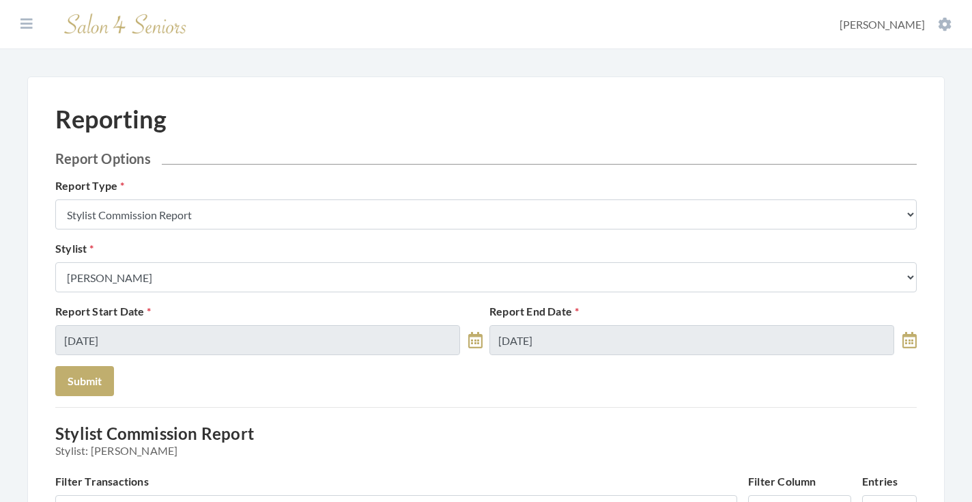
scroll to position [0, 0]
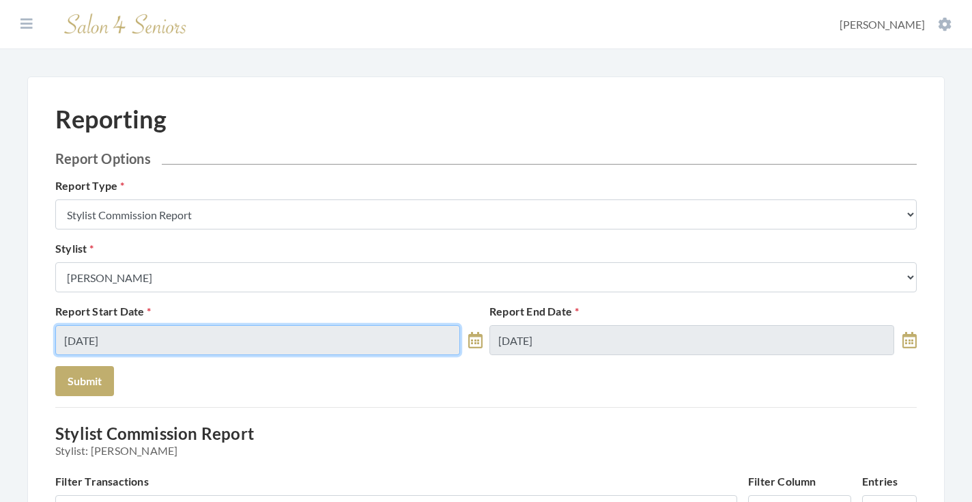
click at [384, 338] on input "09/08/2025" at bounding box center [257, 340] width 405 height 30
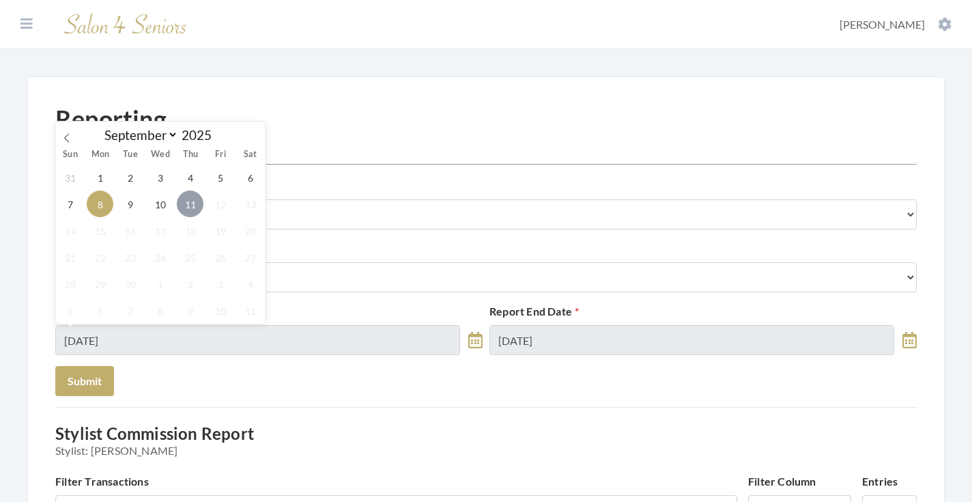
click at [190, 203] on span "11" at bounding box center [190, 203] width 27 height 27
type input "[DATE]"
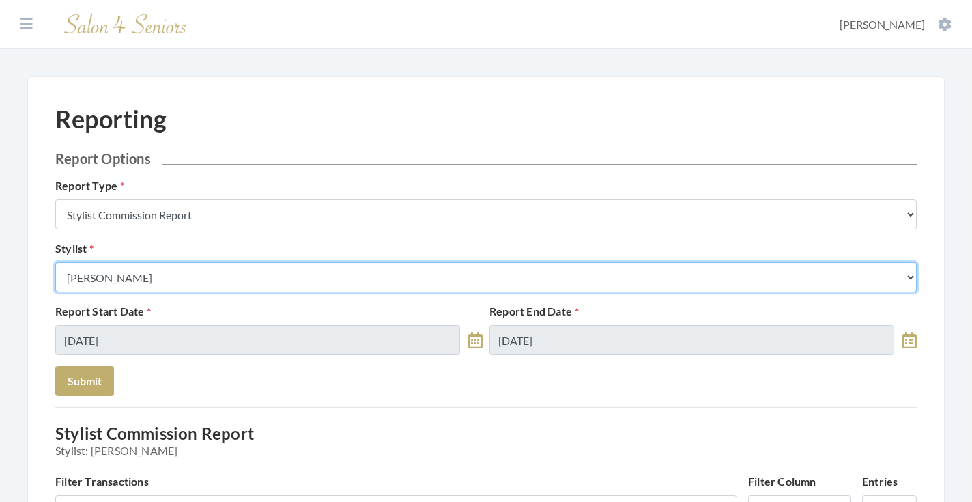
select select "181"
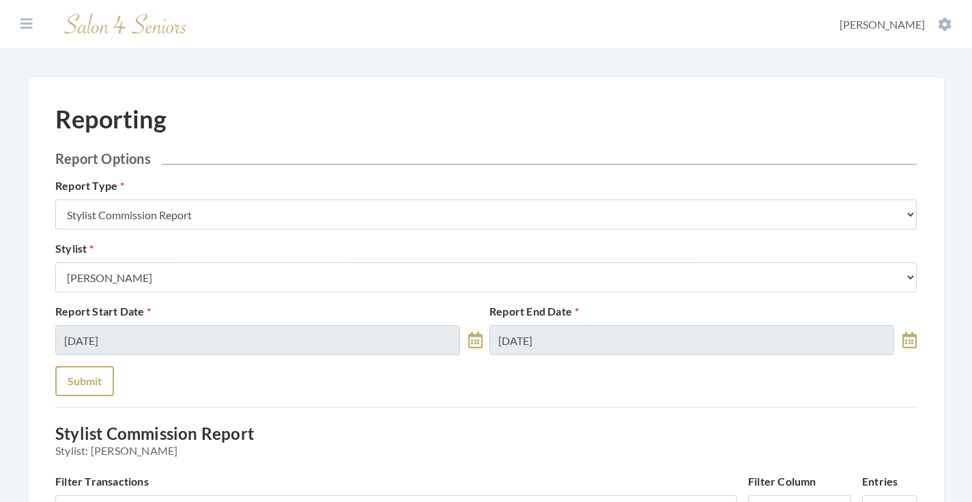
click at [98, 373] on button "Submit" at bounding box center [84, 381] width 59 height 30
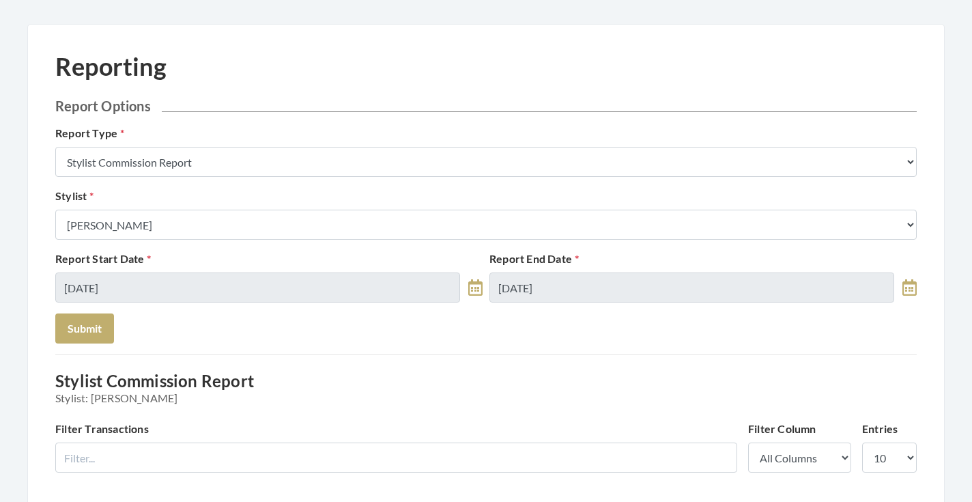
scroll to position [20, 0]
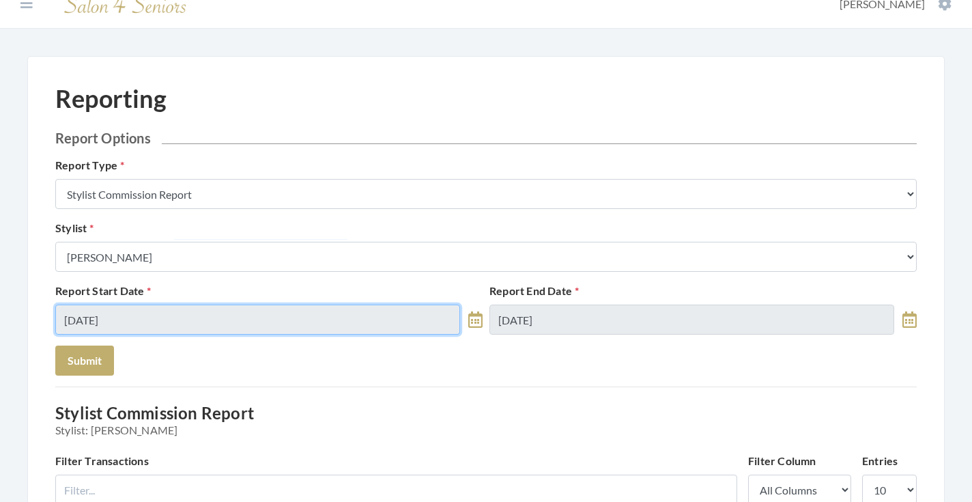
click at [220, 333] on input "[DATE]" at bounding box center [257, 319] width 405 height 30
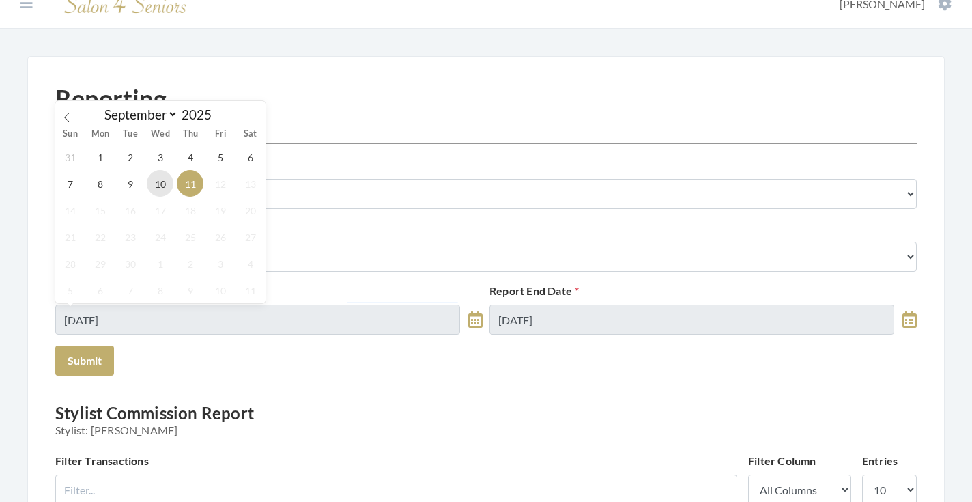
click at [171, 190] on span "10" at bounding box center [160, 183] width 27 height 27
type input "[DATE]"
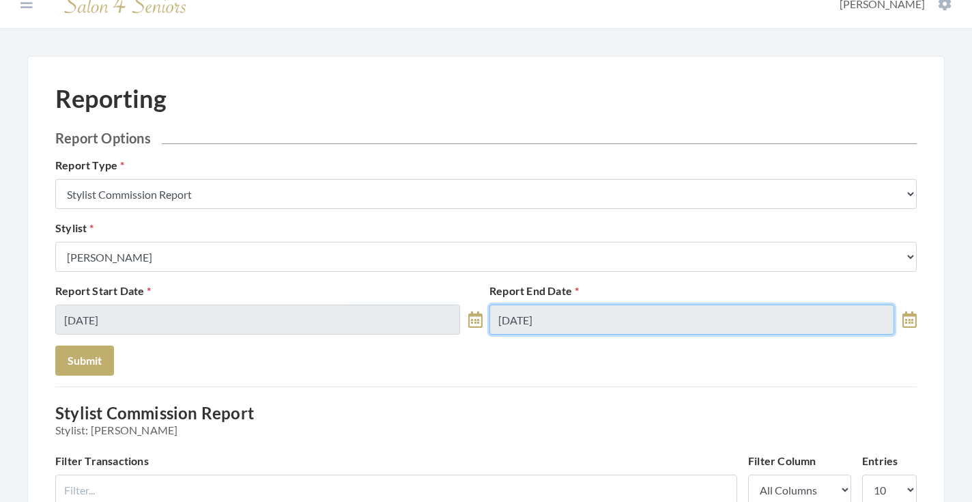
click at [498, 326] on input "[DATE]" at bounding box center [691, 319] width 405 height 30
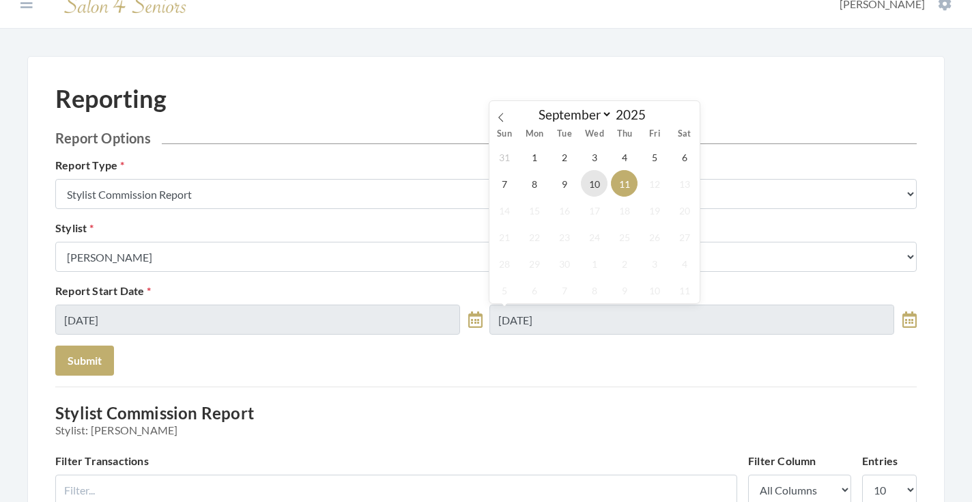
click at [593, 188] on span "10" at bounding box center [594, 183] width 27 height 27
type input "[DATE]"
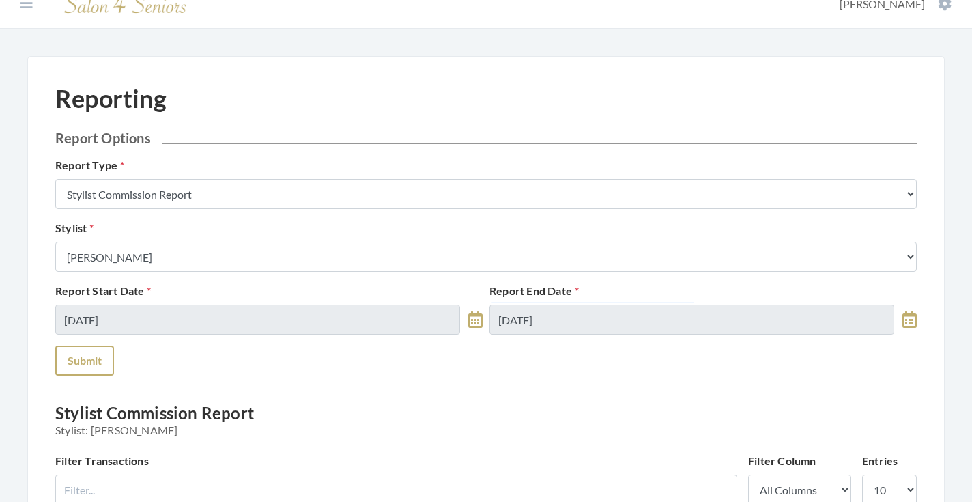
click at [64, 362] on button "Submit" at bounding box center [84, 360] width 59 height 30
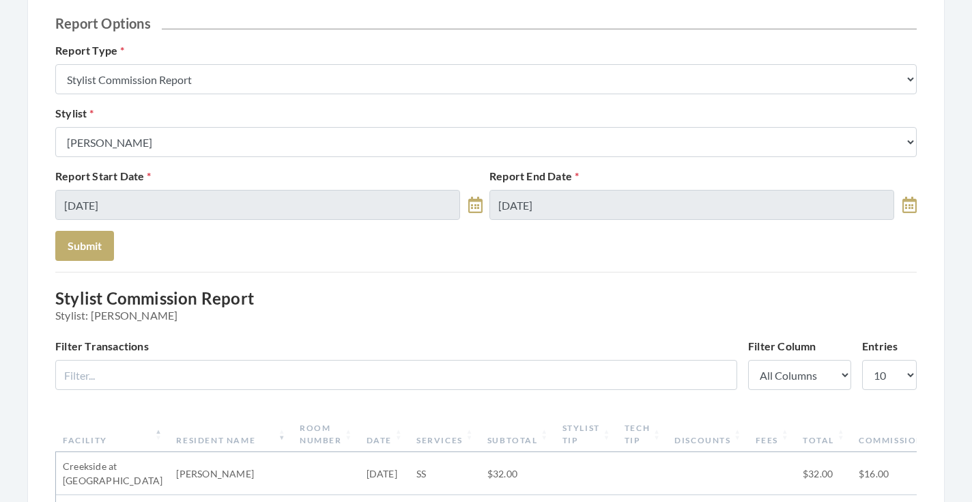
scroll to position [5, 0]
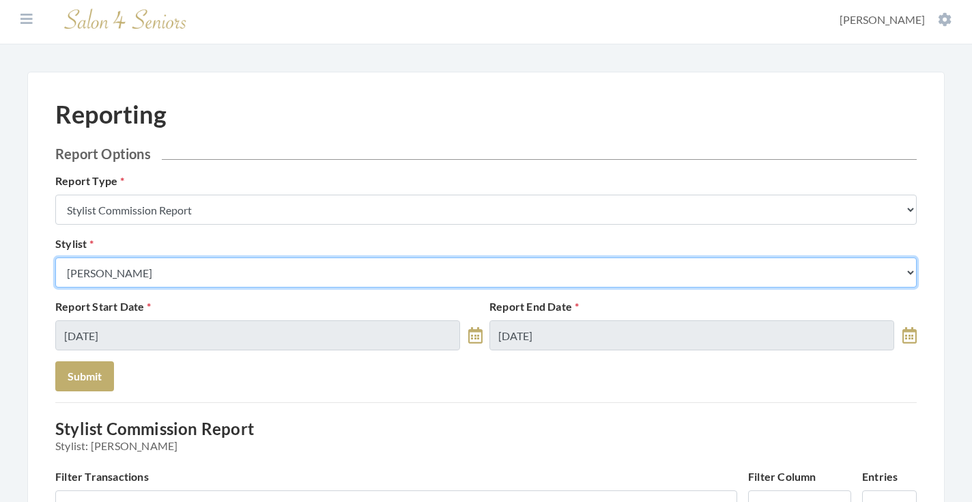
select select "13"
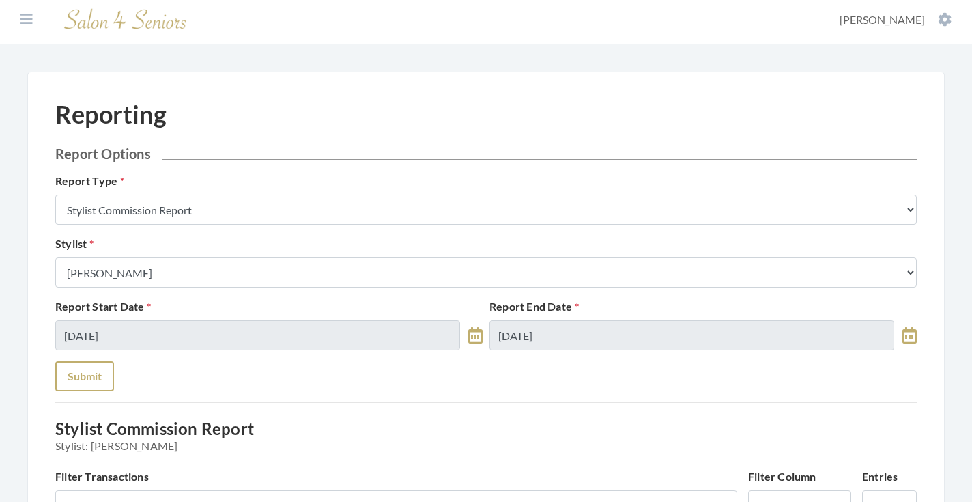
click at [74, 388] on button "Submit" at bounding box center [84, 376] width 59 height 30
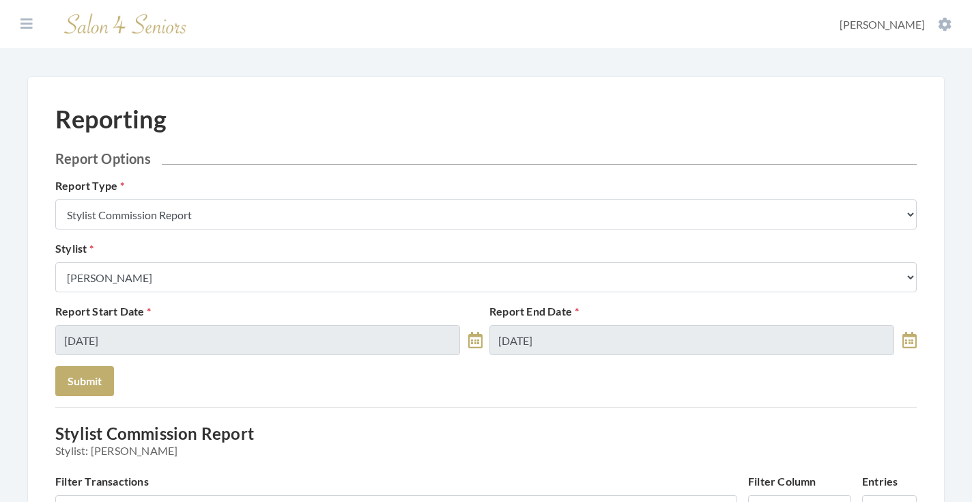
select select "8"
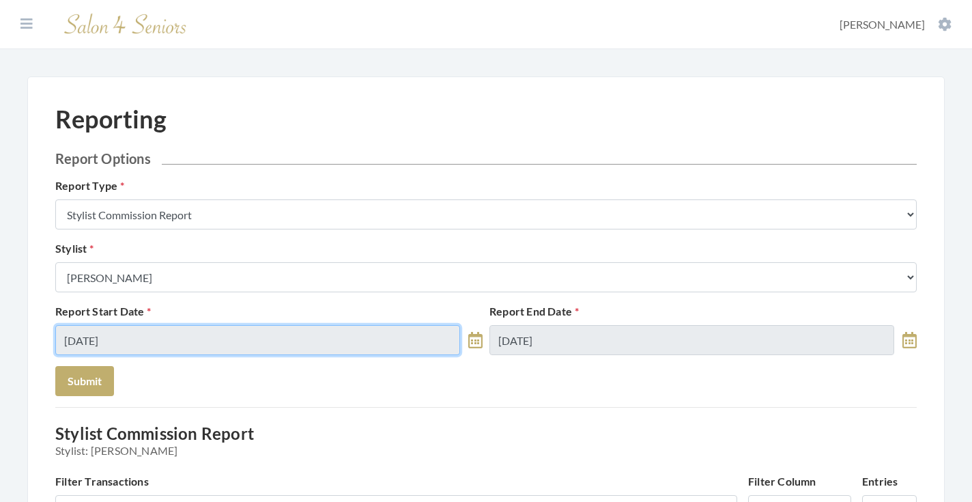
click at [227, 342] on input "09/10/2025" at bounding box center [257, 340] width 405 height 30
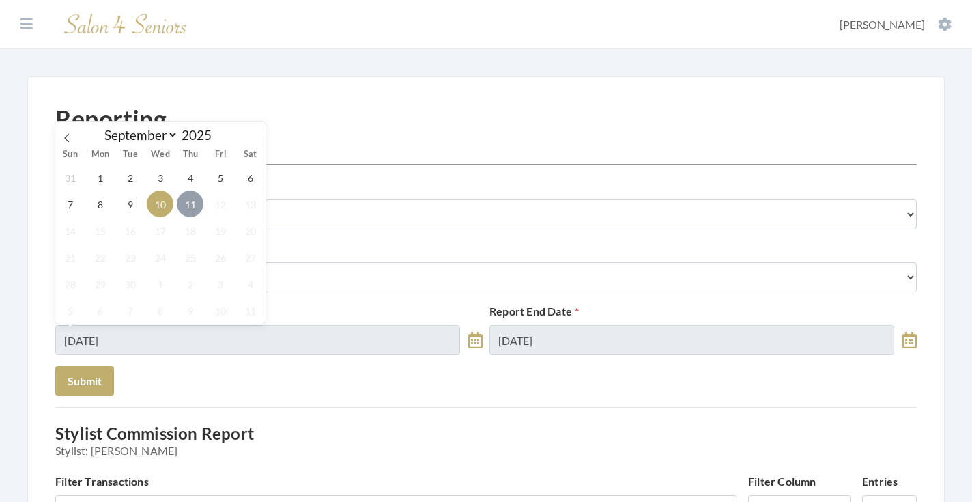
click at [181, 195] on span "11" at bounding box center [190, 203] width 27 height 27
type input "[DATE]"
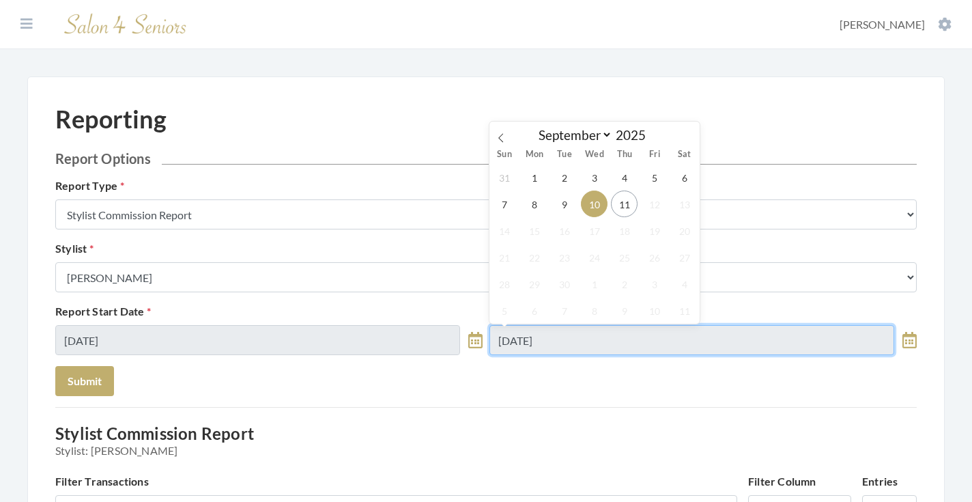
click at [516, 336] on input "09/10/2025" at bounding box center [691, 340] width 405 height 30
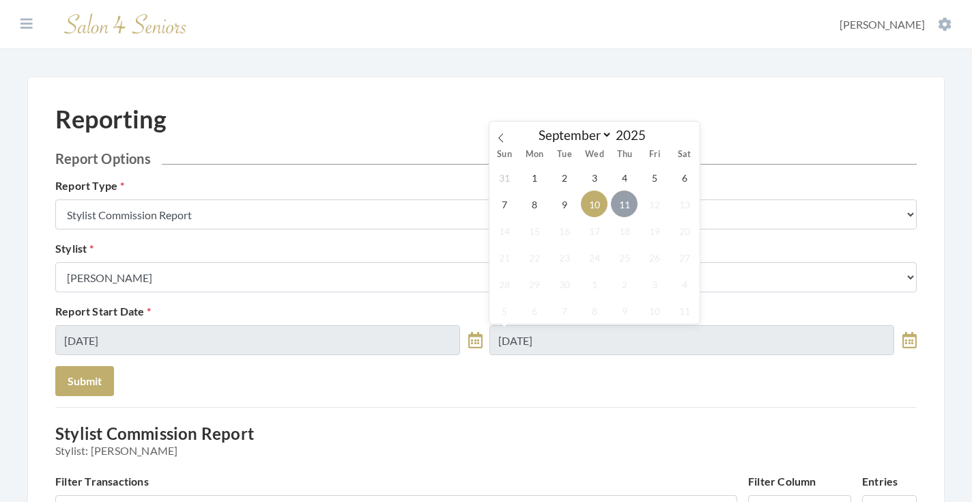
click at [614, 209] on span "11" at bounding box center [624, 203] width 27 height 27
type input "[DATE]"
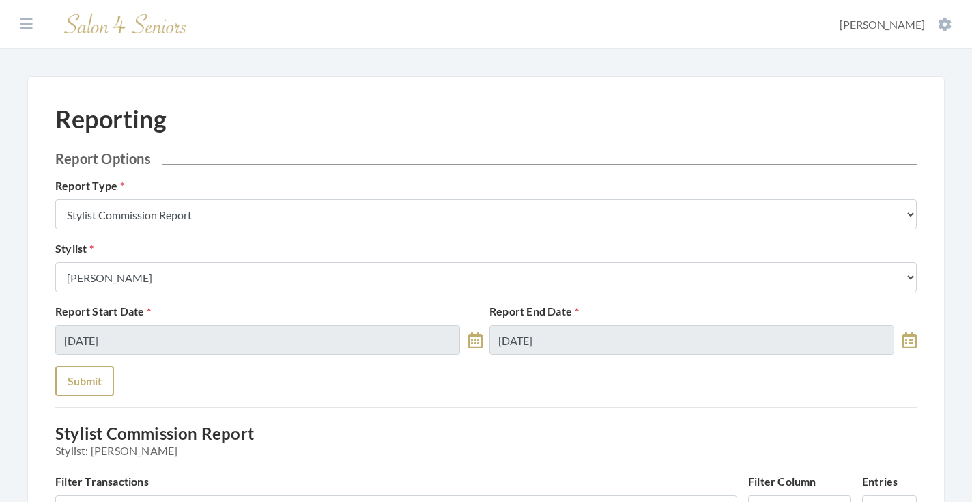
click at [107, 387] on button "Submit" at bounding box center [84, 381] width 59 height 30
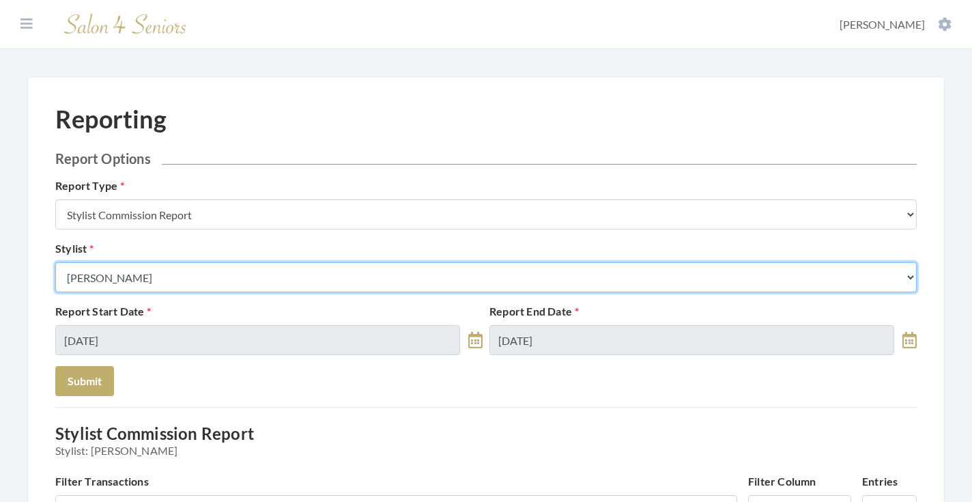
click at [280, 282] on select "Select a Stylist Alaina Krumm Alisha Teasley Anna White Ashley Venable Cassie B…" at bounding box center [485, 277] width 861 height 30
click at [275, 272] on select "Select a Stylist Alaina Krumm Alisha Teasley Anna White Ashley Venable Cassie B…" at bounding box center [485, 277] width 861 height 30
select select "115"
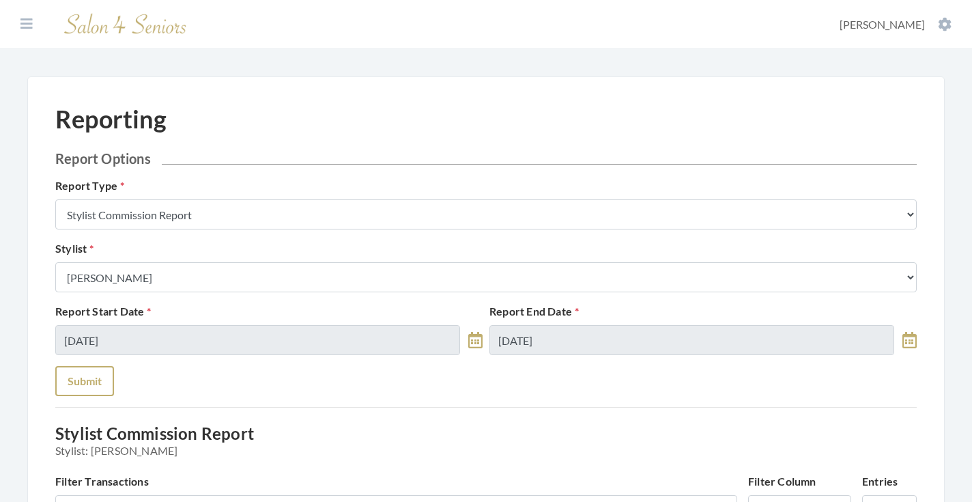
click at [91, 371] on button "Submit" at bounding box center [84, 381] width 59 height 30
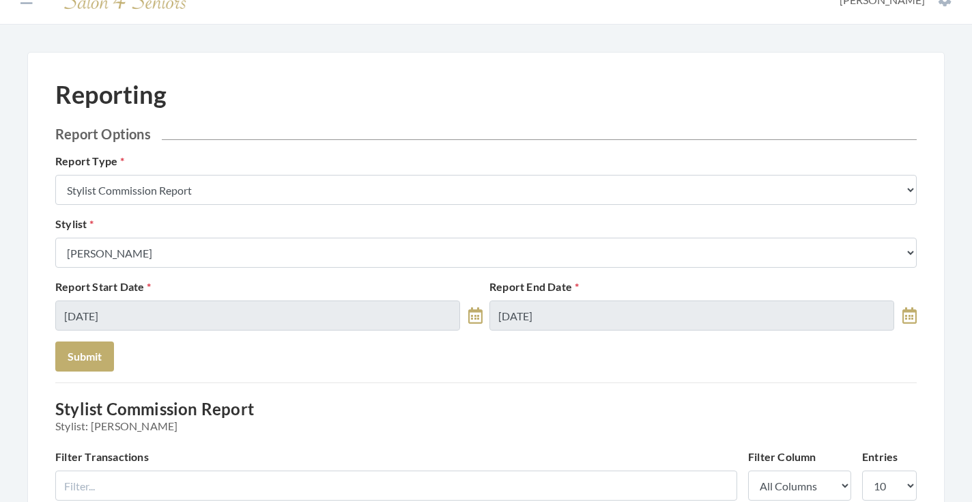
scroll to position [11, 0]
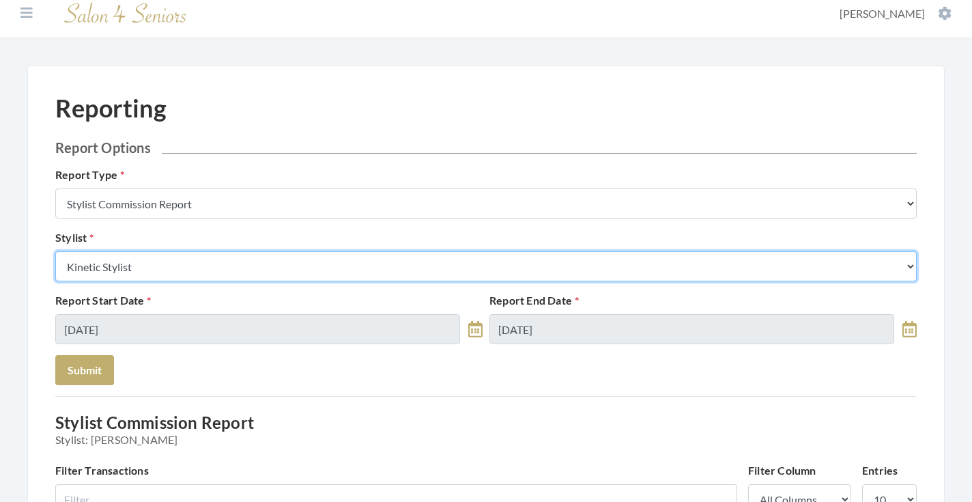
select select "153"
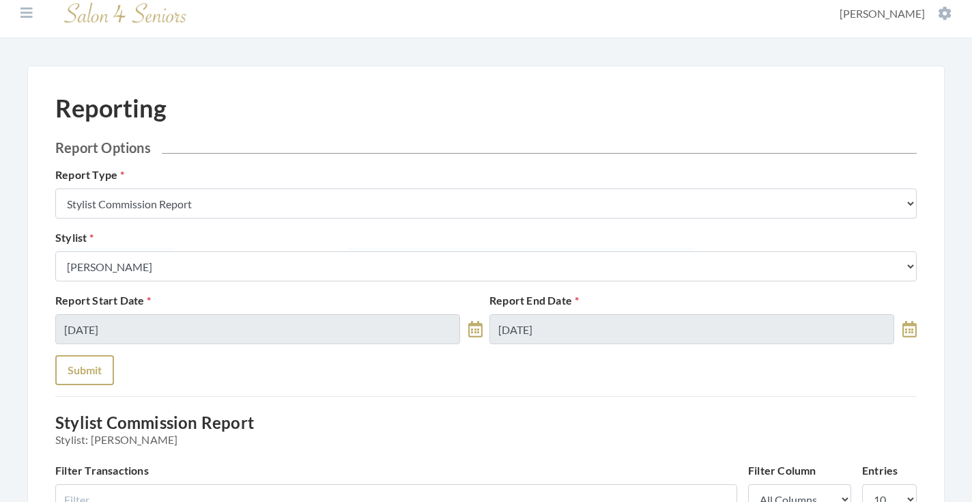
click at [96, 378] on button "Submit" at bounding box center [84, 370] width 59 height 30
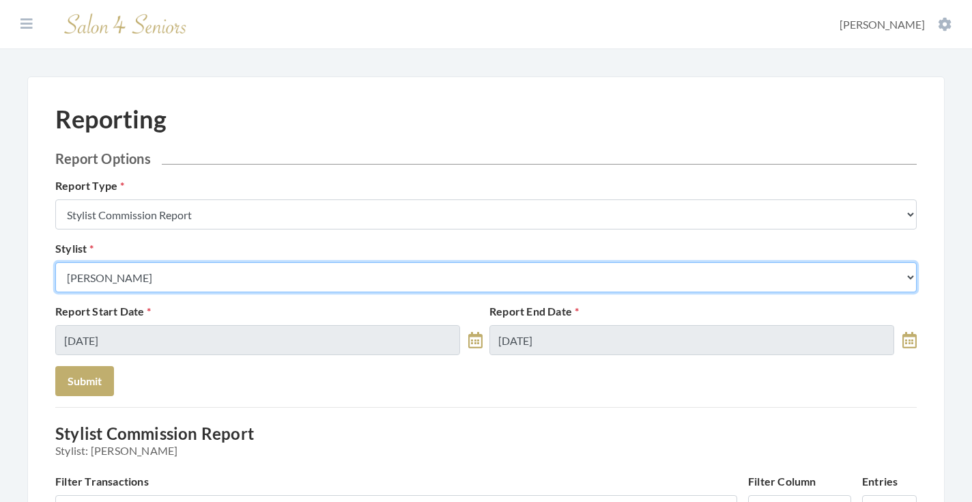
select select "180"
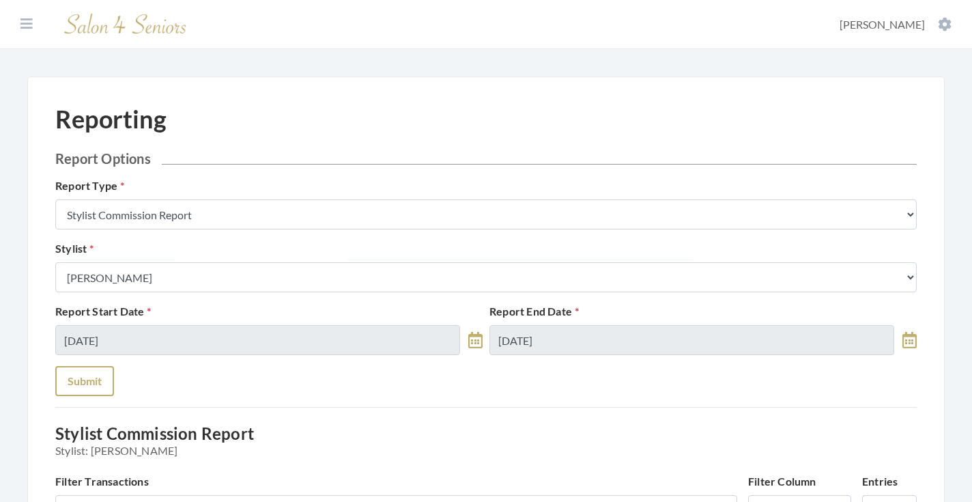
click at [91, 376] on button "Submit" at bounding box center [84, 381] width 59 height 30
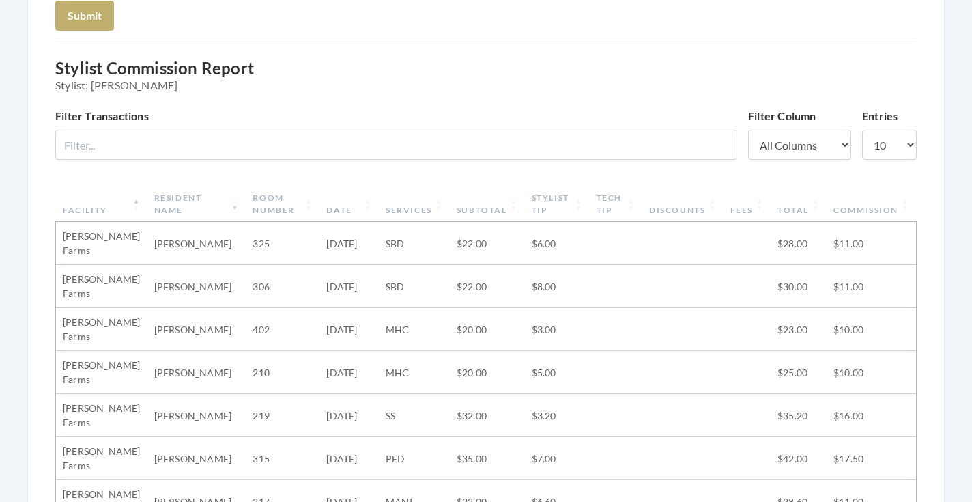
scroll to position [364, 0]
